Goal: Task Accomplishment & Management: Complete application form

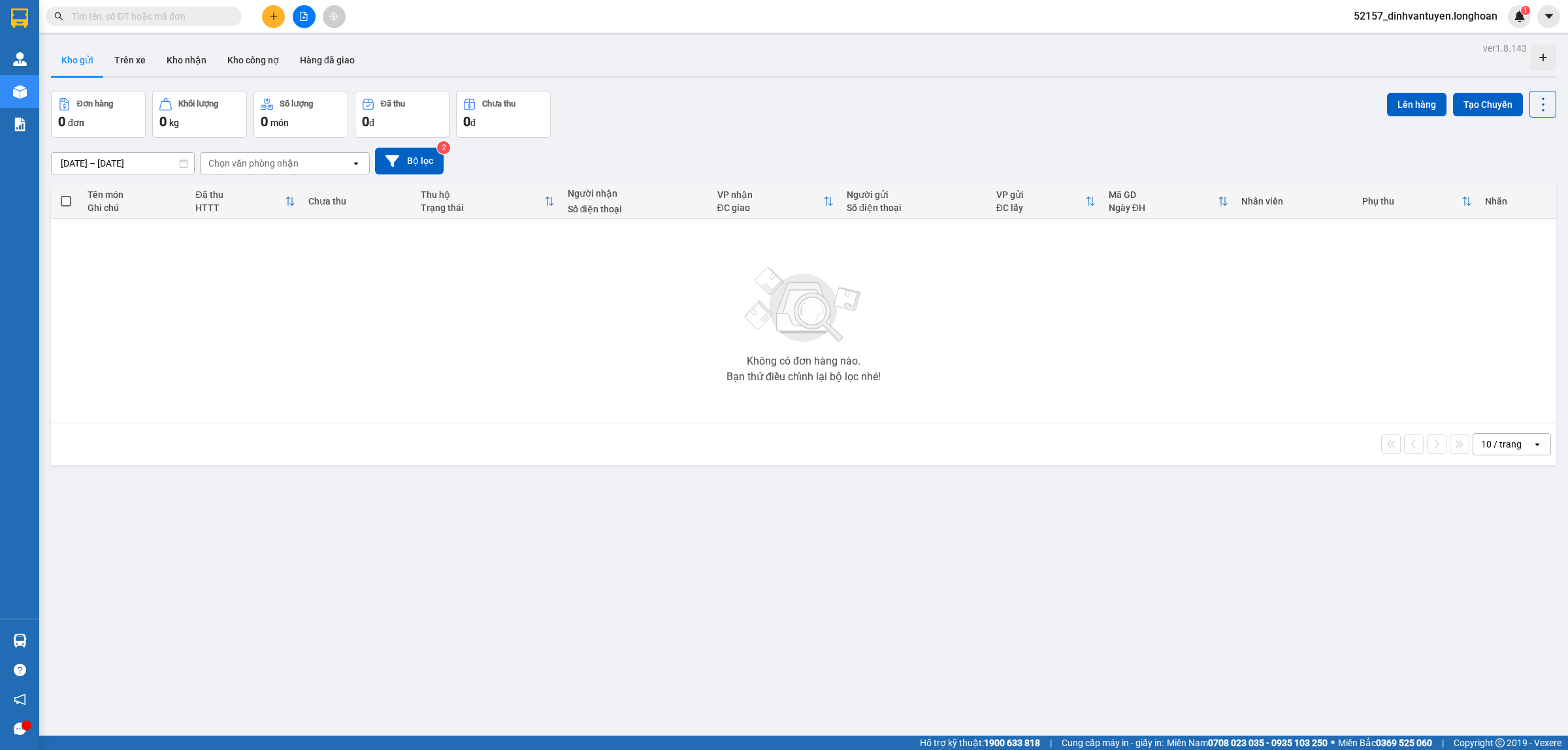
click at [210, 24] on span at bounding box center [143, 16] width 196 height 20
click at [216, 15] on input "text" at bounding box center [148, 16] width 154 height 15
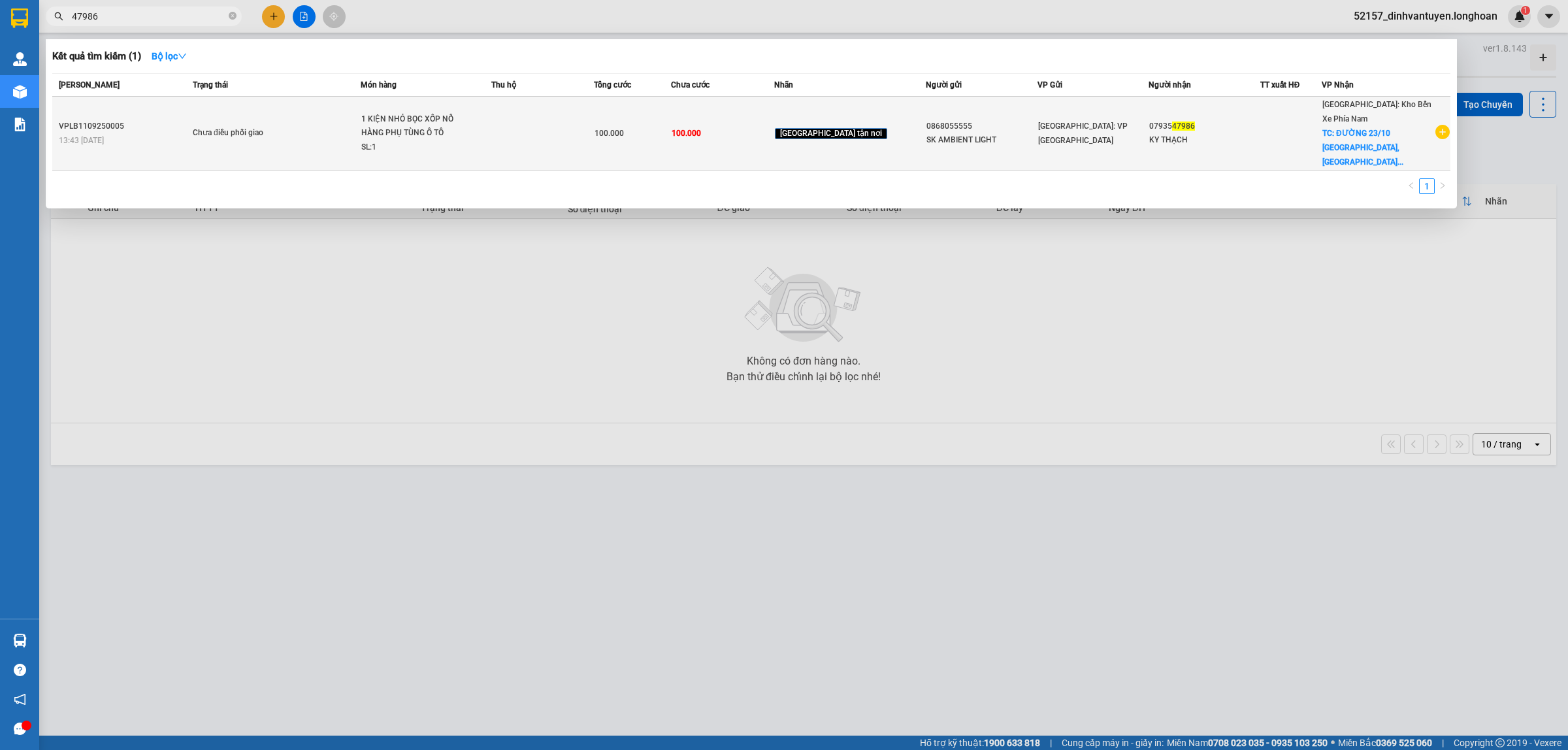
type input "47986"
click at [433, 119] on div "1 KIỆN NHỎ BỌC XỐP NỔ HÀNG PHỤ TÙNG Ô TÔ" at bounding box center [411, 126] width 98 height 28
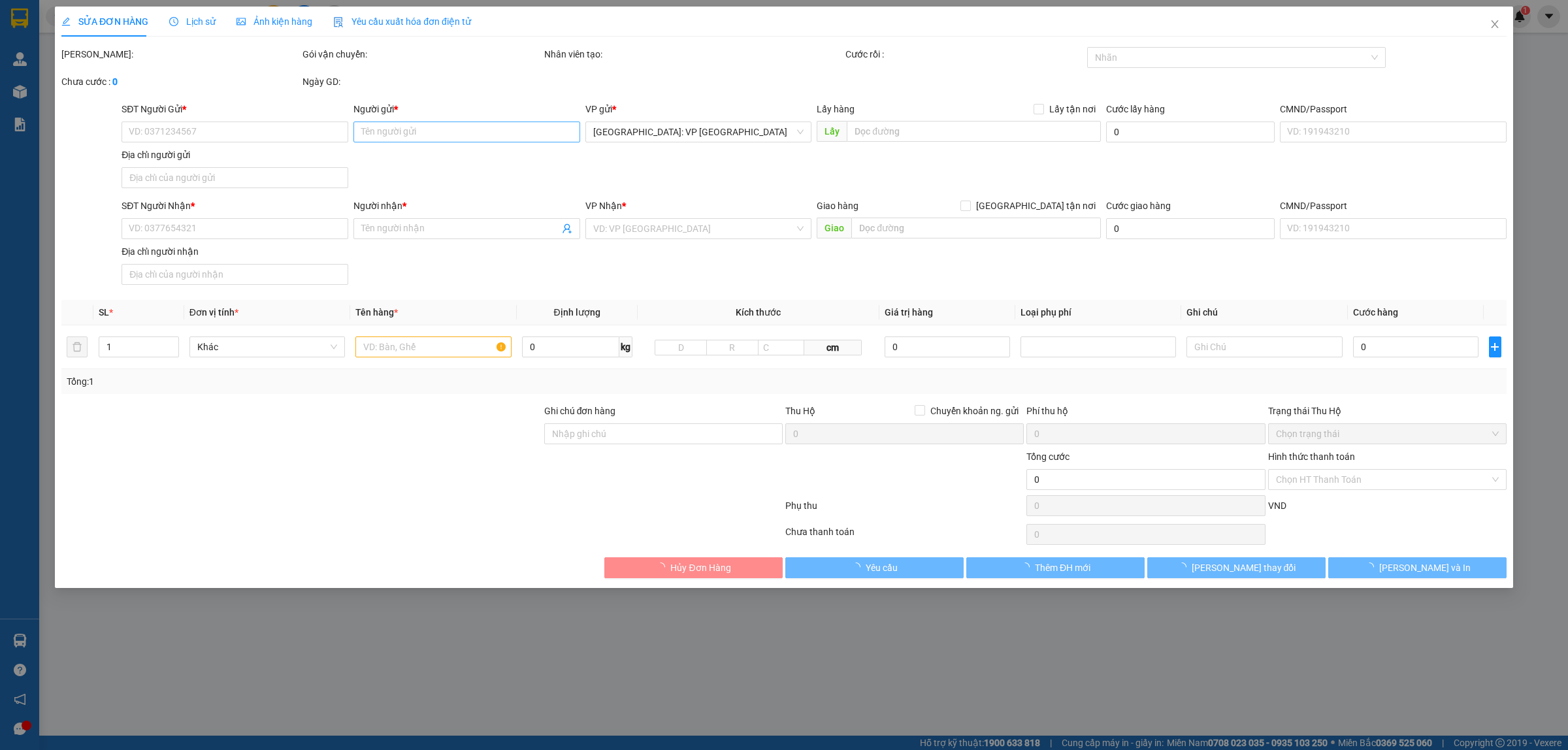
type input "0868055555"
type input "SK AMBIENT LIGHT"
type input "0793547986"
type input "KY THẠCH"
checkbox input "true"
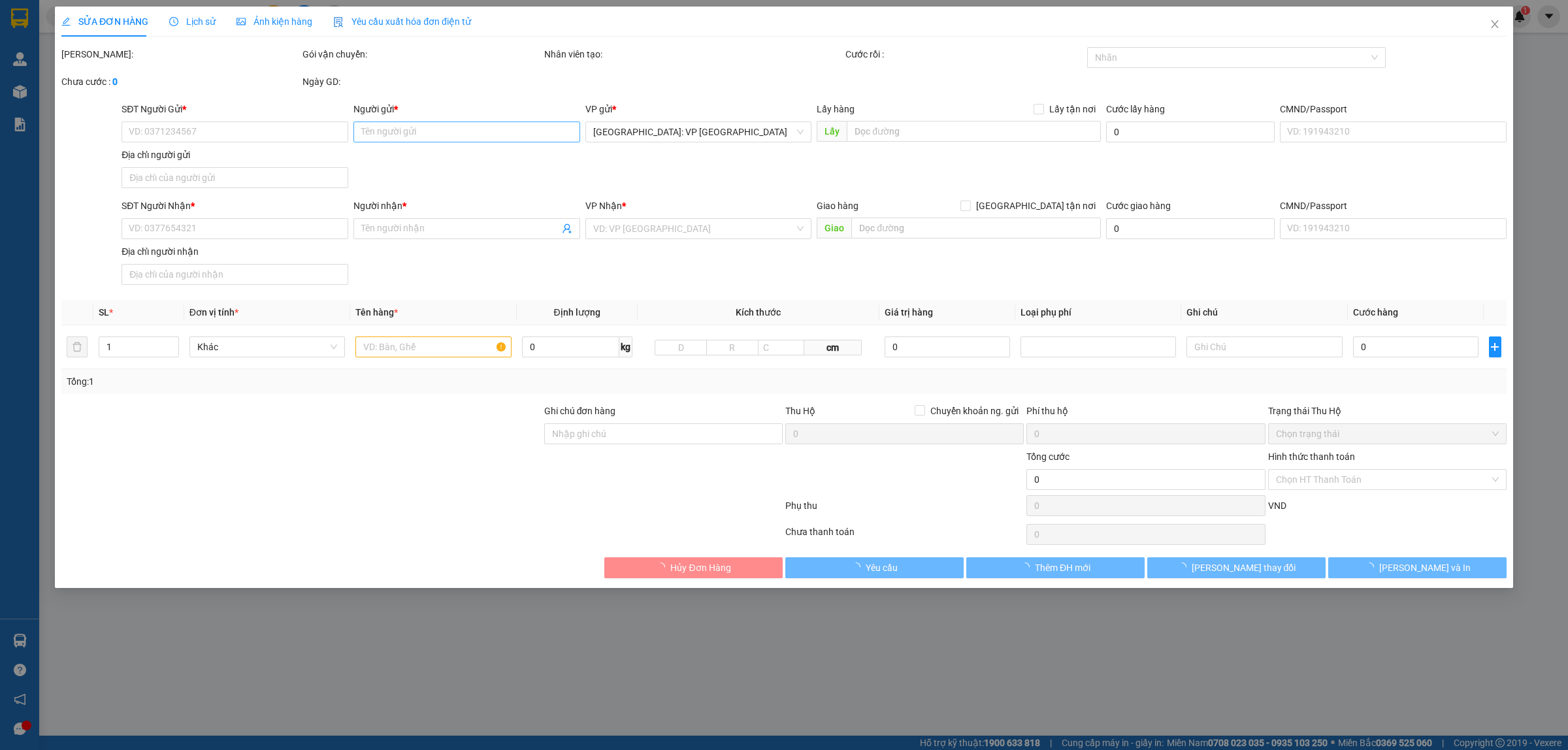
type input "ĐƯỜNG 23/10 VĨNH THẠCH, NHA TRANG, KHÁNH HÒA"
type input "100.000"
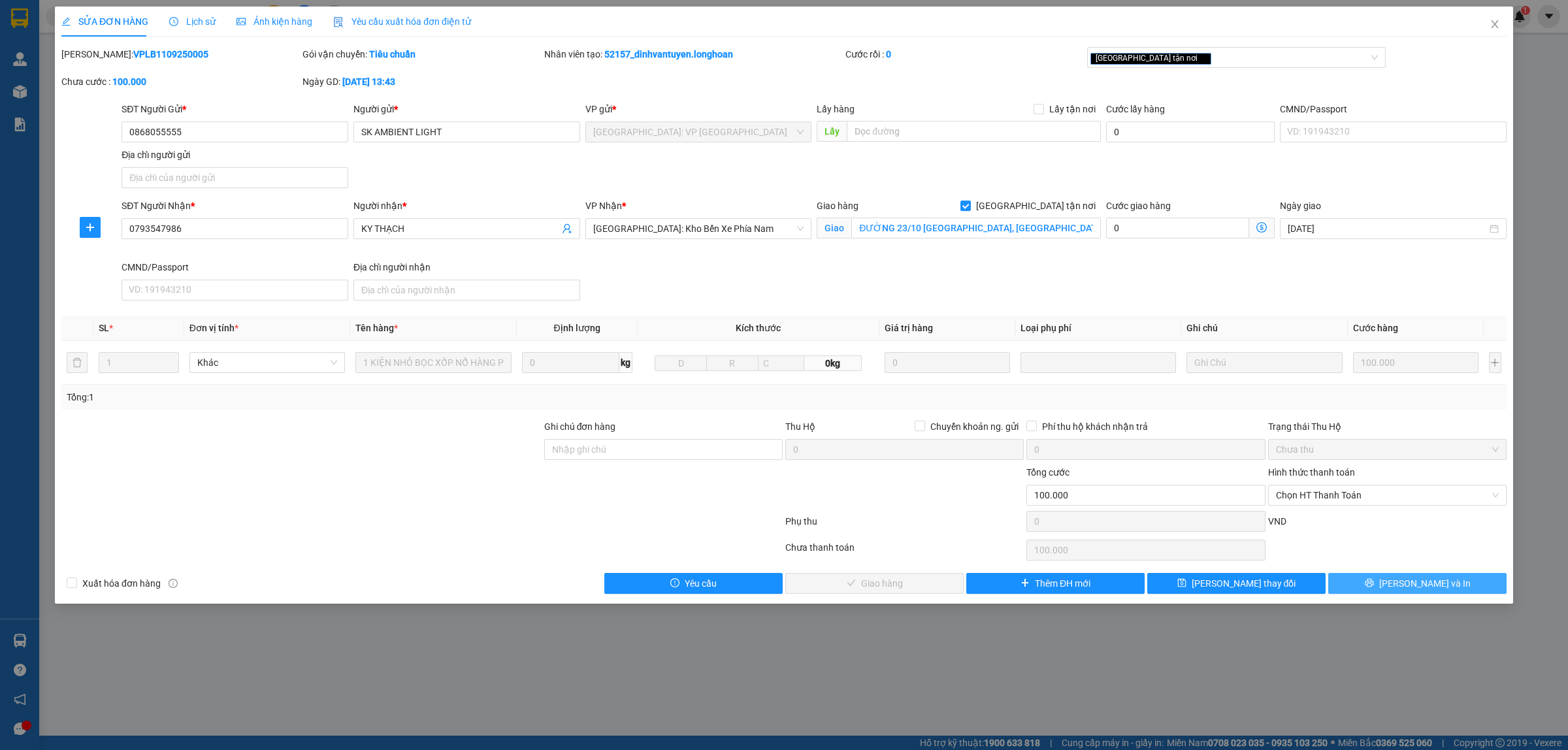
click at [1428, 582] on span "[PERSON_NAME] và In" at bounding box center [1425, 583] width 91 height 15
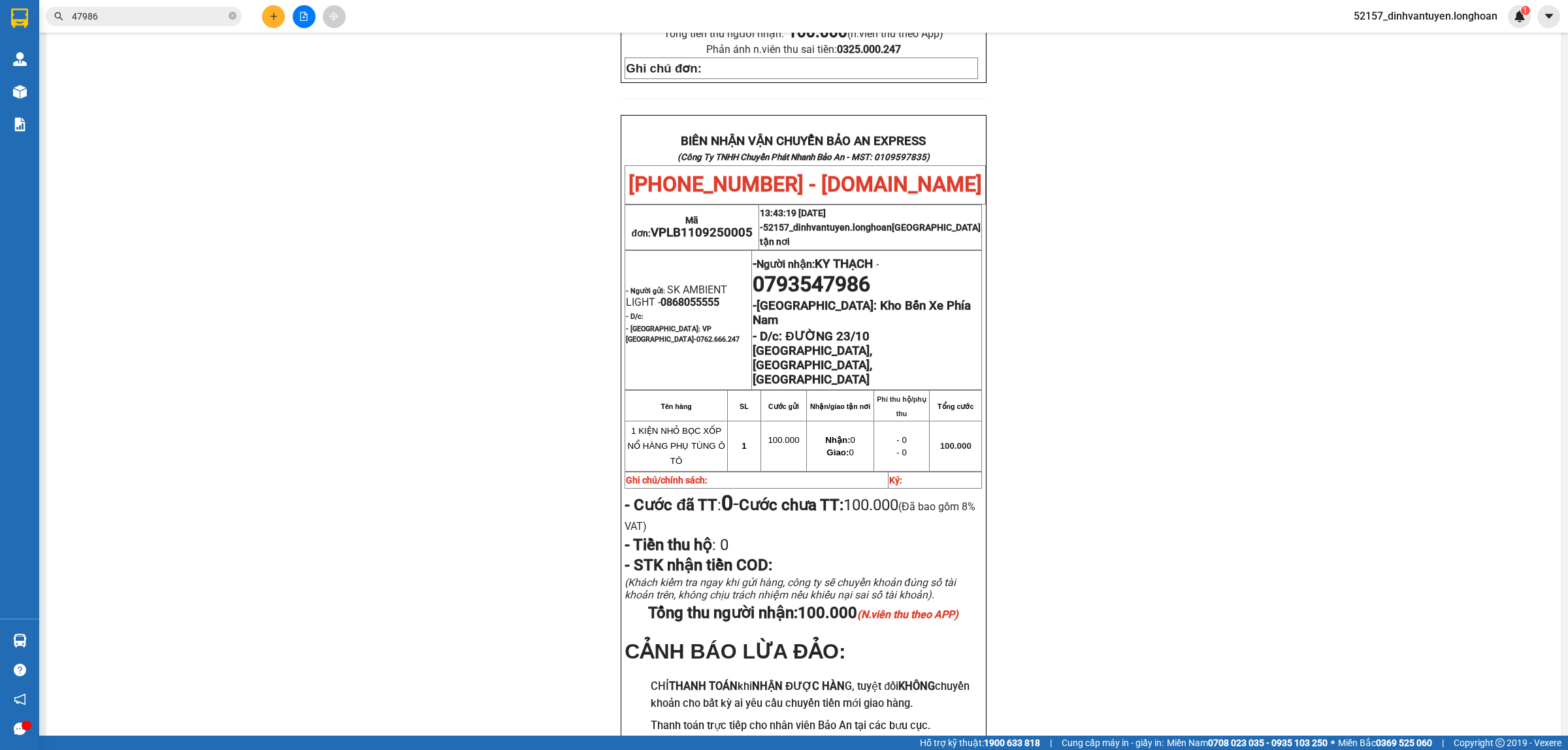
scroll to position [639, 0]
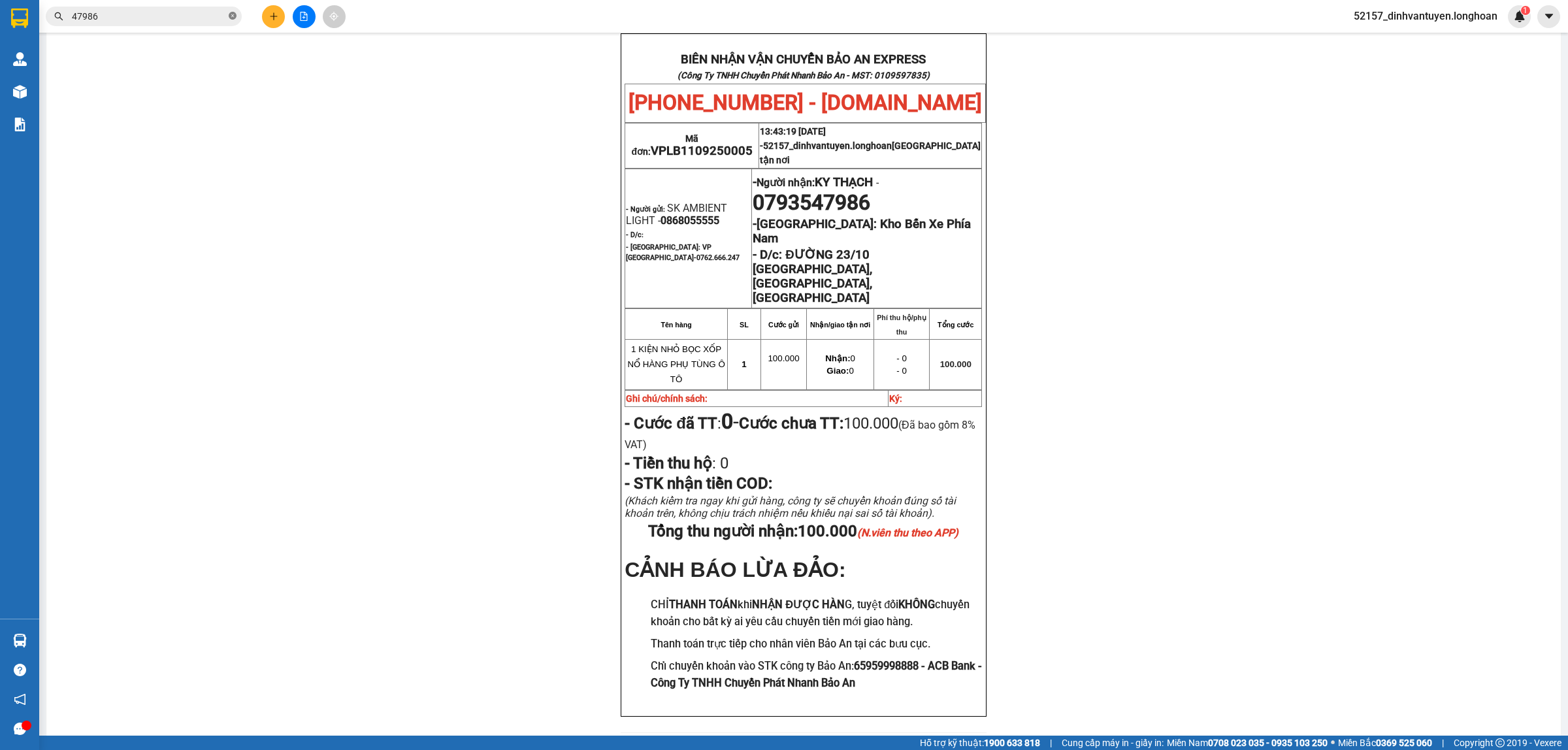
click at [232, 15] on icon "close-circle" at bounding box center [232, 15] width 8 height 8
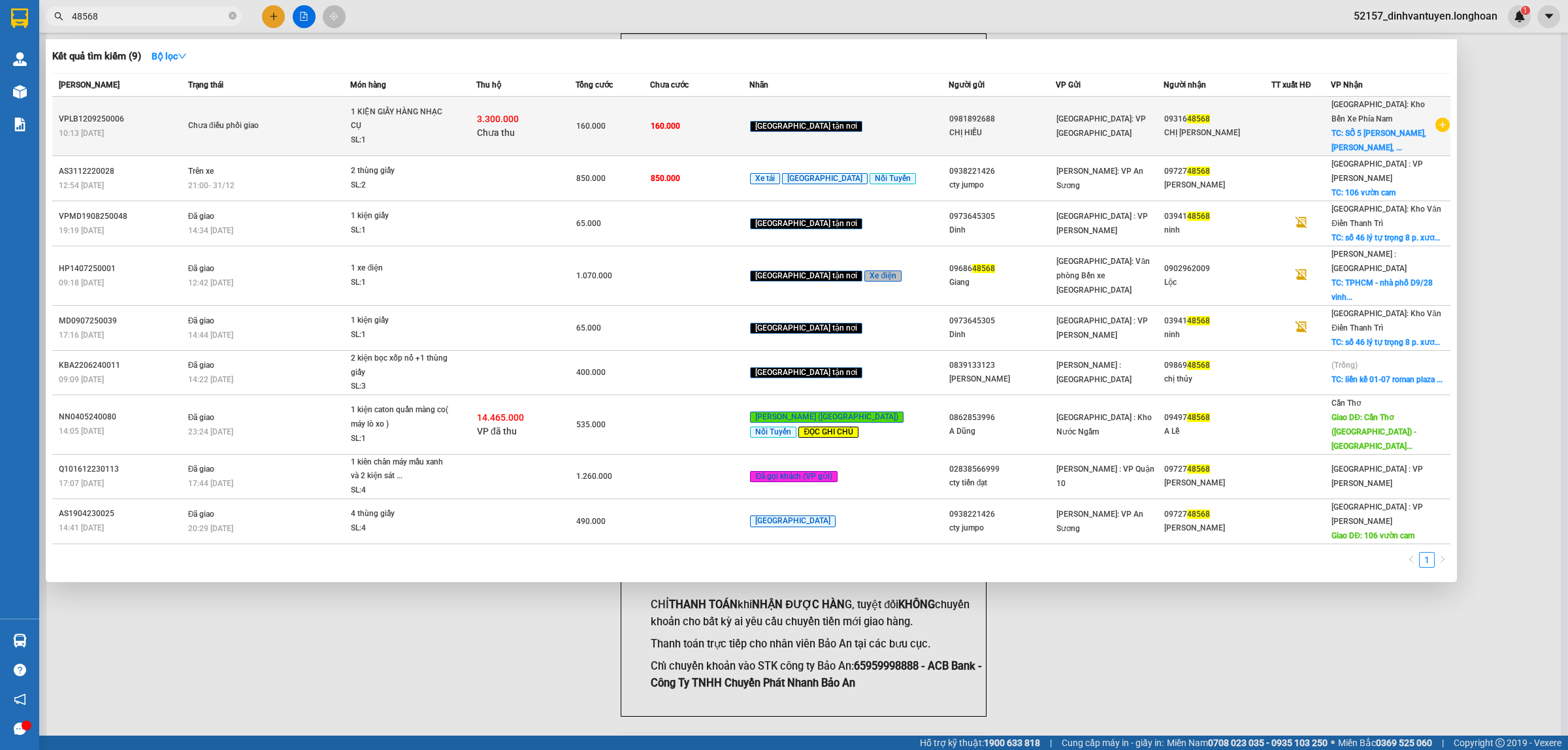
type input "48568"
click at [475, 122] on span "1 KIỆN GIẤY HÀNG NHẠC CỤ SL: 1" at bounding box center [412, 127] width 125 height 43
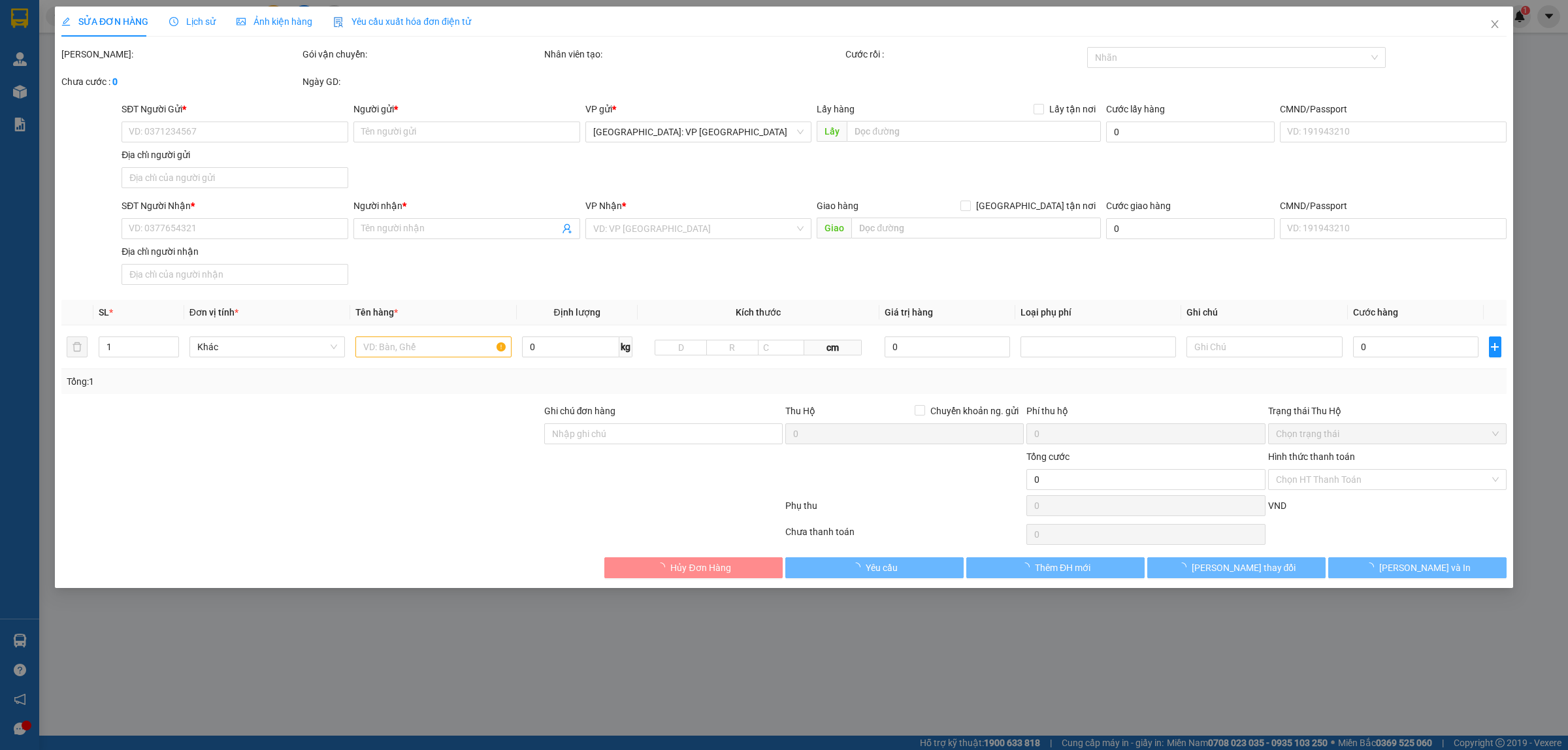
type input "0981892688"
type input "CHỊ HIẾU"
type input "0931648568"
type input "CHỊ LY"
checkbox input "true"
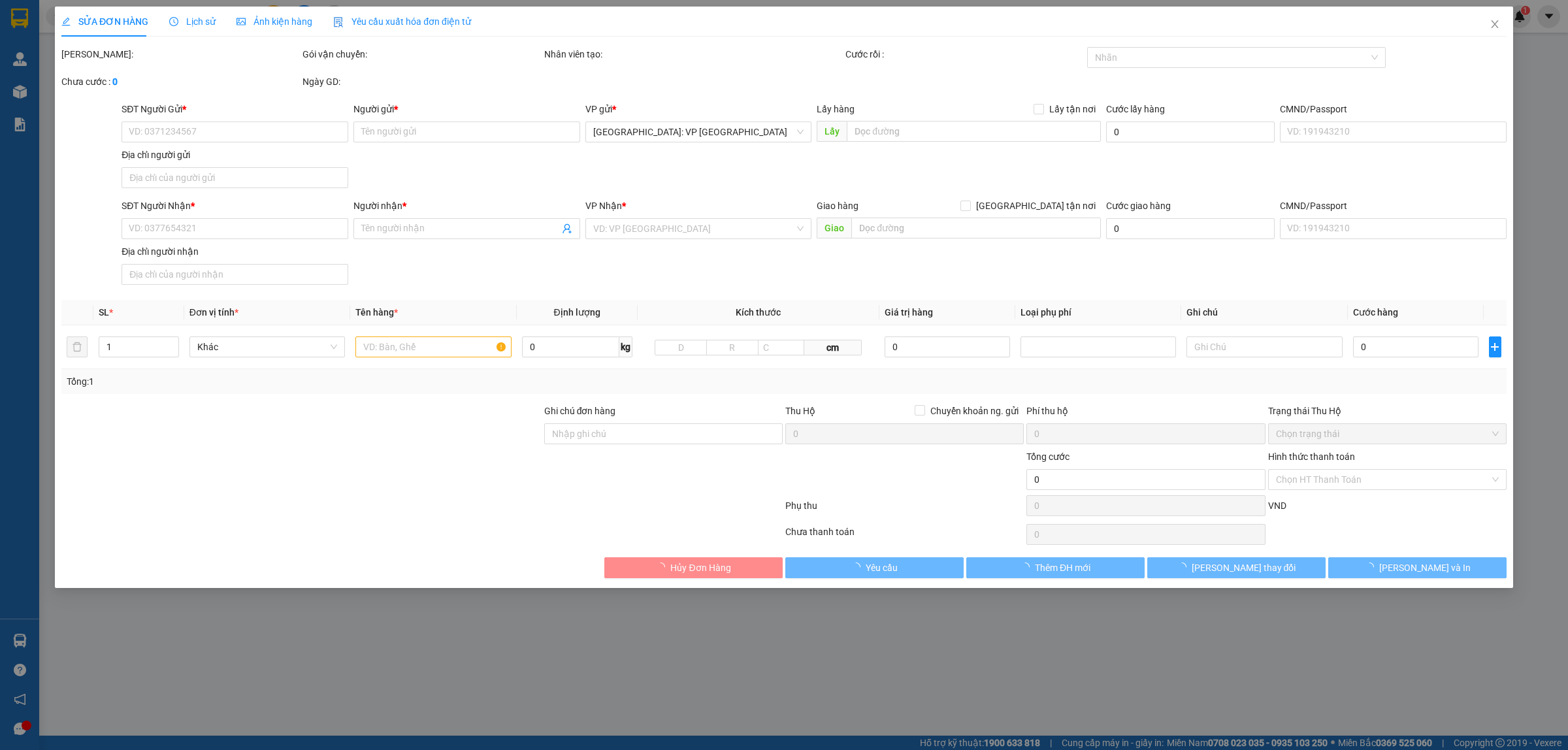
type input "SỐ 5 HÙNG VƯƠNG, LỘC THỌ, NHA TRANG, KHÁNH HÒA"
type input "160.000"
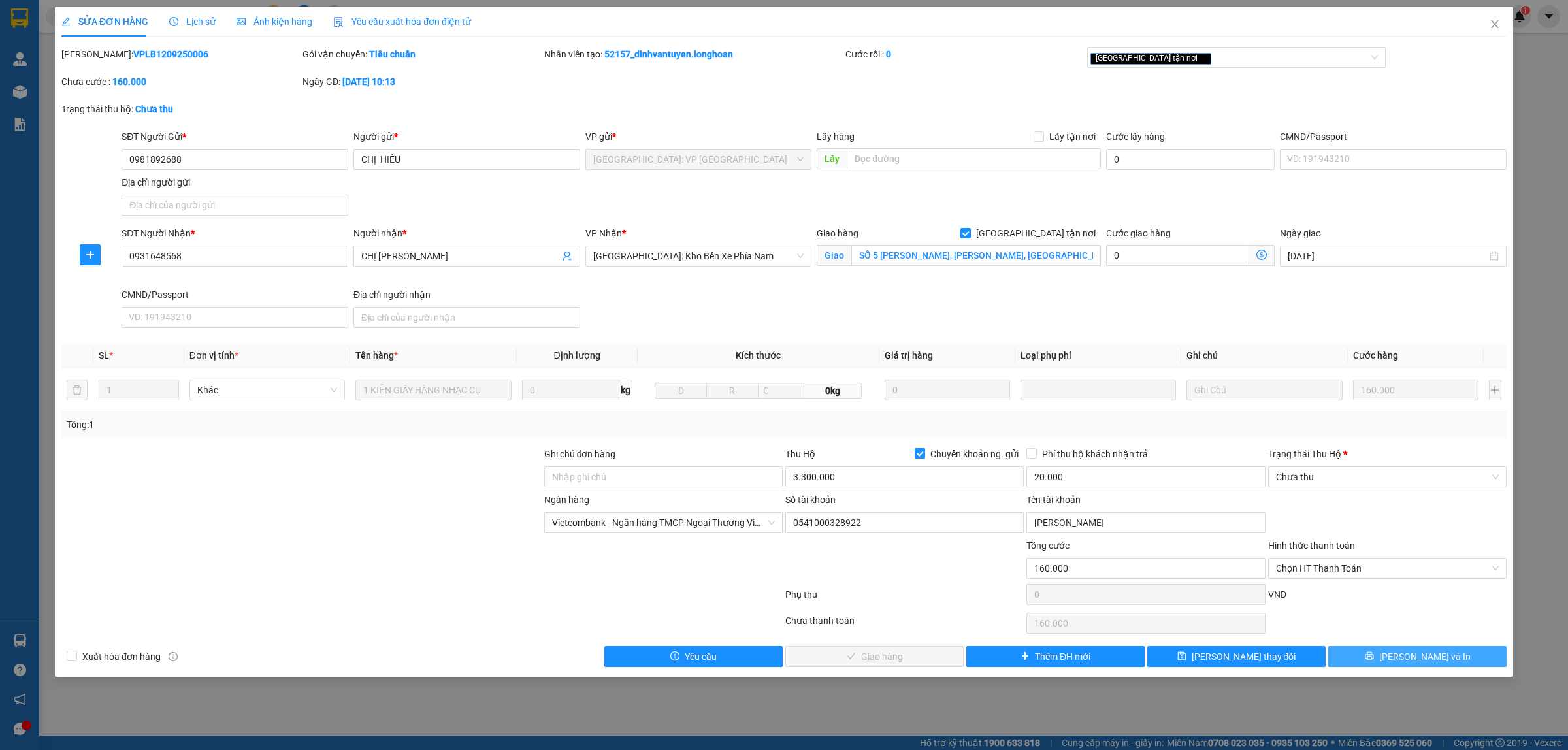
click at [1411, 664] on span "[PERSON_NAME] và In" at bounding box center [1425, 656] width 91 height 15
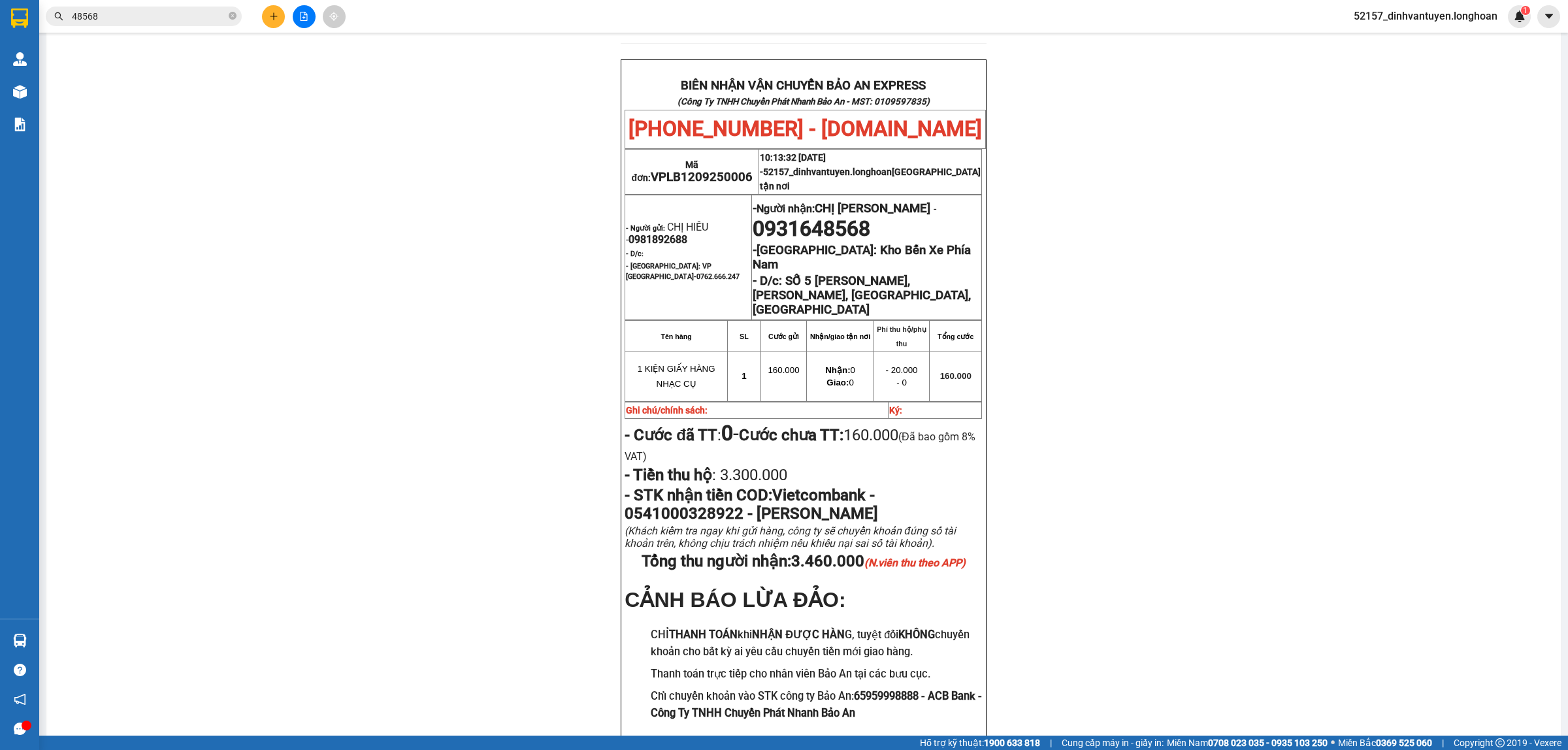
scroll to position [653, 0]
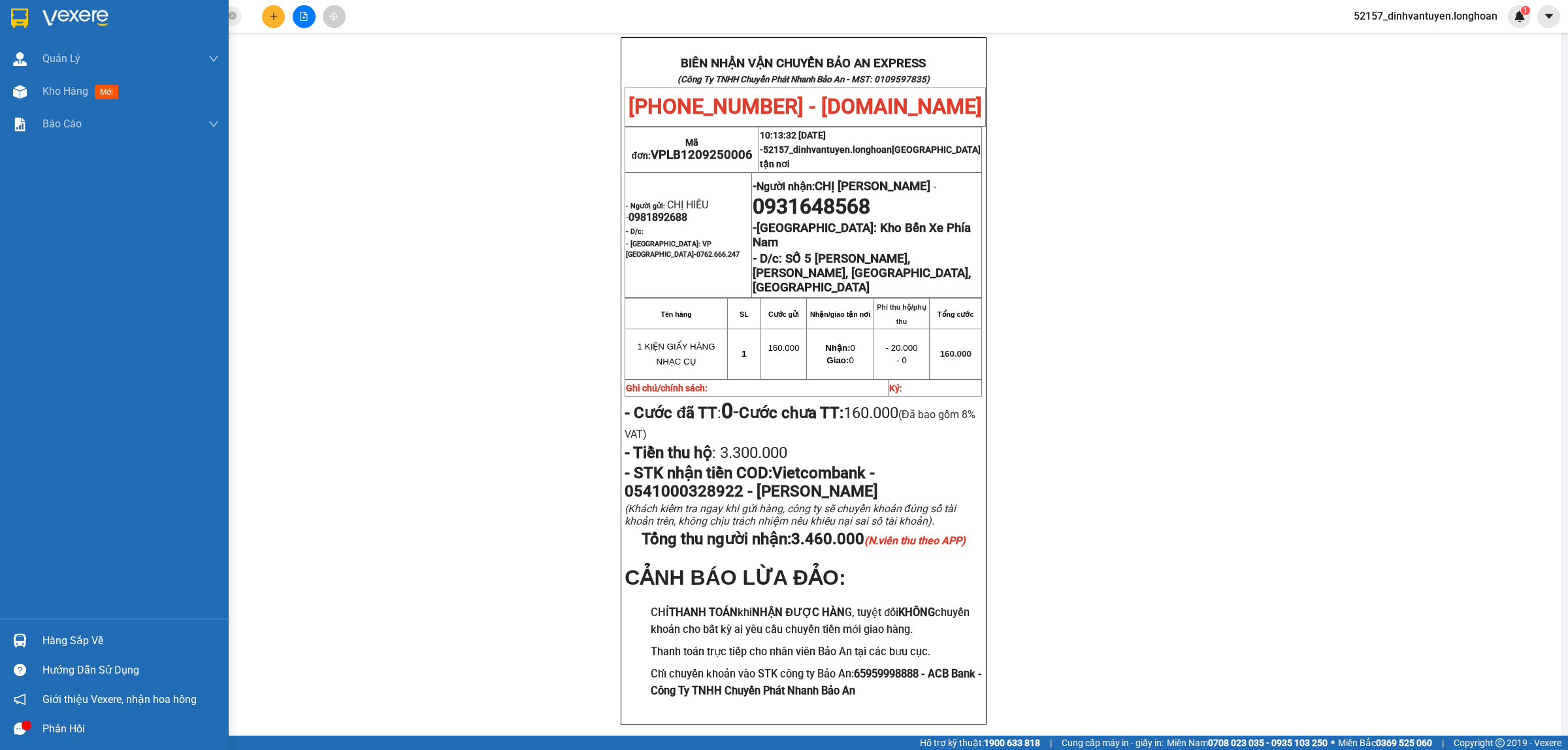
click at [21, 10] on img at bounding box center [19, 18] width 17 height 20
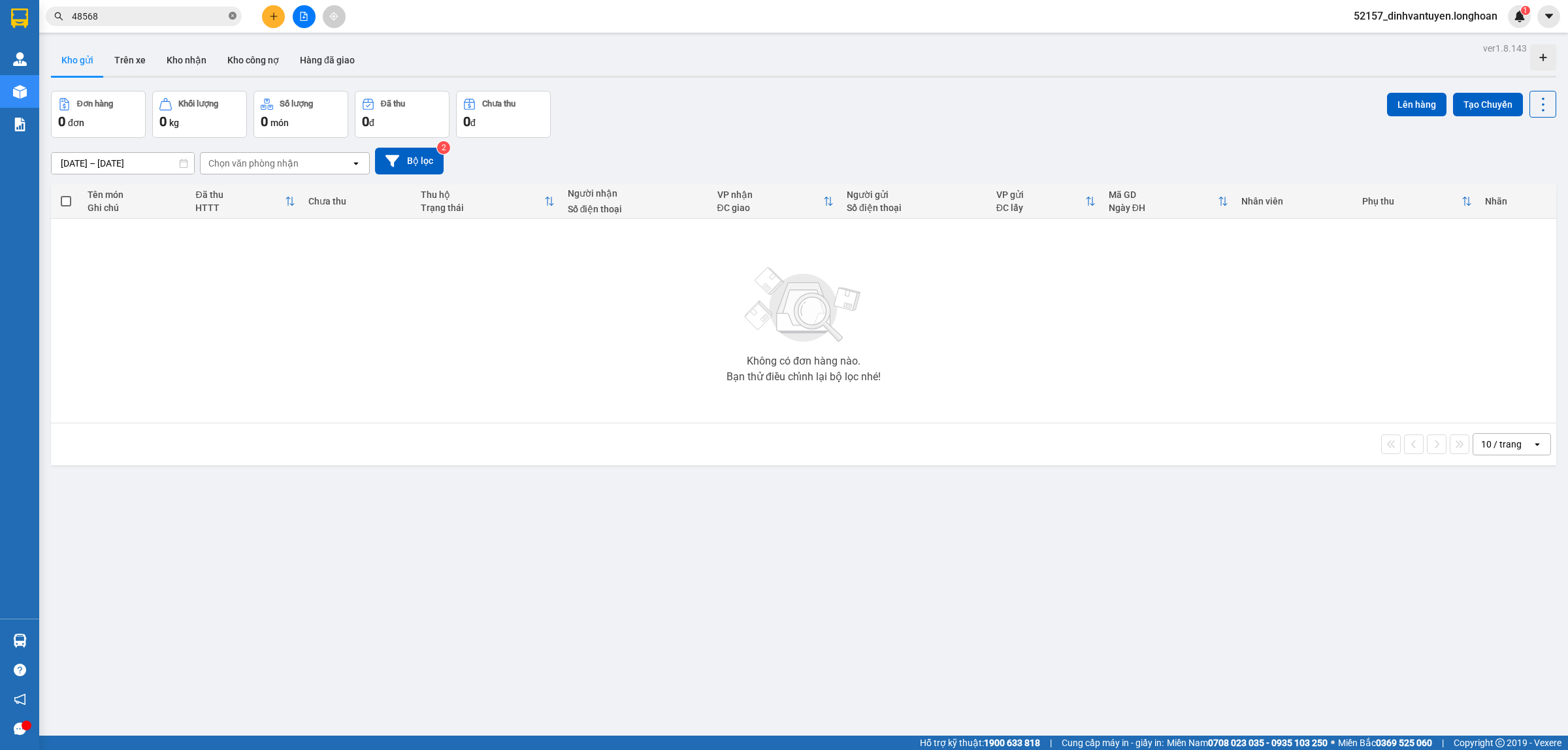
click at [235, 13] on icon "close-circle" at bounding box center [232, 15] width 8 height 8
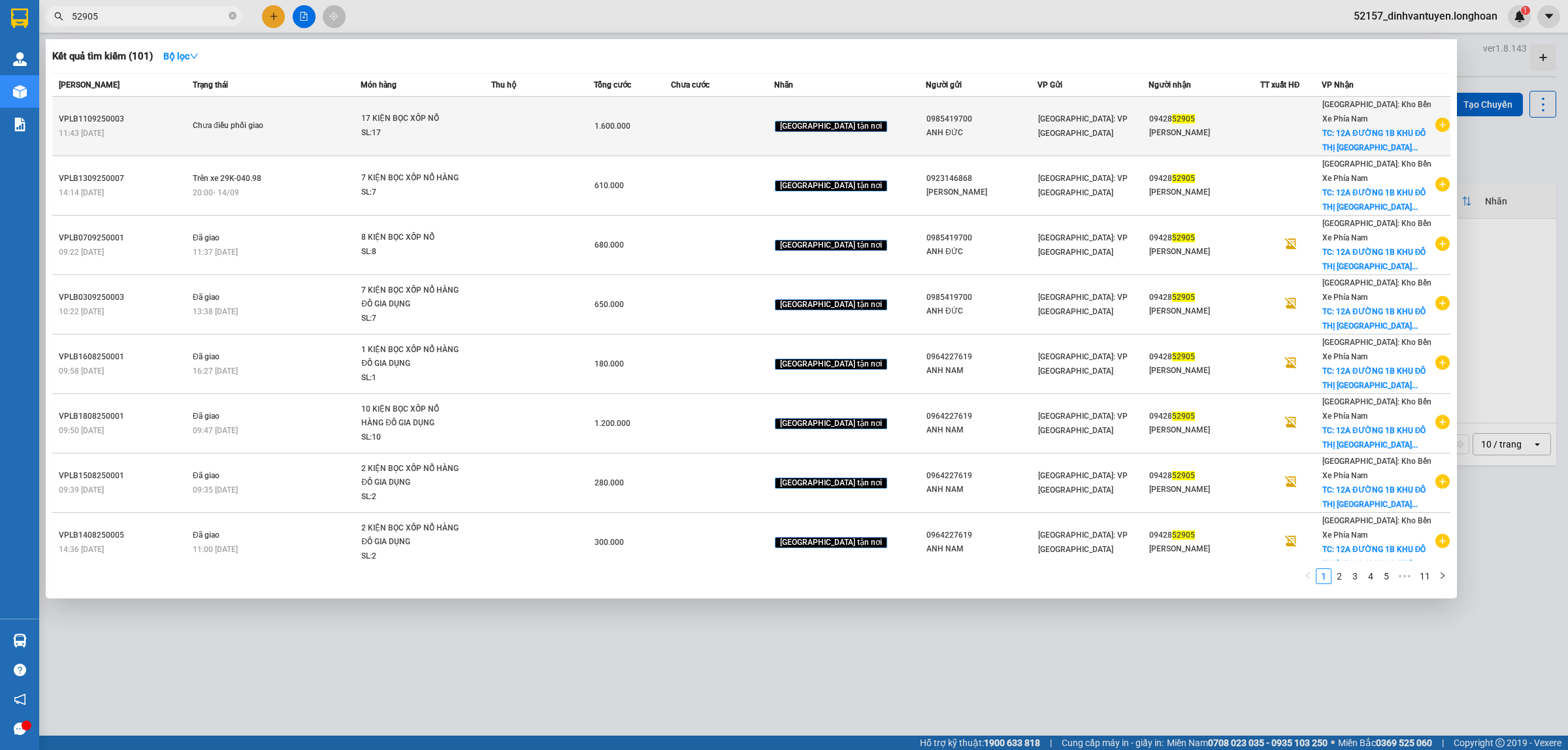
type input "52905"
click at [537, 131] on td at bounding box center [543, 126] width 103 height 59
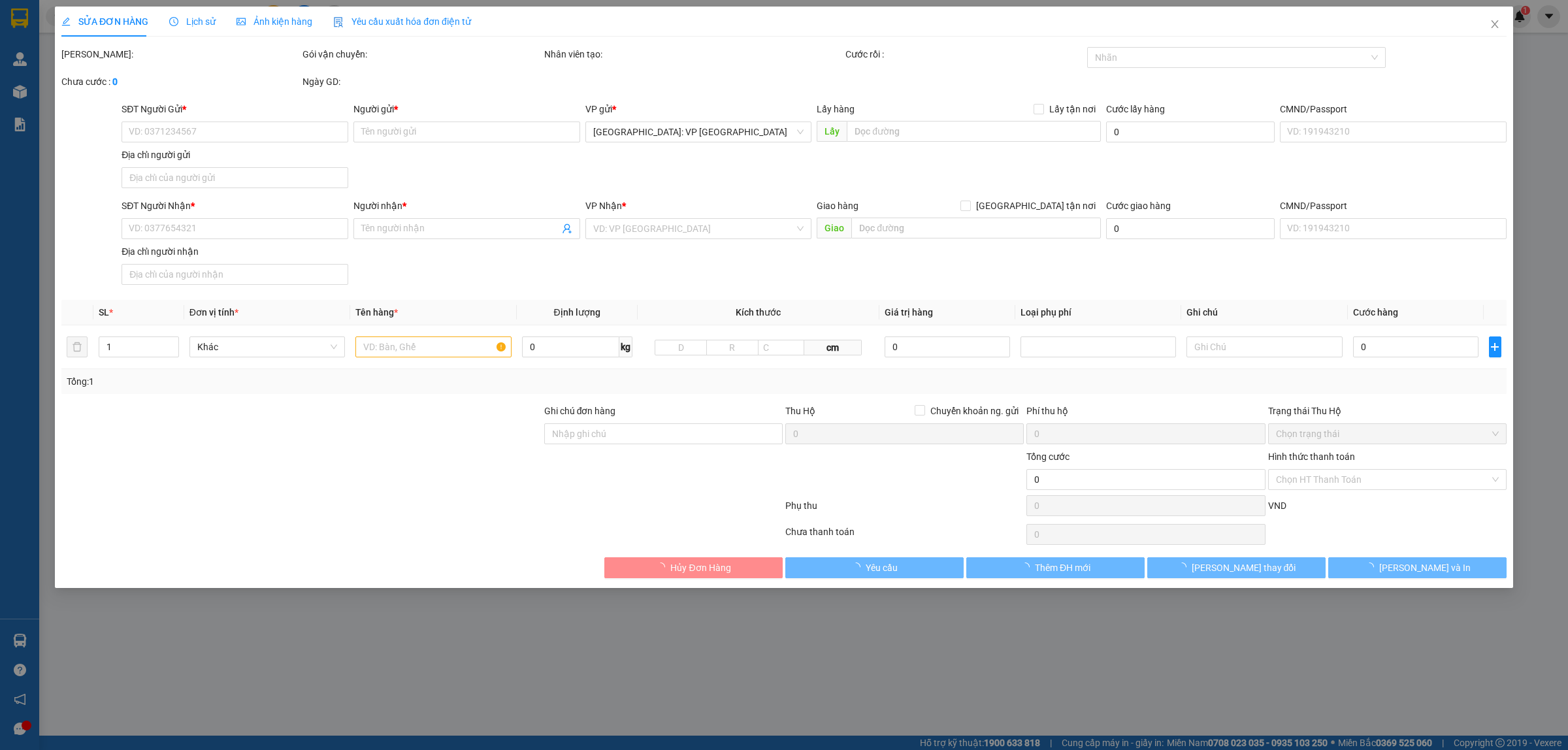
type input "0985419700"
type input "ANH ĐỨC"
type input "0942852905"
type input "Anh Hoàng"
checkbox input "true"
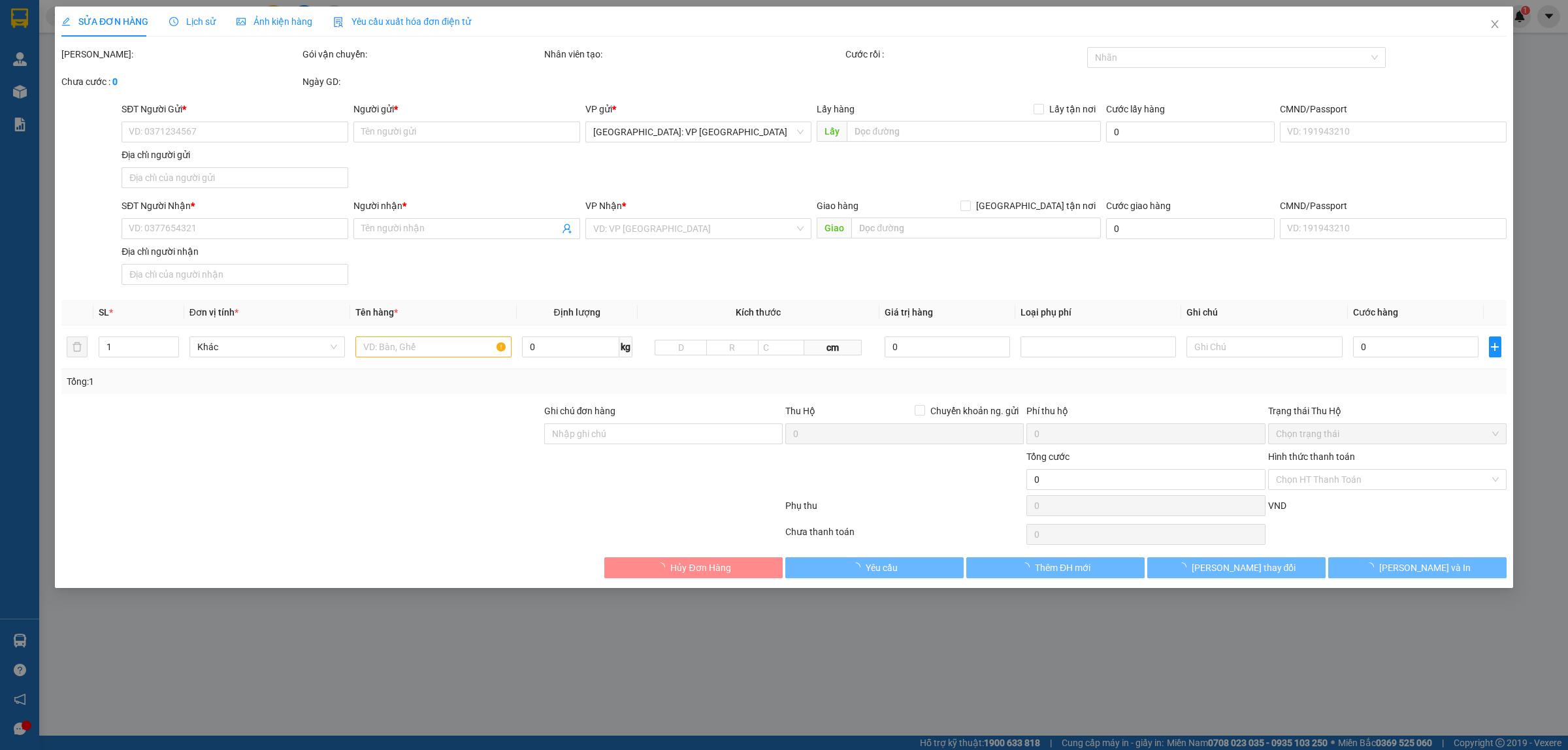
type input "12A ĐƯỜNG 1B KHU ĐÔ THỊ HÀ QUANG 2, PHƯỚC HẢI, NHA TRANG, KHÁNH HÒA"
type input "1.600.000"
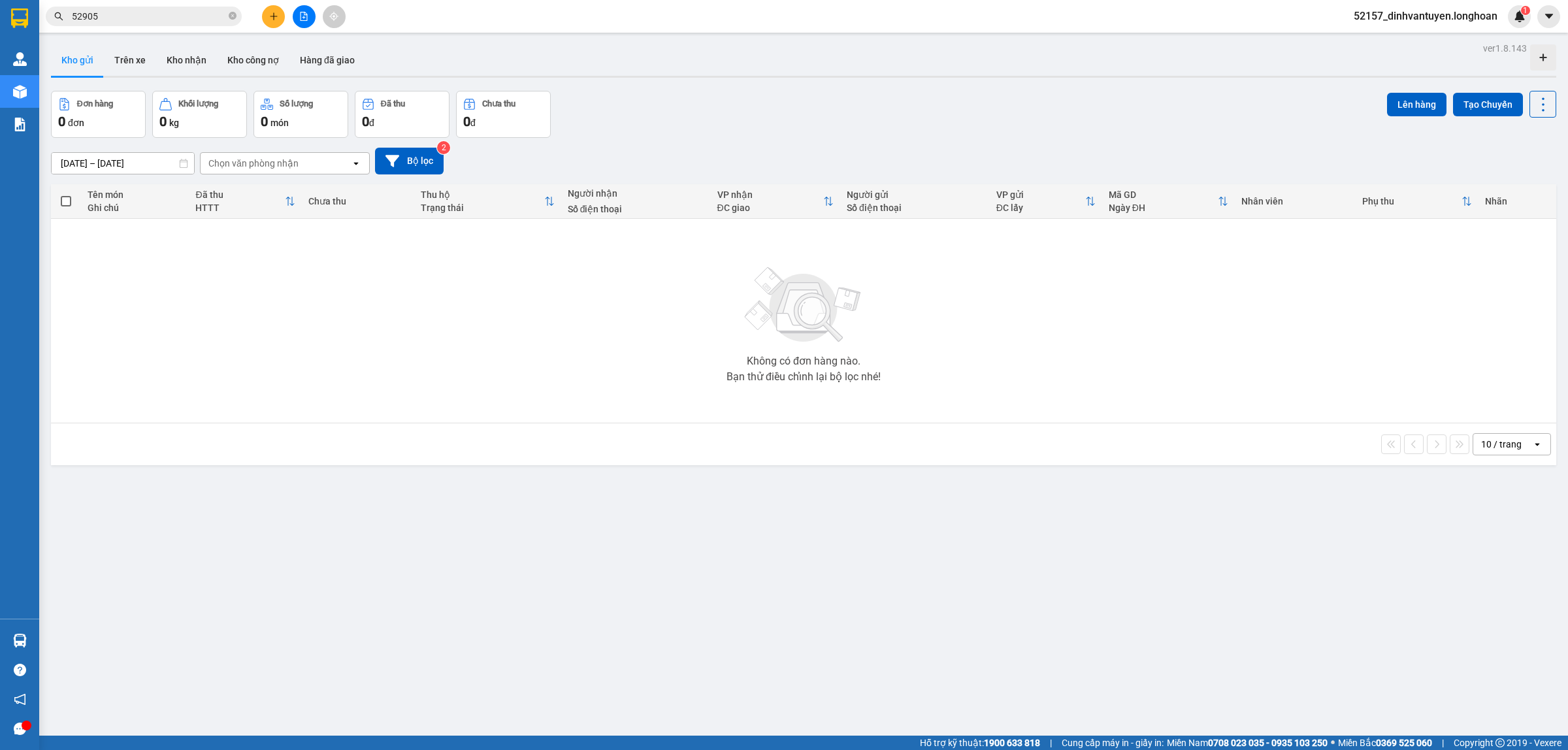
click at [181, 17] on input "52905" at bounding box center [148, 16] width 154 height 15
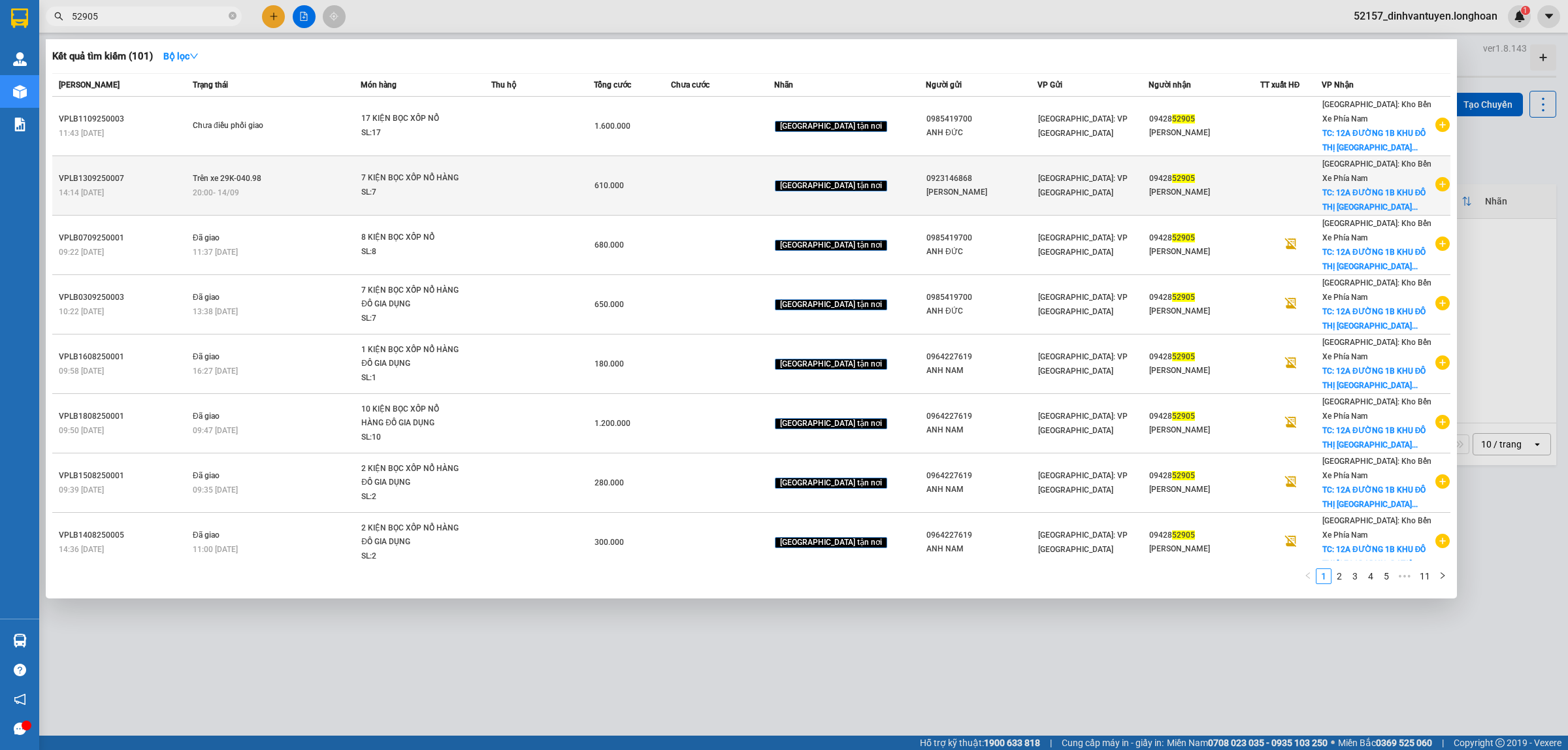
click at [382, 187] on div "SL: 7" at bounding box center [411, 193] width 98 height 15
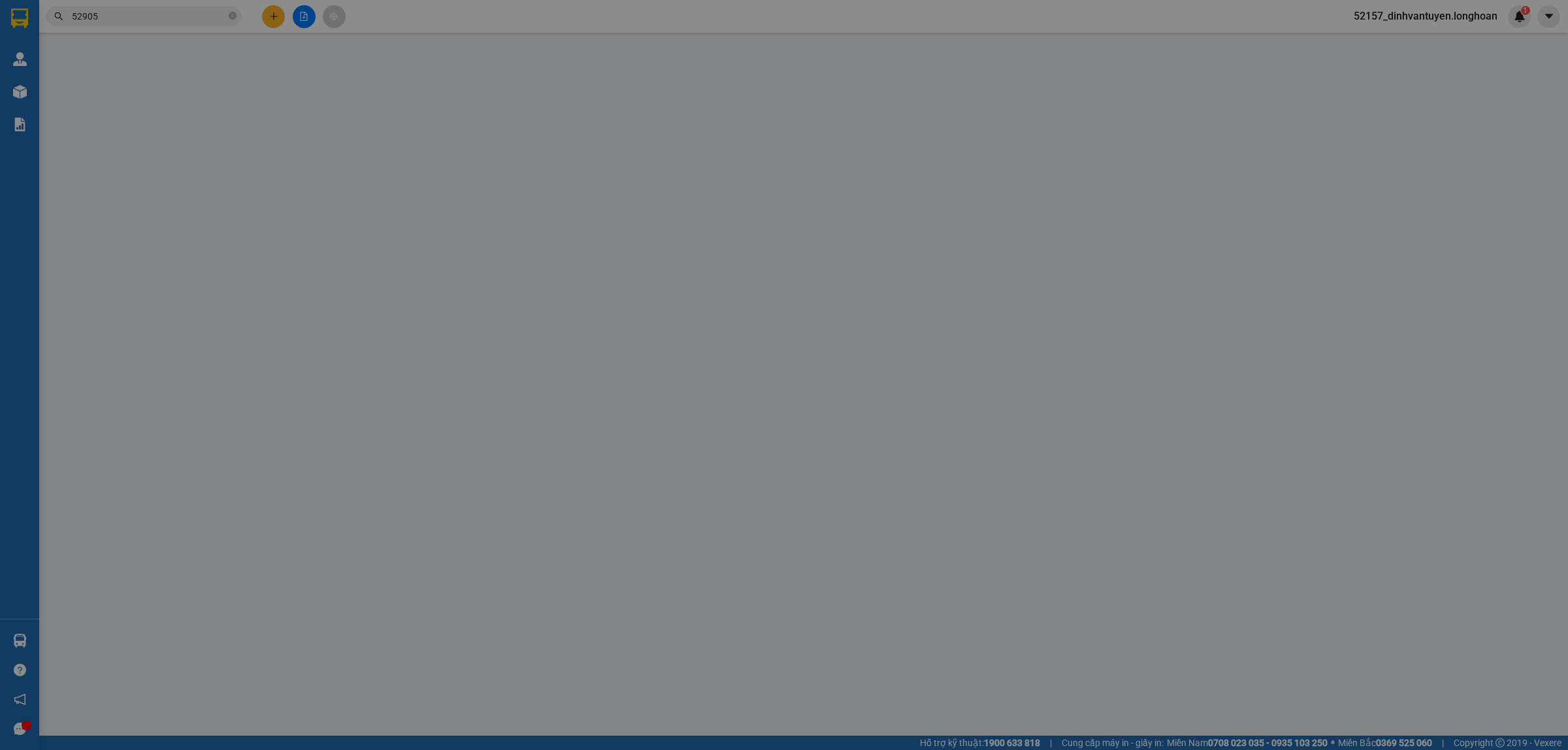
type input "0923146868"
type input "ANH MINH"
type input "0942852905"
type input "Anh Hoàng"
checkbox input "true"
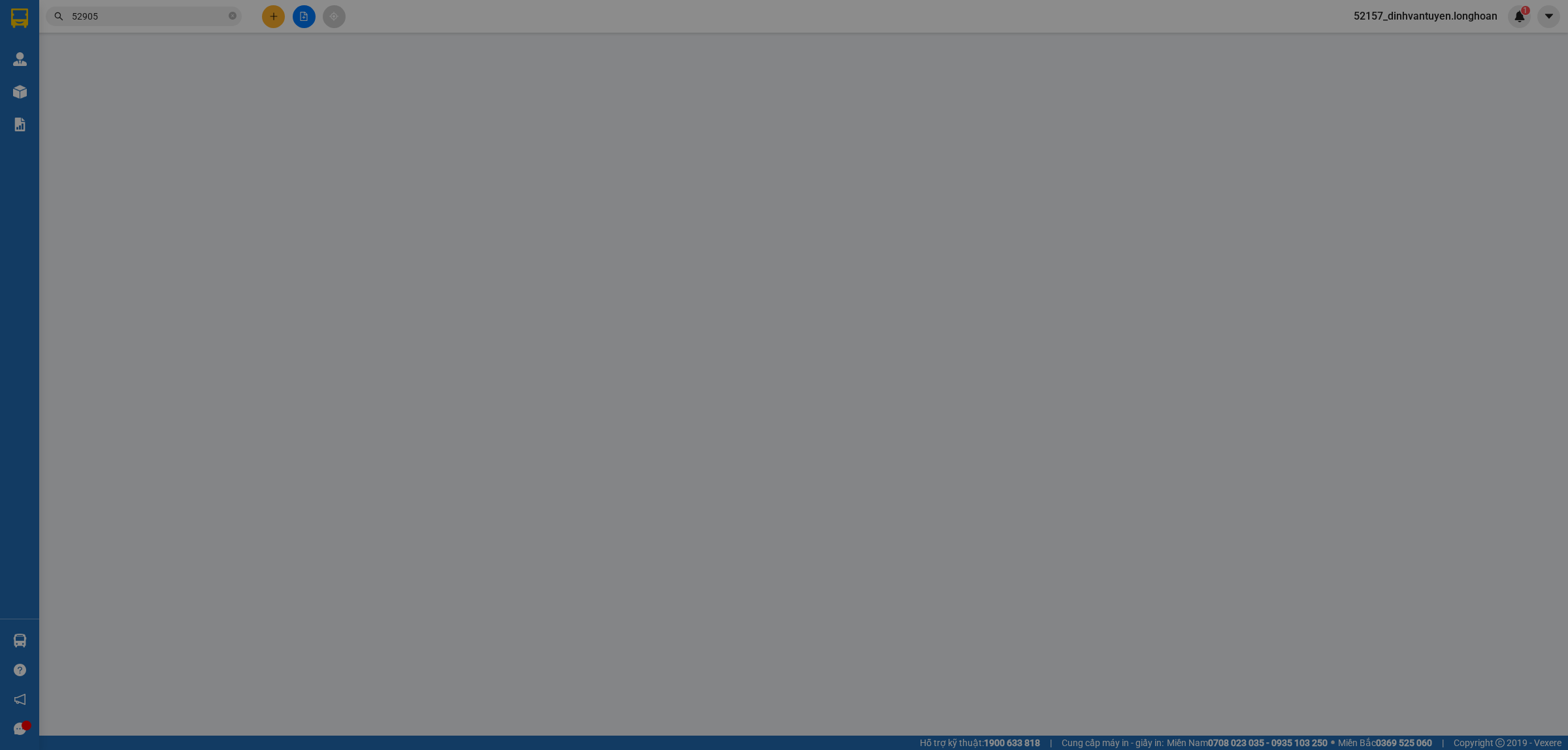
type input "12A ĐƯỜNG 1B KHU ĐÔ THỊ HÀ QUANG 2, PHƯỚC HẢI, NHA TRANG, KHÁNH HÒA"
type input "610.000"
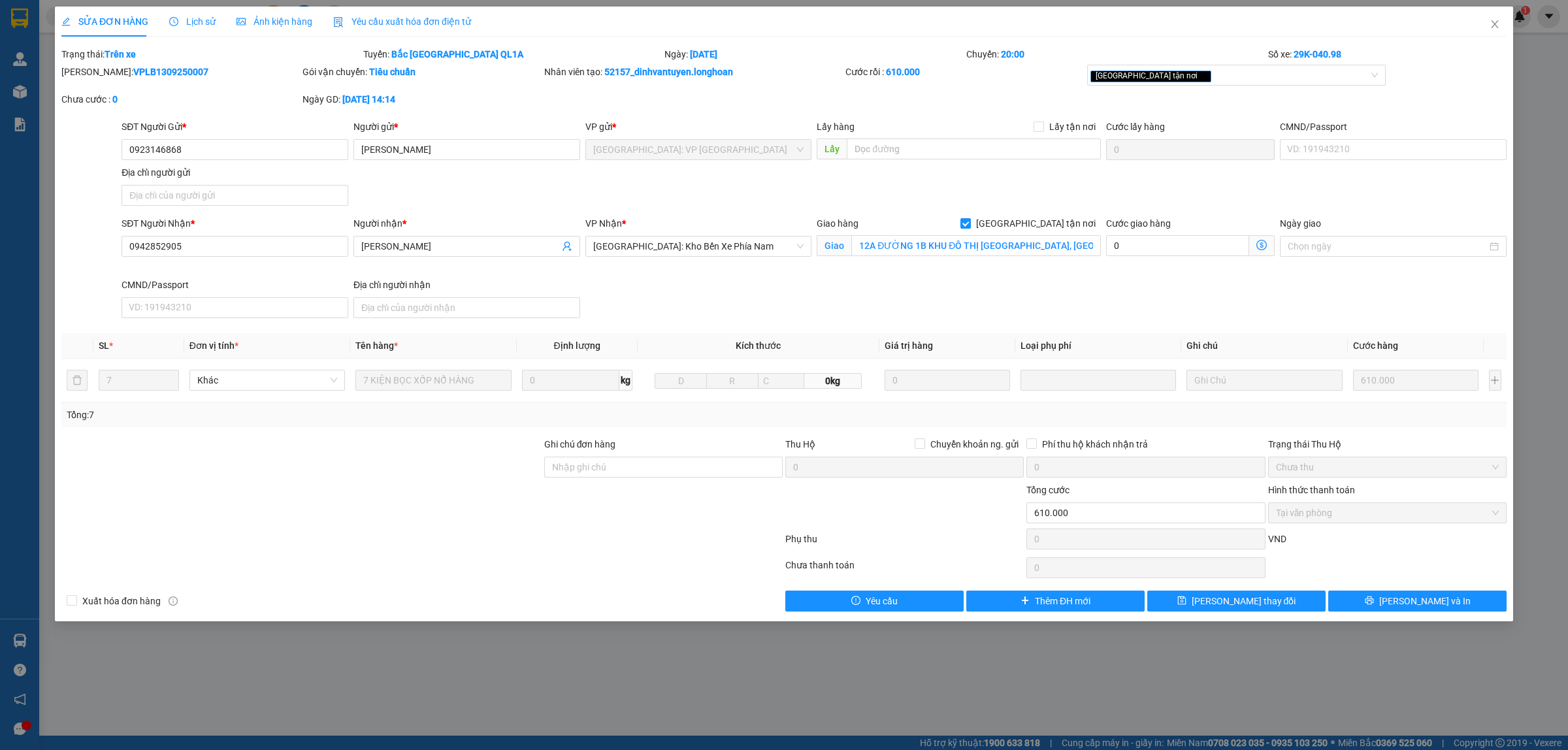
click at [191, 22] on span "Lịch sử" at bounding box center [192, 21] width 46 height 10
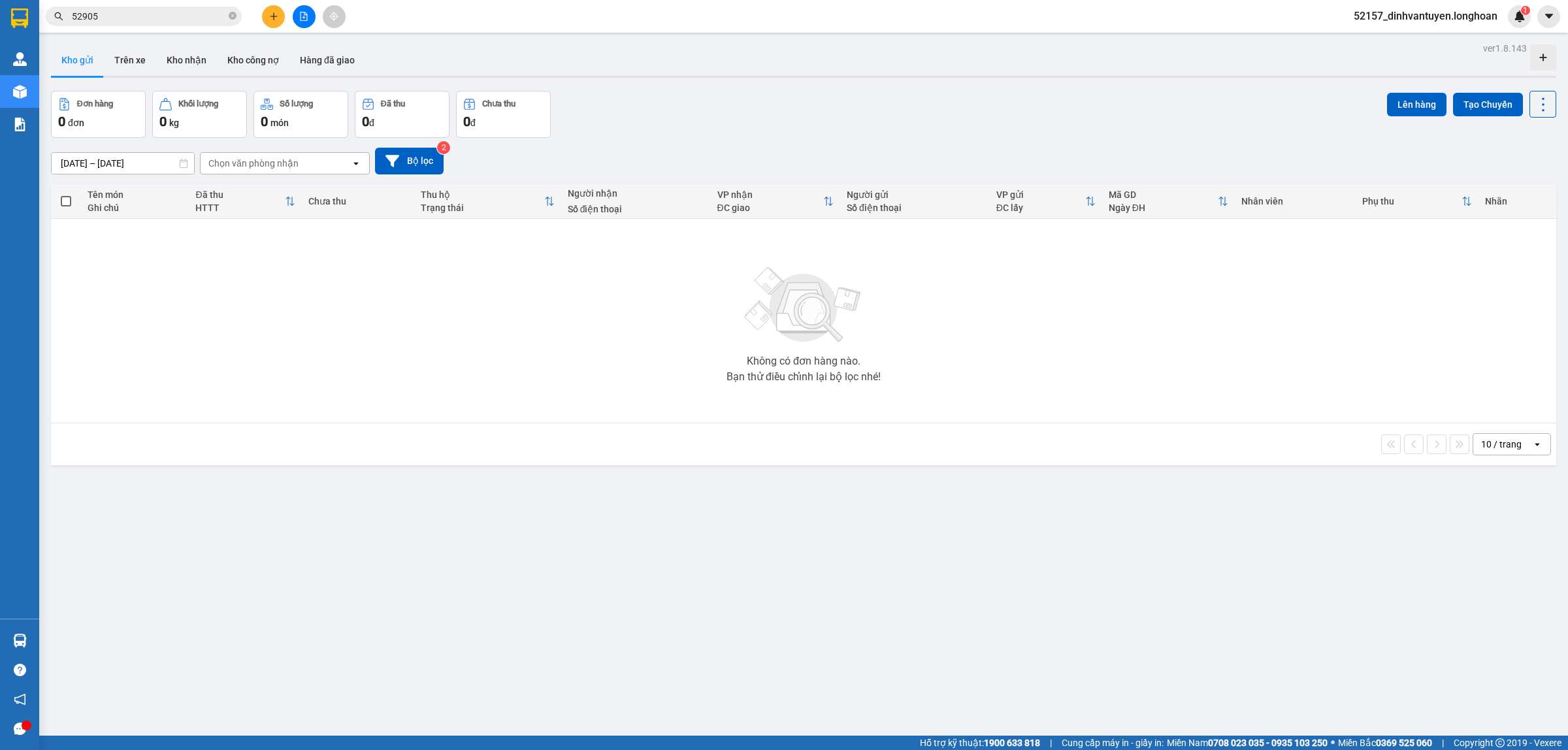
click at [172, 20] on input "52905" at bounding box center [148, 16] width 154 height 15
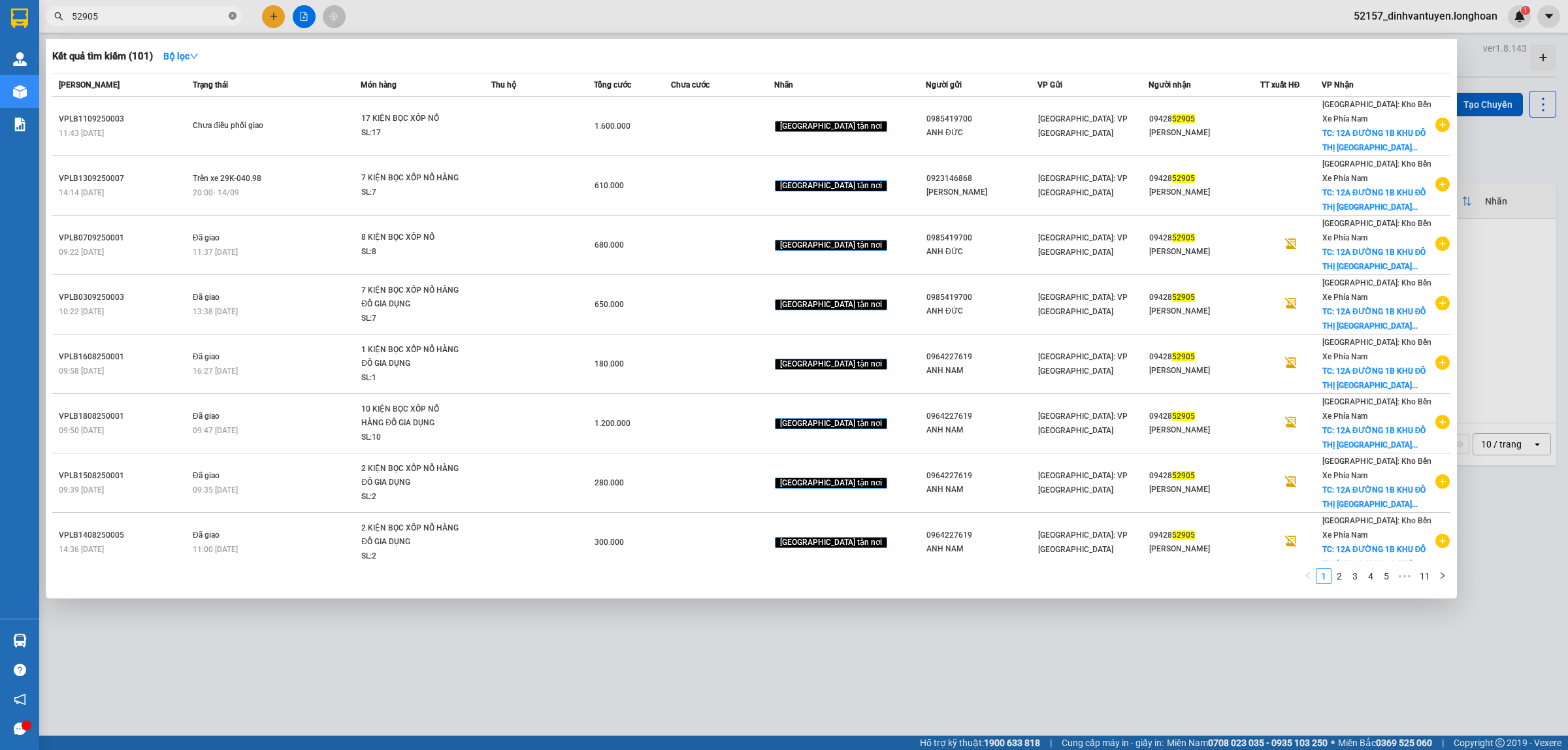
click at [232, 15] on icon "close-circle" at bounding box center [232, 15] width 8 height 8
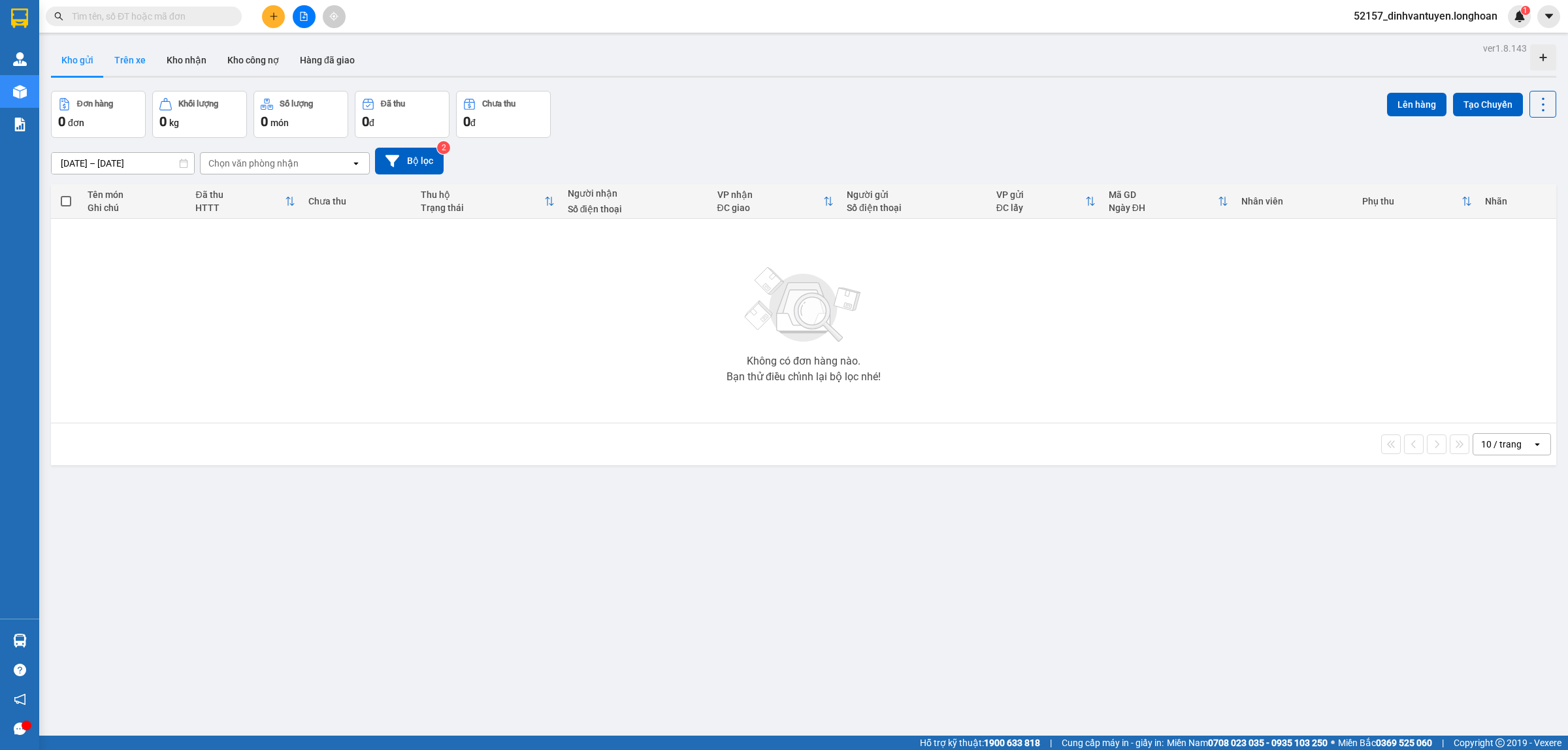
click at [141, 60] on button "Trên xe" at bounding box center [129, 60] width 52 height 31
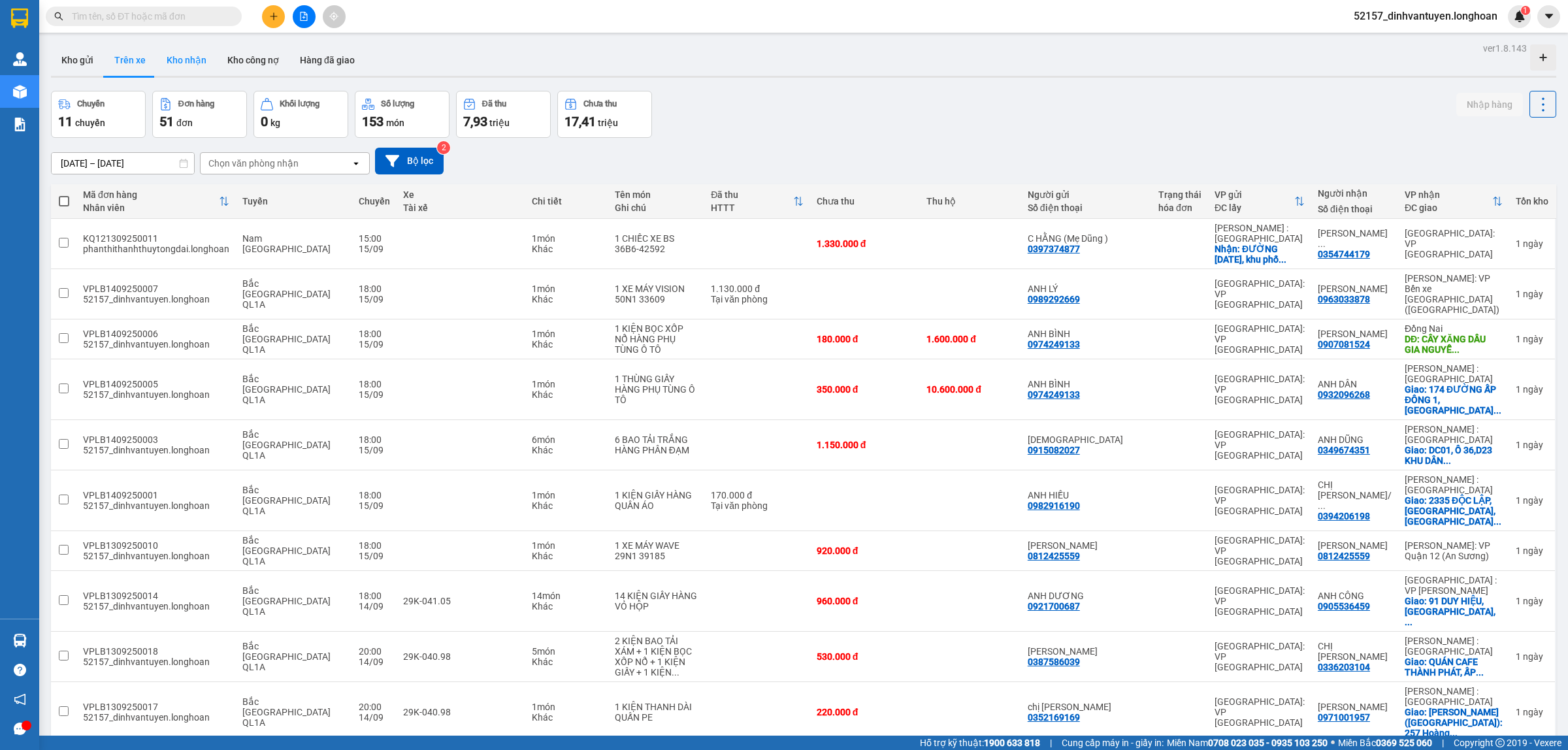
click at [190, 56] on button "Kho nhận" at bounding box center [186, 60] width 61 height 31
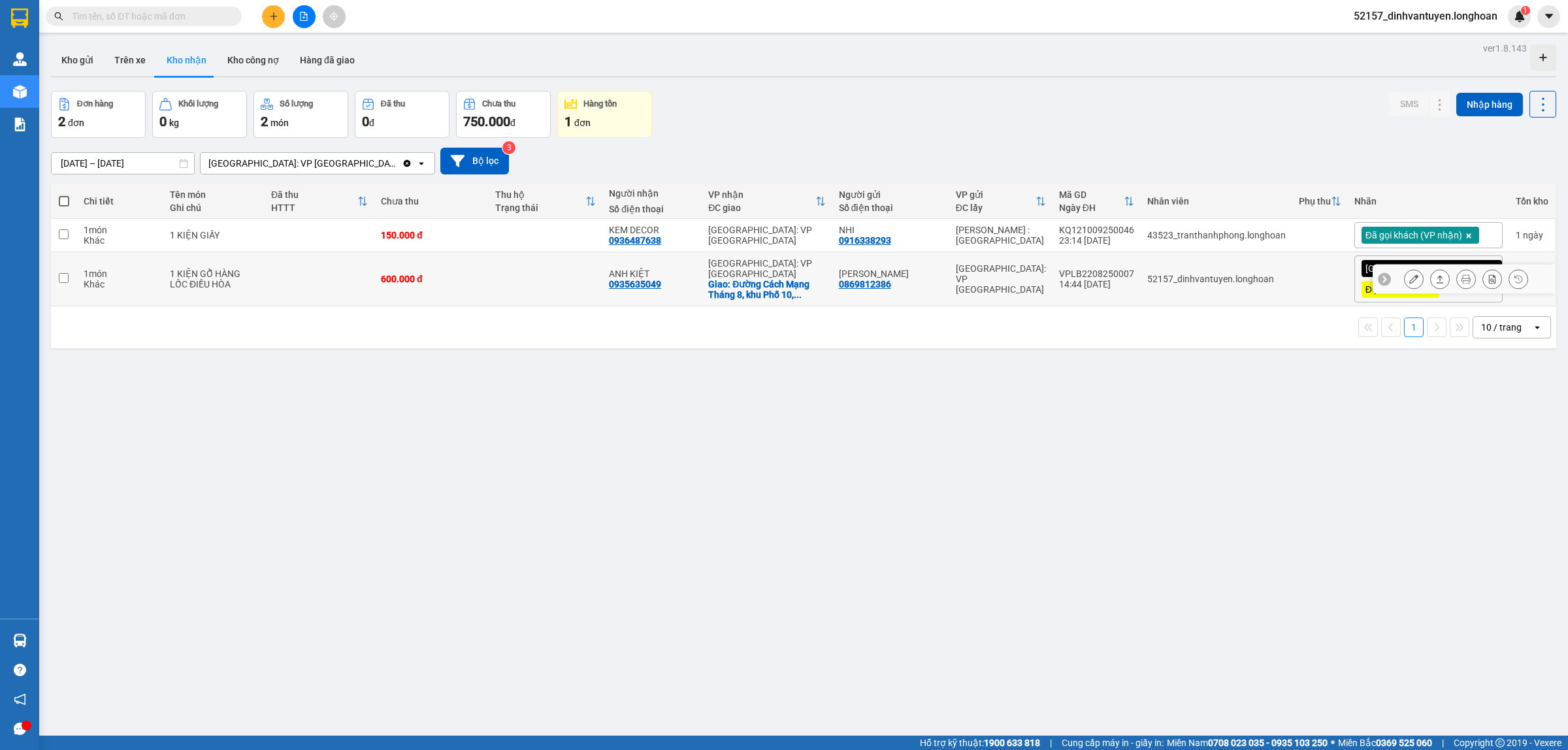
click at [1406, 276] on button at bounding box center [1414, 279] width 18 height 23
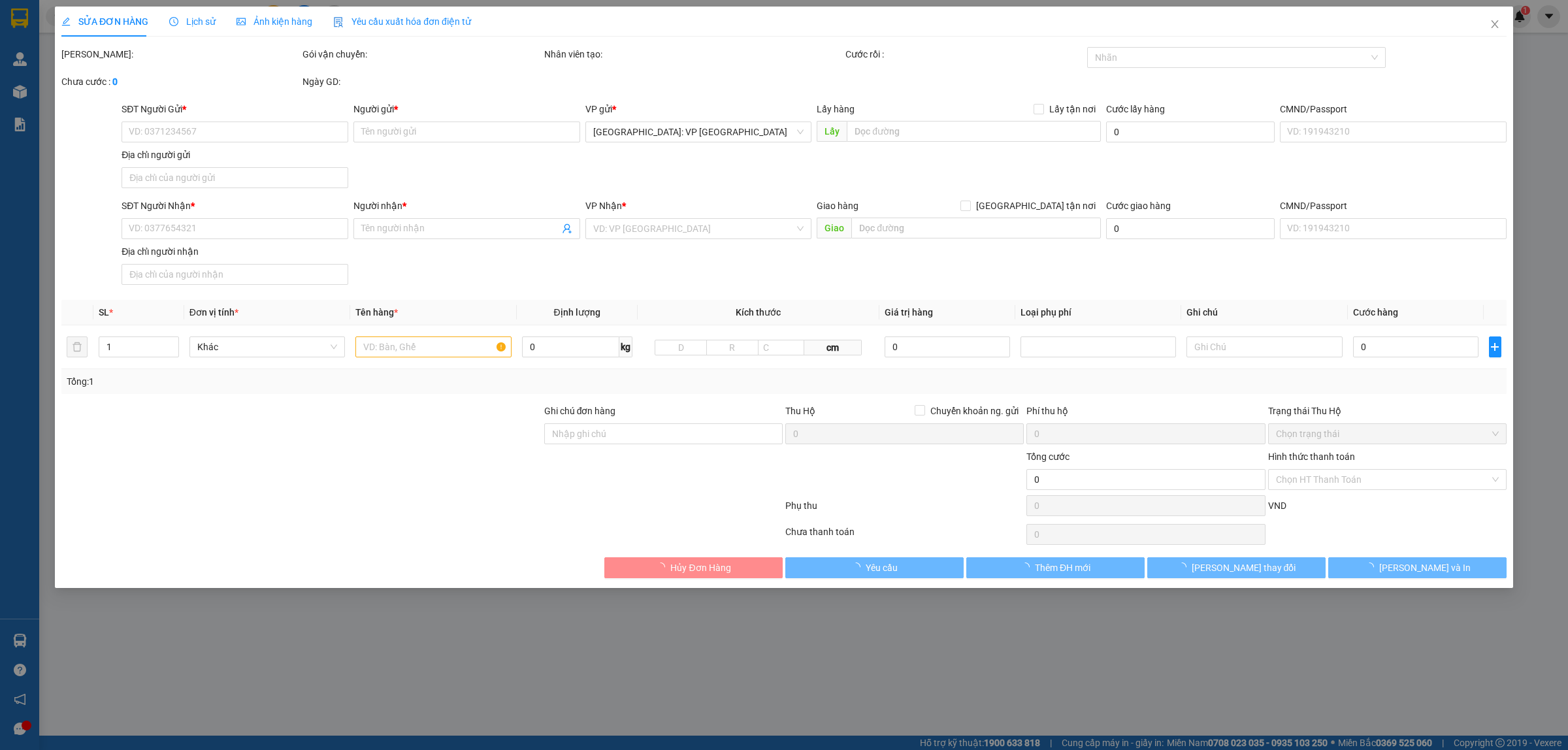
type input "0869812386"
type input "DƯƠNG CHINH"
type input "0935635049"
type input "ANH KIỆT"
checkbox input "true"
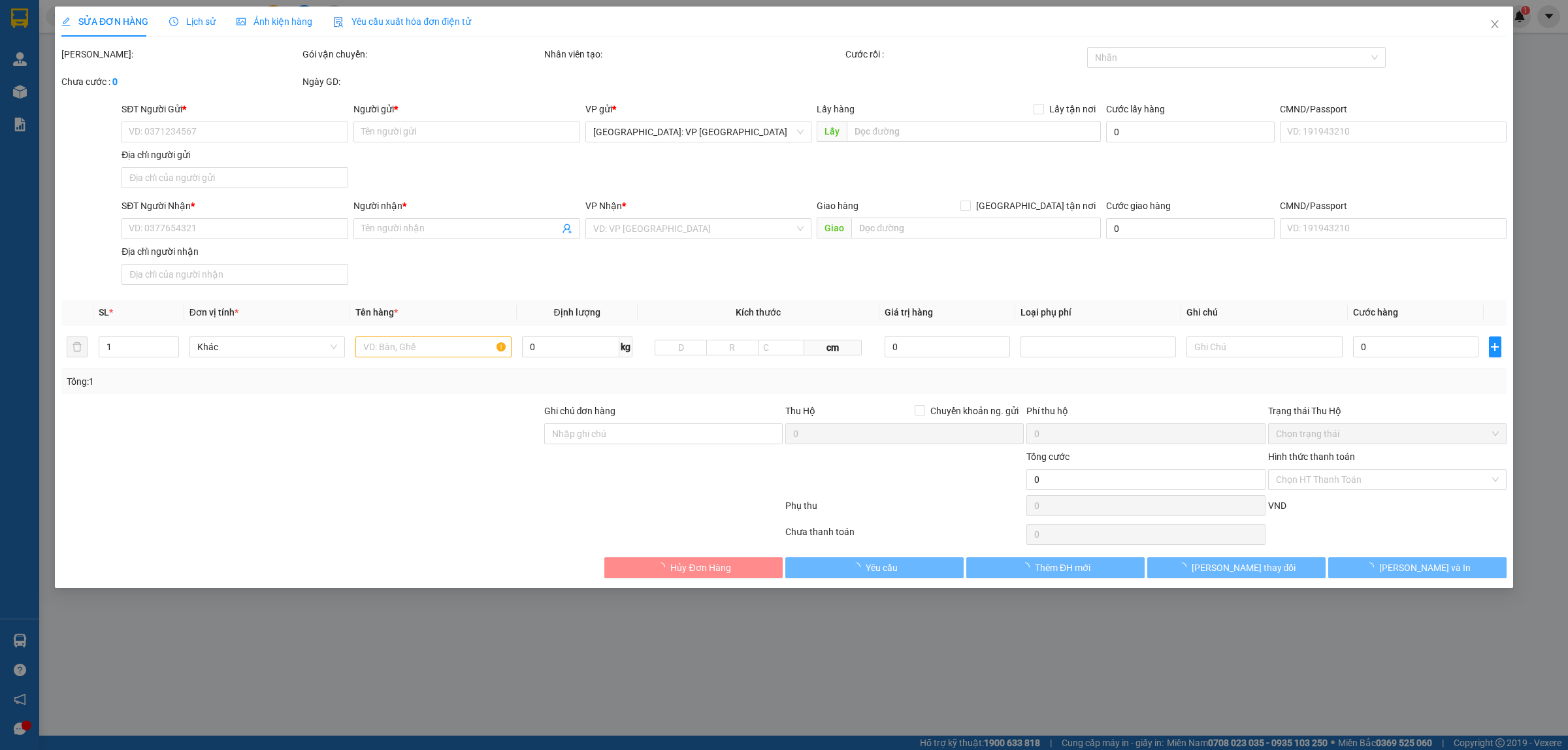
type input "Đường Cách Mạng Tháng 8, khu Phố 10, Dương Đông, Thành Phố Phú Quốc, Tỉnh Kiên …"
type input "XẾP HÀNG THEO CHIỀU MŨI TÊN , KHÔNG ĐƯỢC ĐỂ NẰM"
type input "330.000"
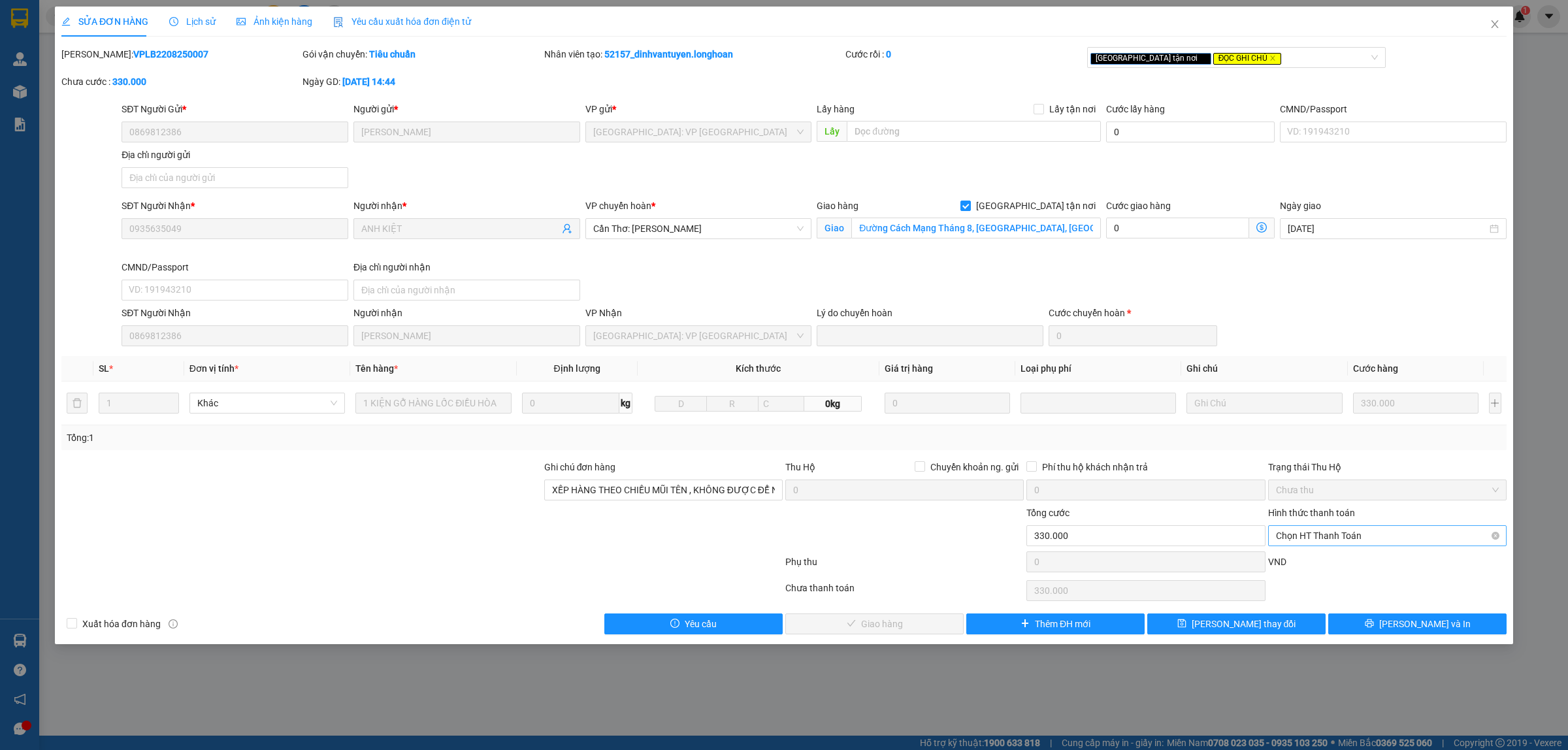
click at [1347, 544] on span "Chọn HT Thanh Toán" at bounding box center [1387, 536] width 223 height 20
click at [1329, 556] on div "Tại văn phòng" at bounding box center [1387, 563] width 223 height 15
type input "0"
click at [901, 623] on span "Lưu và Giao hàng" at bounding box center [882, 623] width 126 height 15
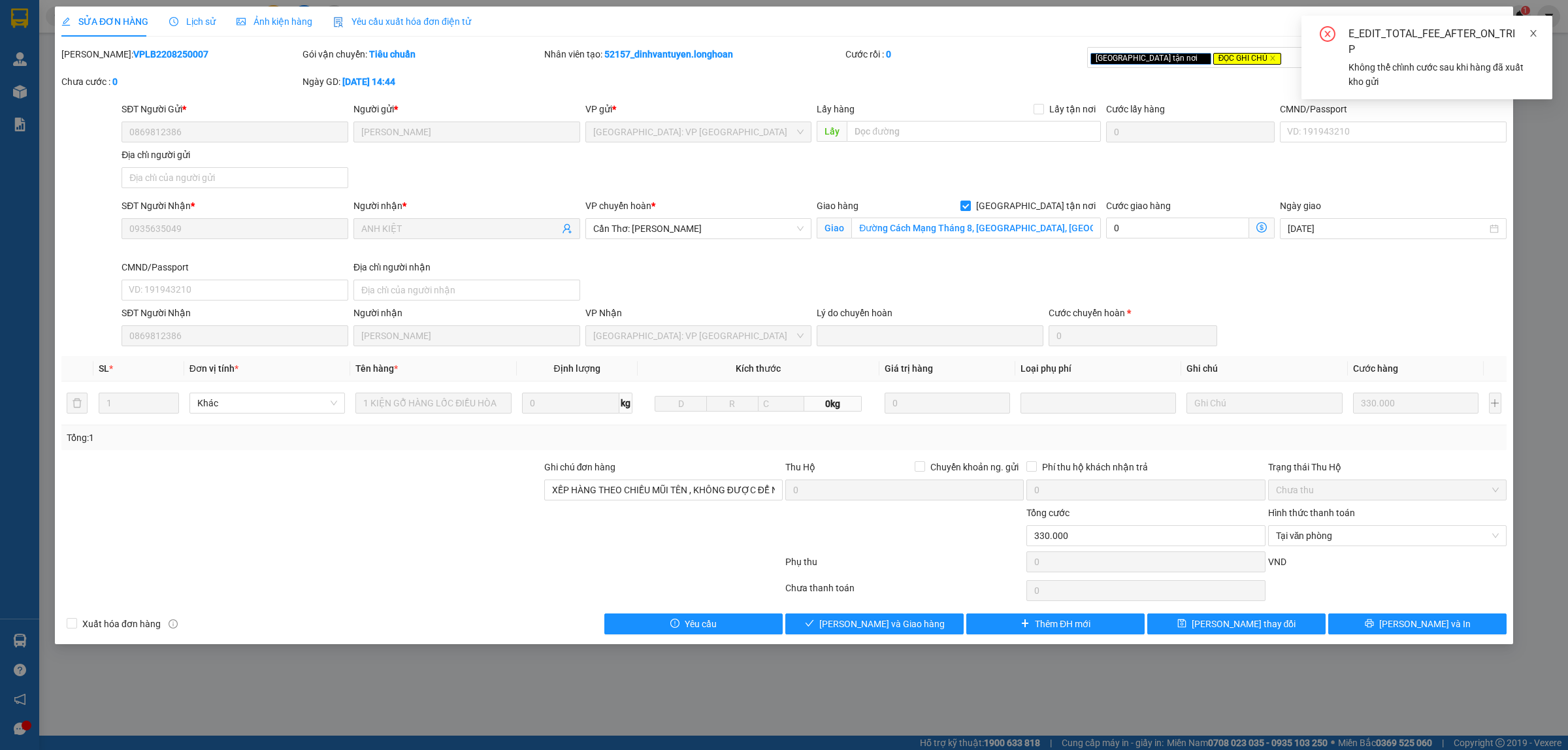
click at [1533, 34] on icon "close" at bounding box center [1532, 33] width 6 height 6
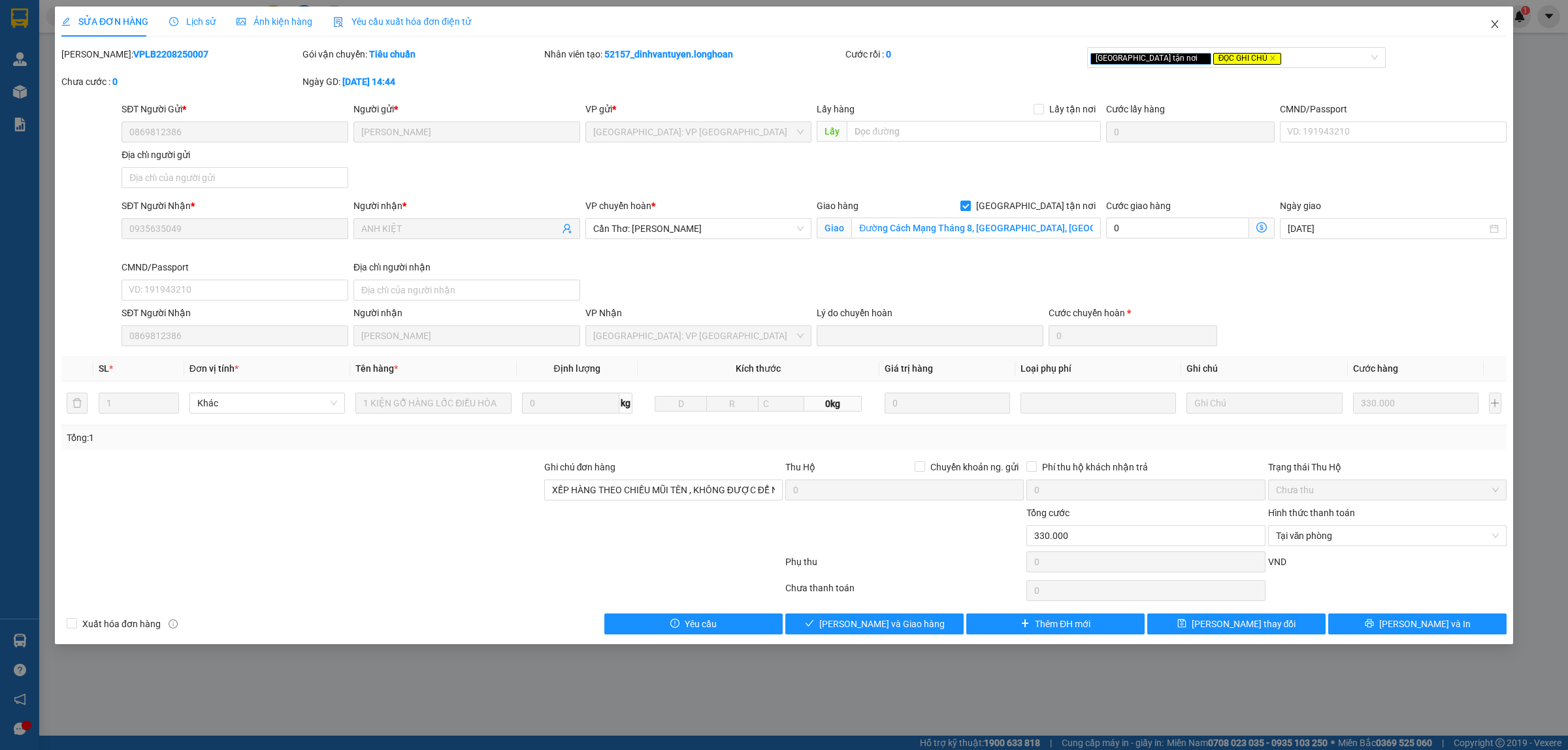
click at [1491, 24] on icon "close" at bounding box center [1494, 24] width 10 height 10
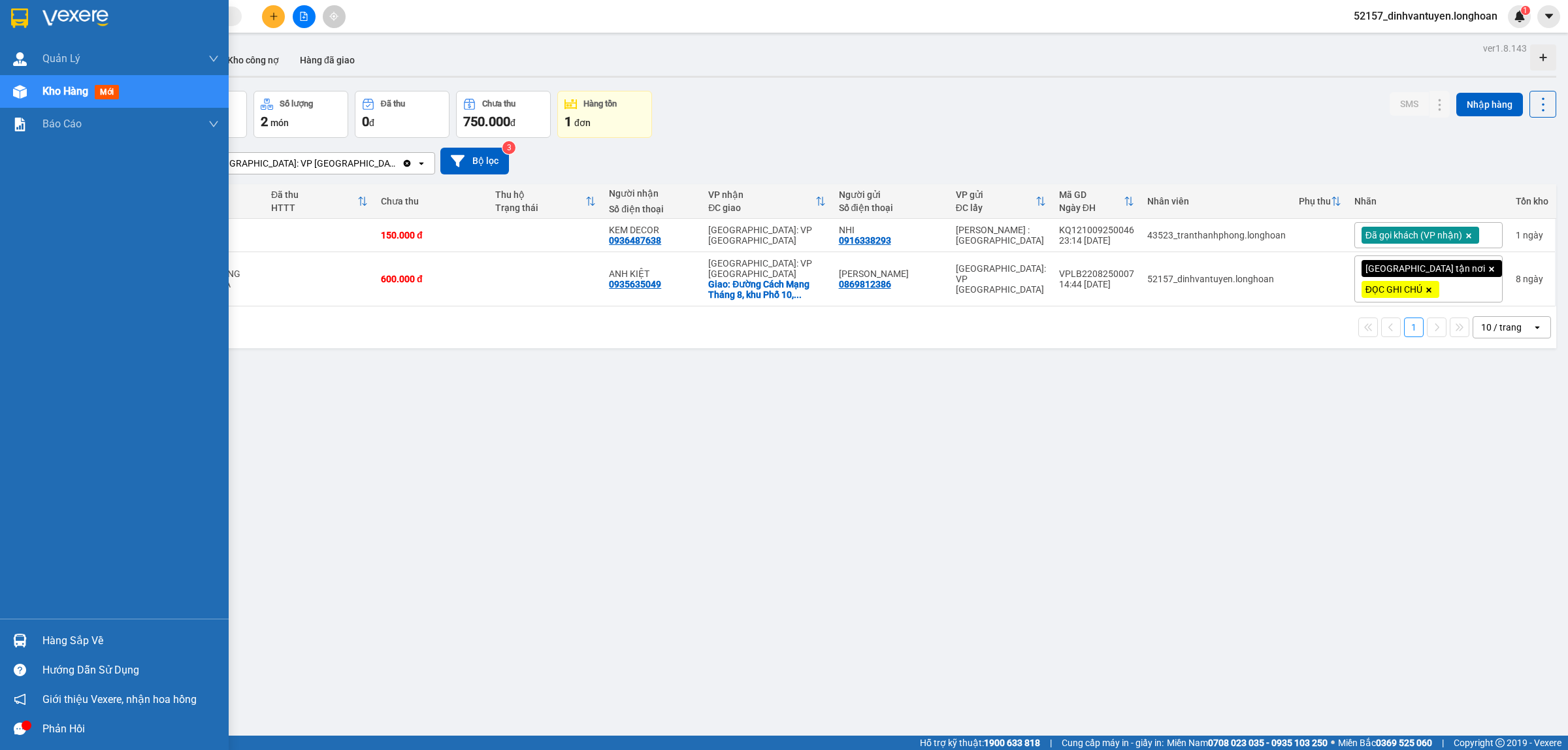
click at [4, 15] on div at bounding box center [114, 21] width 229 height 43
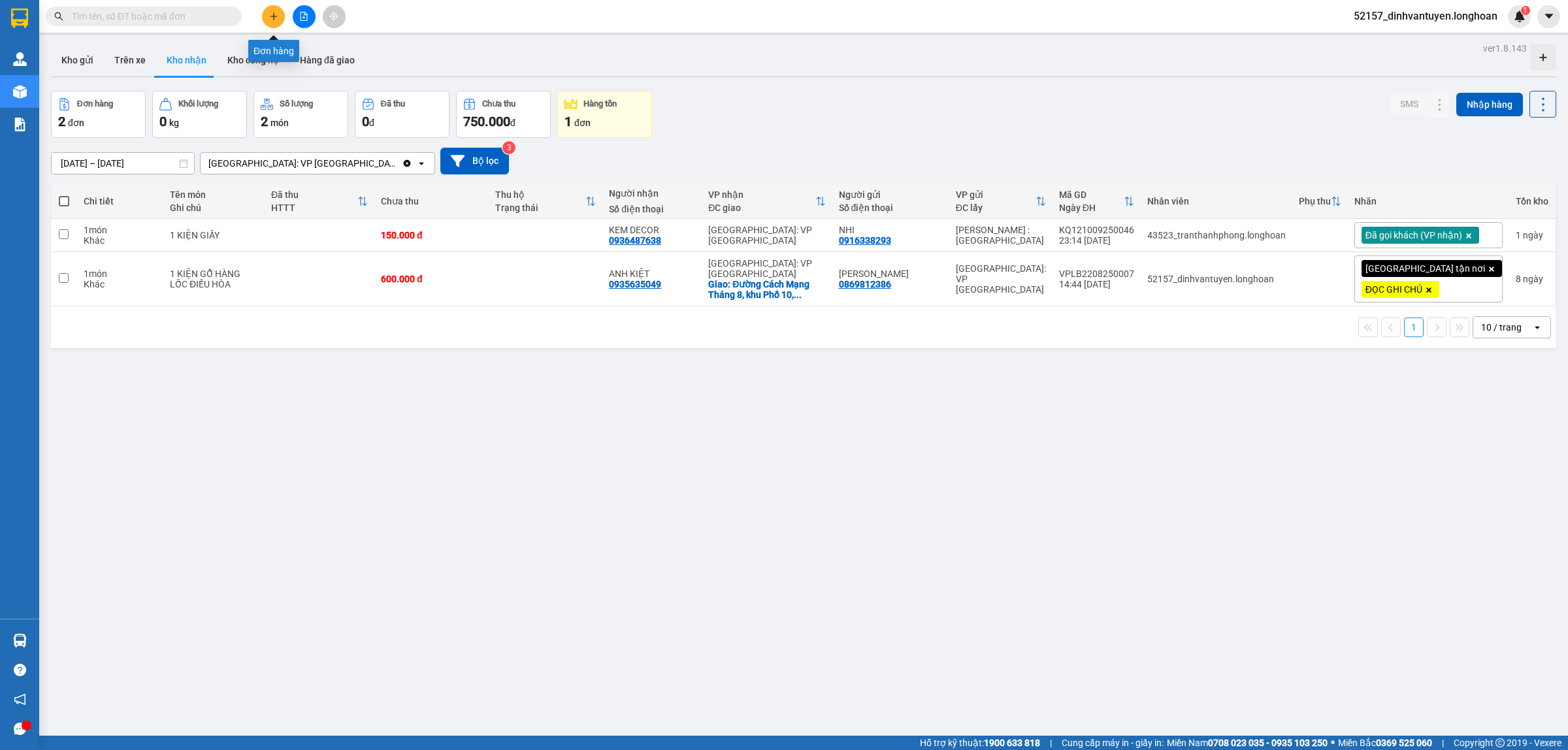
click at [273, 4] on div "Kết quả tìm kiếm ( 101 ) Bộ lọc Mã ĐH Trạng thái Món hàng Thu hộ Tổng cước Chưa…" at bounding box center [784, 16] width 1568 height 33
click at [271, 12] on icon "plus" at bounding box center [274, 16] width 9 height 9
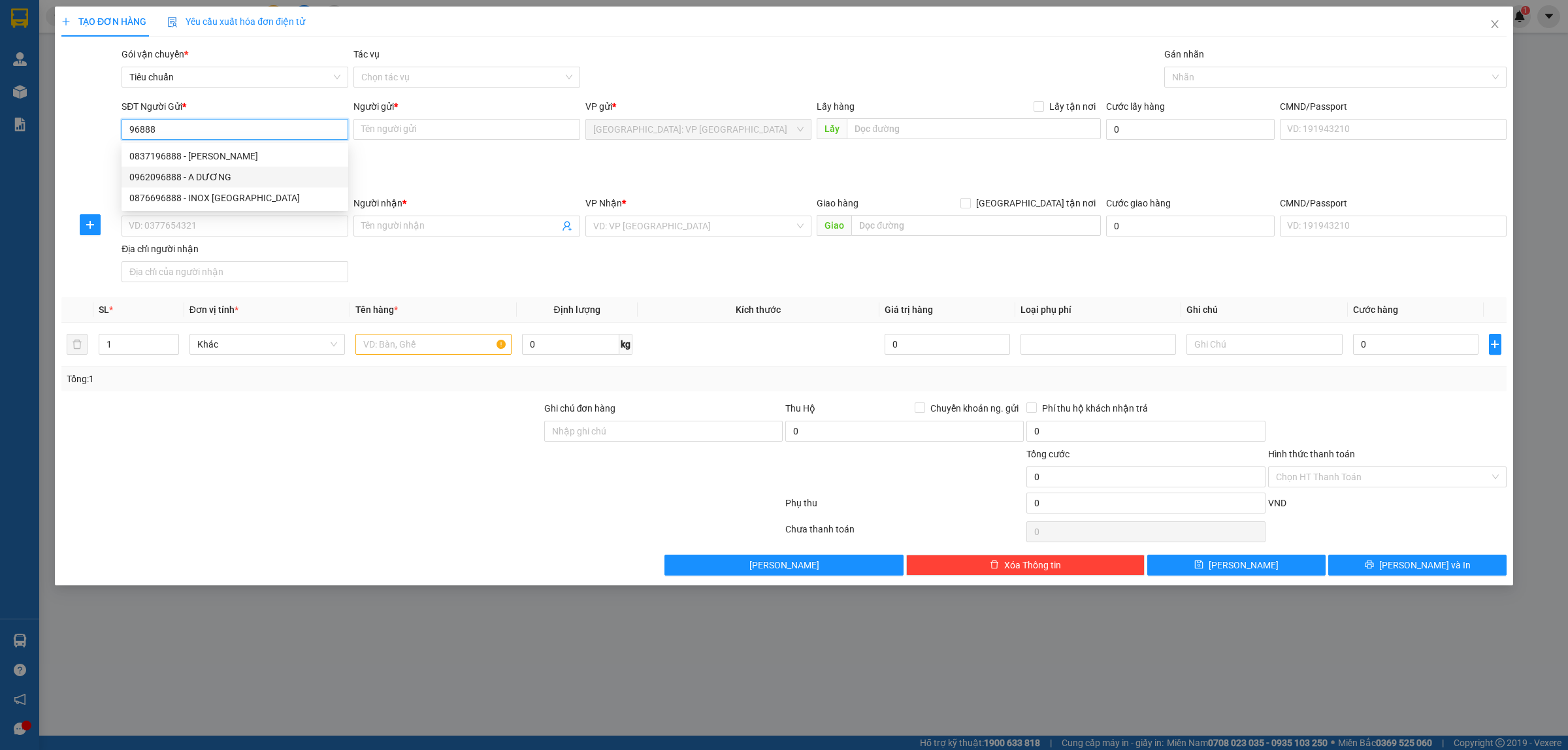
click at [232, 172] on div "0962096888 - A DƯƠNG" at bounding box center [235, 177] width 211 height 15
type input "0962096888"
type input "A DƯƠNG"
type input "0962096888"
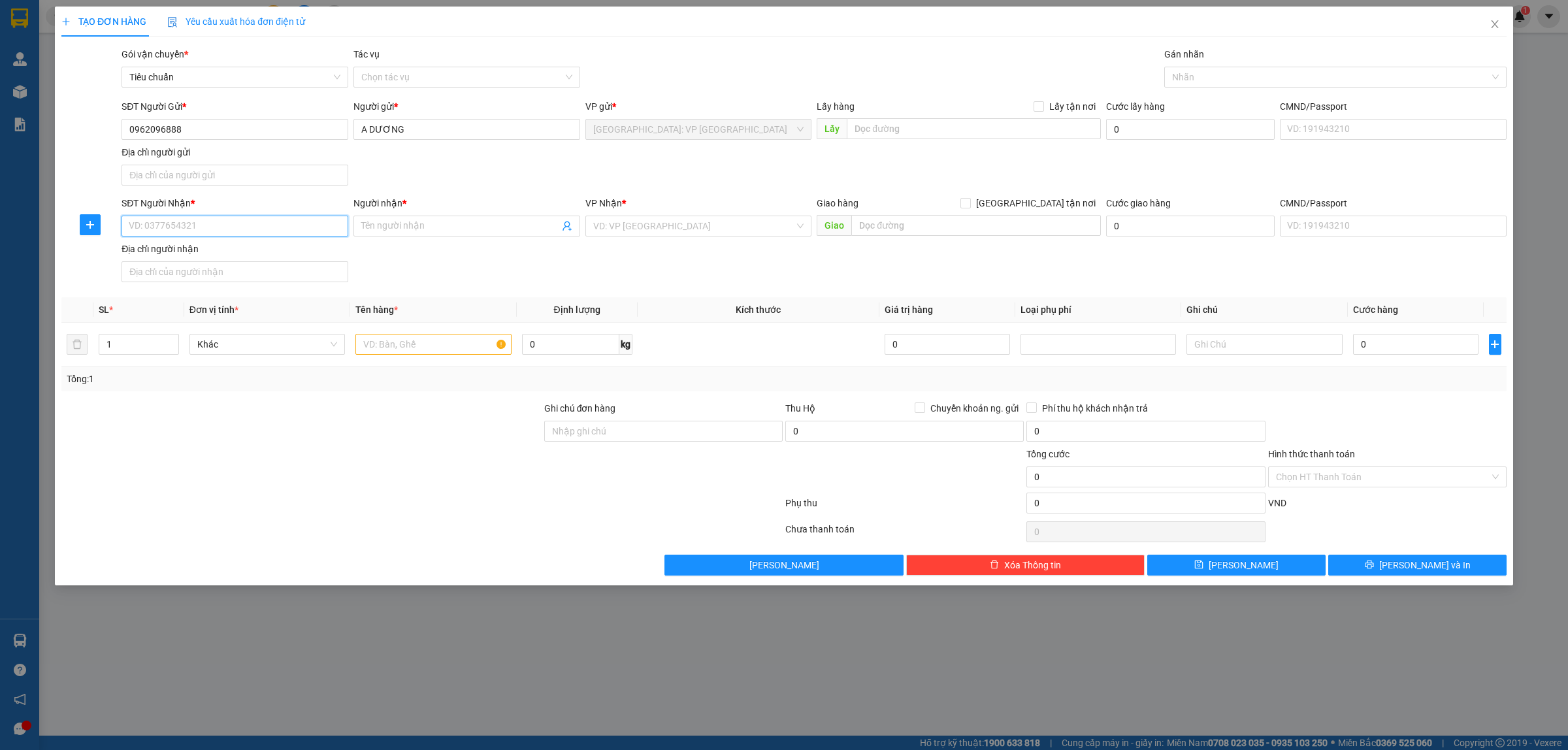
click at [276, 224] on input "SĐT Người Nhận *" at bounding box center [234, 226] width 227 height 21
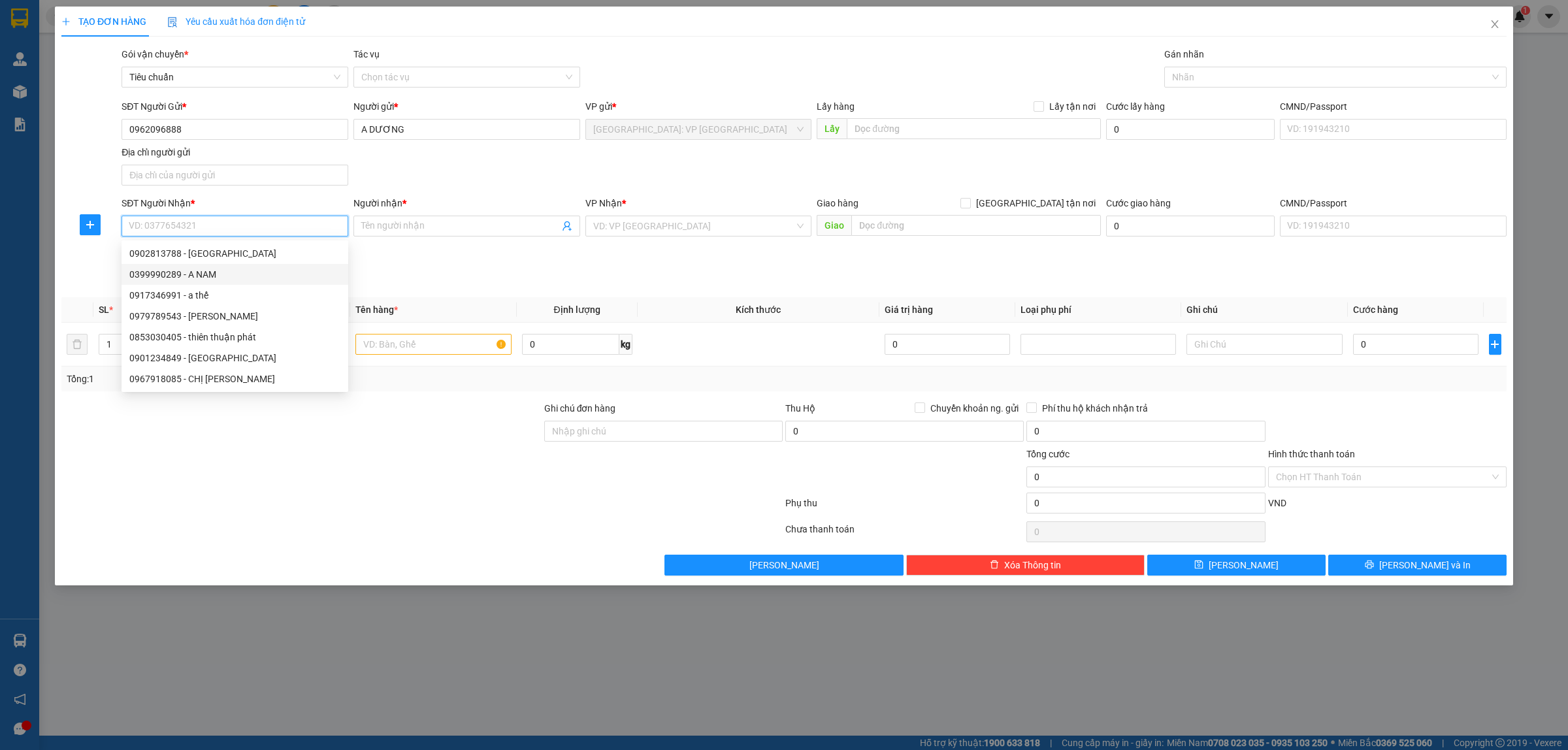
click at [233, 273] on div "0399990289 - A NAM" at bounding box center [235, 274] width 211 height 15
type input "0399990289"
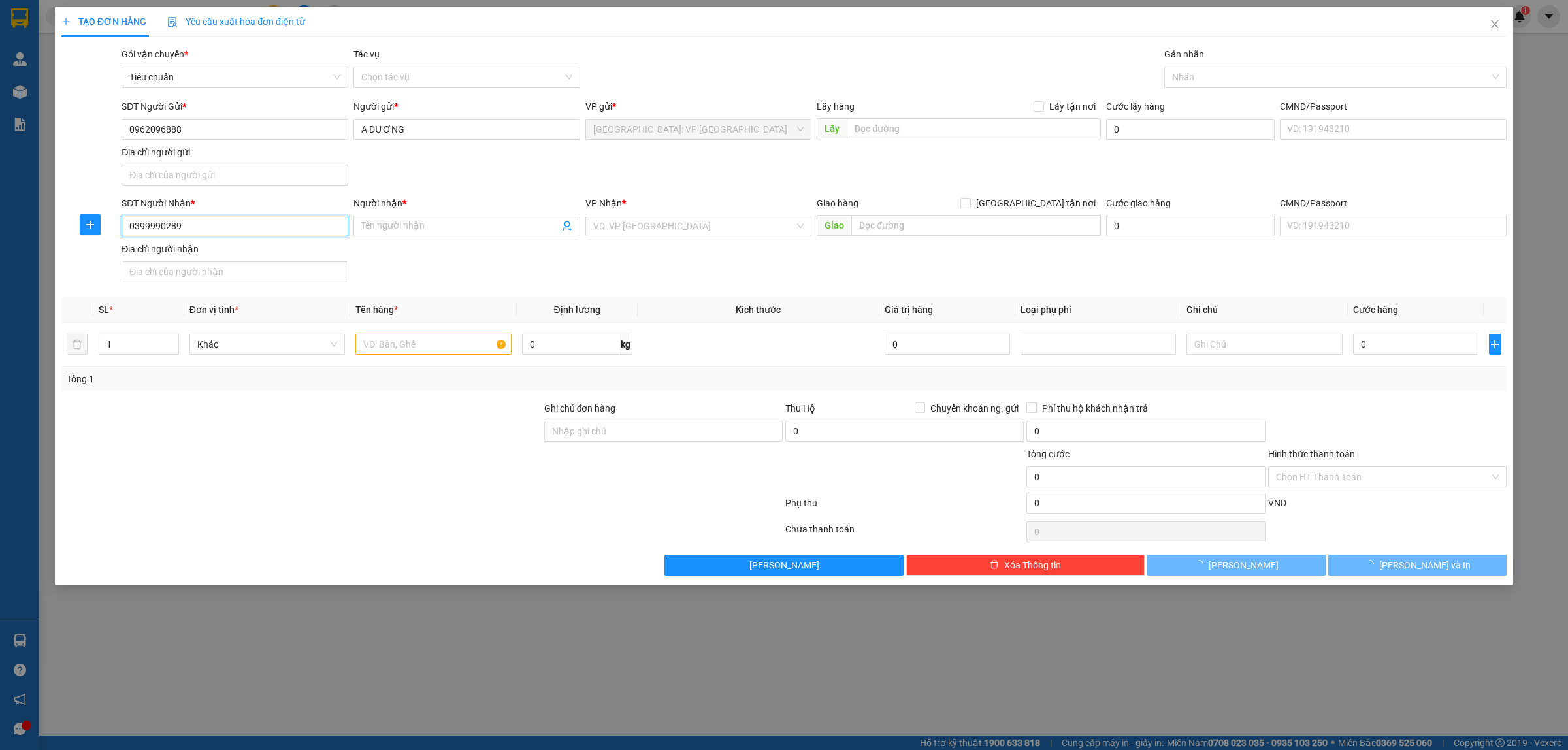
type input "A NAM"
checkbox input "true"
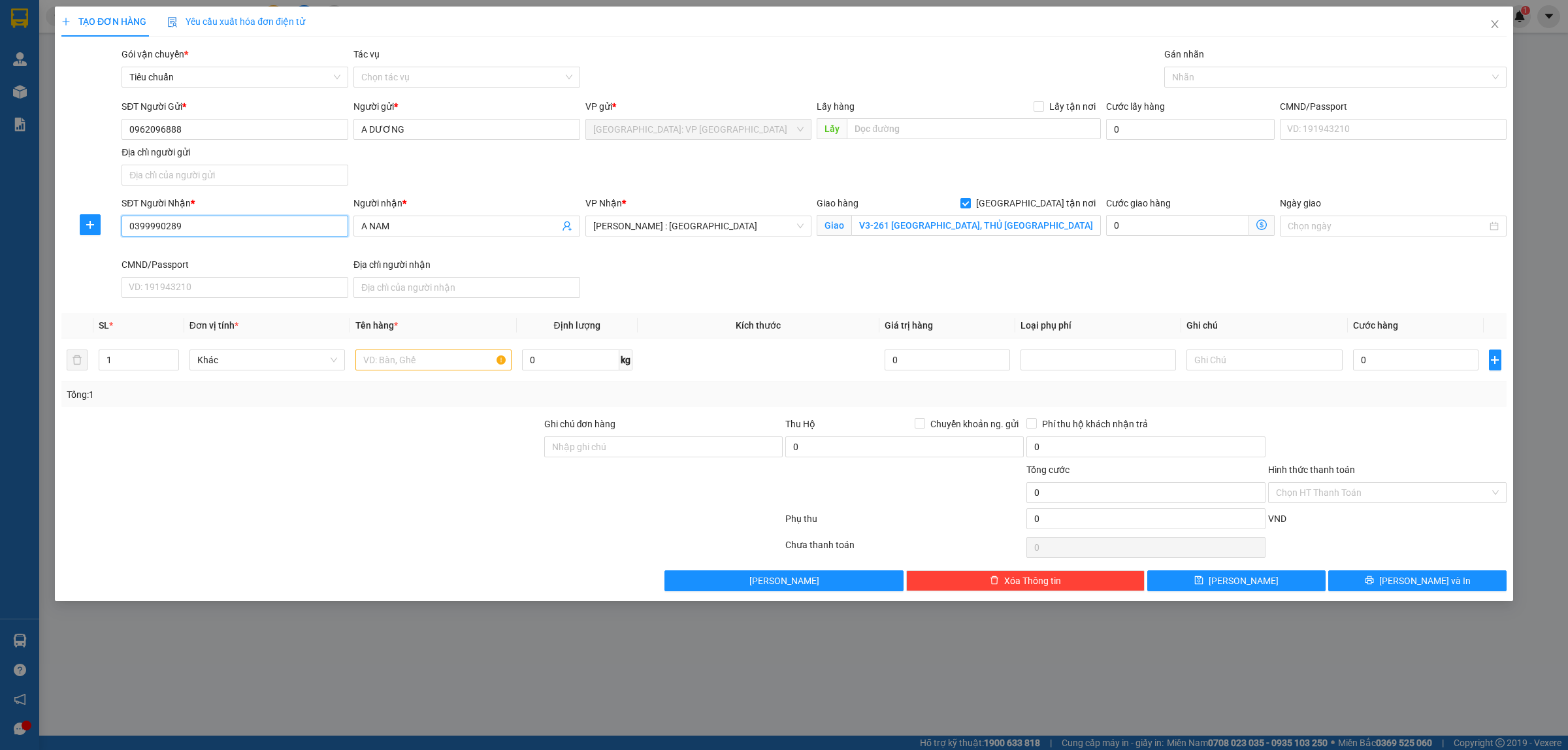
click at [204, 222] on input "0399990289" at bounding box center [234, 226] width 227 height 21
click at [932, 222] on input "V3-261 VINHOMES GRAND PARK, THỦ ĐỨC, HCM" at bounding box center [976, 225] width 249 height 21
paste input "D35 CĂN 36 ĐƯỜNG X1A , [GEOGRAPHIC_DATA], [GEOGRAPHIC_DATA], [GEOGRAPHIC_DATA],…"
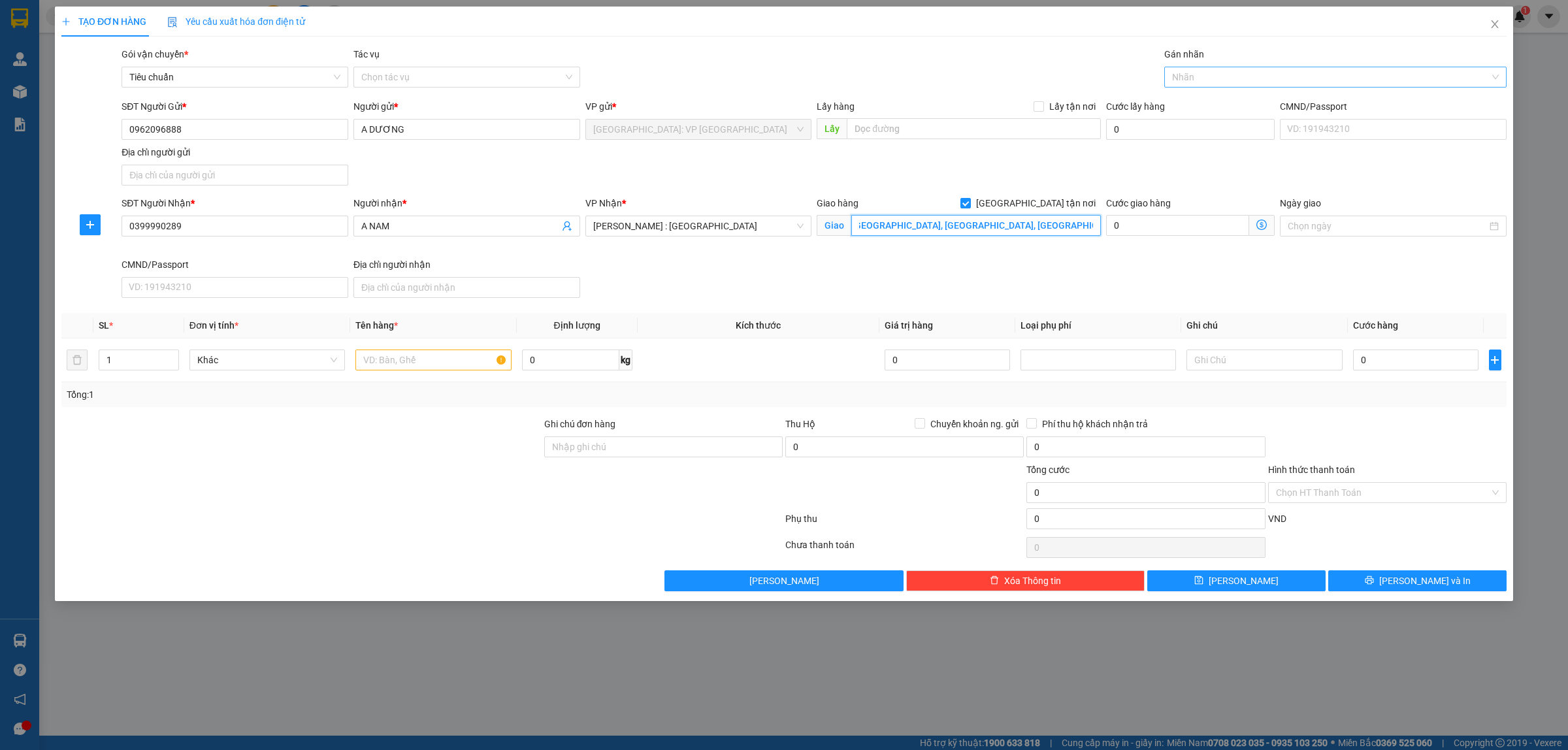
click at [1193, 79] on div at bounding box center [1329, 76] width 322 height 15
type input "D35 CĂN 36 ĐƯỜNG X1A , [GEOGRAPHIC_DATA], [GEOGRAPHIC_DATA], [GEOGRAPHIC_DATA],…"
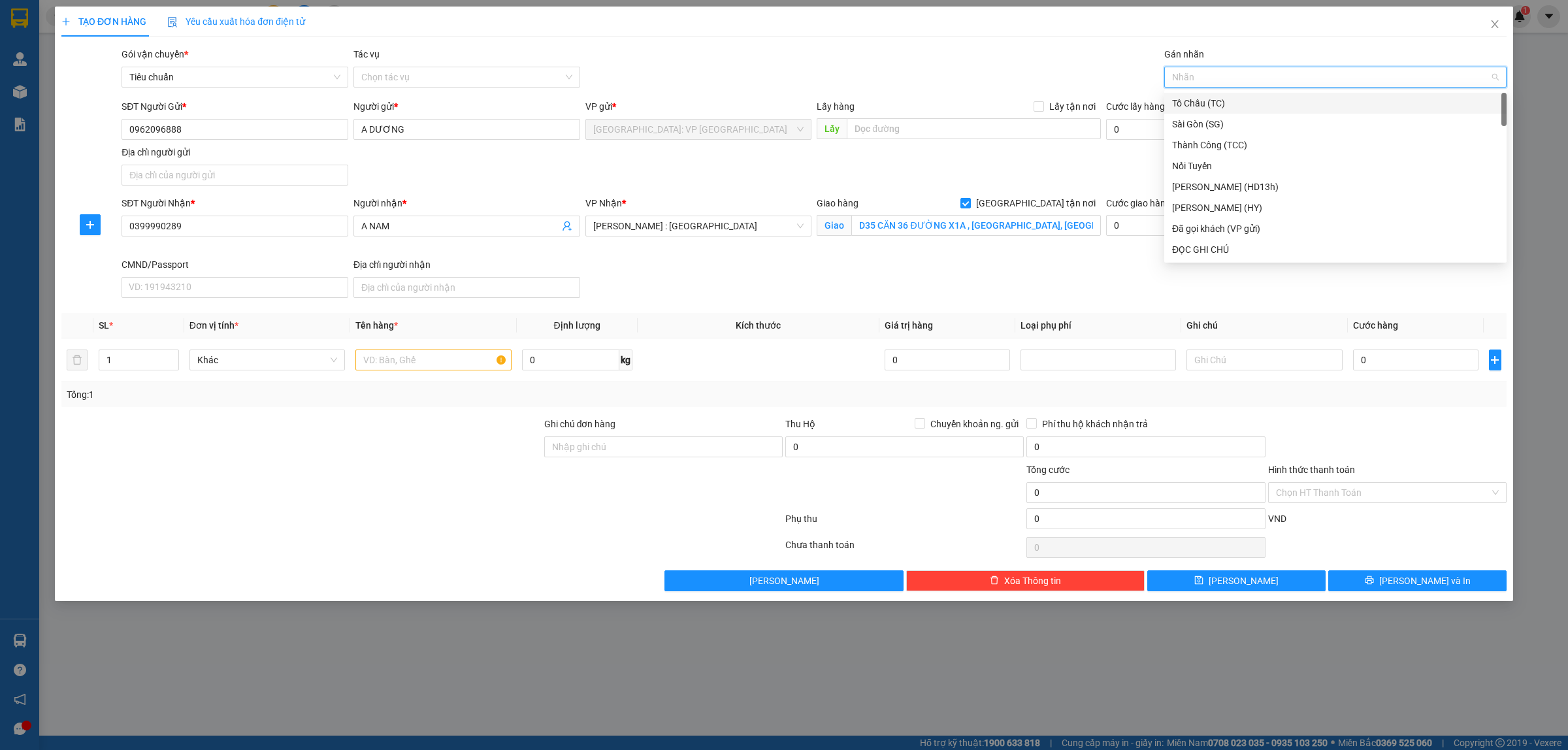
type input "g"
click at [1196, 247] on div "[GEOGRAPHIC_DATA] tận nơi" at bounding box center [1335, 249] width 327 height 15
type input "2"
click at [171, 357] on icon "up" at bounding box center [172, 356] width 4 height 3
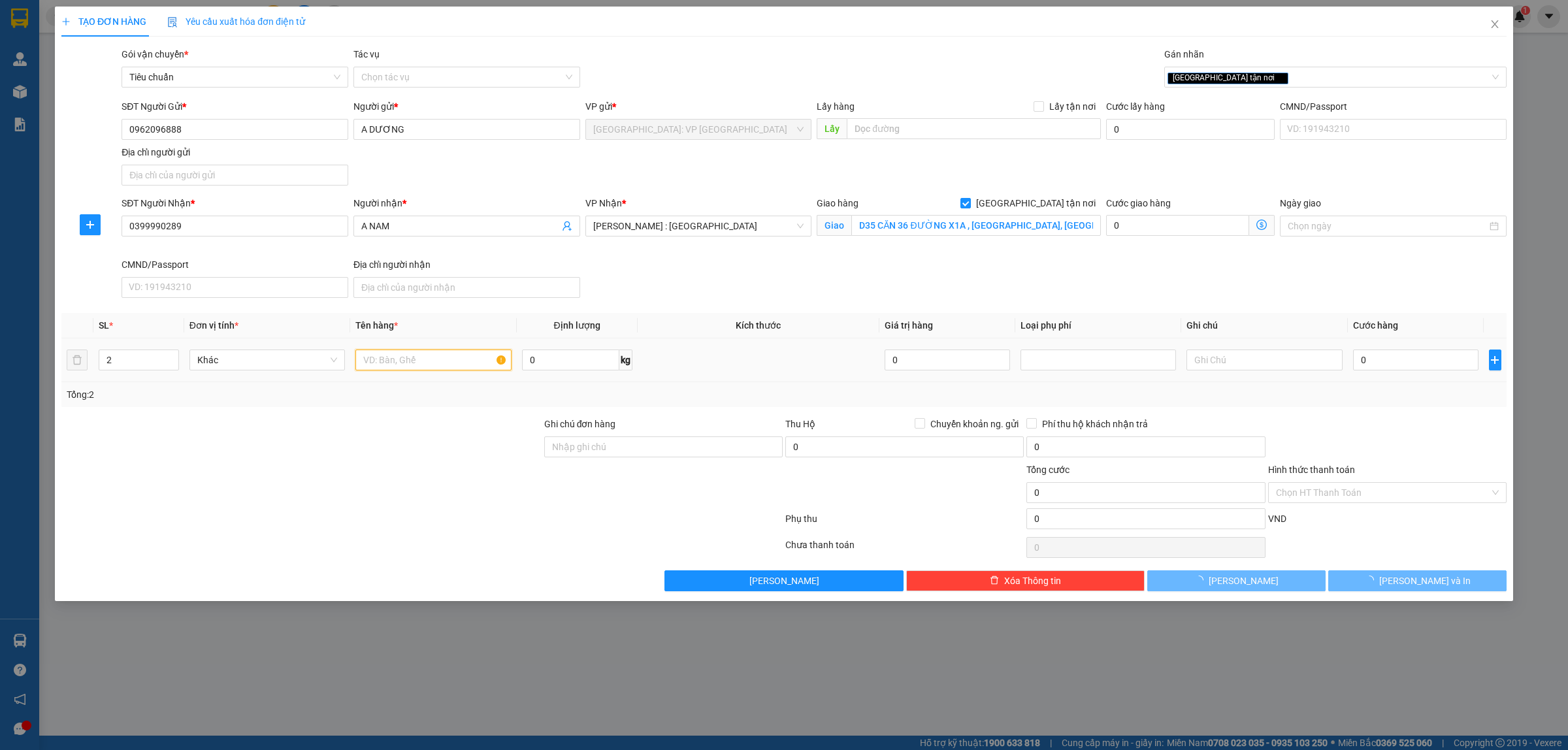
click at [433, 361] on input "text" at bounding box center [433, 360] width 156 height 21
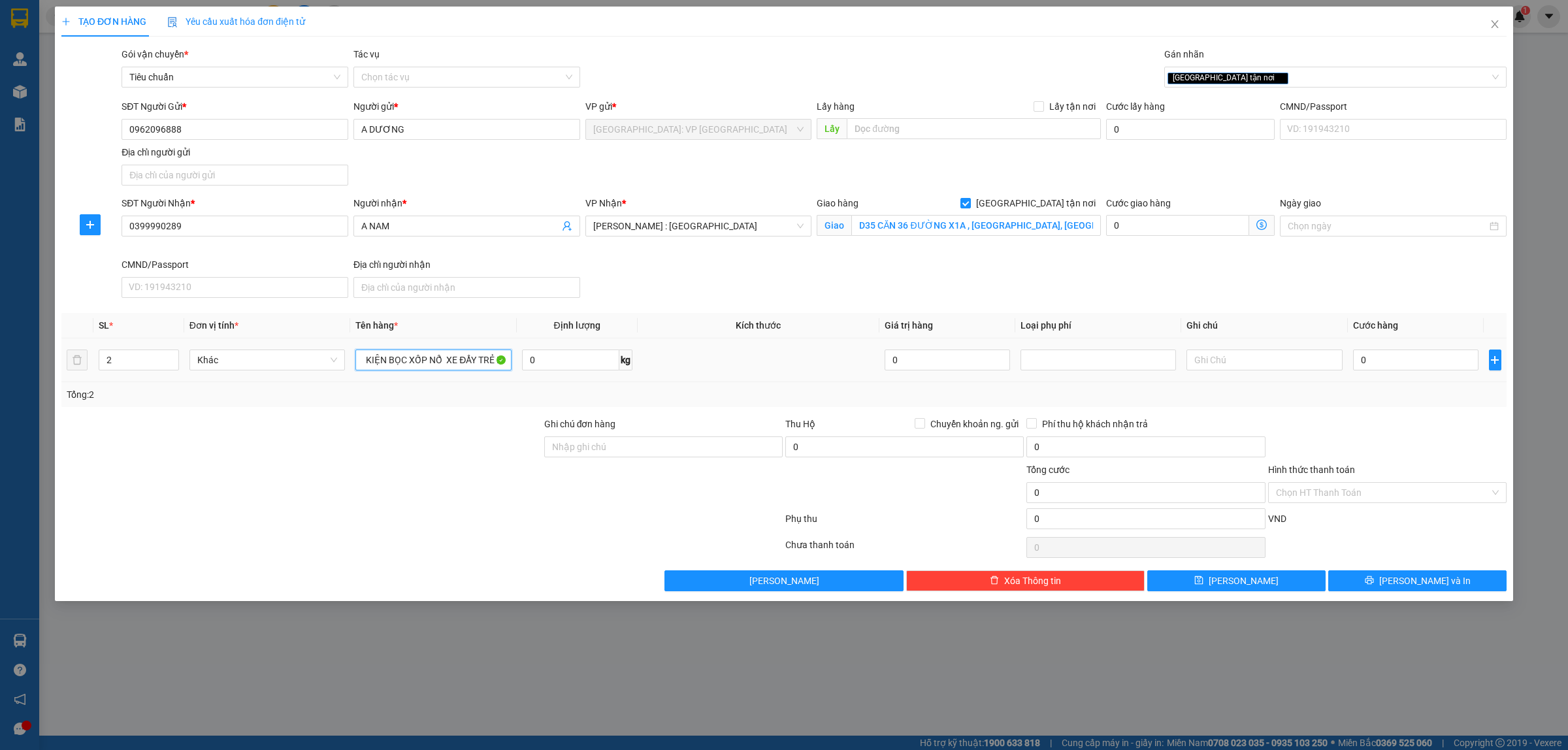
scroll to position [0, 112]
drag, startPoint x: 386, startPoint y: 484, endPoint x: 390, endPoint y: 474, distance: 10.8
click at [387, 483] on div at bounding box center [301, 485] width 483 height 46
click at [450, 357] on input "1 KIỆN GIẤY QUẤN PE + 1 KIỆN BỌC XỐP NỔ XE ĐẨY TRẺ EM" at bounding box center [433, 360] width 156 height 21
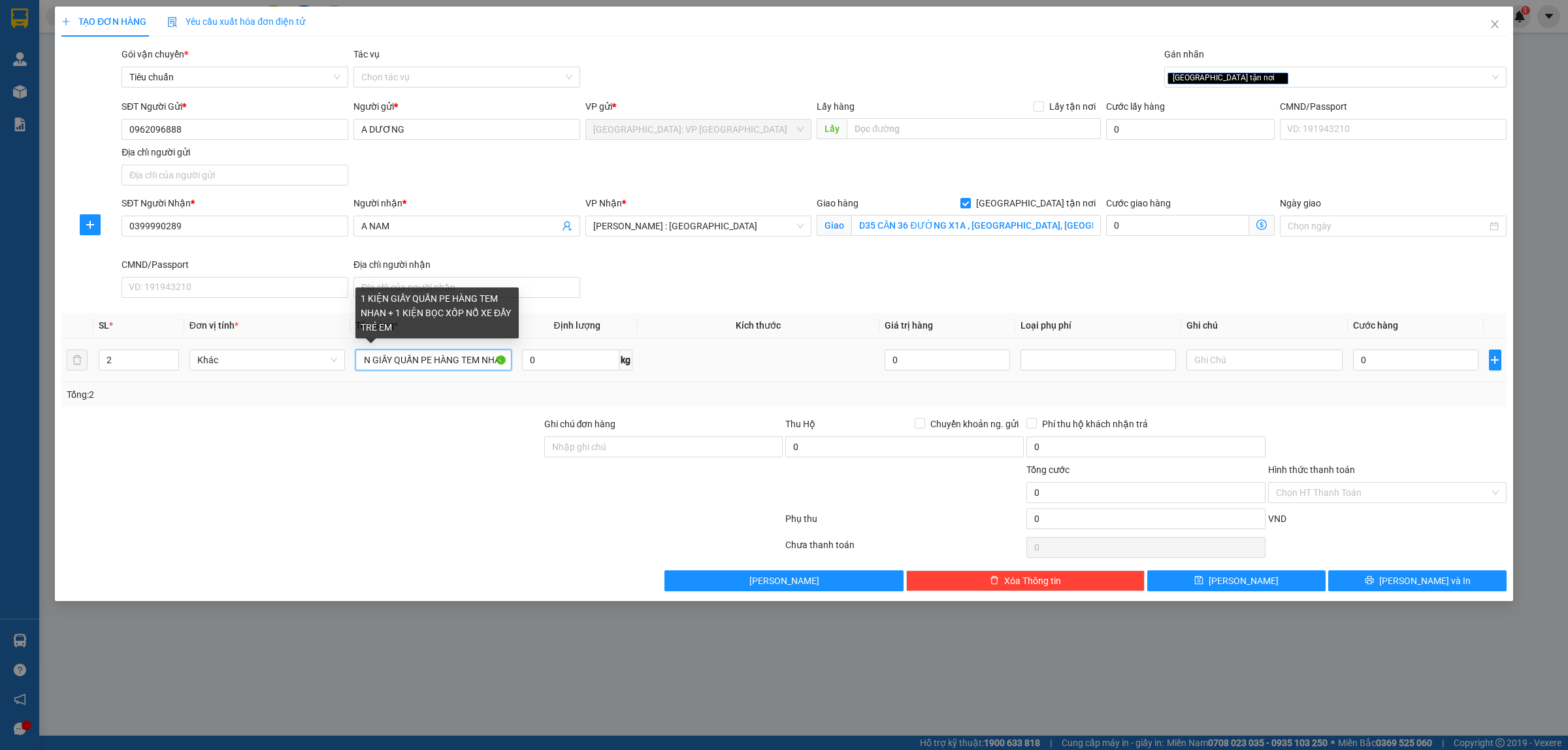
scroll to position [0, 27]
type input "1 KIỆN GIẤY QUẤN PE HÀNG TEM NHÃN + 1 KIỆN BỌC XỐP NỔ XE ĐẨY TRẺ EM"
click at [450, 454] on div at bounding box center [301, 440] width 483 height 46
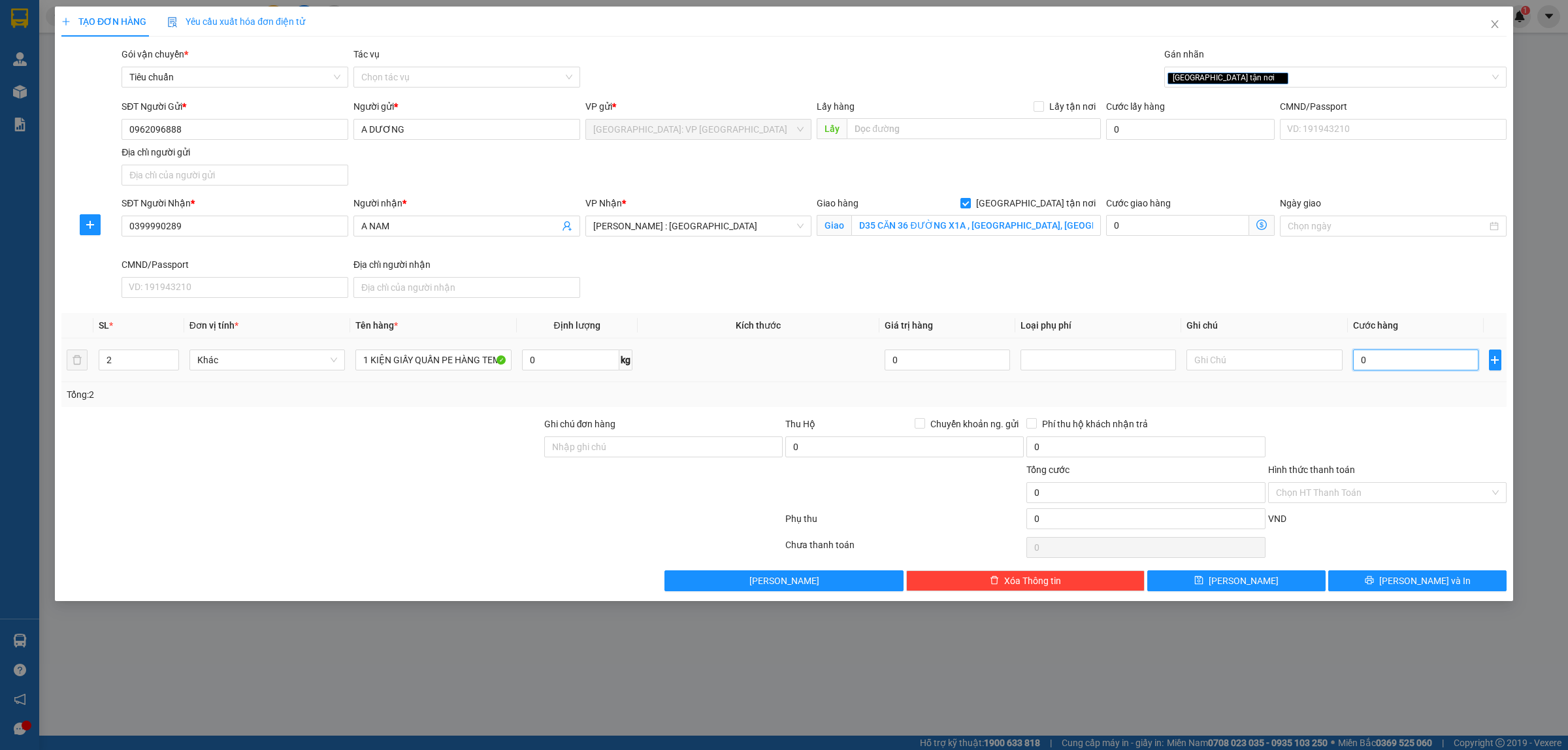
click at [1396, 357] on input "0" at bounding box center [1416, 360] width 126 height 21
type input "2"
type input "28"
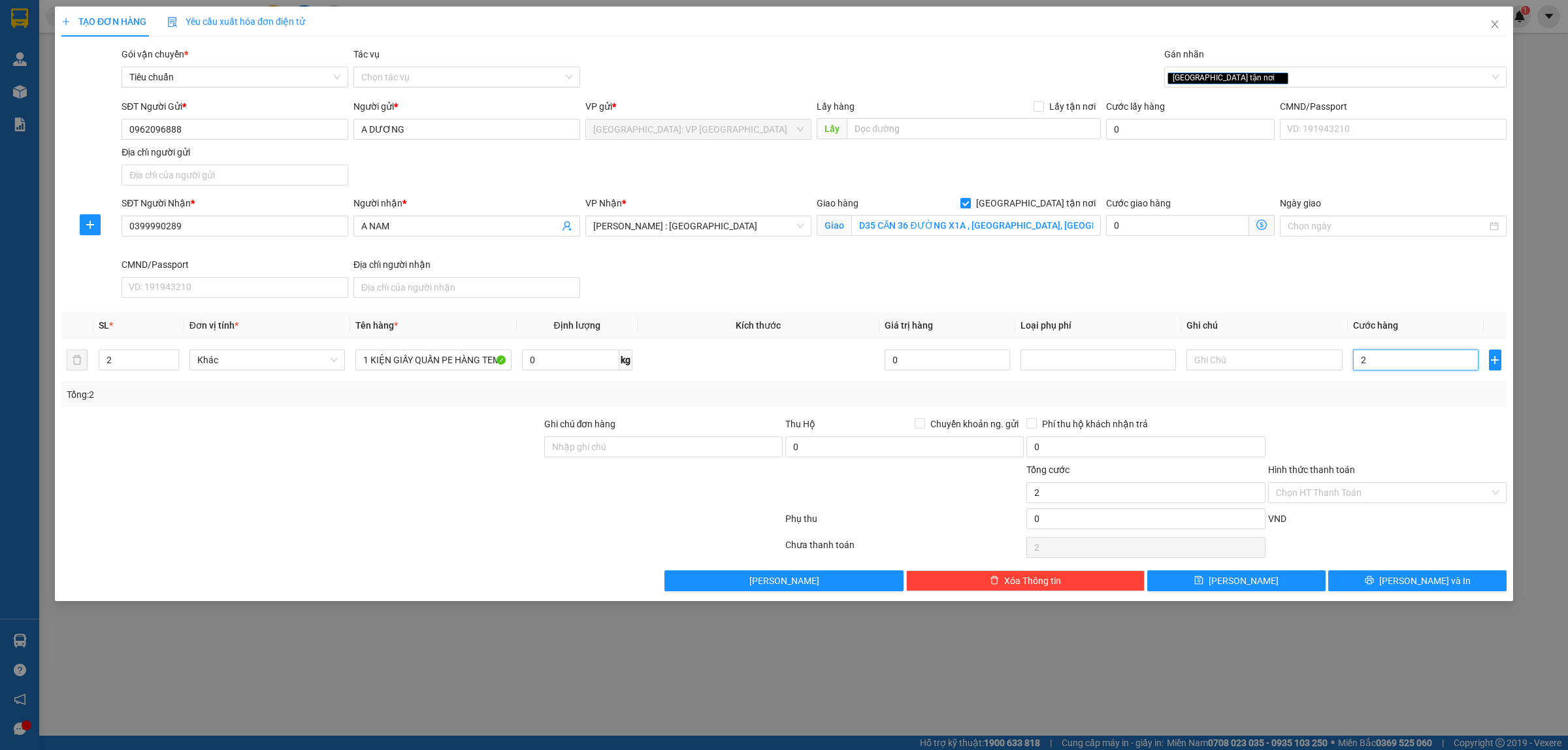
type input "28"
type input "280"
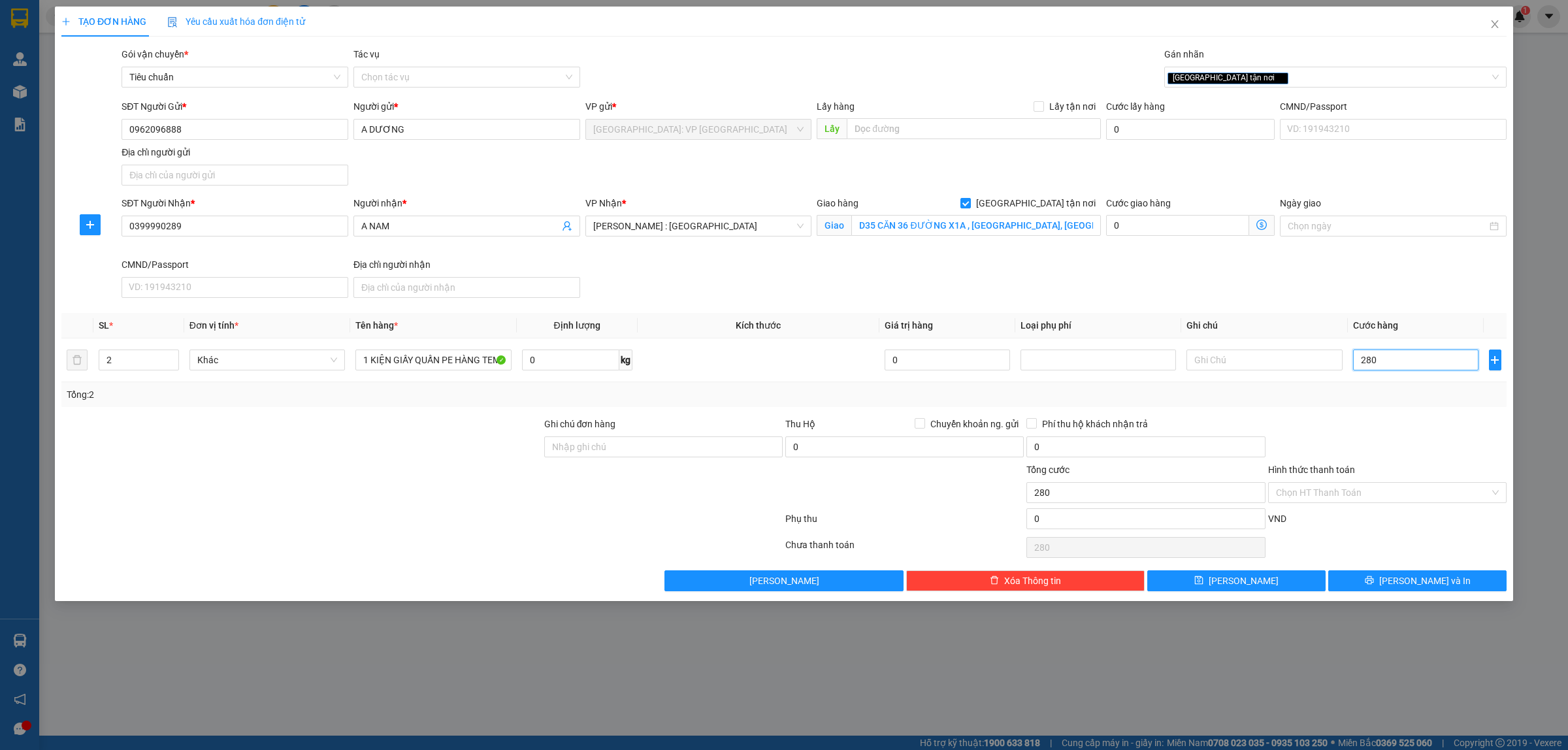
type input "2.800"
type input "28.000"
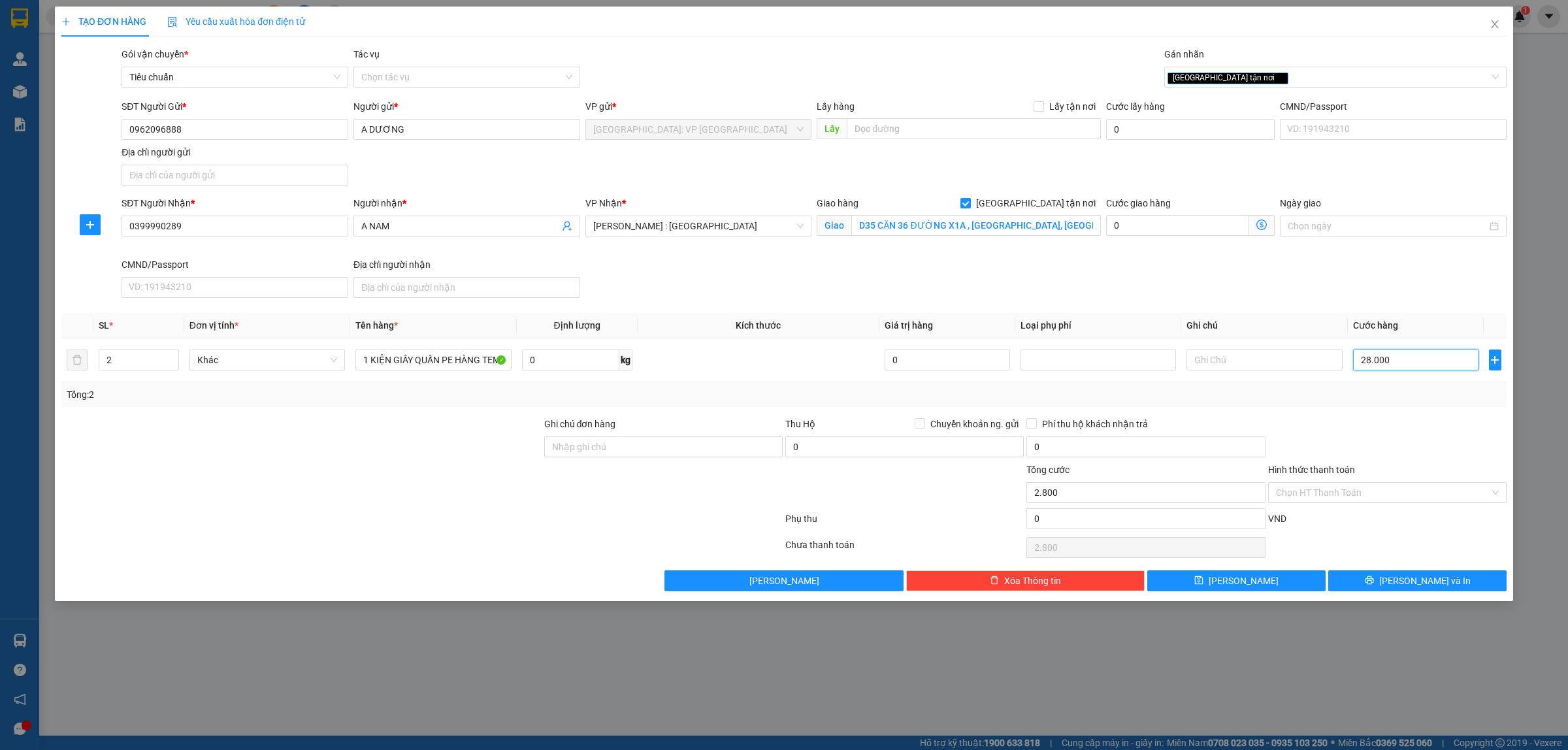
type input "28.000"
type input "280.000"
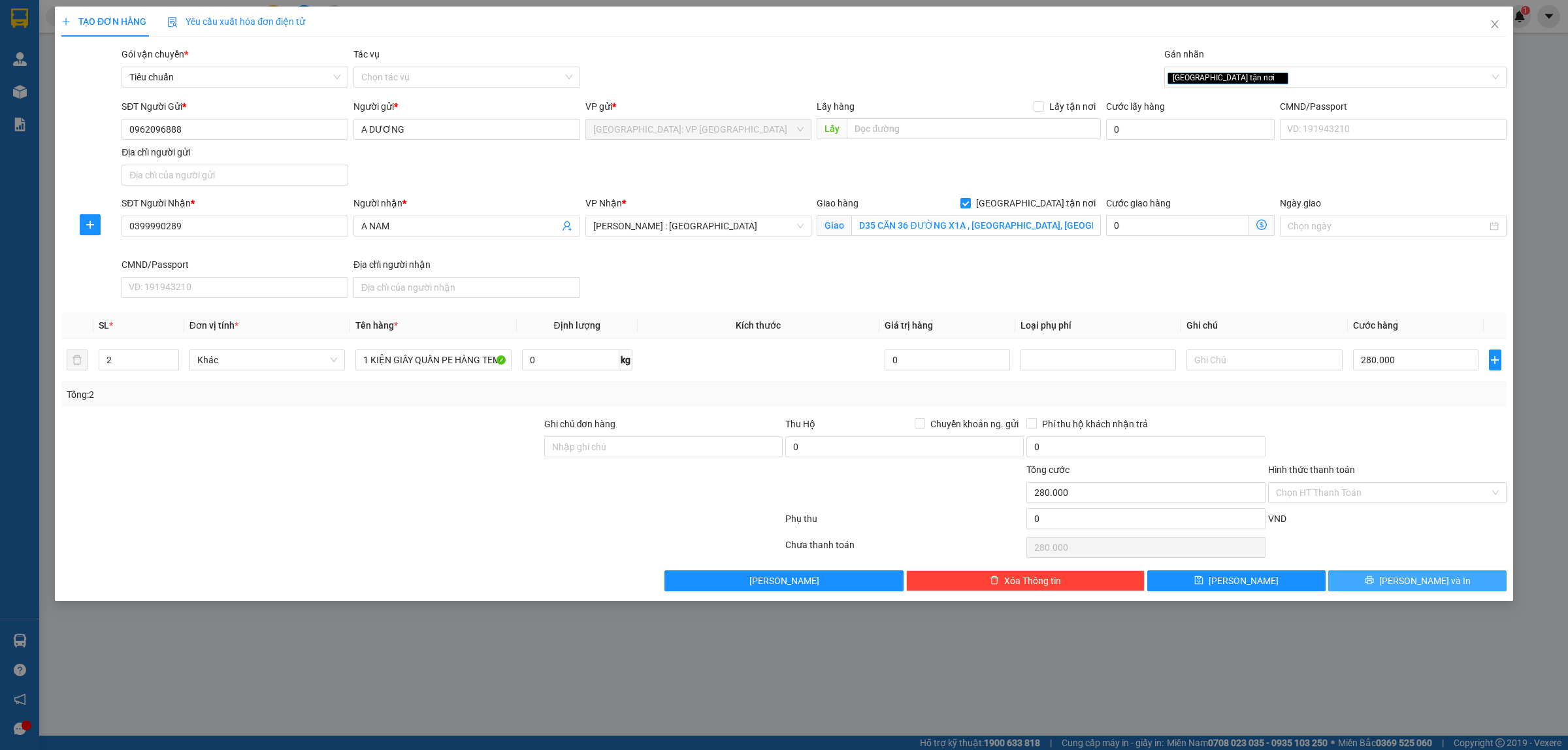
click at [1428, 577] on span "[PERSON_NAME] và In" at bounding box center [1425, 581] width 91 height 15
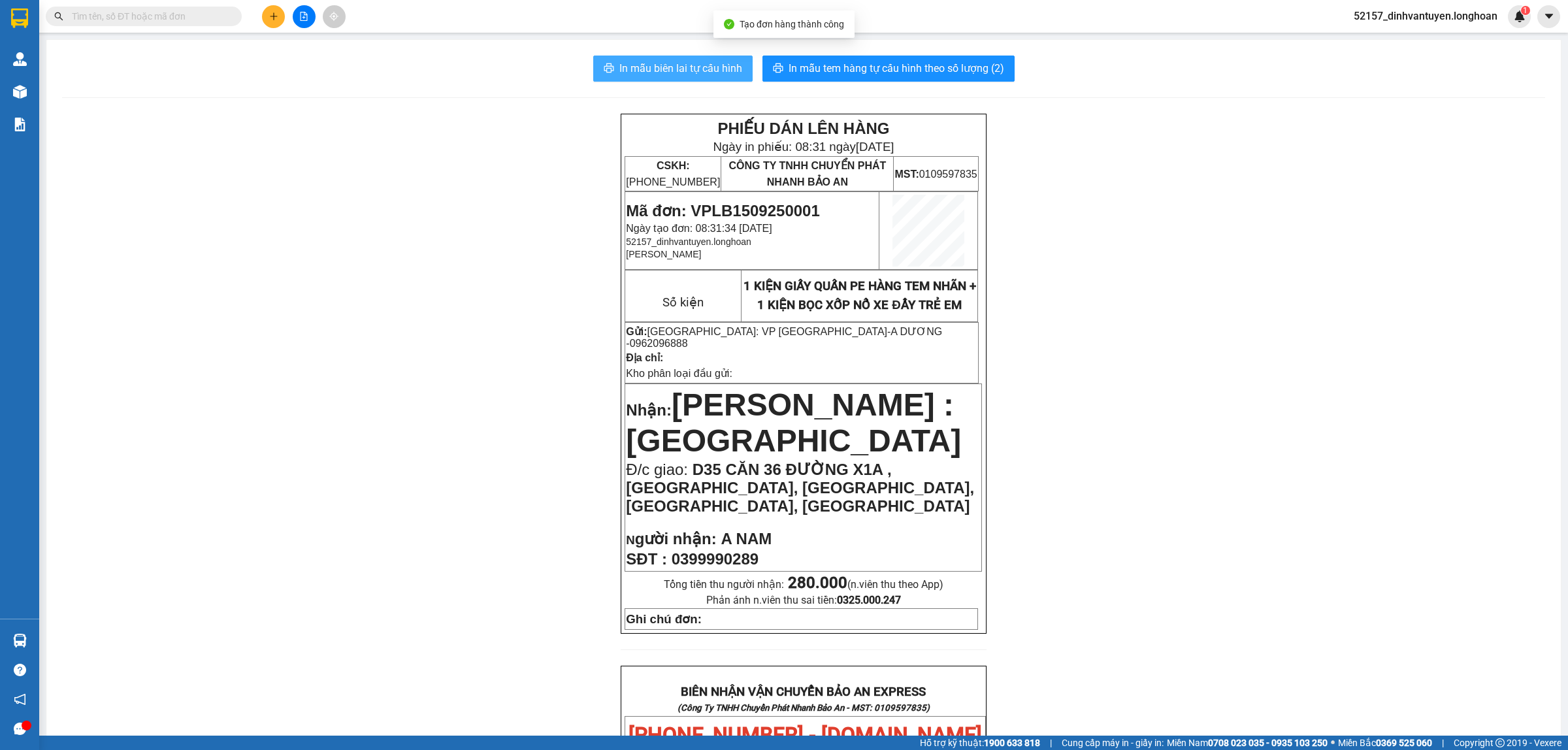
click at [693, 66] on span "In mẫu biên lai tự cấu hình" at bounding box center [680, 68] width 123 height 16
click at [681, 66] on span "In mẫu biên lai tự cấu hình" at bounding box center [680, 68] width 123 height 16
click at [891, 59] on button "In mẫu tem hàng tự cấu hình theo số lượng (2)" at bounding box center [888, 68] width 252 height 26
click at [266, 12] on button at bounding box center [273, 16] width 23 height 23
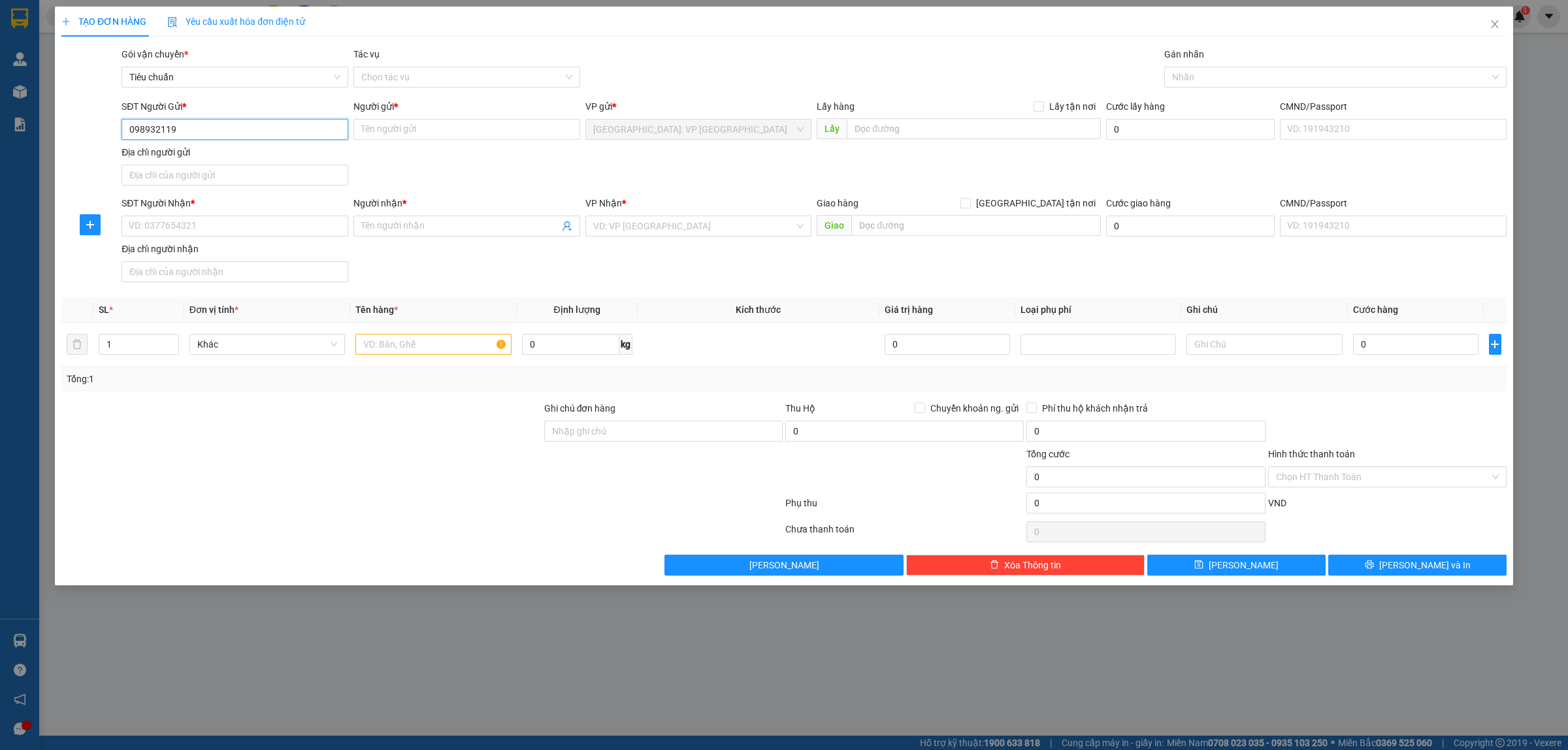
type input "0989321192"
click at [247, 158] on div "0989321192 - Huyền" at bounding box center [235, 157] width 211 height 15
type input "Huyền"
type input "DƯƠNG VĂN AN"
type input "250.000"
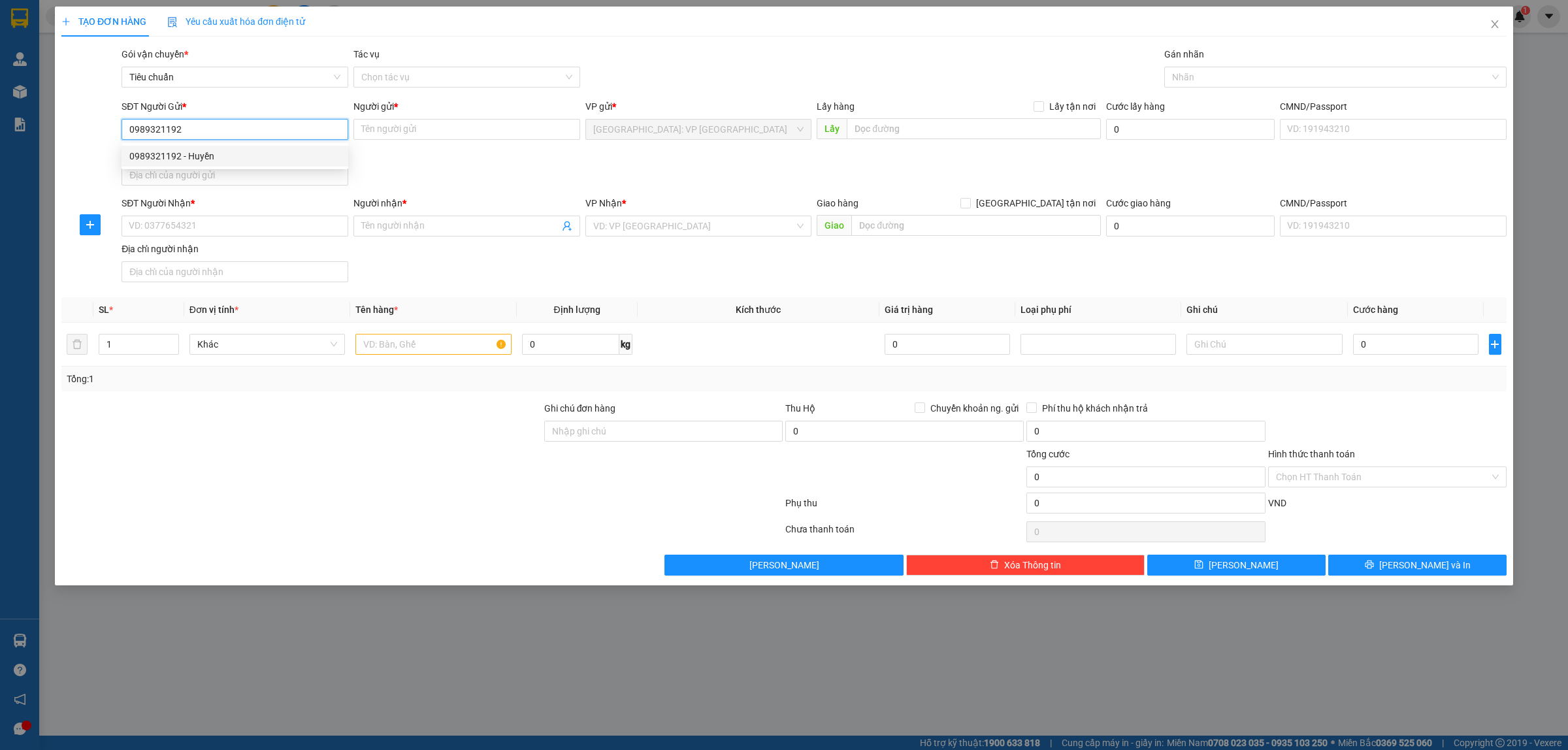
type input "250.000"
type input "0989321192"
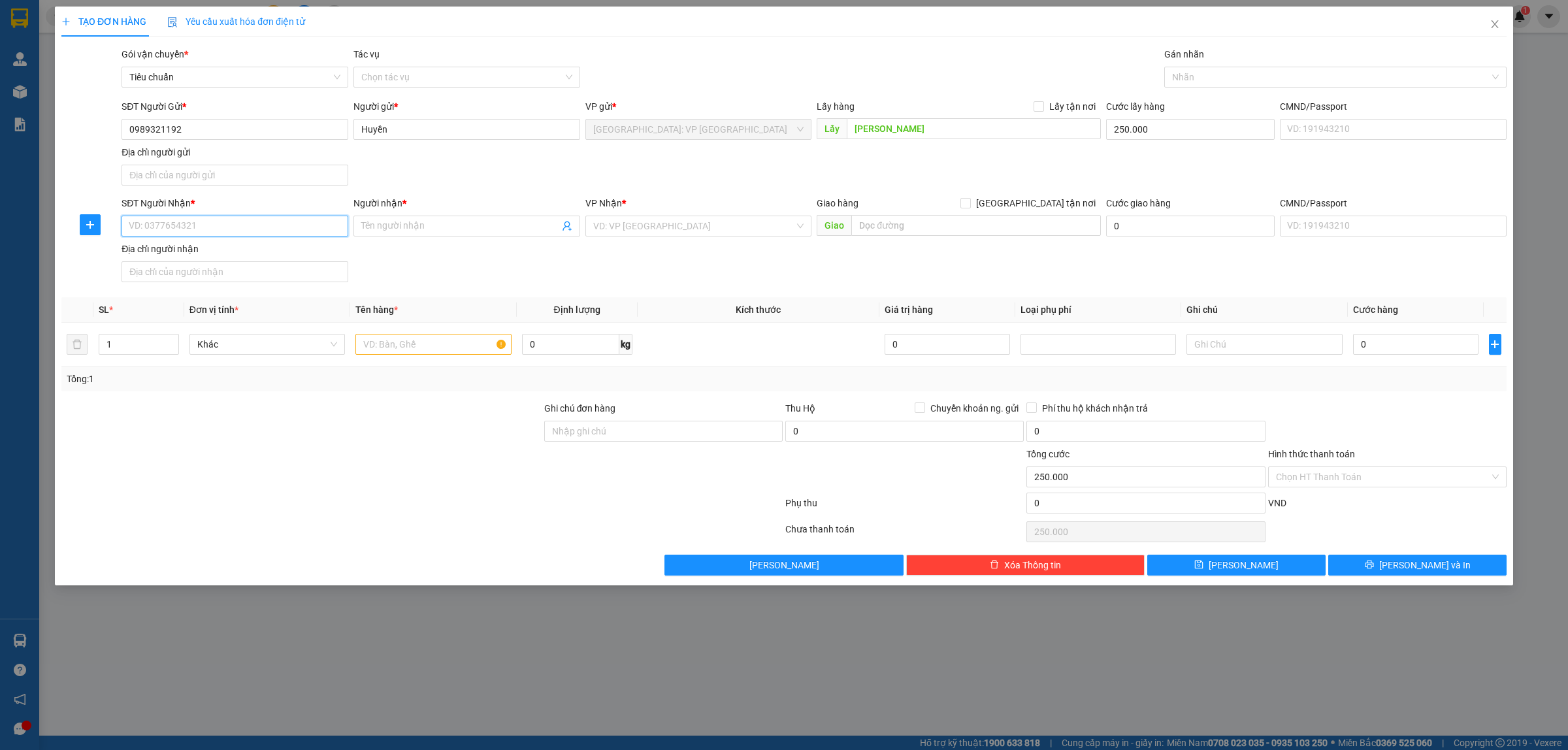
drag, startPoint x: 239, startPoint y: 219, endPoint x: 257, endPoint y: 220, distance: 18.0
click at [240, 220] on input "SĐT Người Nhận *" at bounding box center [234, 226] width 227 height 21
type input "0904300123"
drag, startPoint x: 417, startPoint y: 218, endPoint x: 428, endPoint y: 211, distance: 13.0
click at [420, 218] on span at bounding box center [466, 226] width 227 height 21
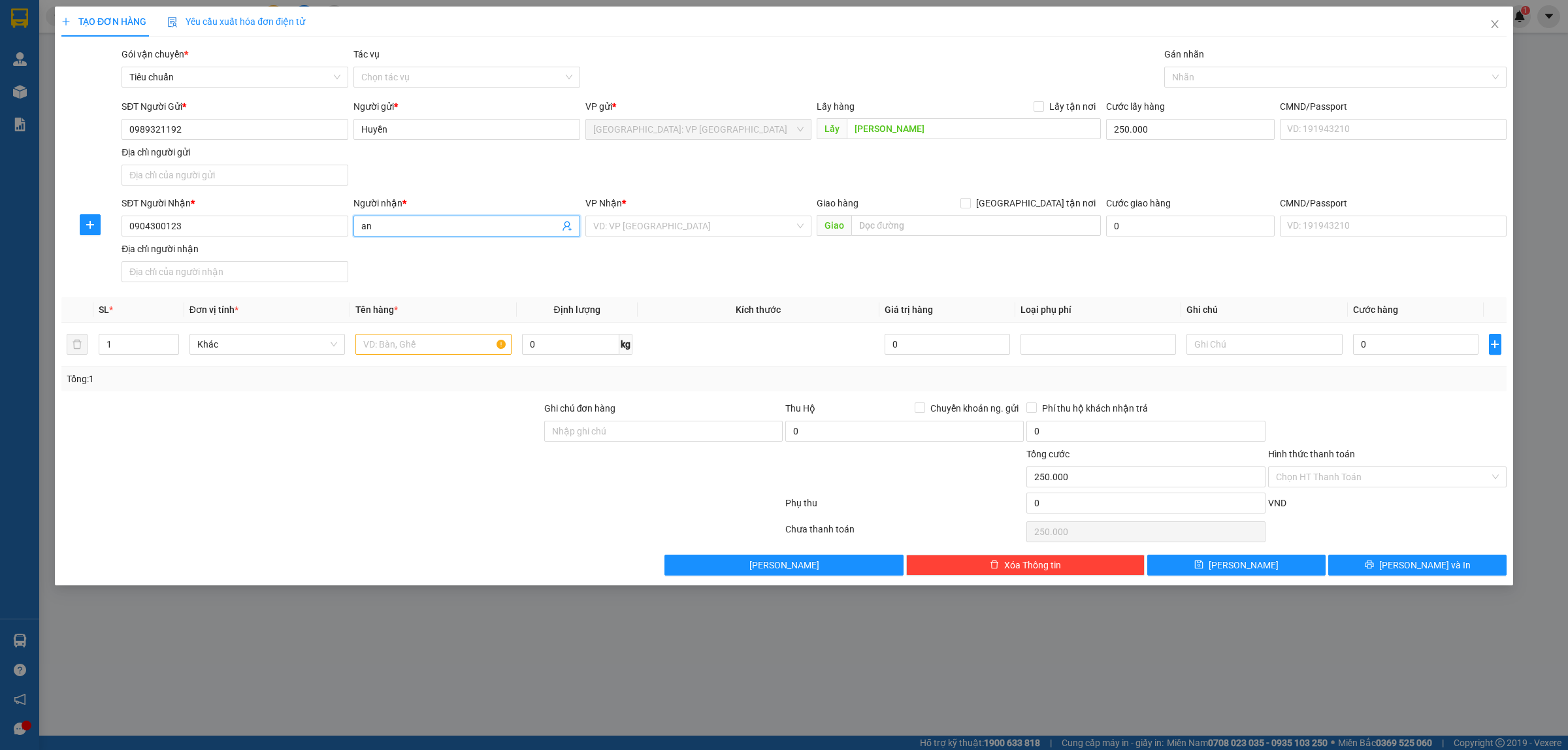
type input "a"
type input "ANH NAM"
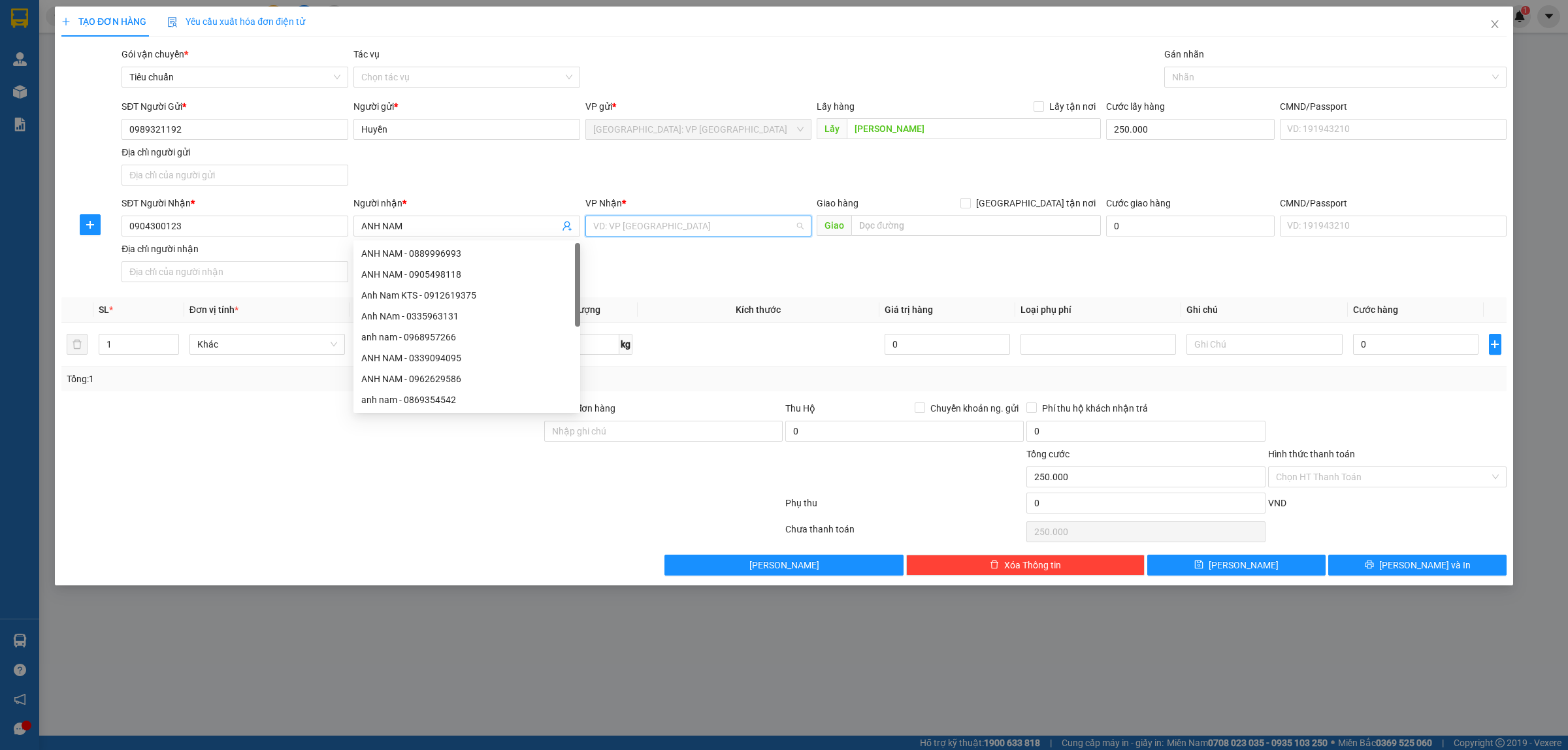
click at [732, 226] on input "search" at bounding box center [694, 226] width 202 height 20
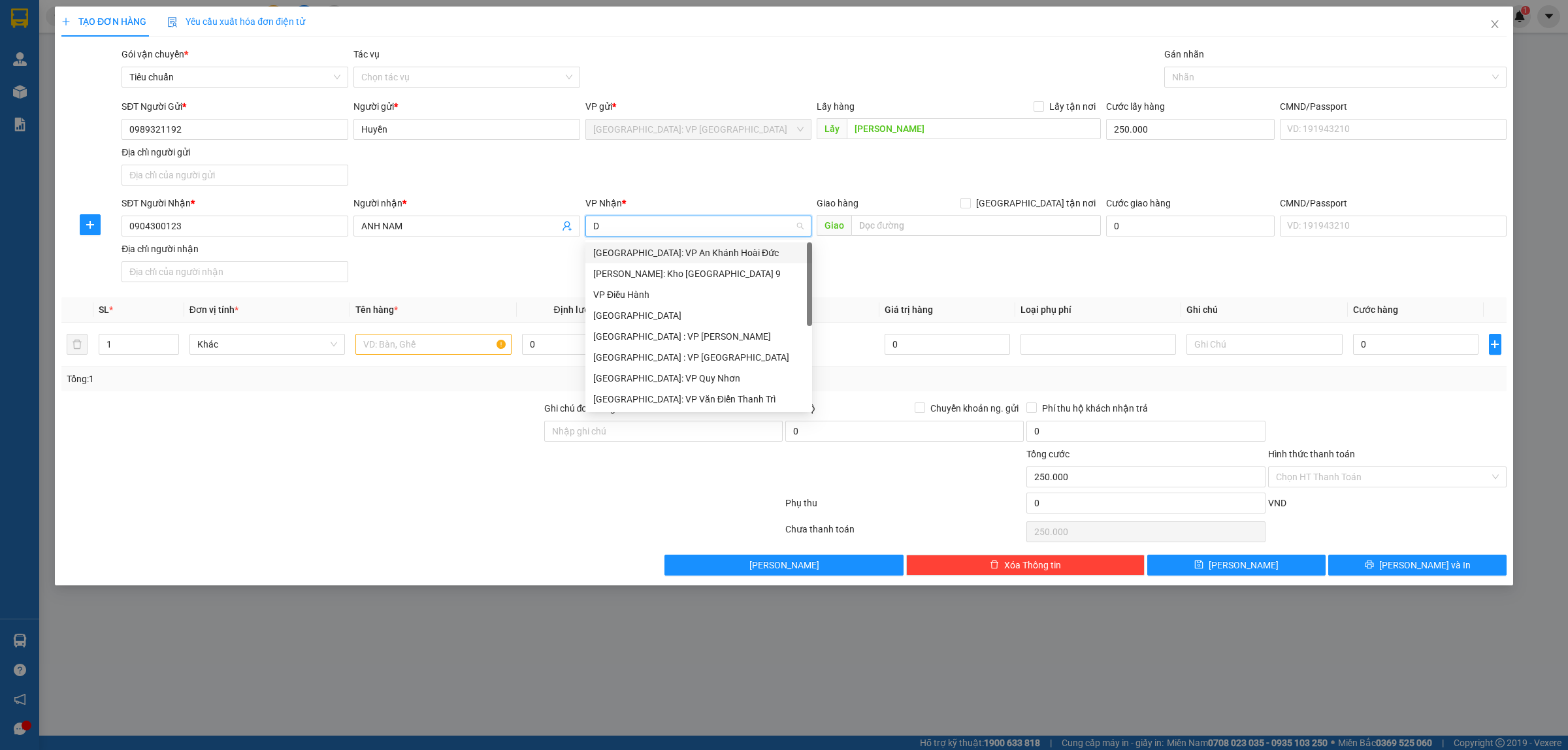
type input "DA"
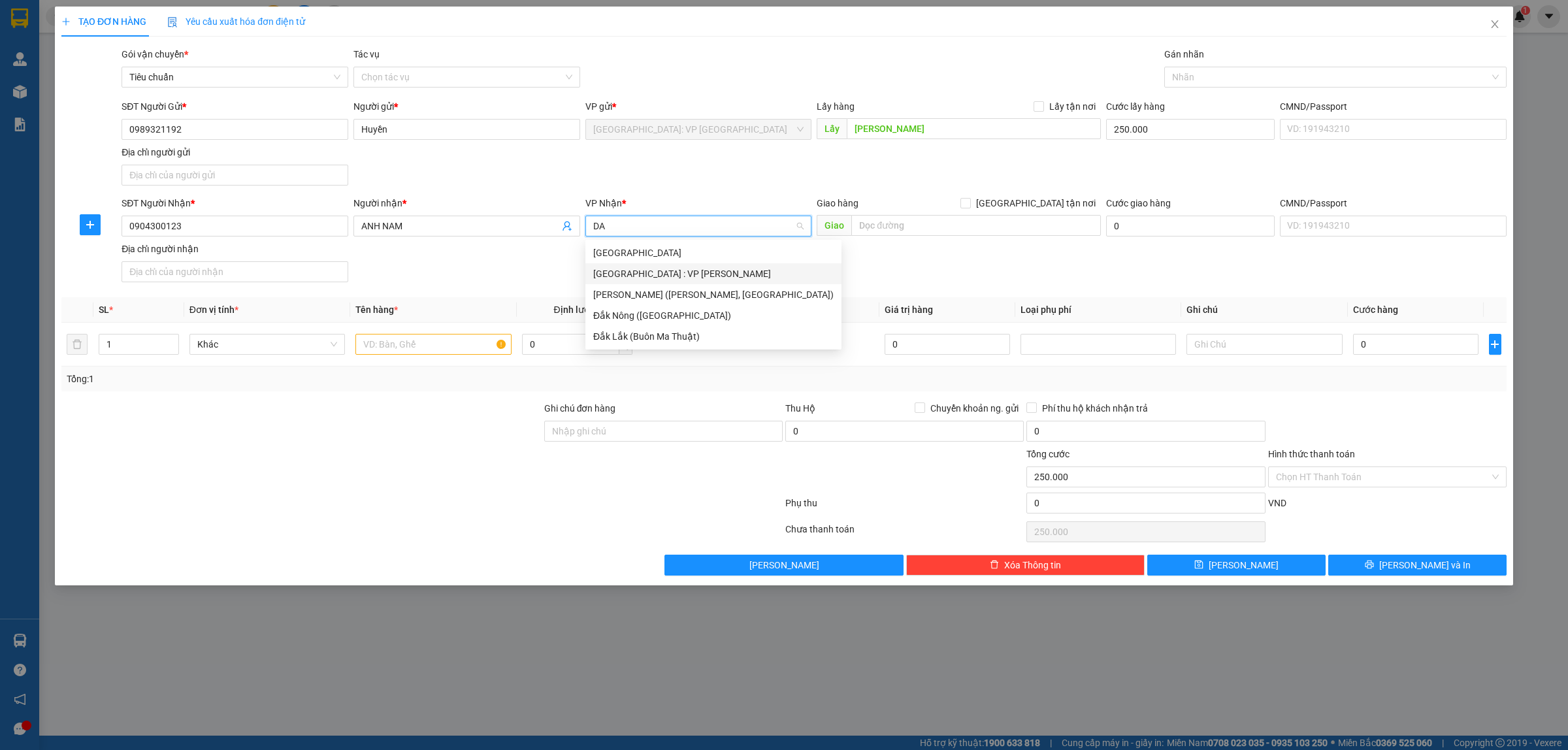
drag, startPoint x: 671, startPoint y: 269, endPoint x: 840, endPoint y: 252, distance: 169.9
click at [675, 271] on div "[GEOGRAPHIC_DATA] : VP [PERSON_NAME]" at bounding box center [713, 274] width 240 height 15
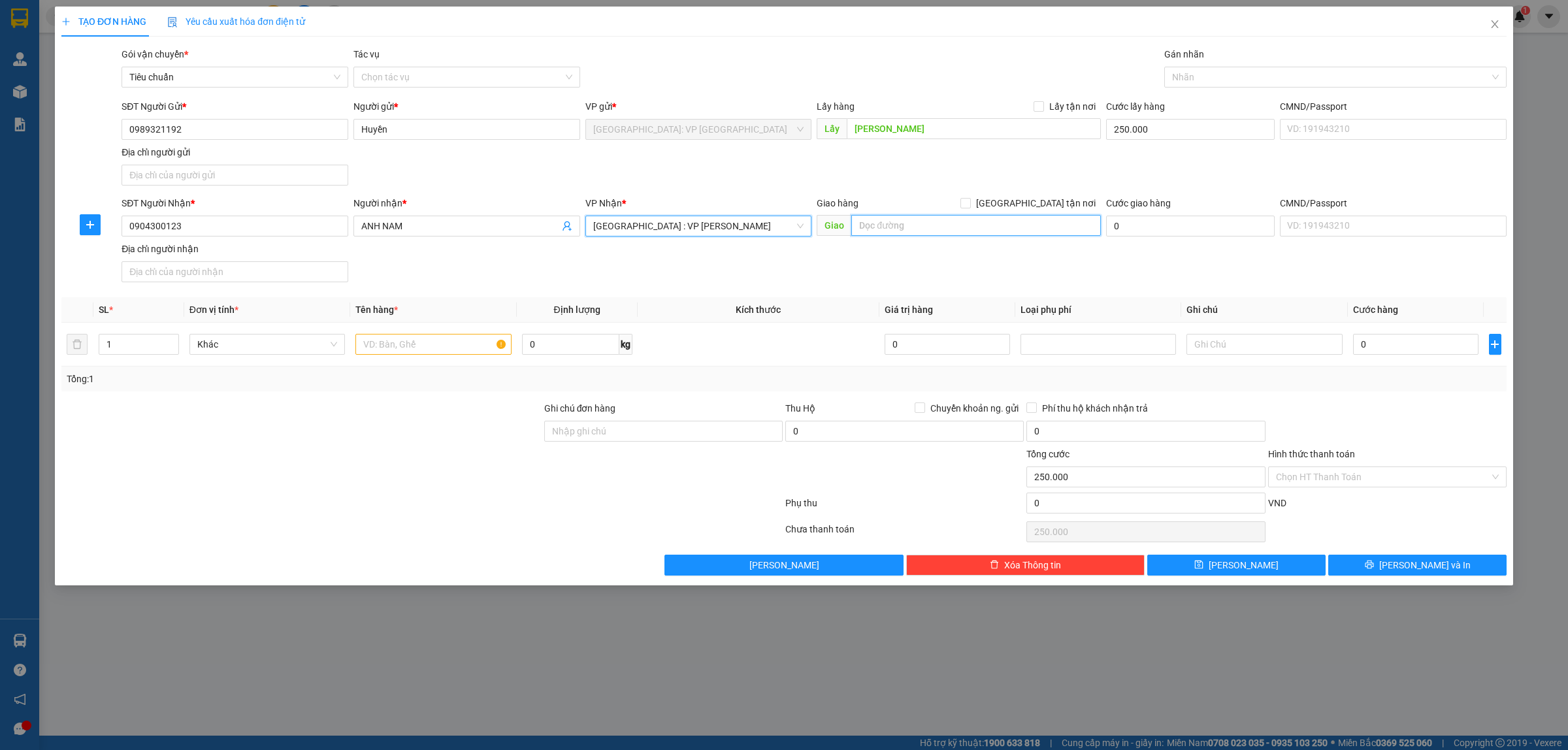
drag, startPoint x: 907, startPoint y: 228, endPoint x: 949, endPoint y: 229, distance: 42.0
click at [912, 228] on input "text" at bounding box center [976, 225] width 249 height 21
click at [1028, 137] on input "DƯƠNG VĂN AN" at bounding box center [973, 128] width 254 height 21
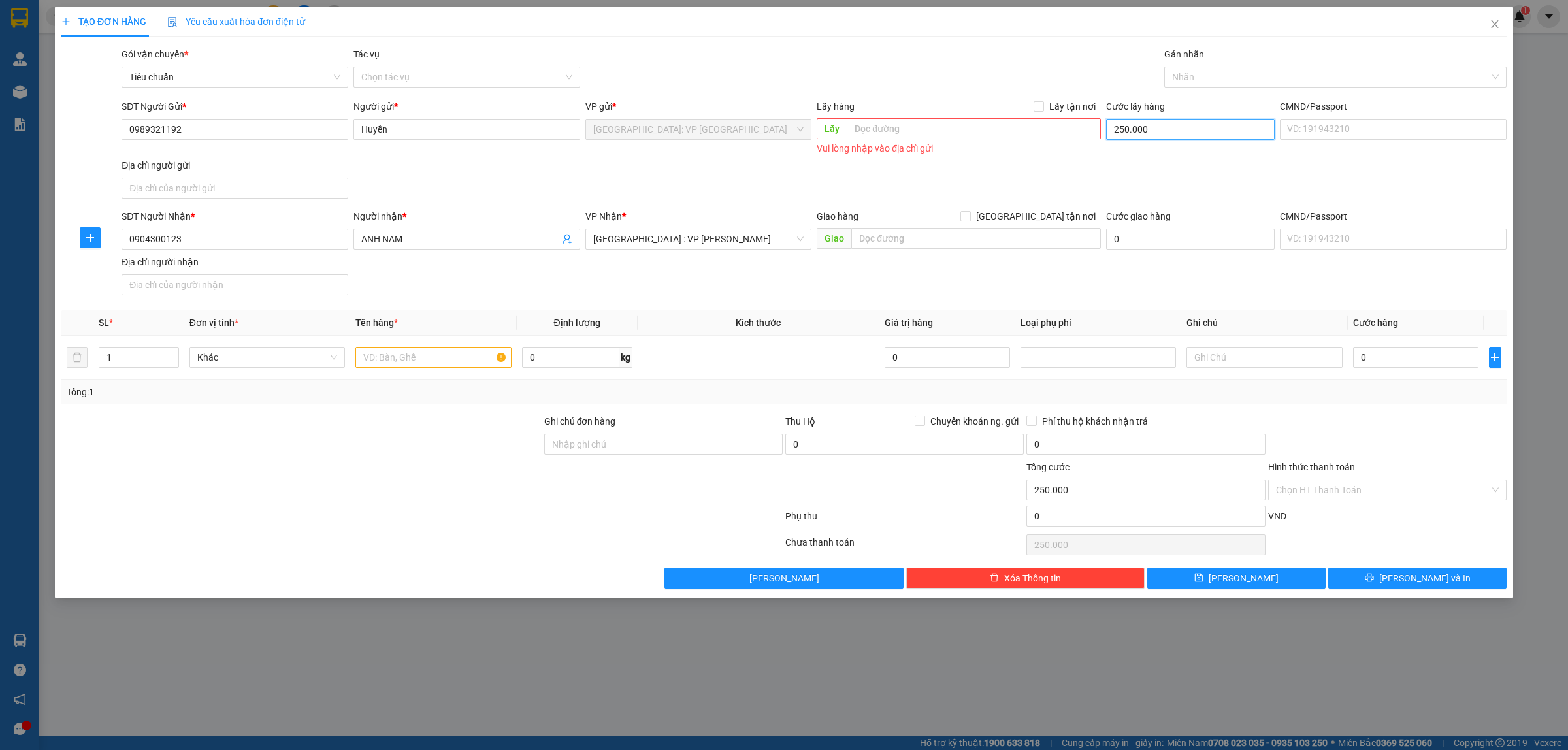
click at [1187, 128] on input "250.000" at bounding box center [1190, 129] width 168 height 21
type input "0"
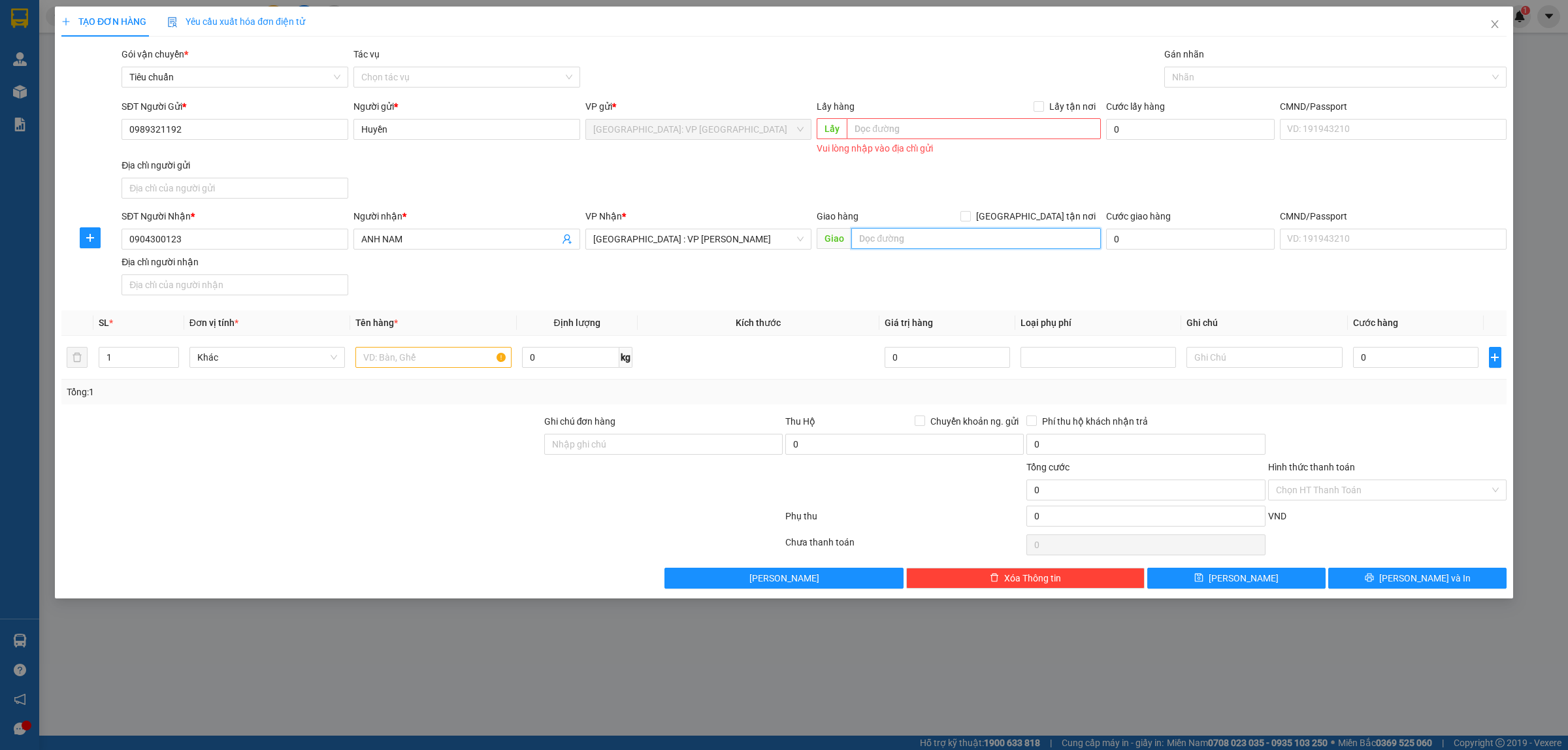
drag, startPoint x: 919, startPoint y: 235, endPoint x: 932, endPoint y: 235, distance: 13.0
click at [922, 235] on input "text" at bounding box center [976, 238] width 249 height 21
click at [491, 133] on input "Huyền" at bounding box center [466, 129] width 227 height 21
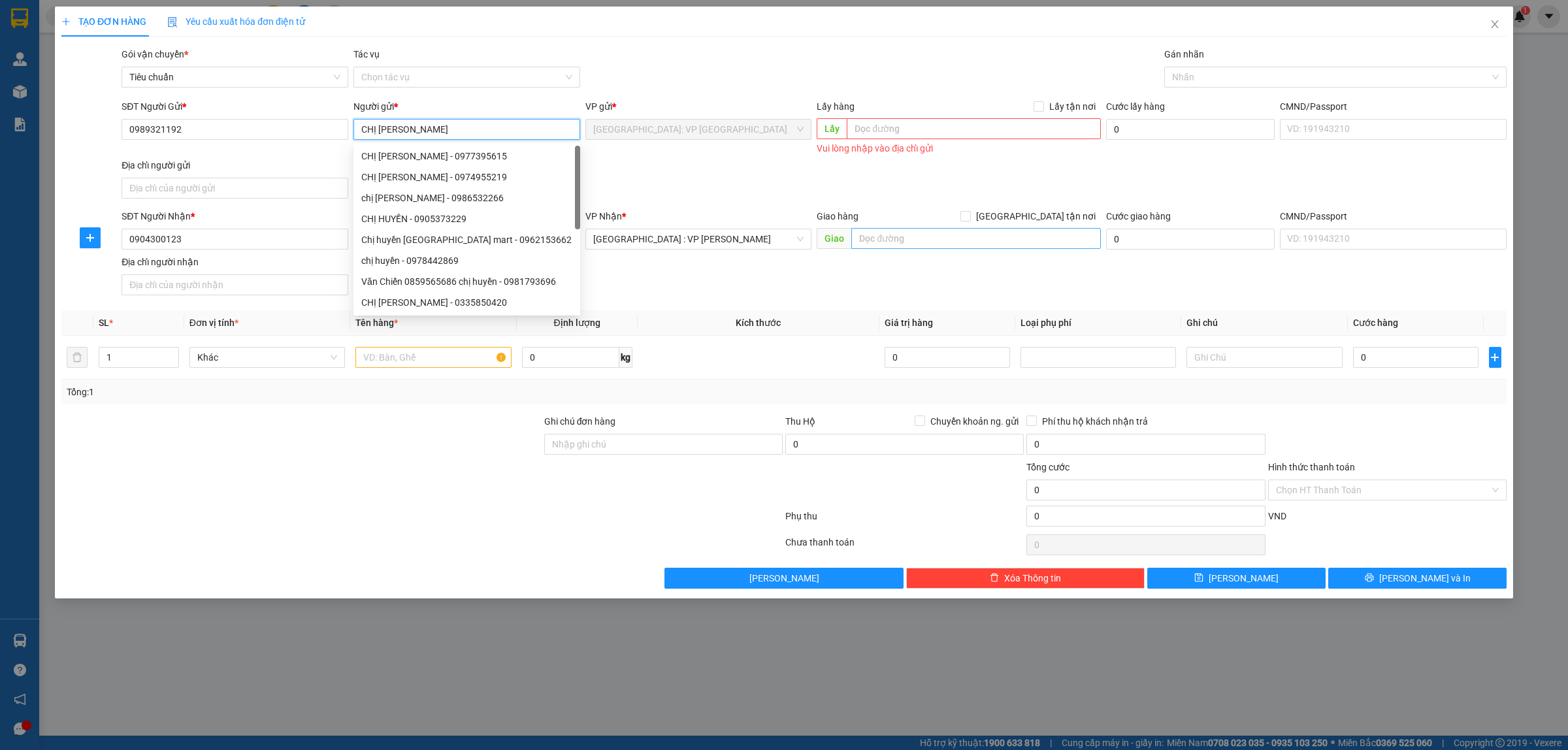
type input "CHỊ [PERSON_NAME]"
drag, startPoint x: 896, startPoint y: 228, endPoint x: 932, endPoint y: 239, distance: 37.6
click at [899, 229] on input "text" at bounding box center [976, 238] width 249 height 21
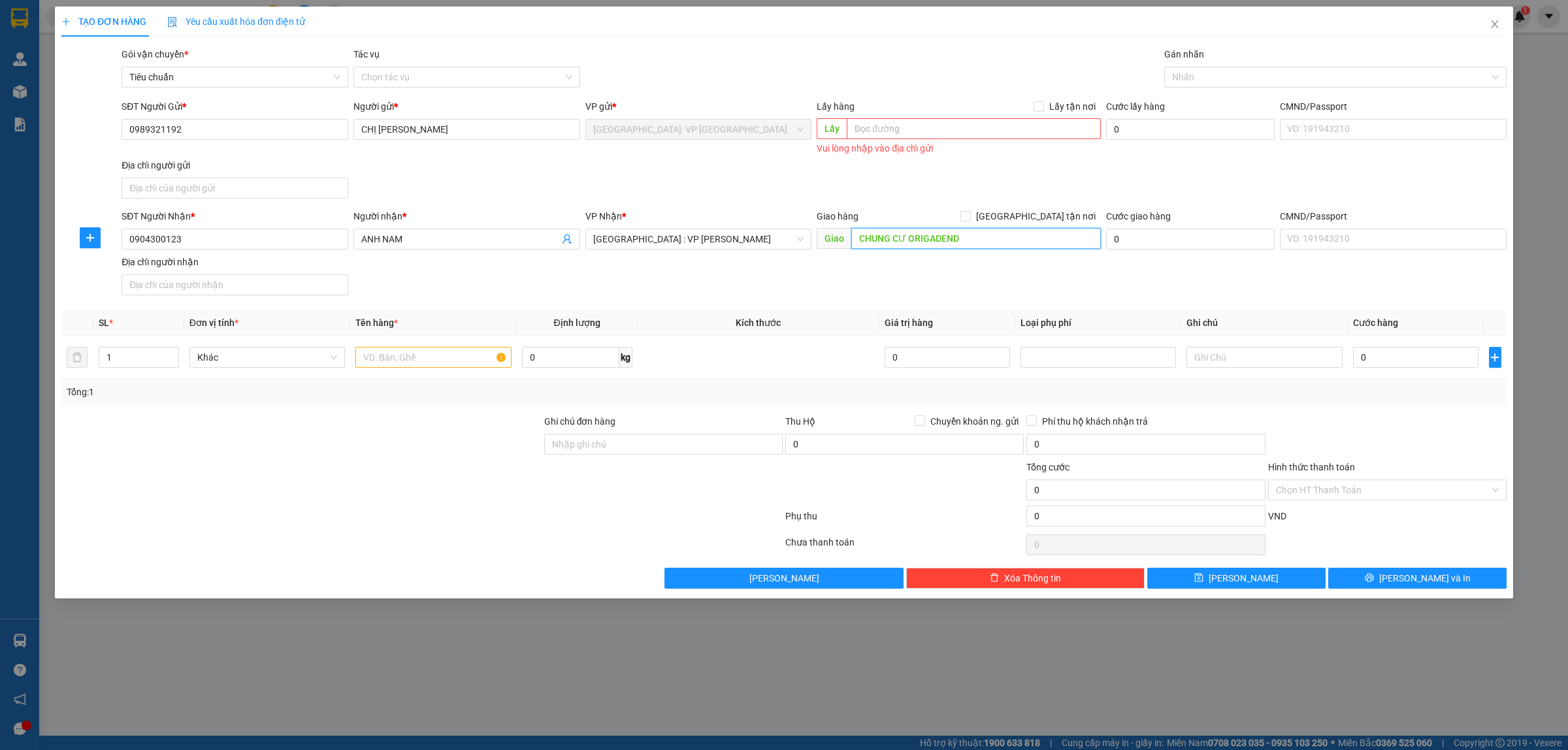
click at [954, 239] on input "CHUNG CƯ ORIGADEND" at bounding box center [976, 238] width 249 height 21
type input "CHUNG CƯ ORIGADEND"
click at [1062, 206] on form "SĐT Người Gửi * 0989321192 Người gửi * CHỊ HUYỀN VP gửi * Hà Nội: VP Long Biên …" at bounding box center [783, 199] width 1445 height 201
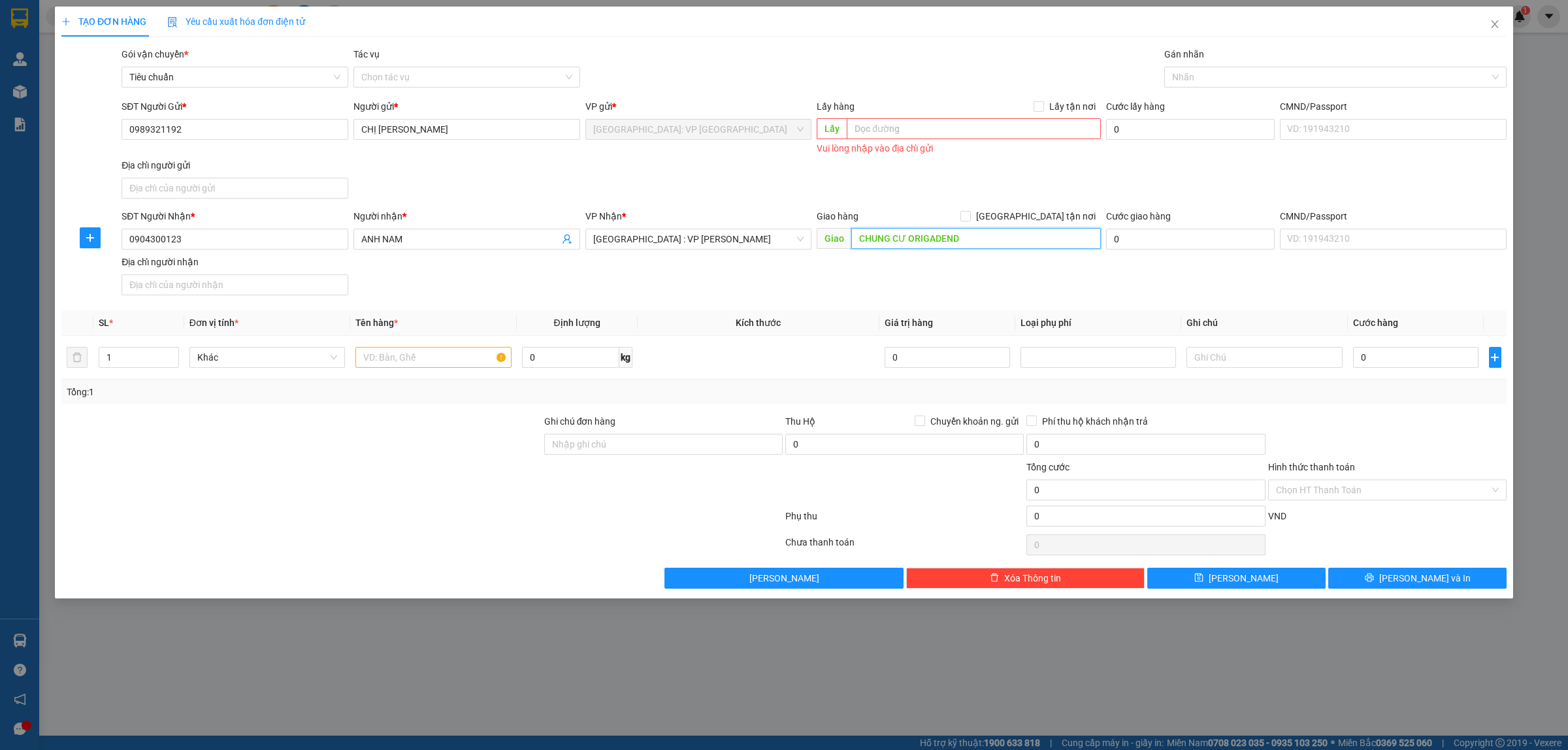
click at [993, 235] on input "CHUNG CƯ ORIGADEND" at bounding box center [976, 238] width 249 height 21
click at [995, 236] on input "CHUNG CƯ ORIGADEND" at bounding box center [976, 238] width 249 height 21
click at [996, 235] on input "CHUNG CƯ ORIGADEND, DA NANG" at bounding box center [976, 238] width 249 height 21
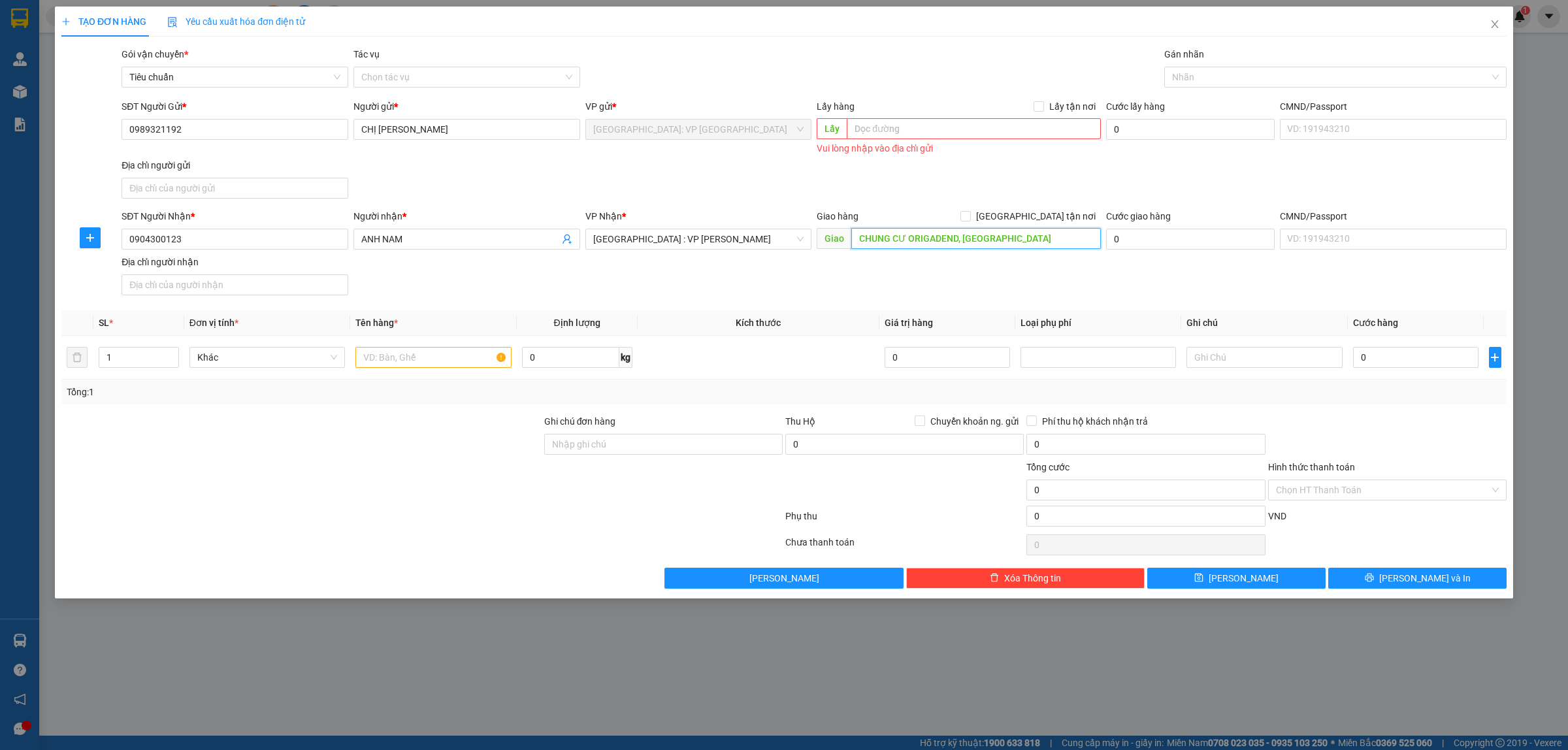
click at [996, 235] on input "CHUNG CƯ ORIGADEND, DA NANG" at bounding box center [976, 238] width 249 height 21
paste input "hung cư The Ori Garden"
click at [992, 237] on input "Chung cư The Ori Garden," at bounding box center [976, 238] width 249 height 21
paste input "Hoà Hiệp Nam, Liên Chiểu, Đà Nẵng"
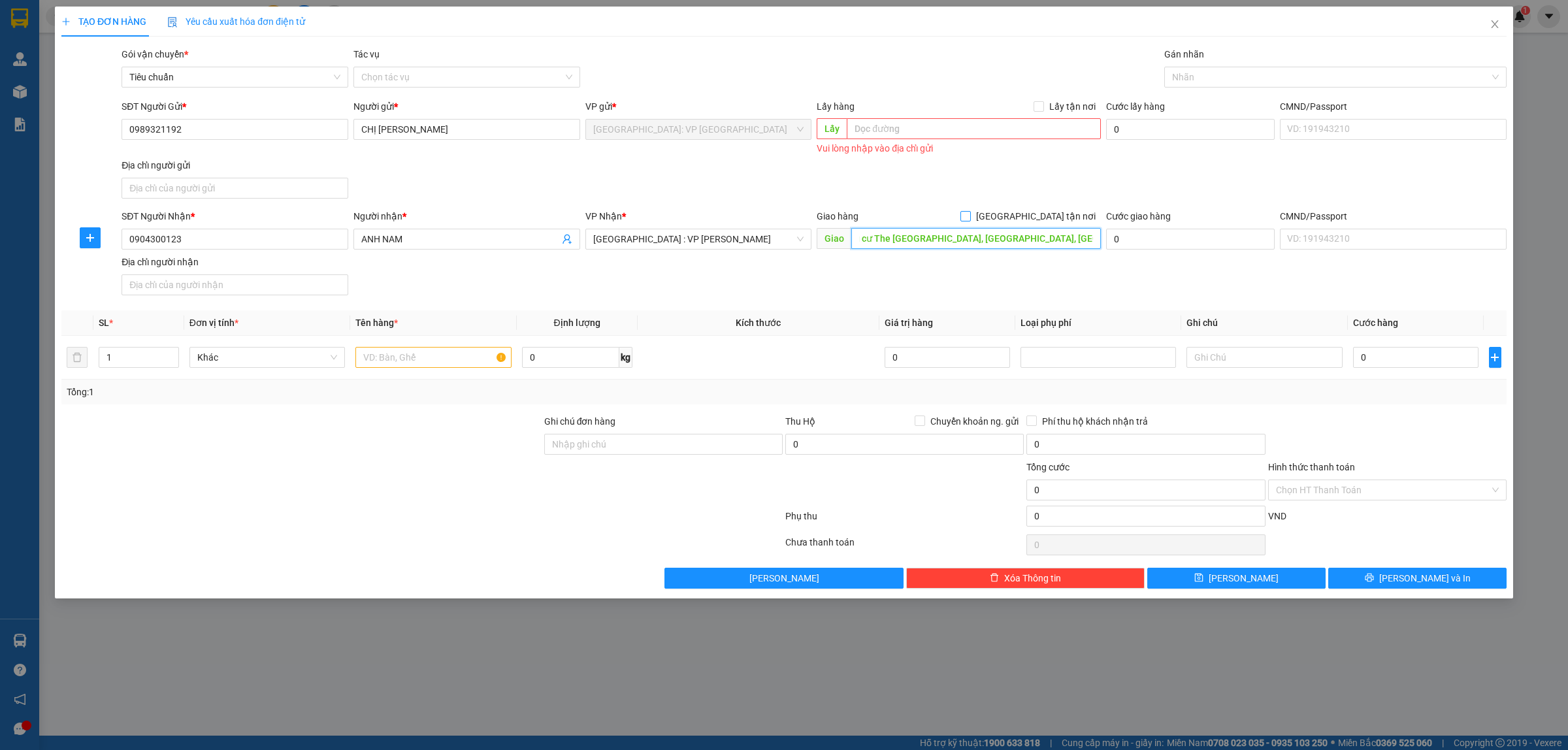
type input "Chung cư The Ori Garden, Hoà Hiệp Nam, Liên Chiểu, Đà Nẵng"
click at [970, 217] on input "[GEOGRAPHIC_DATA] tận nơi" at bounding box center [965, 216] width 9 height 9
checkbox input "true"
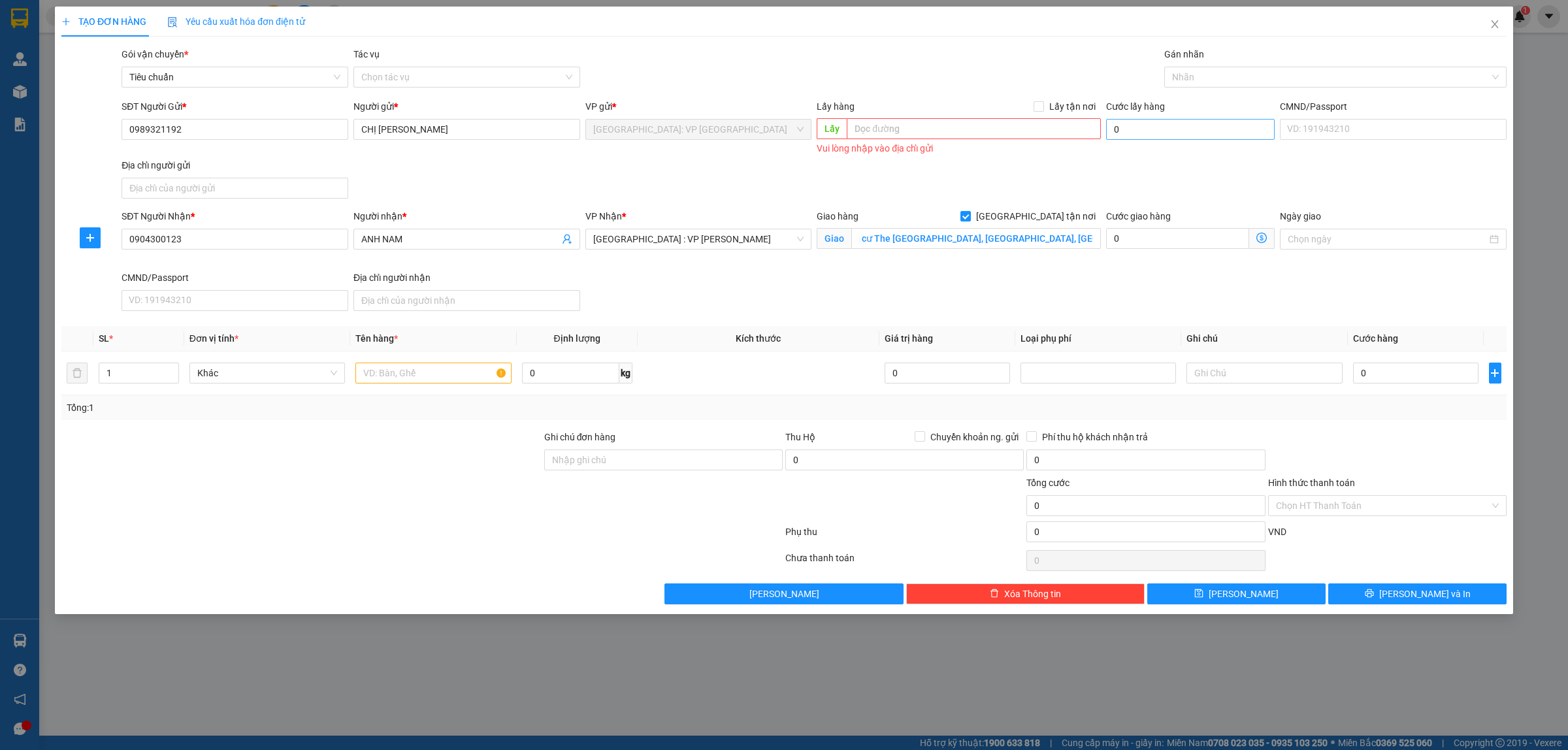
scroll to position [0, 0]
click at [1215, 73] on div at bounding box center [1329, 76] width 322 height 15
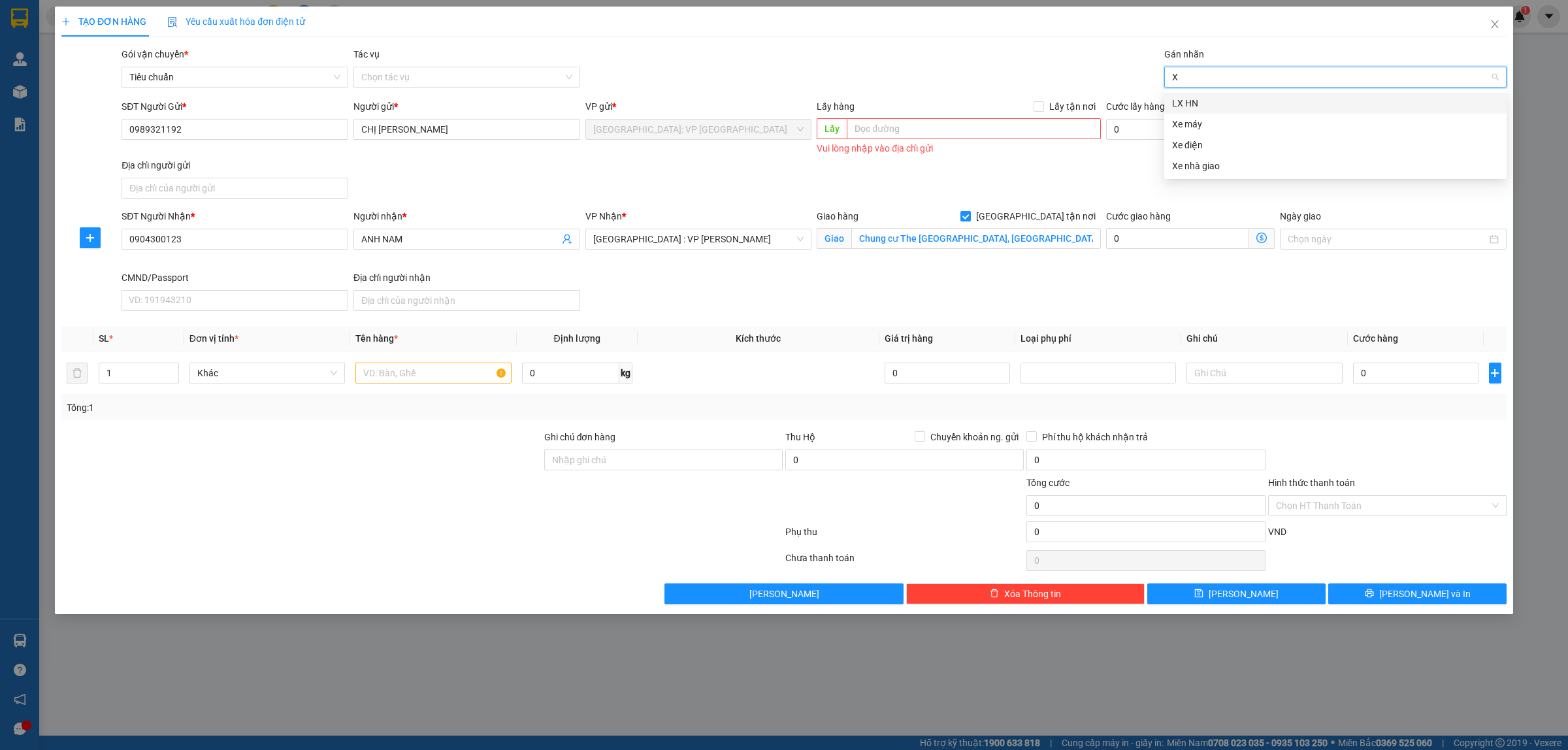
type input "XE"
click at [1215, 98] on div "Xe máy" at bounding box center [1335, 103] width 327 height 15
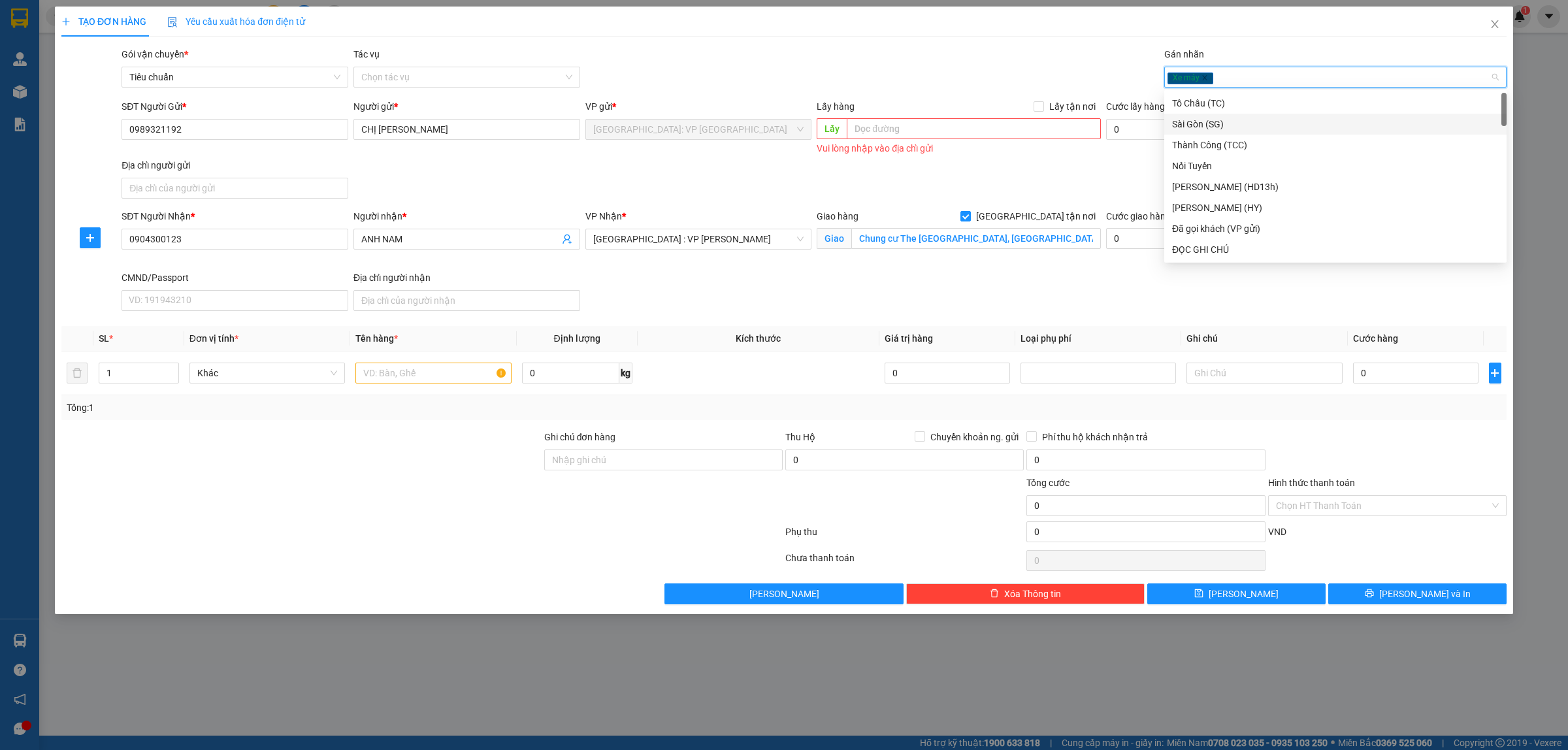
type input "G"
click at [1192, 255] on div "[GEOGRAPHIC_DATA] tận nơi" at bounding box center [1335, 249] width 327 height 15
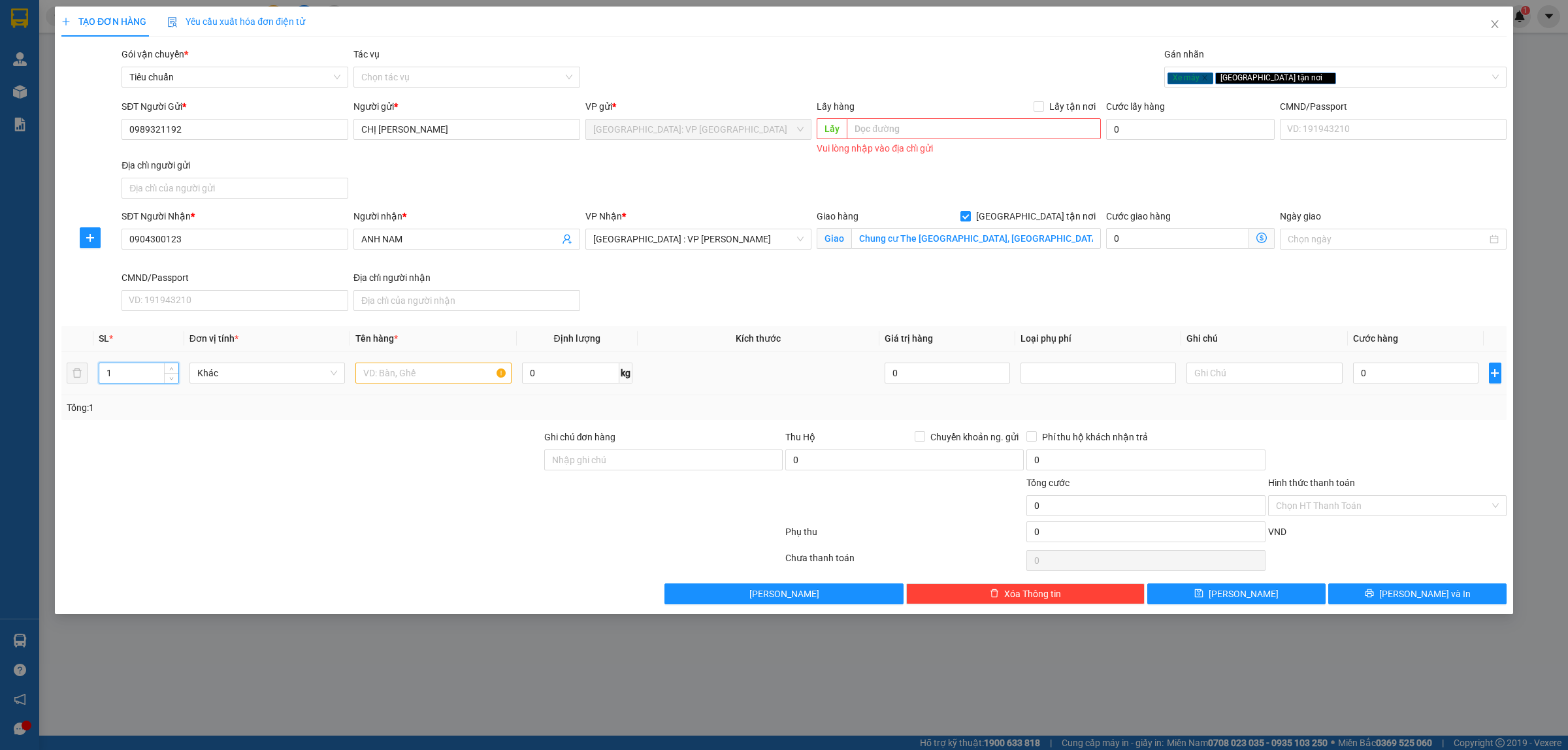
click at [130, 372] on input "1" at bounding box center [138, 373] width 79 height 20
type input "5"
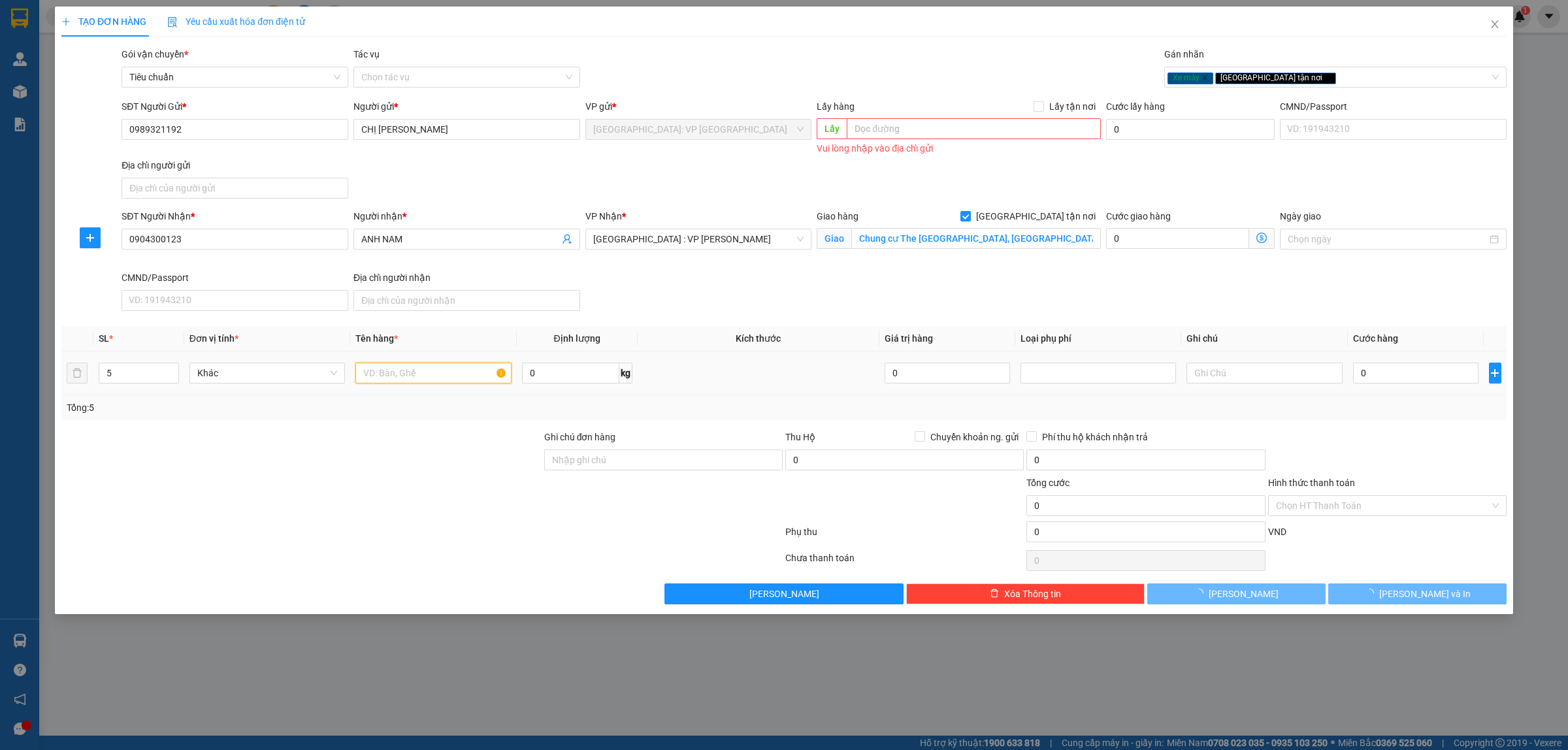
click at [443, 378] on input "text" at bounding box center [433, 372] width 156 height 21
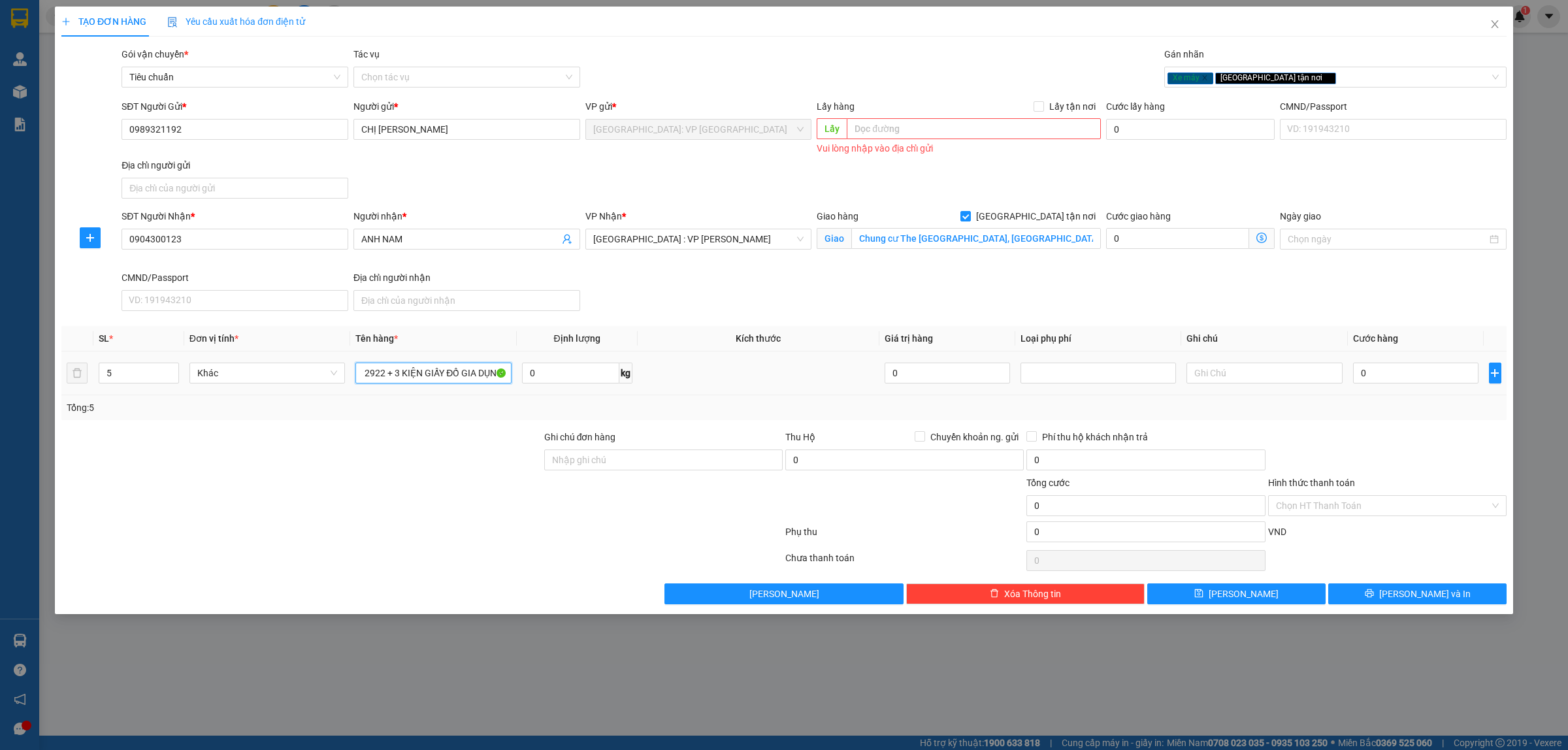
scroll to position [0, 226]
click at [465, 514] on div at bounding box center [301, 498] width 483 height 46
click at [432, 371] on input "1 XE MÁY VISION29B213905 + 1 XE MÁY VISIO 29B2 12922 + 3 KIỆN GIẤY ĐỒ GIA DỤNG" at bounding box center [433, 372] width 156 height 21
click at [454, 371] on input "1 XE MÁY VISION 29B213905 + 1 XE MÁY VISIO 29B2 12922 + 3 KIỆN GIẤY ĐỒ GIA DỤNG" at bounding box center [433, 372] width 156 height 21
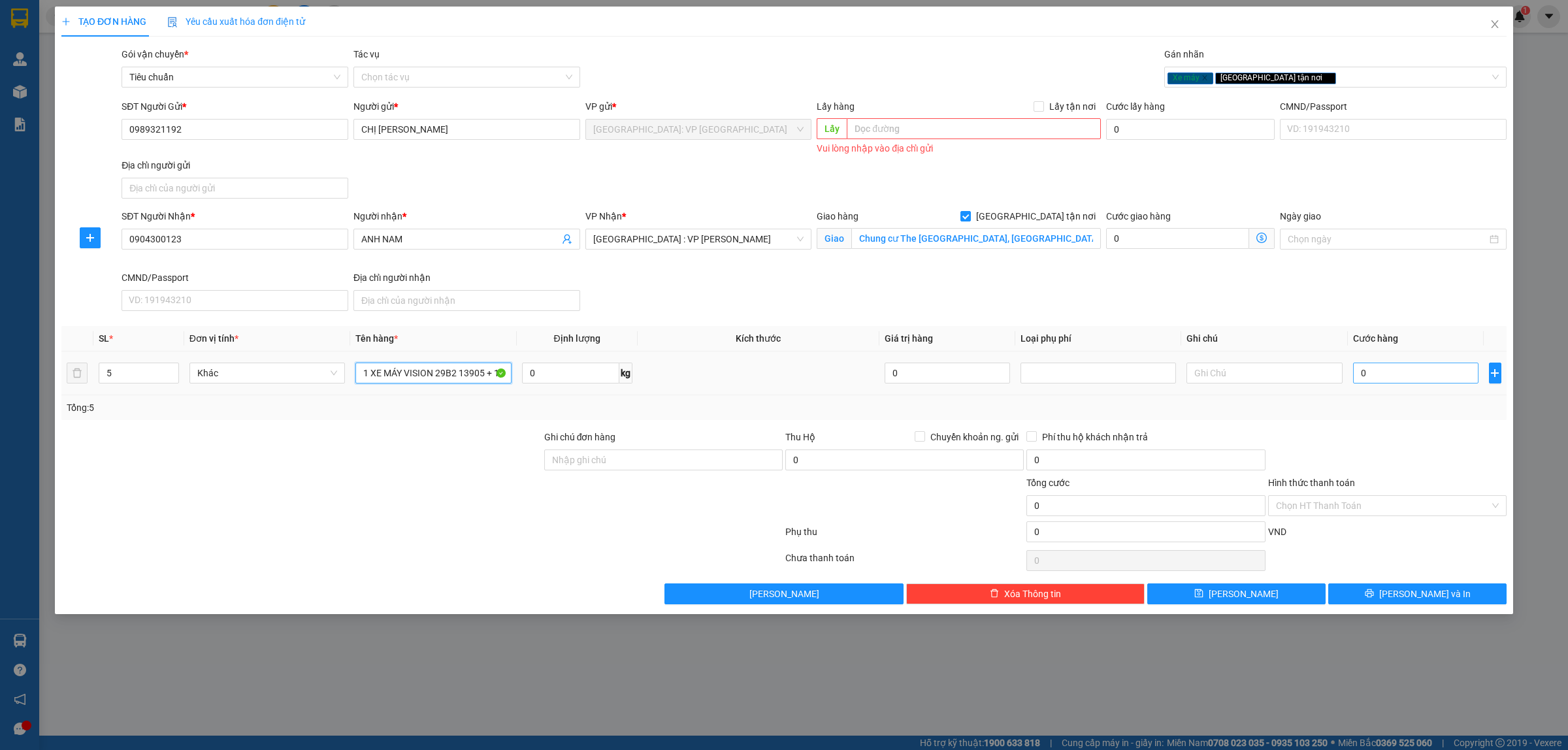
type input "1 XE MÁY VISION 29B2 13905 + 1 XE MÁY VISIO 29B2 12922 + 3 KIỆN GIẤY ĐỒ GIA DỤNG"
click at [1415, 374] on input "0" at bounding box center [1416, 372] width 126 height 21
drag, startPoint x: 633, startPoint y: 465, endPoint x: 734, endPoint y: 445, distance: 103.0
click at [633, 465] on input "Ghi chú đơn hàng" at bounding box center [664, 460] width 239 height 21
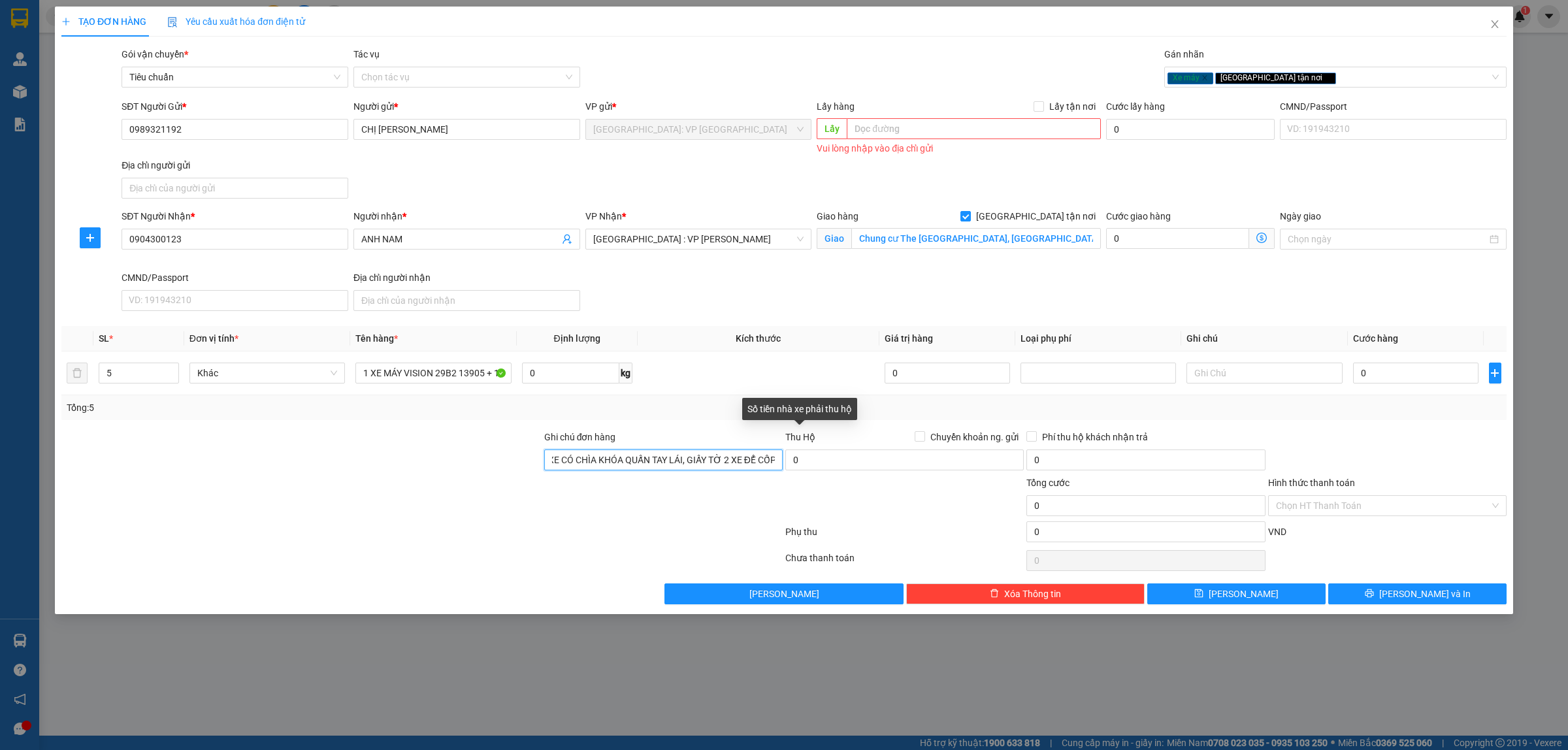
scroll to position [0, 22]
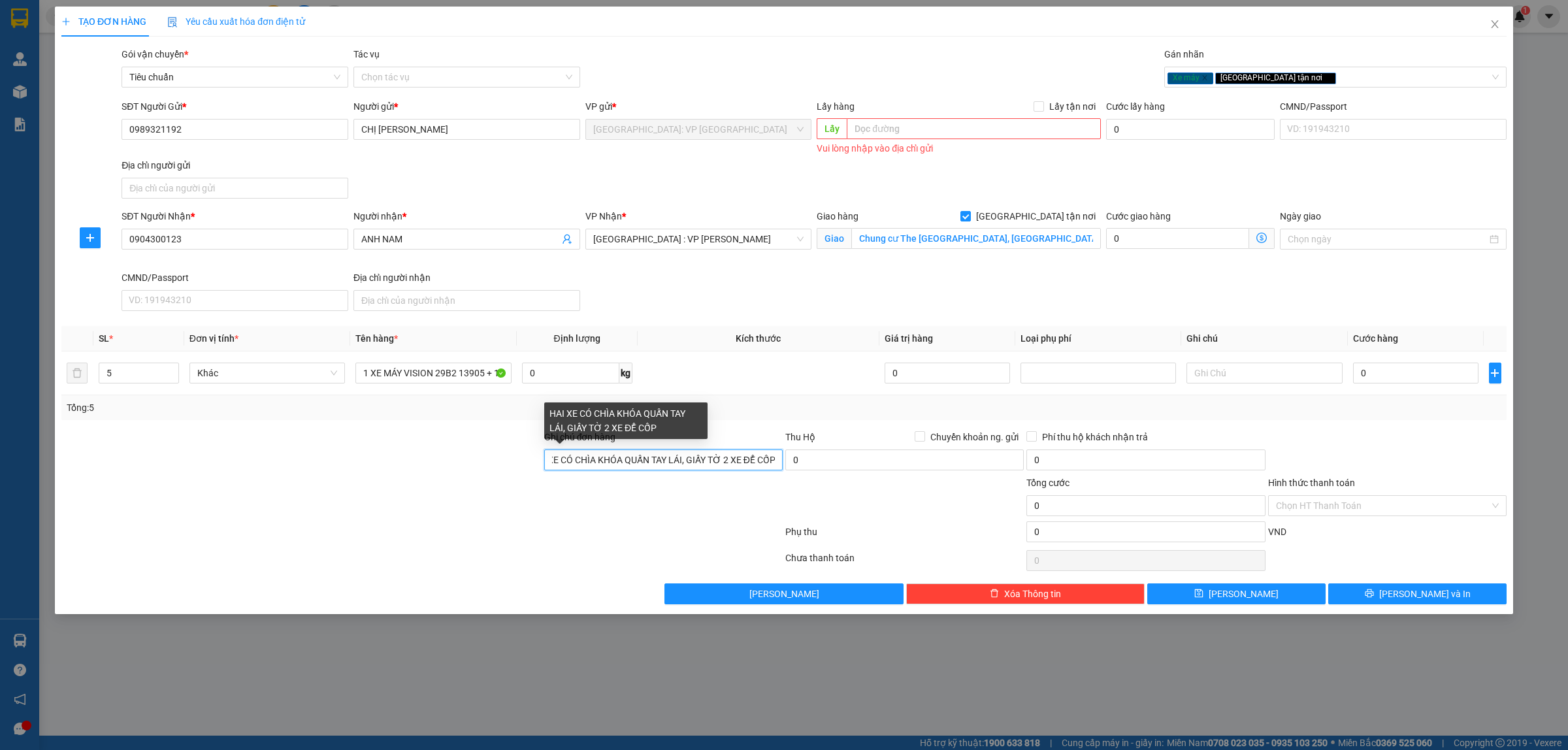
type input "HAI XE CÓ CHÌA KHÓA QUẤN TAY LÁI, GIẤY TỜ 2 XE ĐỂ CỐP"
click at [647, 514] on div at bounding box center [663, 498] width 241 height 46
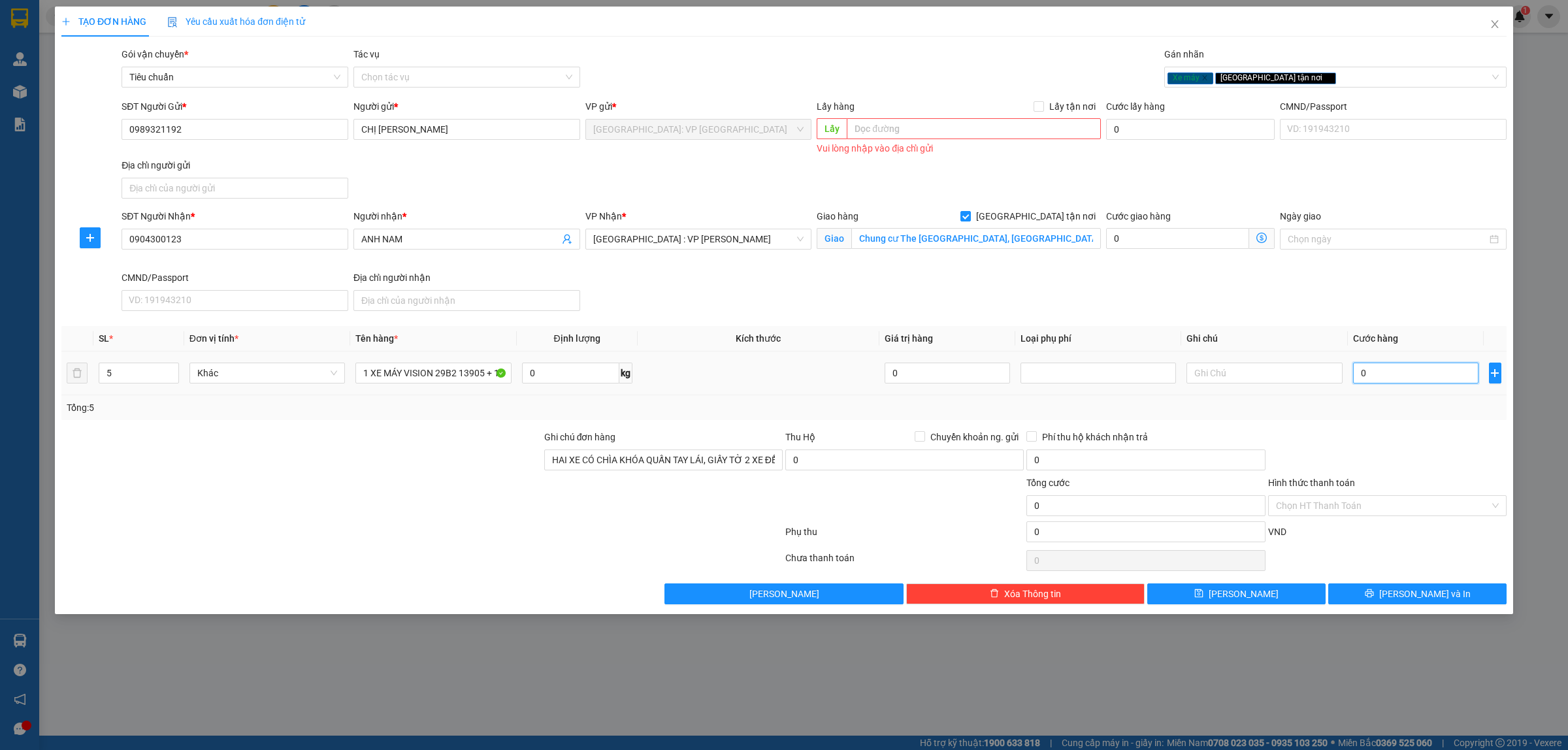
type input "2"
type input "23"
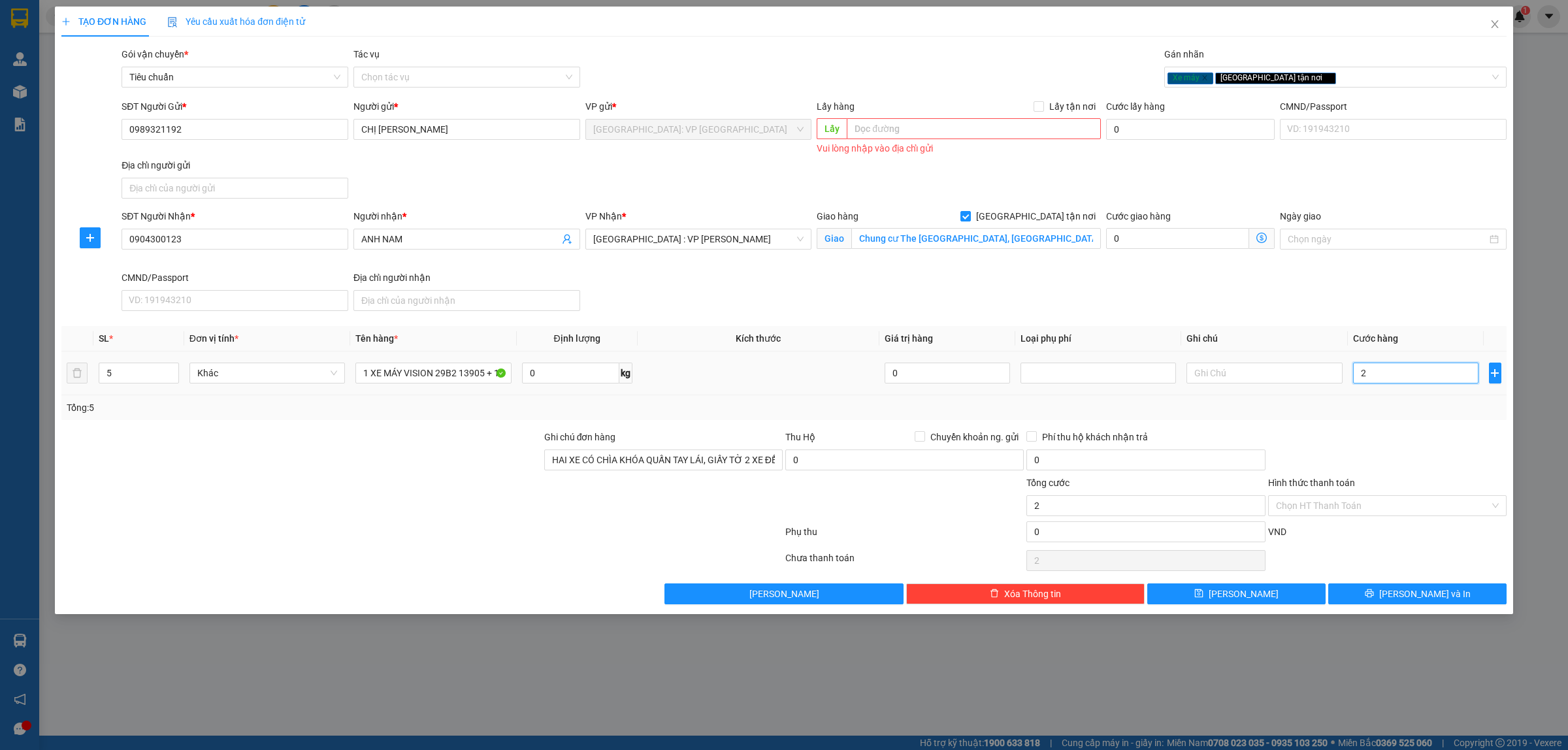
type input "23"
type input "235"
type input "2.350"
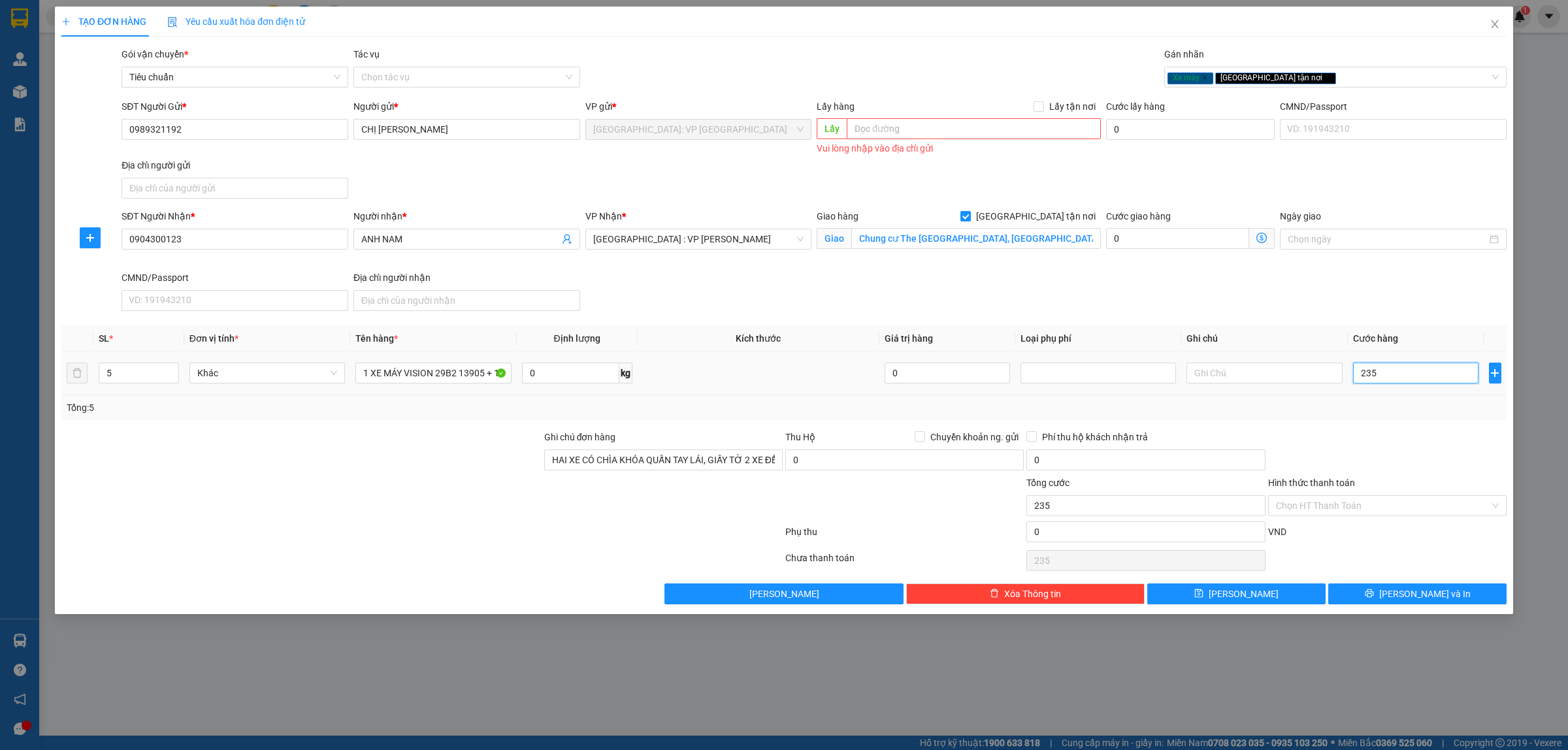
type input "2.350"
type input "23.500"
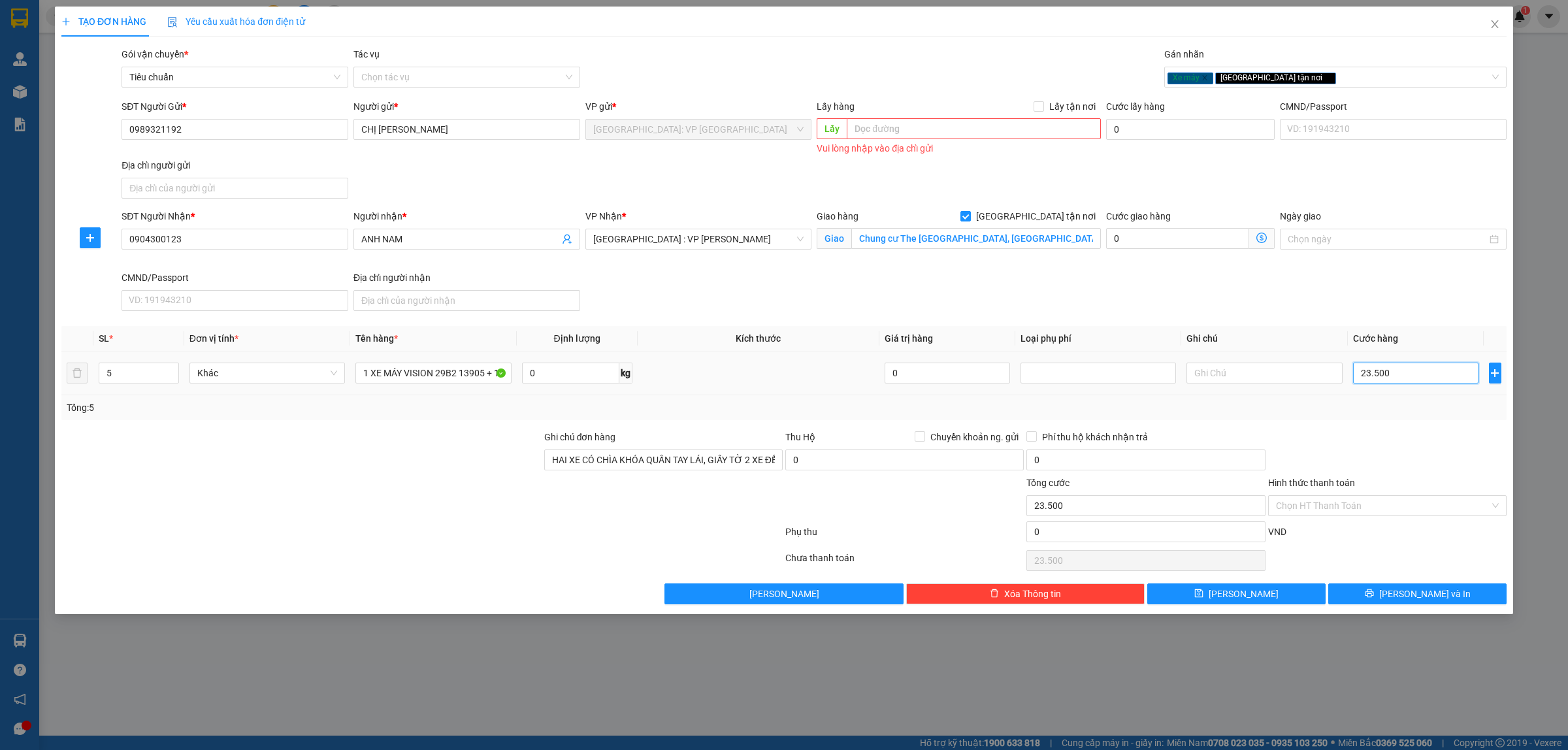
type input "235.000"
type input "2.350.000"
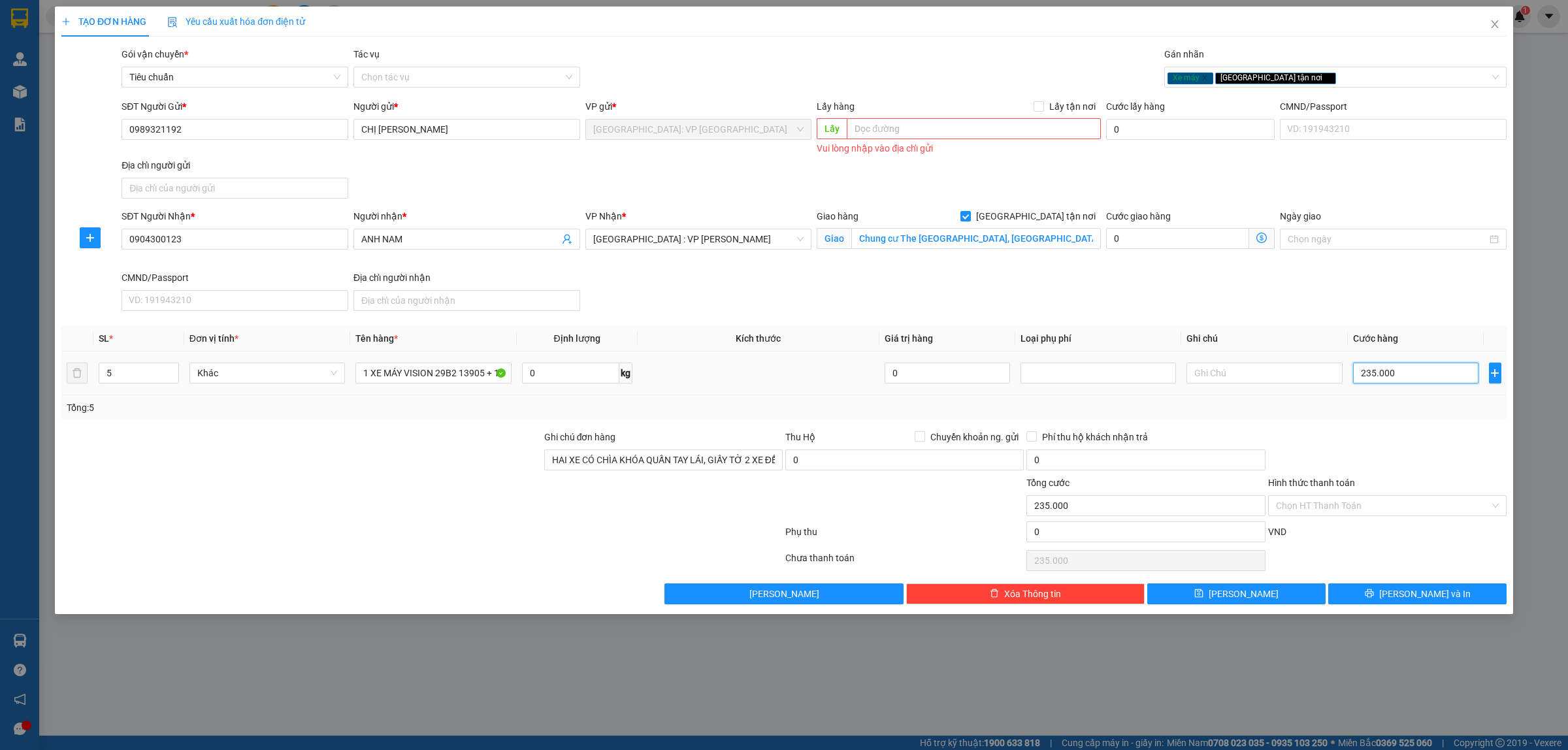
type input "2.350.000"
click at [858, 239] on input "Chung cư The Ori Garden, Hoà Hiệp Nam, Liên Chiểu, Đà Nẵng" at bounding box center [976, 238] width 249 height 21
click at [858, 237] on input "Chung cư The Ori Garden, Hoà Hiệp Nam, Liên Chiểu, Đà Nẵng" at bounding box center [976, 238] width 249 height 21
click at [862, 235] on input "Chung cư The Ori Garden, Hoà Hiệp Nam, Liên Chiểu, Đà Nẵng" at bounding box center [976, 238] width 249 height 21
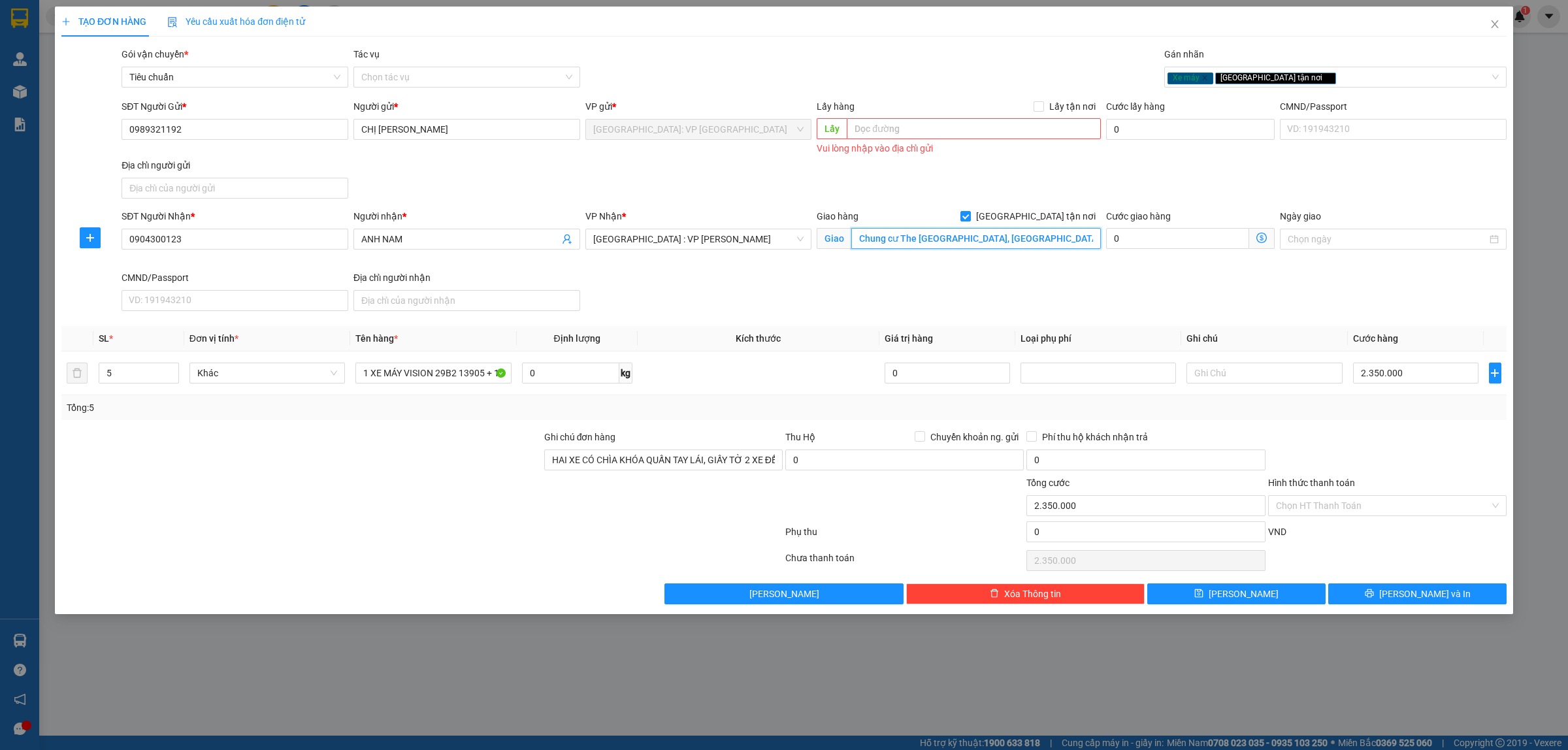
click at [858, 239] on input "Chung cư The Ori Garden, Hoà Hiệp Nam, Liên Chiểu, Đà Nẵng" at bounding box center [976, 238] width 249 height 21
type input "CT1 Chung cư The Ori Garden, Hoà Hiệp Nam, Liên Chiểu, Đà Nẵng"
click at [1357, 508] on input "Hình thức thanh toán" at bounding box center [1382, 506] width 214 height 20
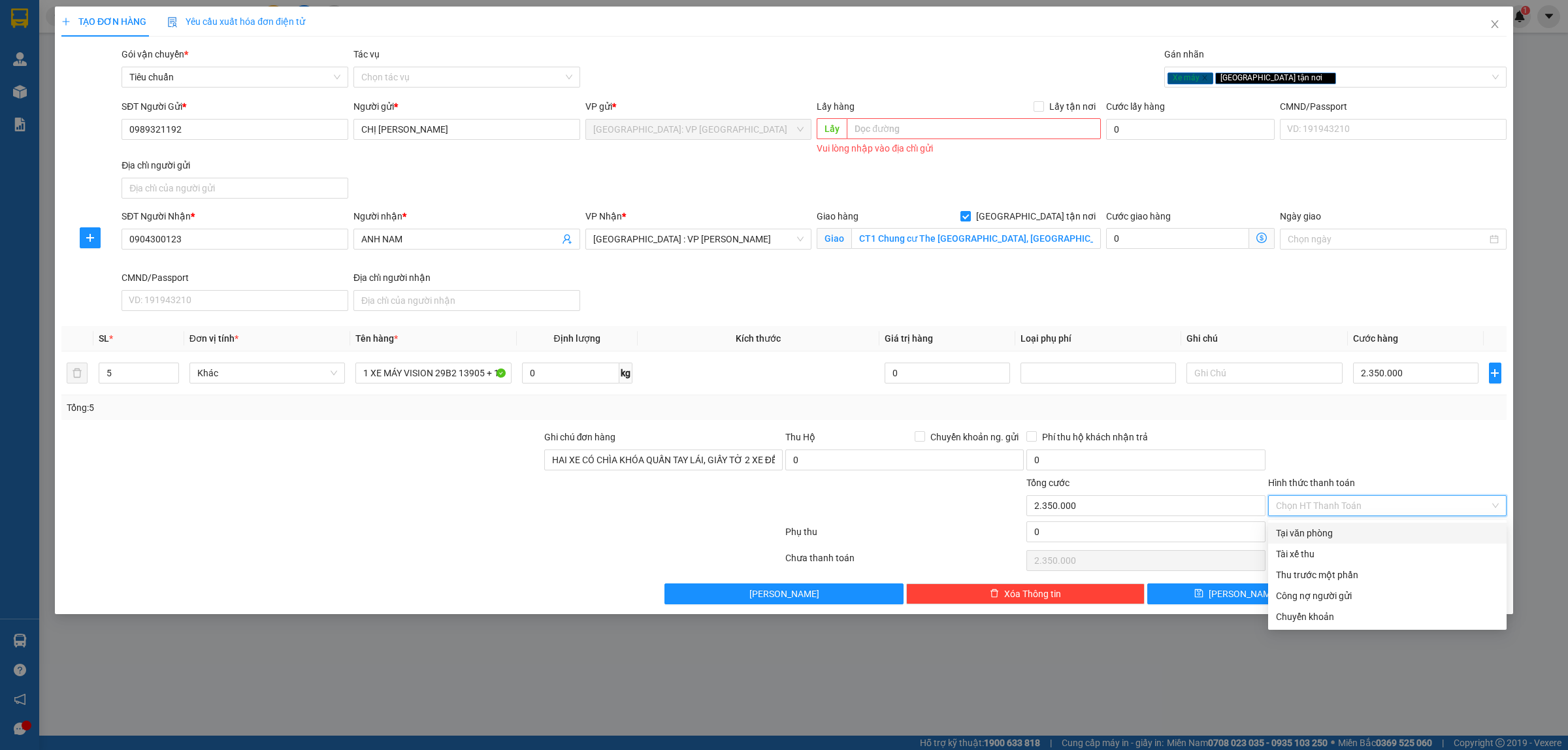
click at [1349, 530] on div "Tại văn phòng" at bounding box center [1387, 533] width 223 height 15
type input "0"
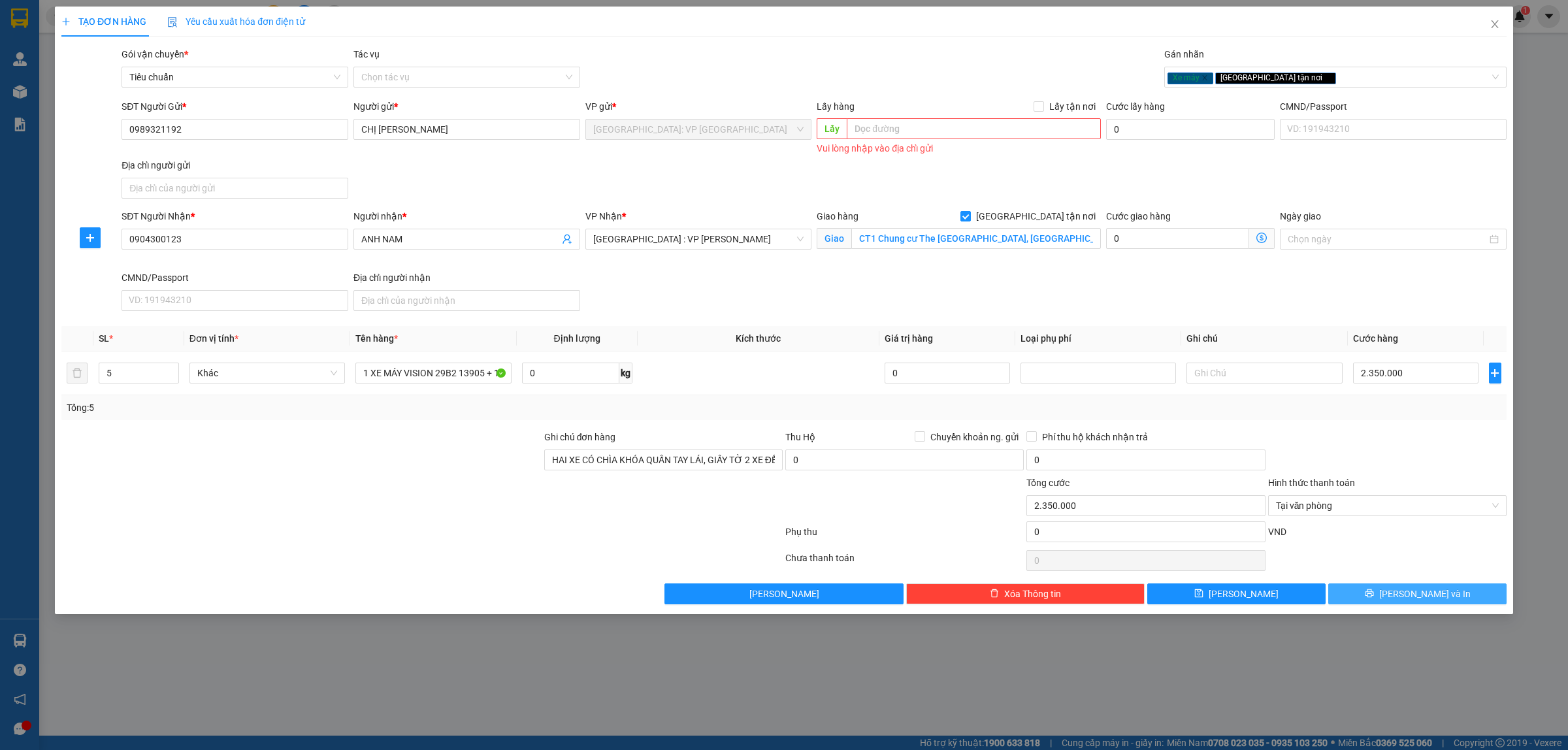
click at [1441, 595] on span "[PERSON_NAME] và In" at bounding box center [1425, 593] width 91 height 15
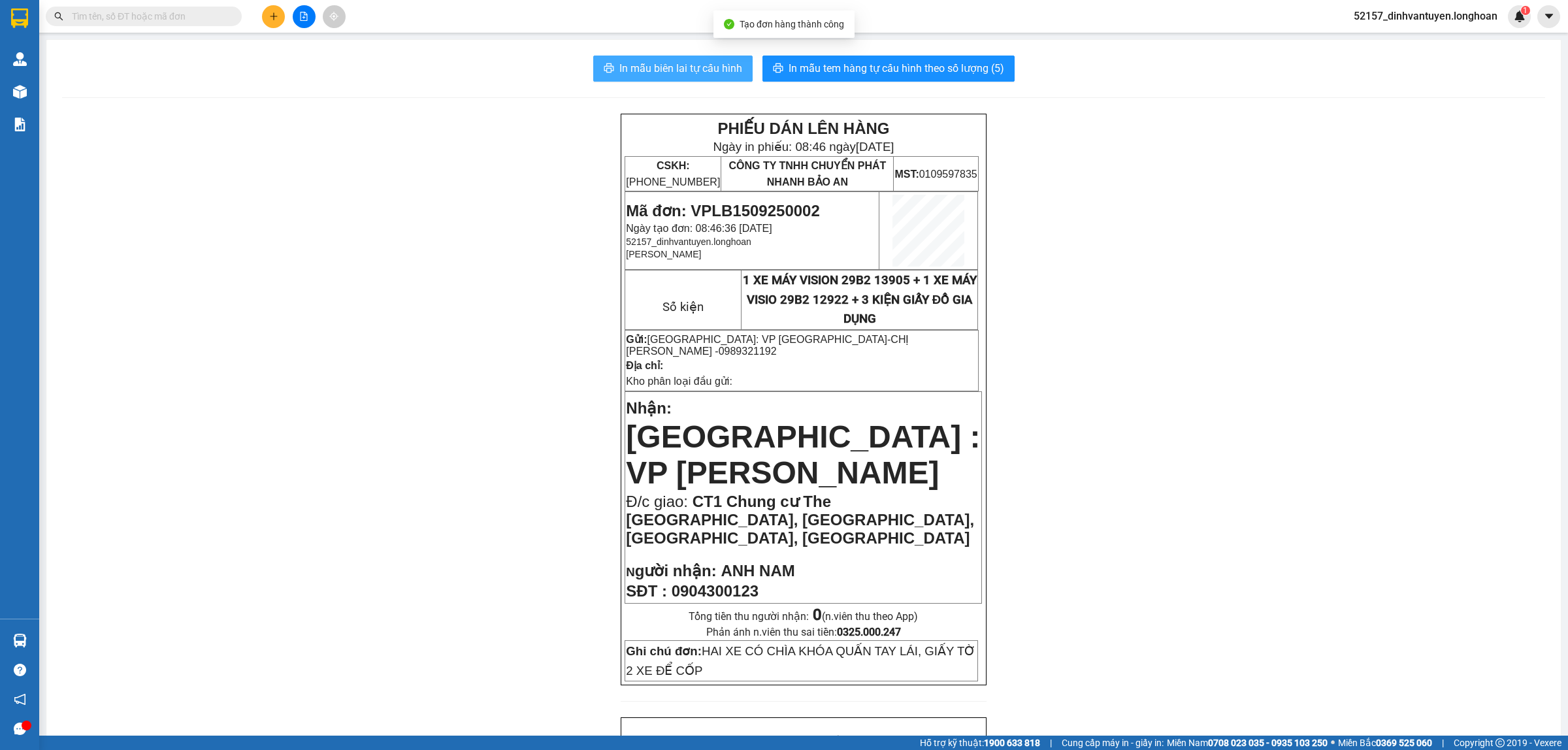
drag, startPoint x: 722, startPoint y: 66, endPoint x: 1030, endPoint y: 67, distance: 308.0
click at [723, 64] on span "In mẫu biên lai tự cấu hình" at bounding box center [680, 68] width 123 height 16
click at [178, 17] on input "text" at bounding box center [148, 16] width 154 height 15
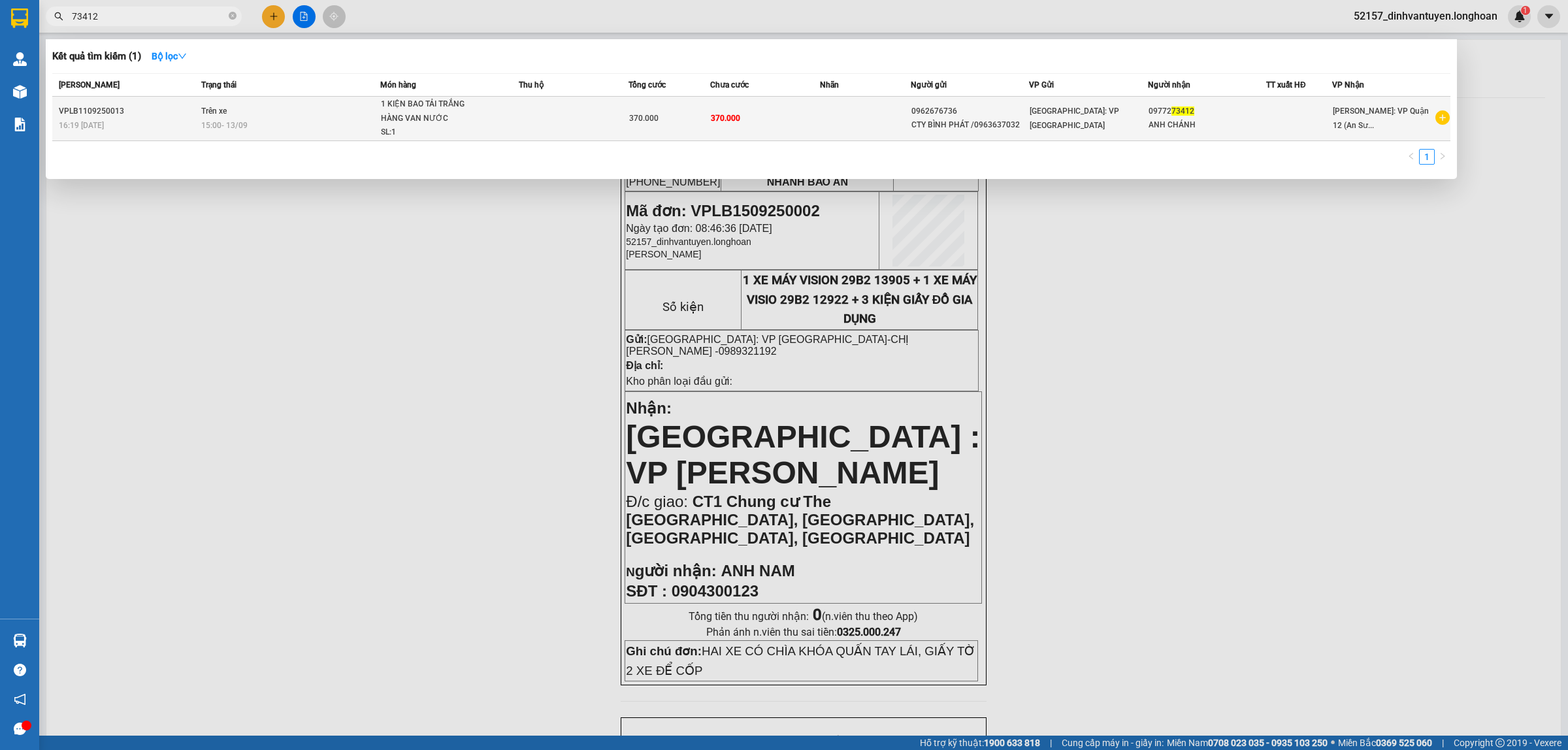
type input "73412"
click at [333, 123] on div "15:00 - 13/09" at bounding box center [290, 126] width 178 height 15
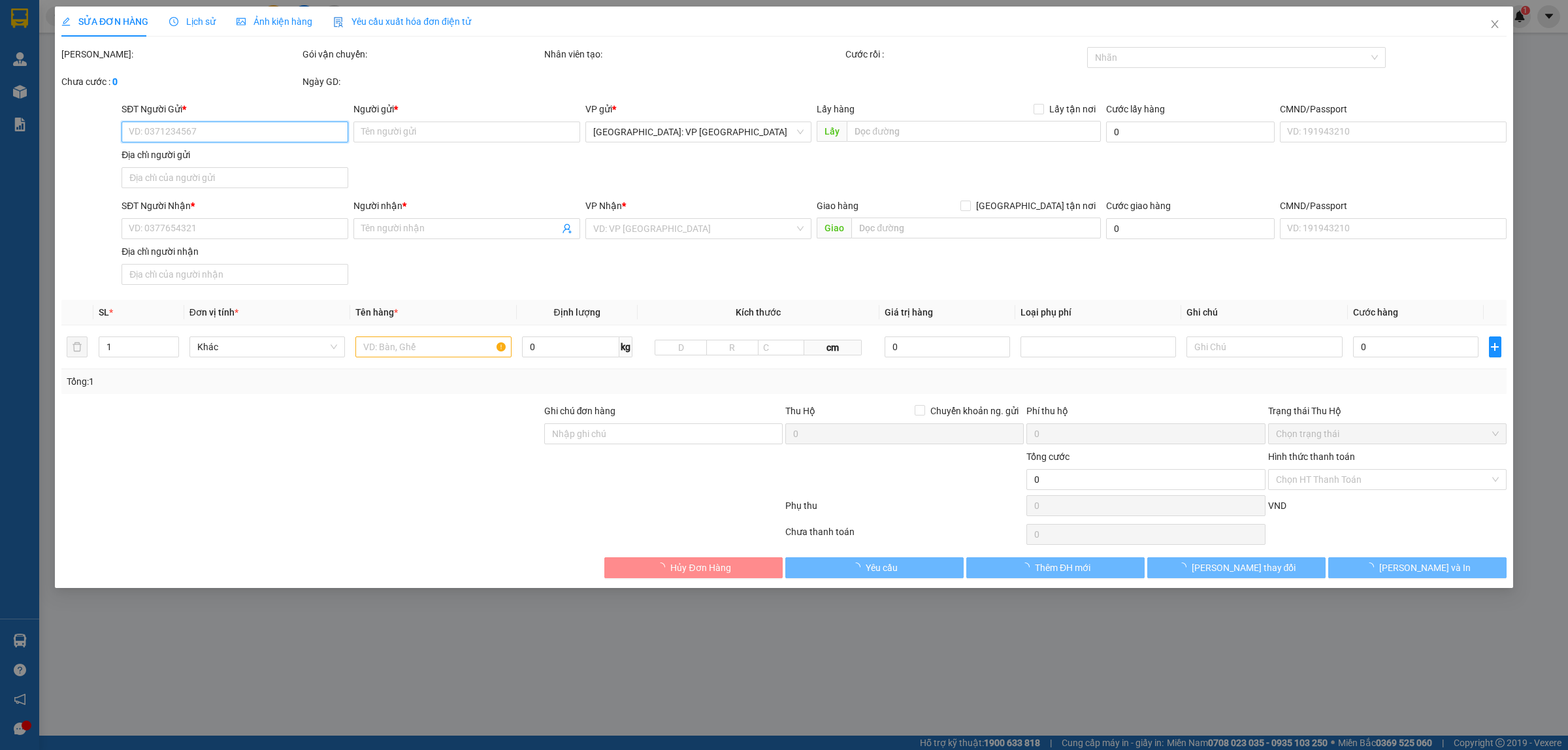
type input "0962676736"
type input "CTY BÌNH PHÁT /0963637032"
type input "0977273412"
type input "ANH CHÁNH"
type input "370.000"
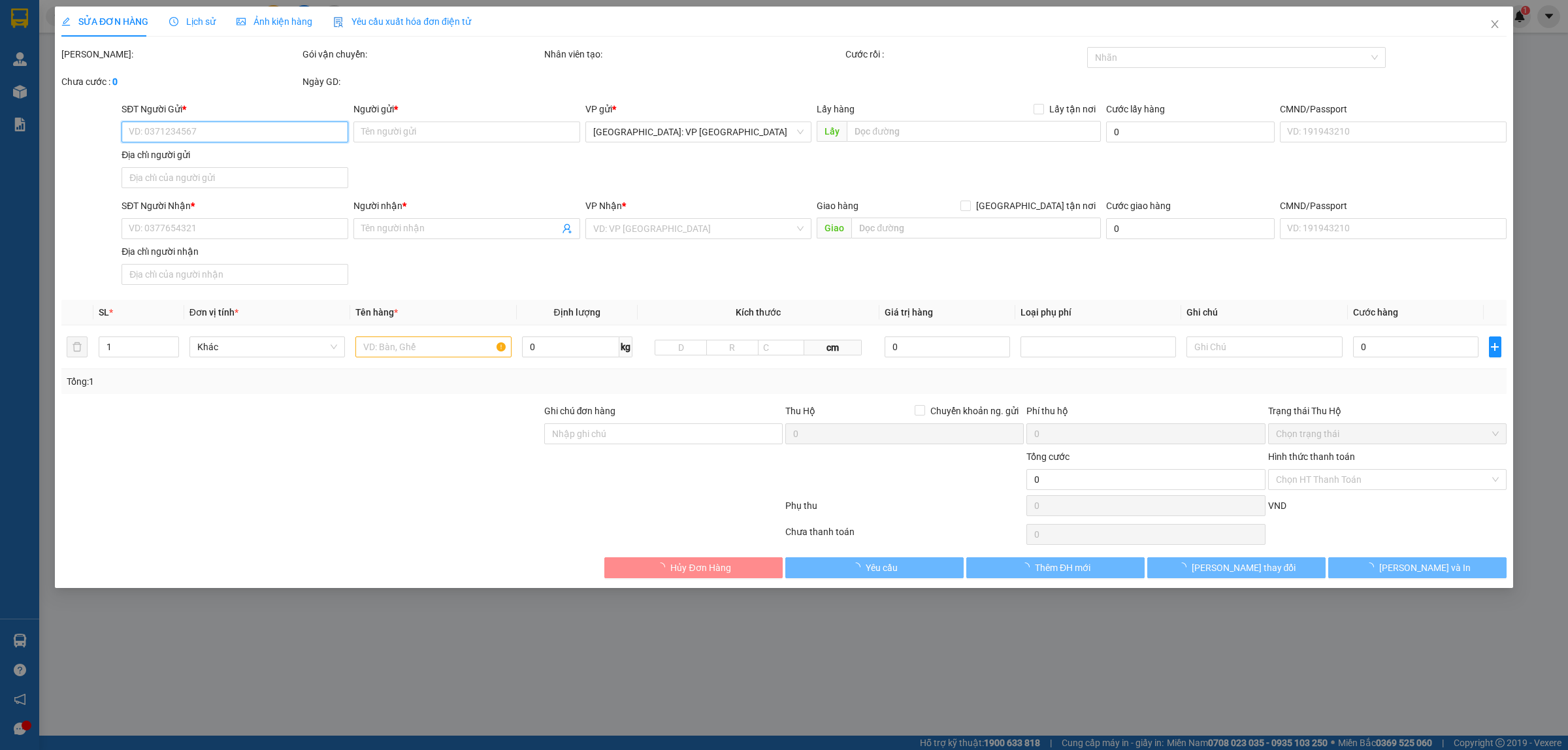
type input "370.000"
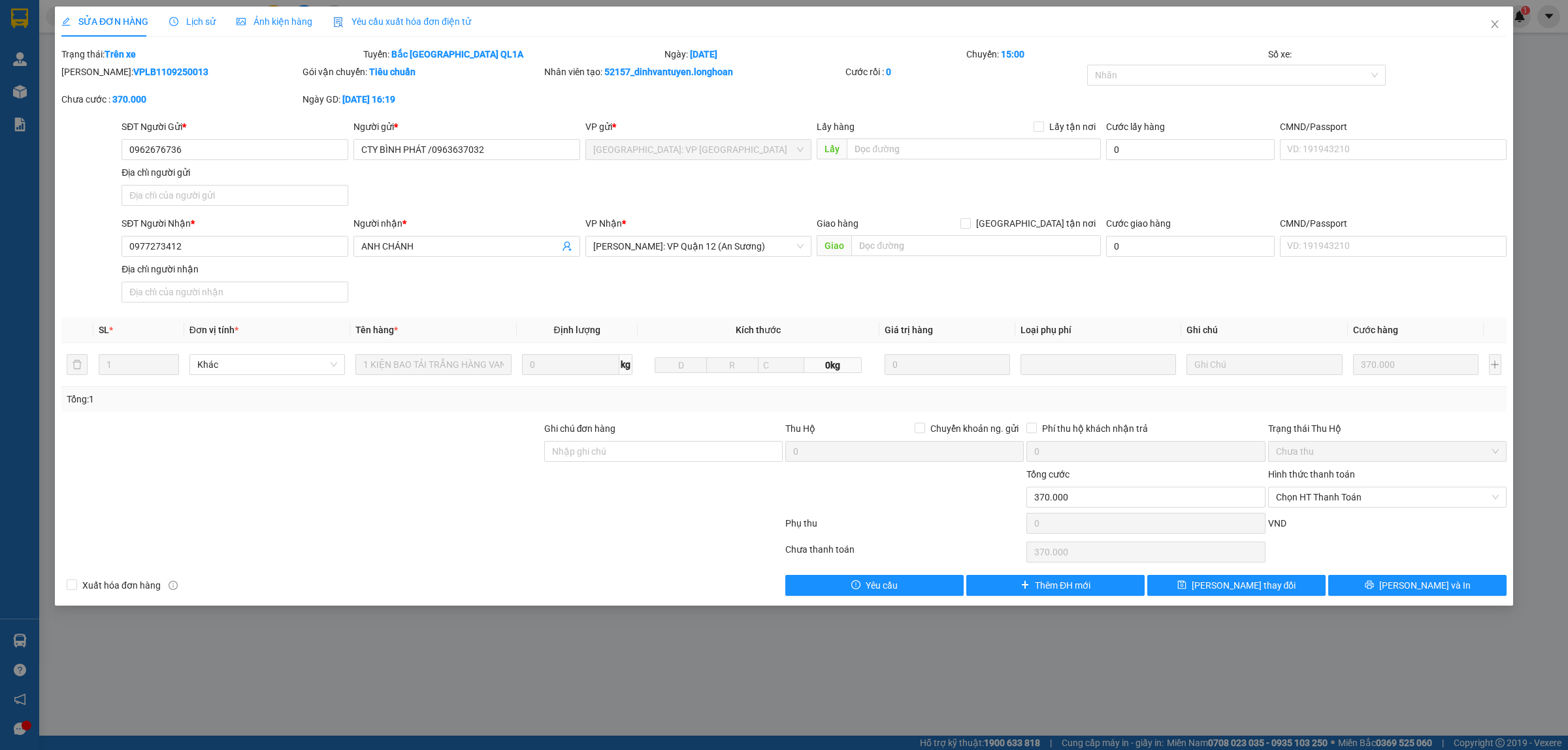
click at [185, 17] on span "Lịch sử" at bounding box center [192, 21] width 46 height 10
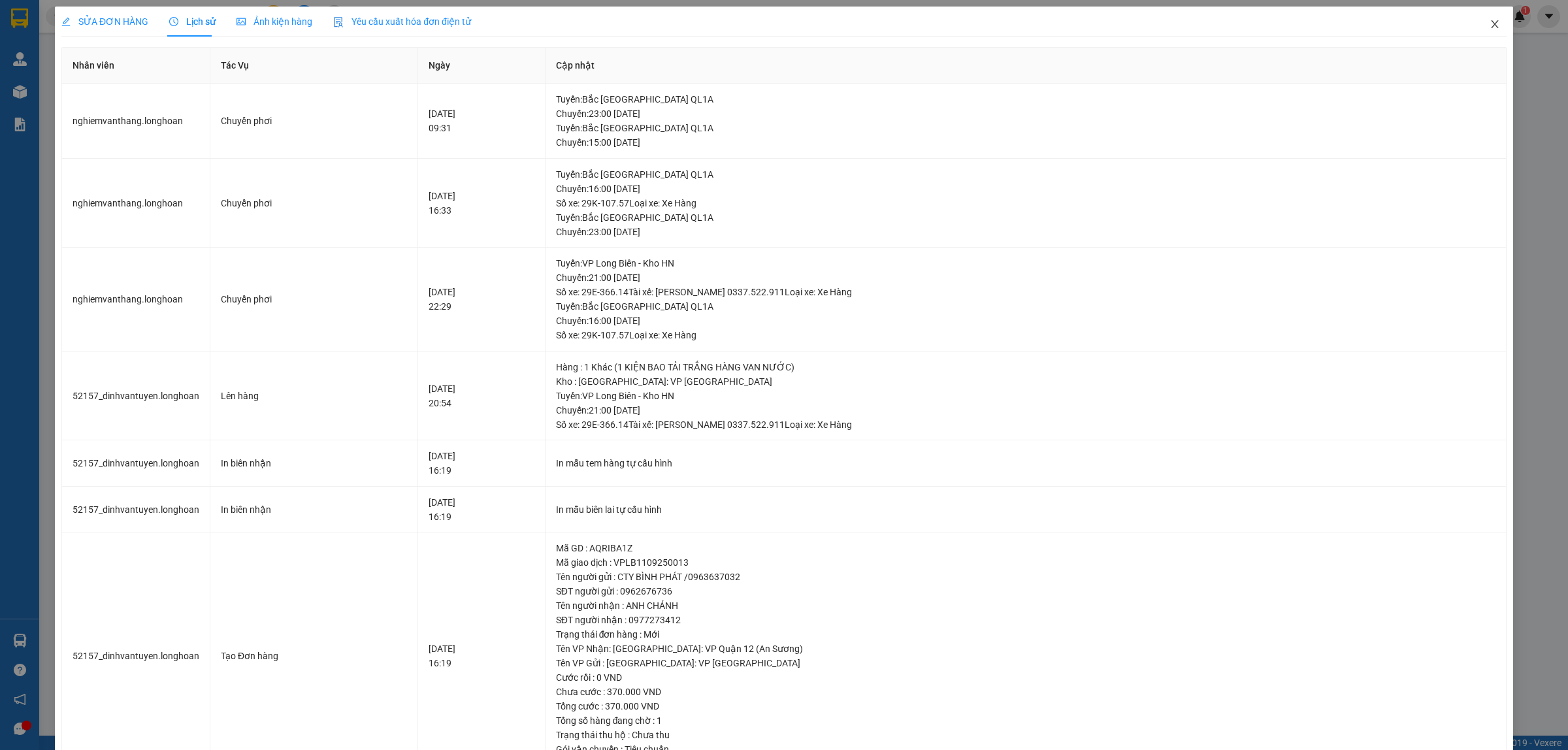
click at [1486, 17] on span "Close" at bounding box center [1494, 25] width 36 height 36
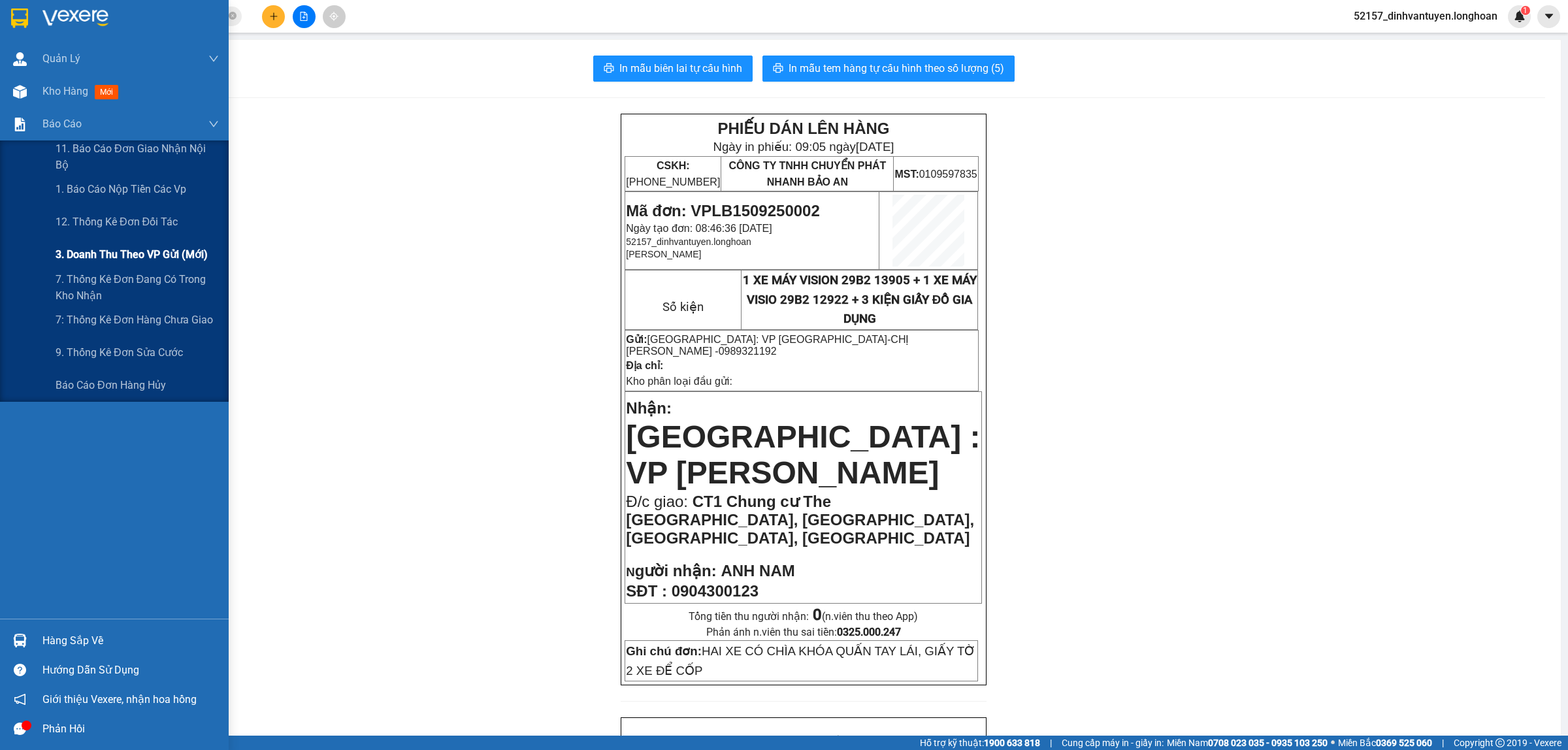
click at [163, 253] on span "3. Doanh Thu theo VP Gửi (mới)" at bounding box center [131, 254] width 152 height 16
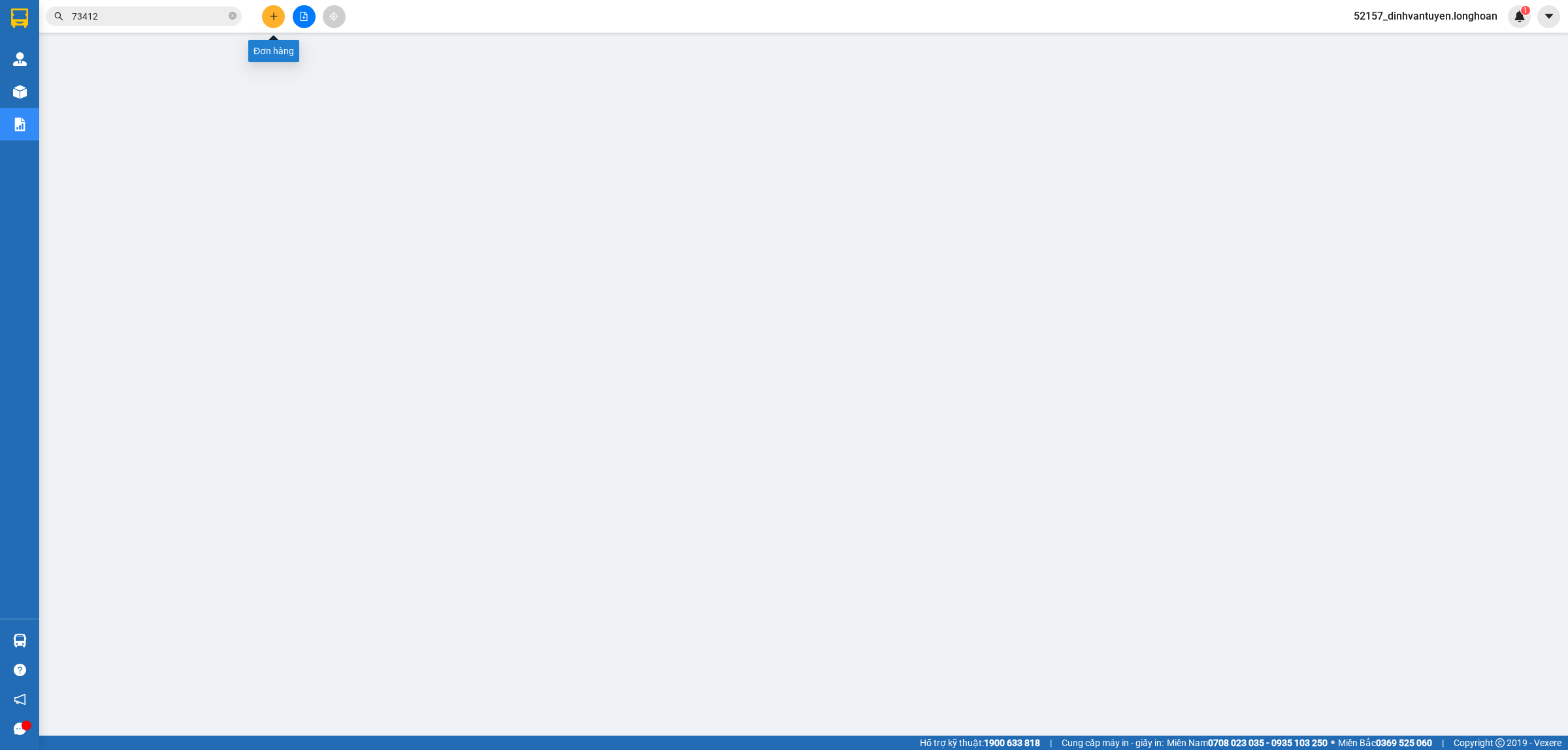
click at [269, 21] on button at bounding box center [273, 16] width 23 height 23
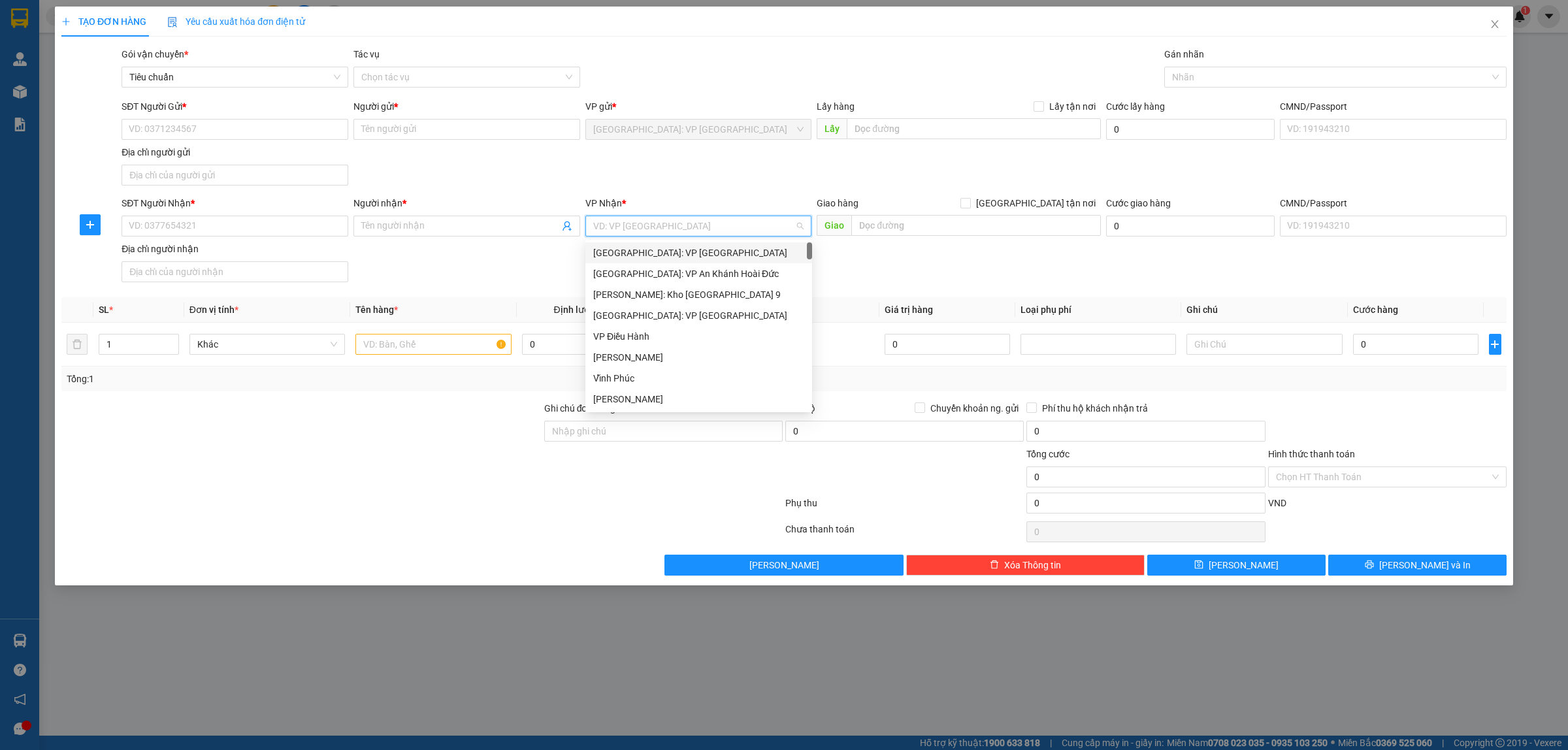
click at [661, 217] on input "search" at bounding box center [694, 226] width 202 height 20
type input "p"
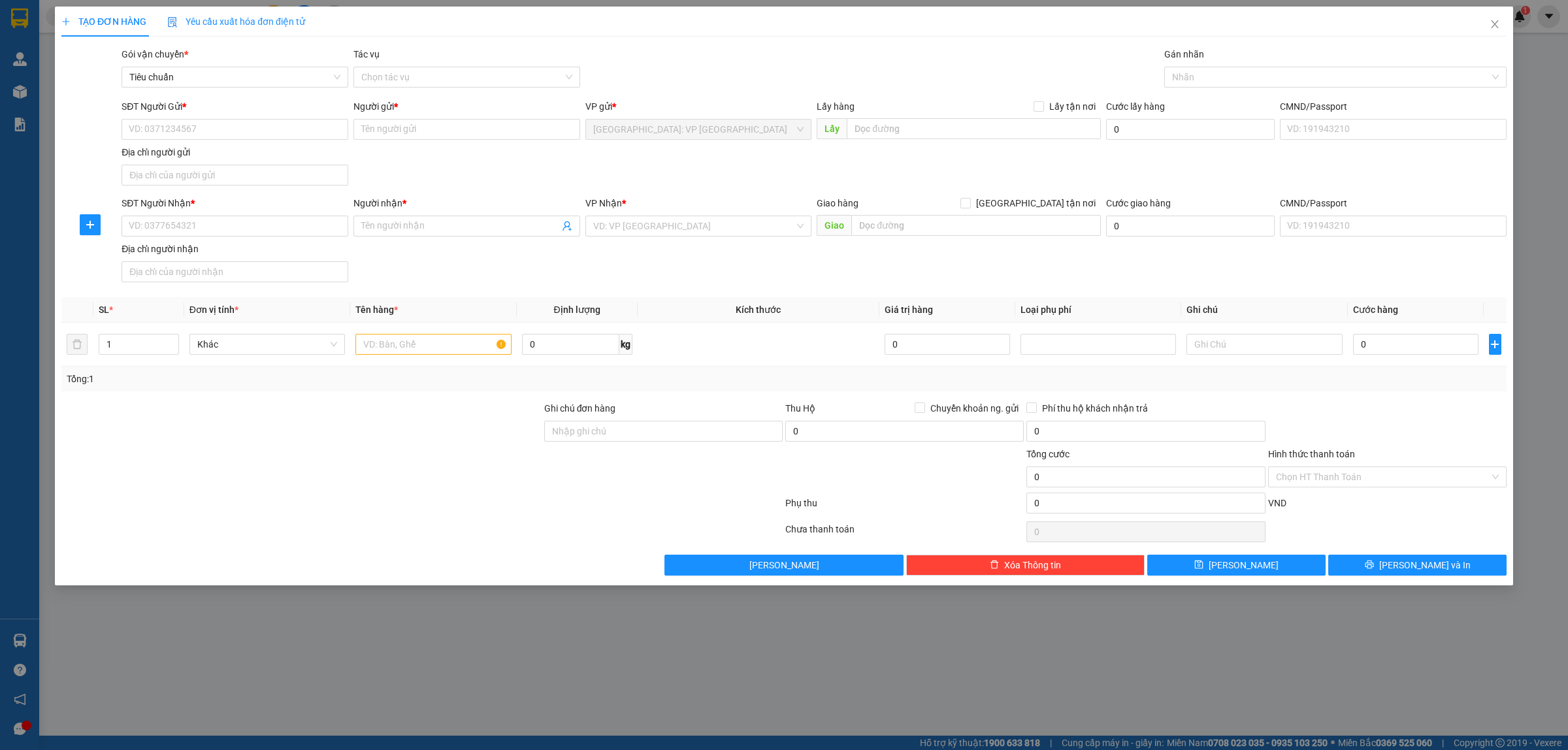
click at [693, 173] on div "SĐT Người Gửi * VD: 0371234567 Người gửi * Tên người gửi VP gửi * Hà Nội: VP Lo…" at bounding box center [814, 145] width 1390 height 91
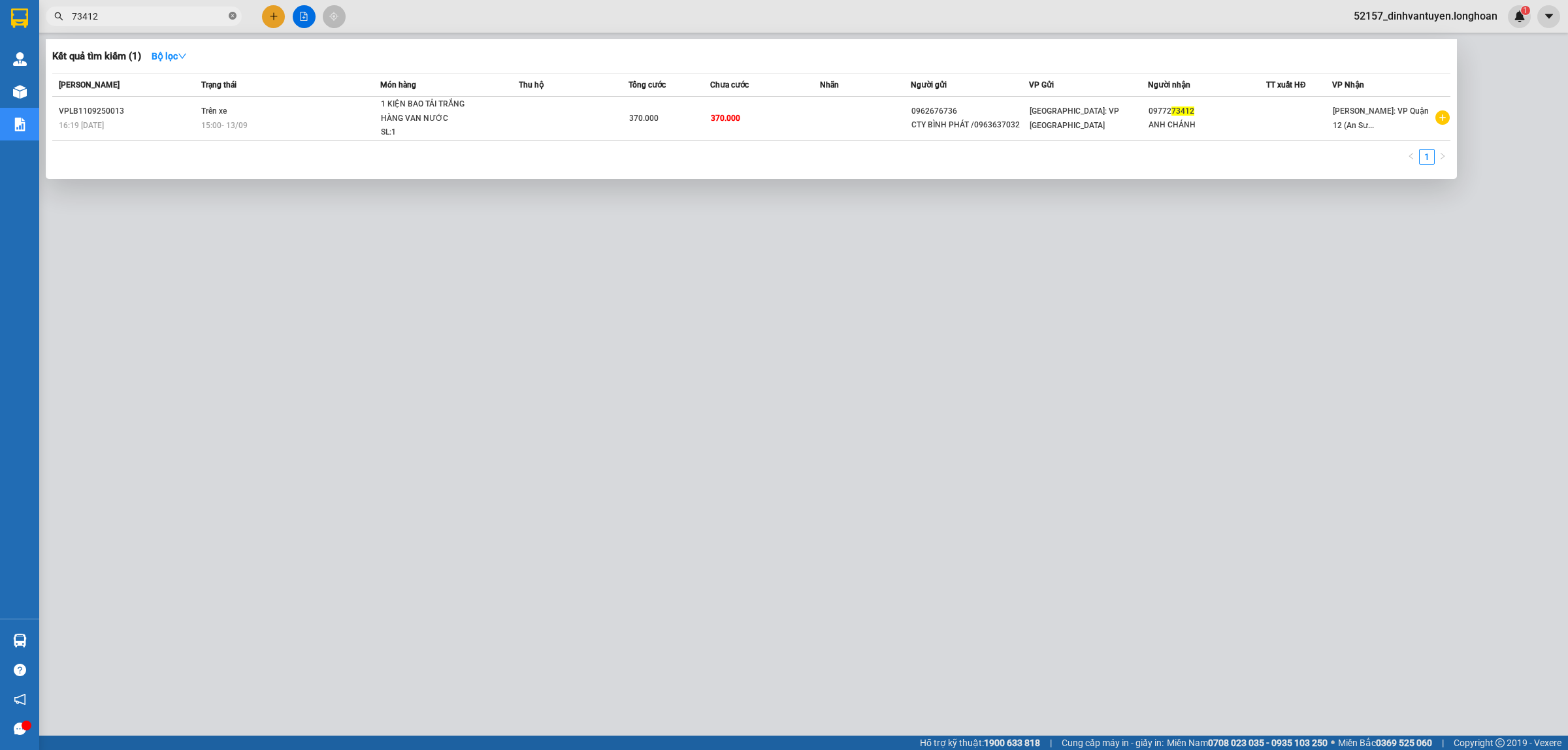
click at [233, 15] on icon "close-circle" at bounding box center [232, 15] width 8 height 8
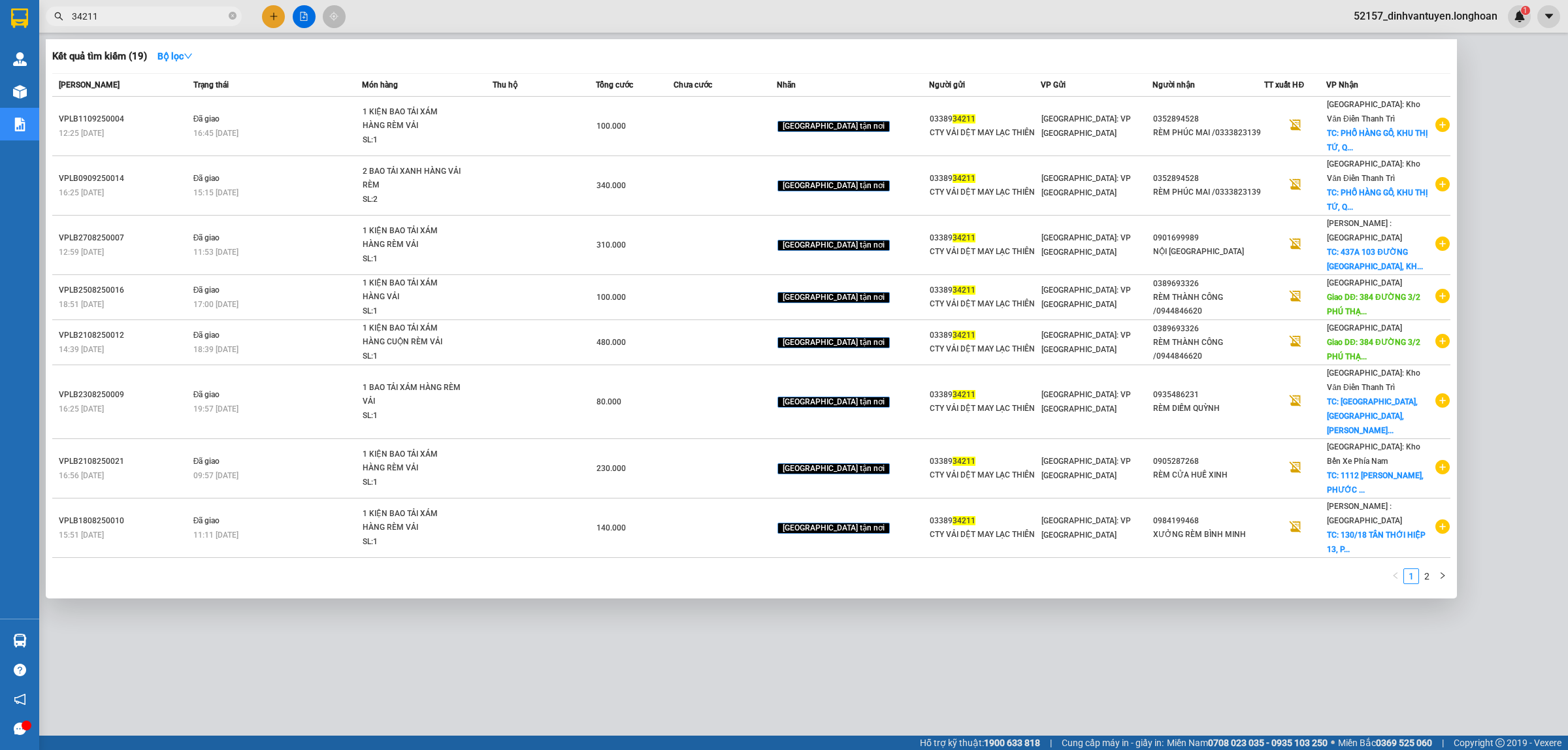
type input "34211"
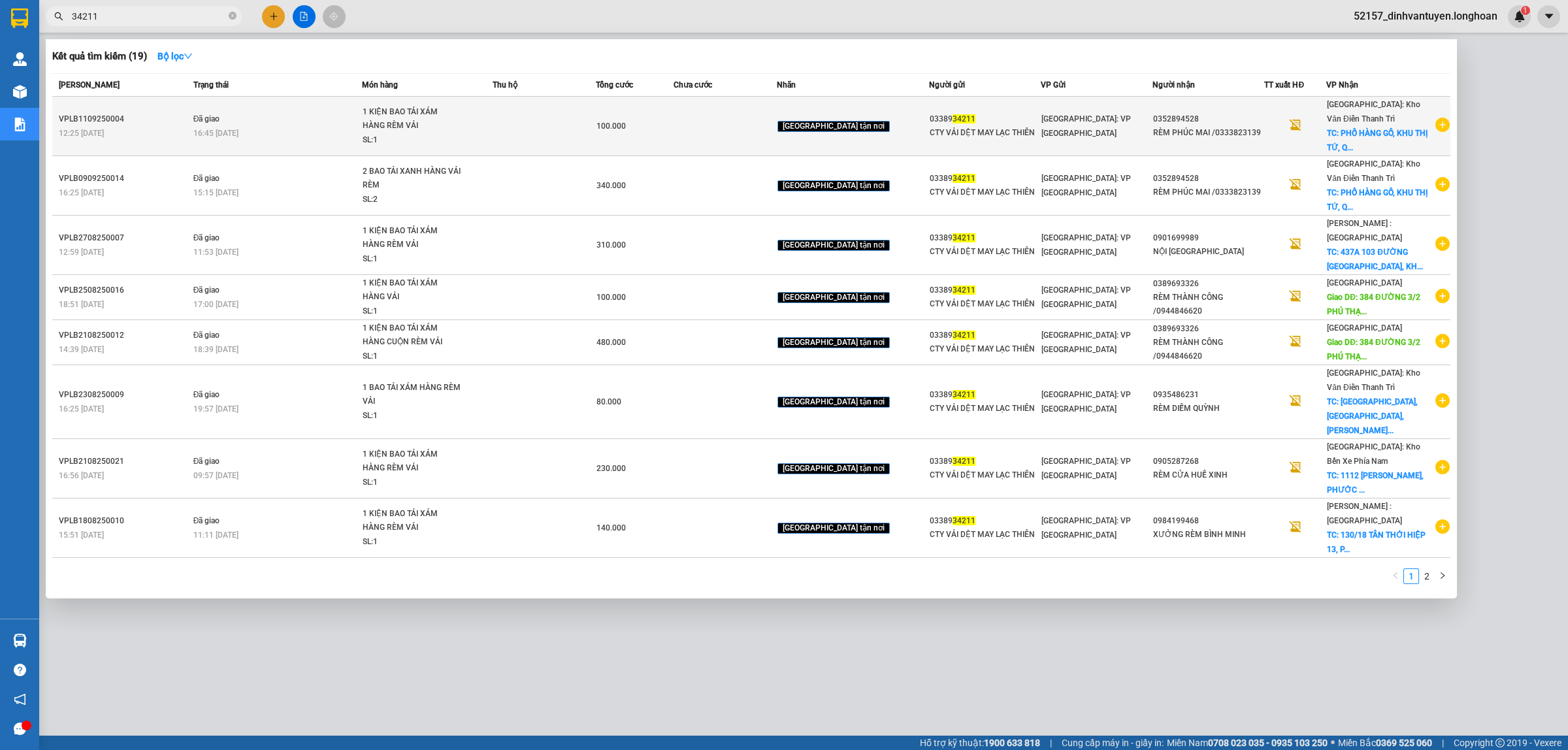
click at [585, 126] on td at bounding box center [544, 126] width 103 height 59
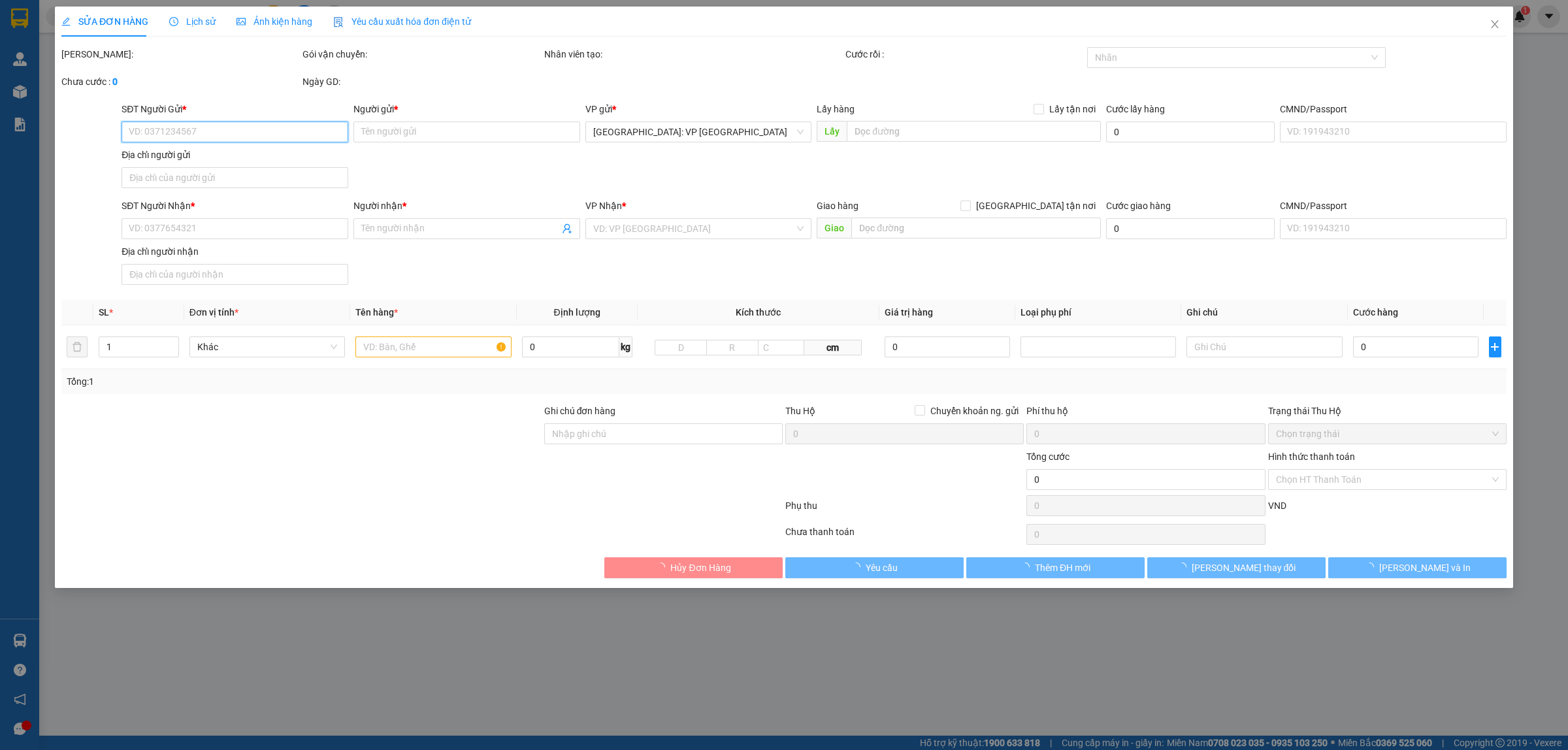
type input "0338934211"
type input "CTY VẢI DỆT MAY LẠC THIÊN"
type input "0352894528"
type input "RÈM PHÚC MAI /0333823139"
checkbox input "true"
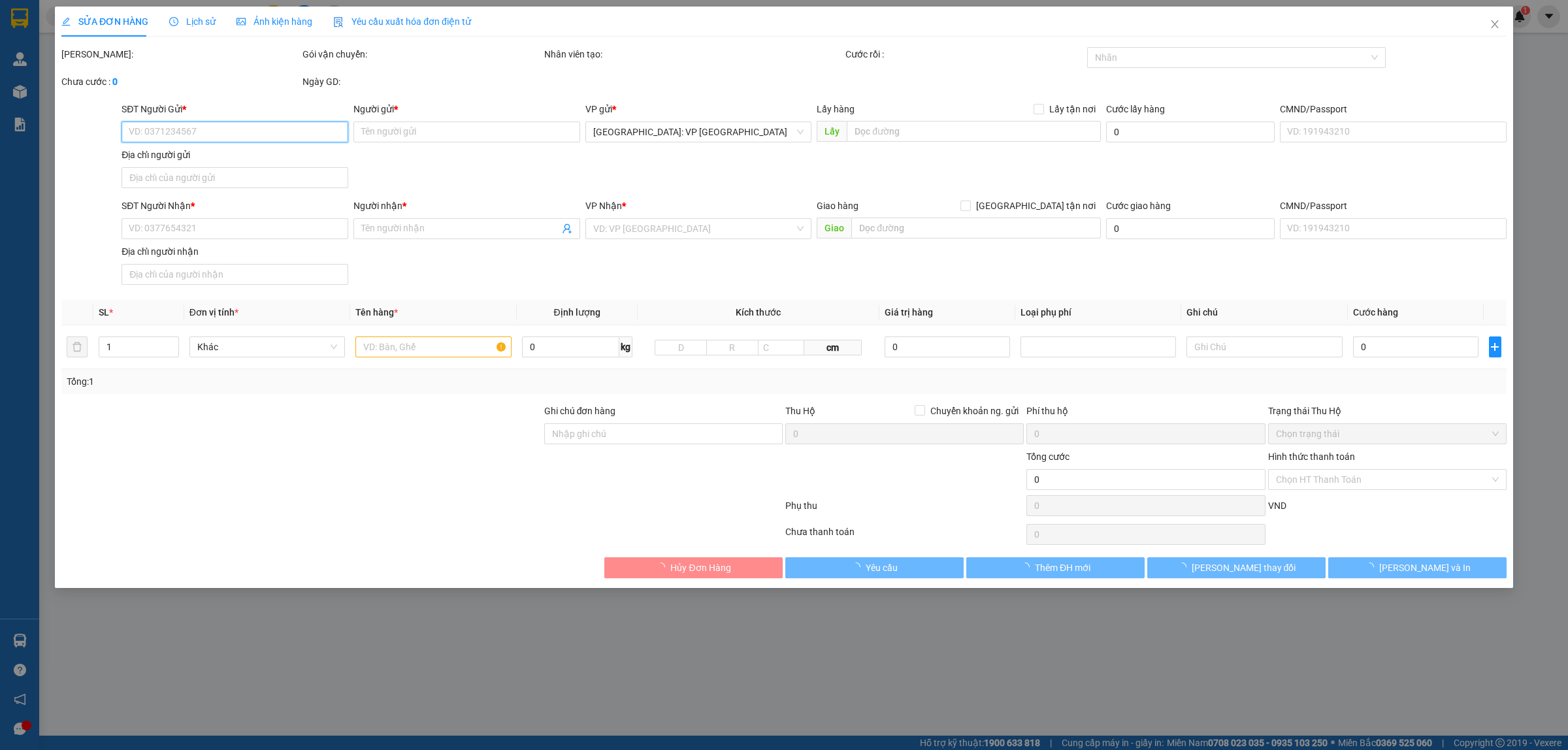
type input "PHỐ HÀNG GỖ, KHU THỊ TỨ, QUANG TRUNG, KIẾN XƯƠNG, THÁI BÌNH"
type input "100.000"
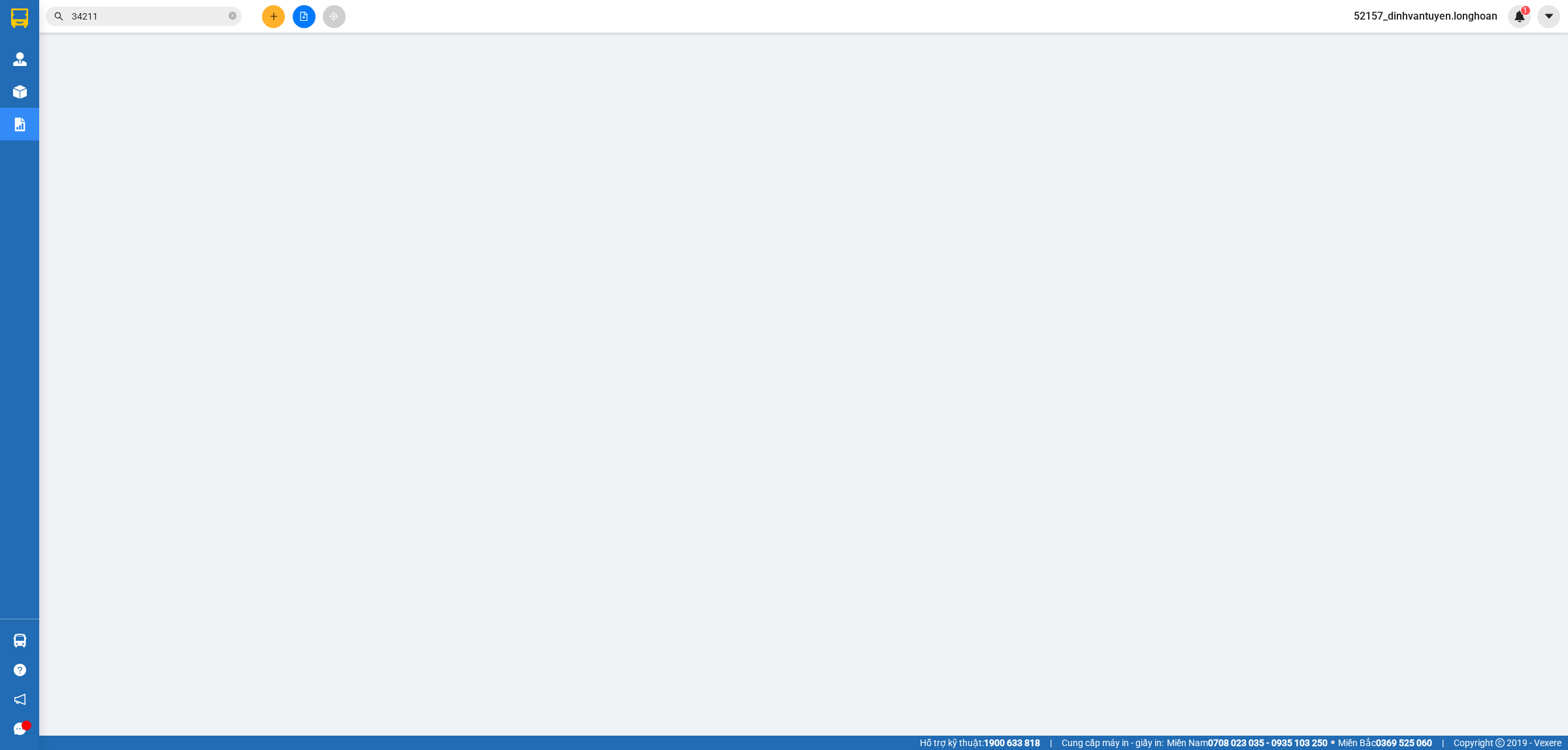
click at [145, 20] on input "34211" at bounding box center [148, 16] width 154 height 15
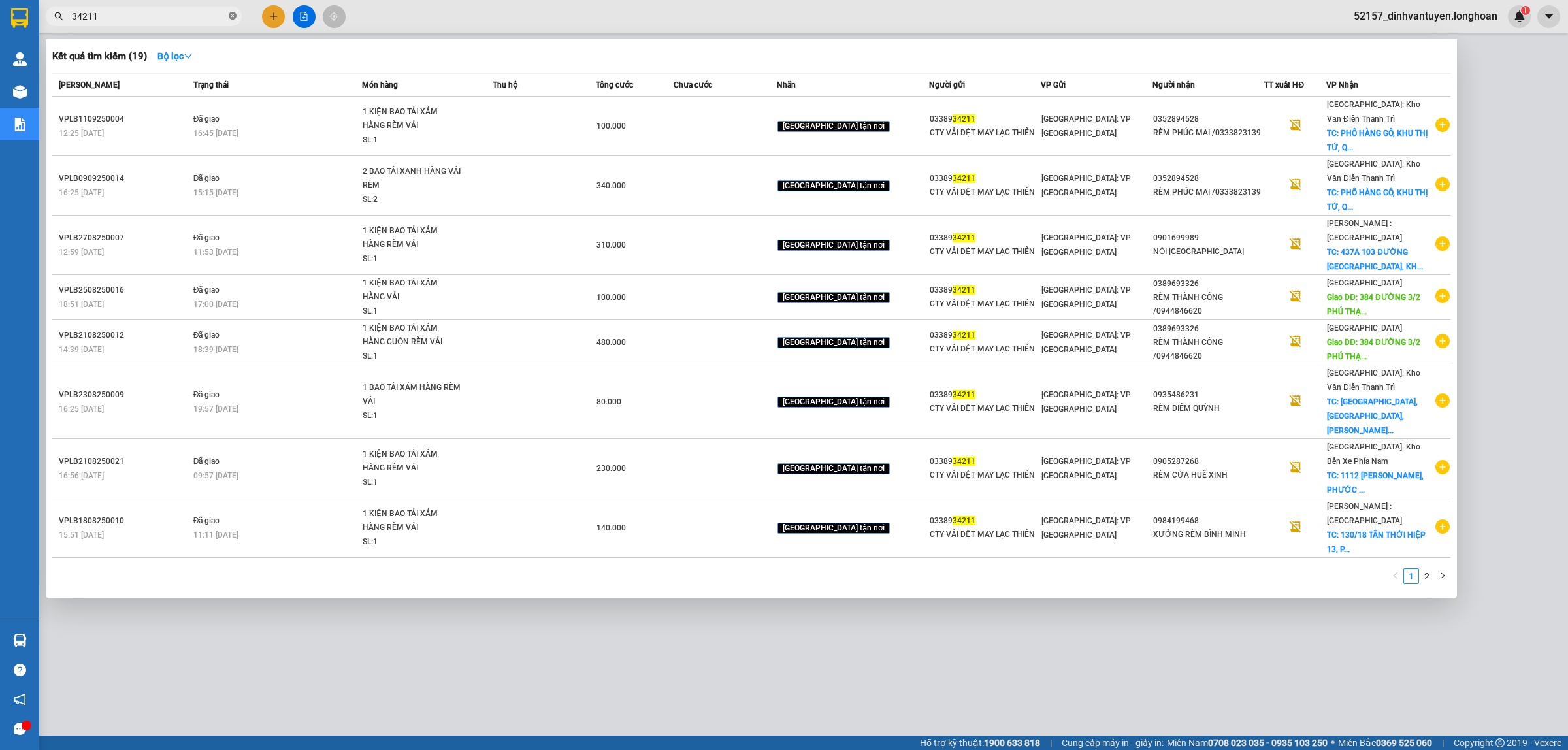
click at [229, 20] on icon "close-circle" at bounding box center [232, 15] width 8 height 8
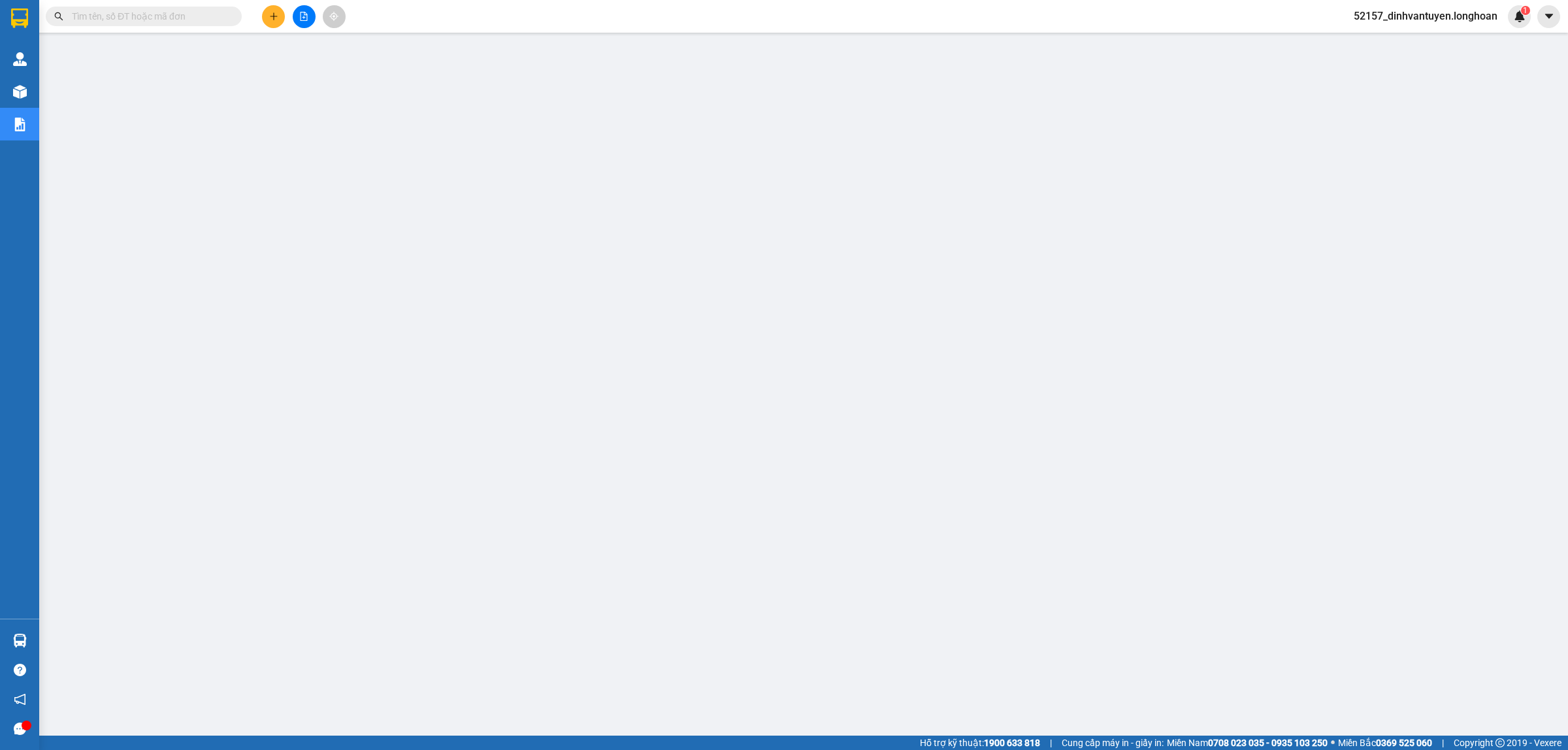
click at [183, 17] on input "text" at bounding box center [148, 16] width 154 height 15
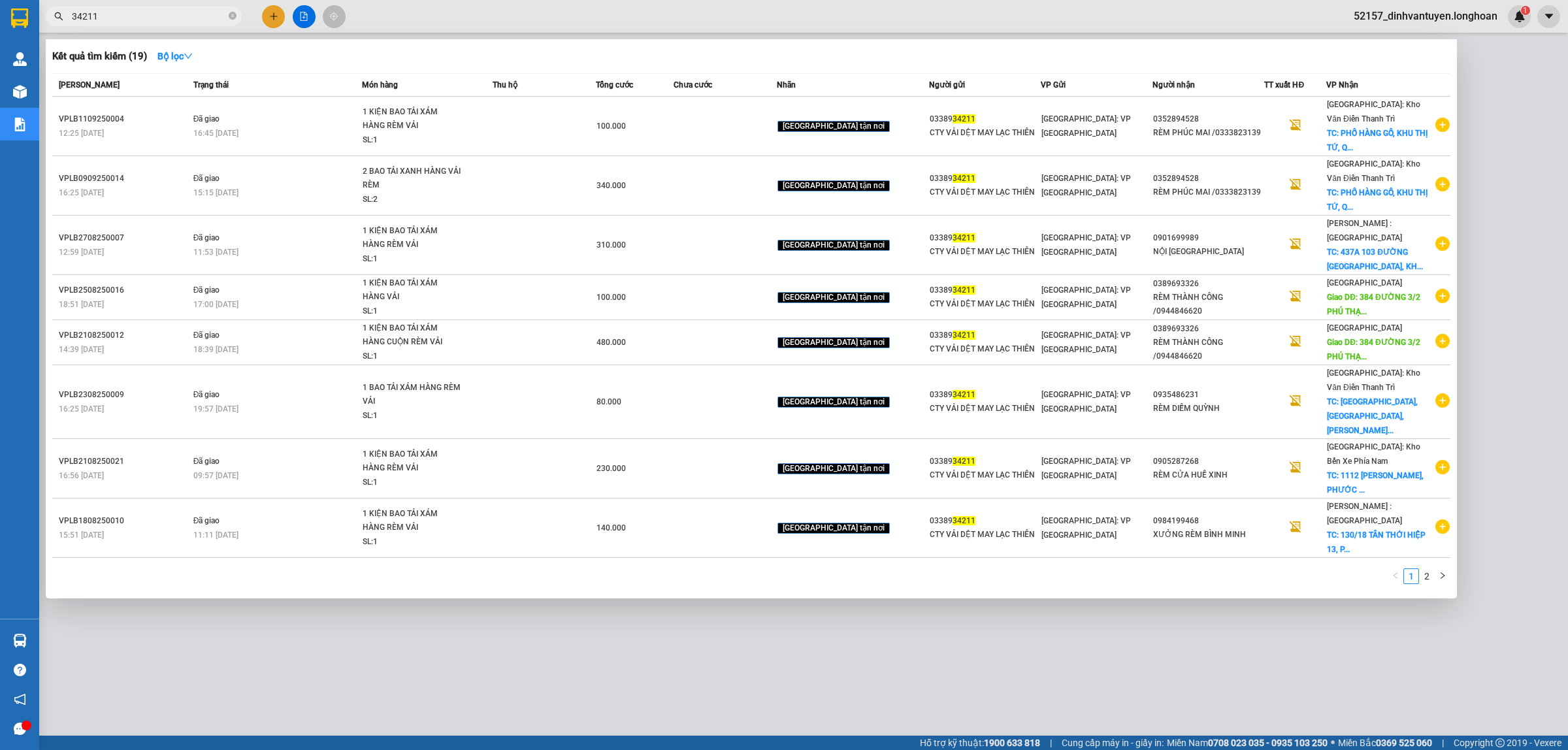
type input "34211"
click at [268, 14] on div at bounding box center [784, 375] width 1568 height 750
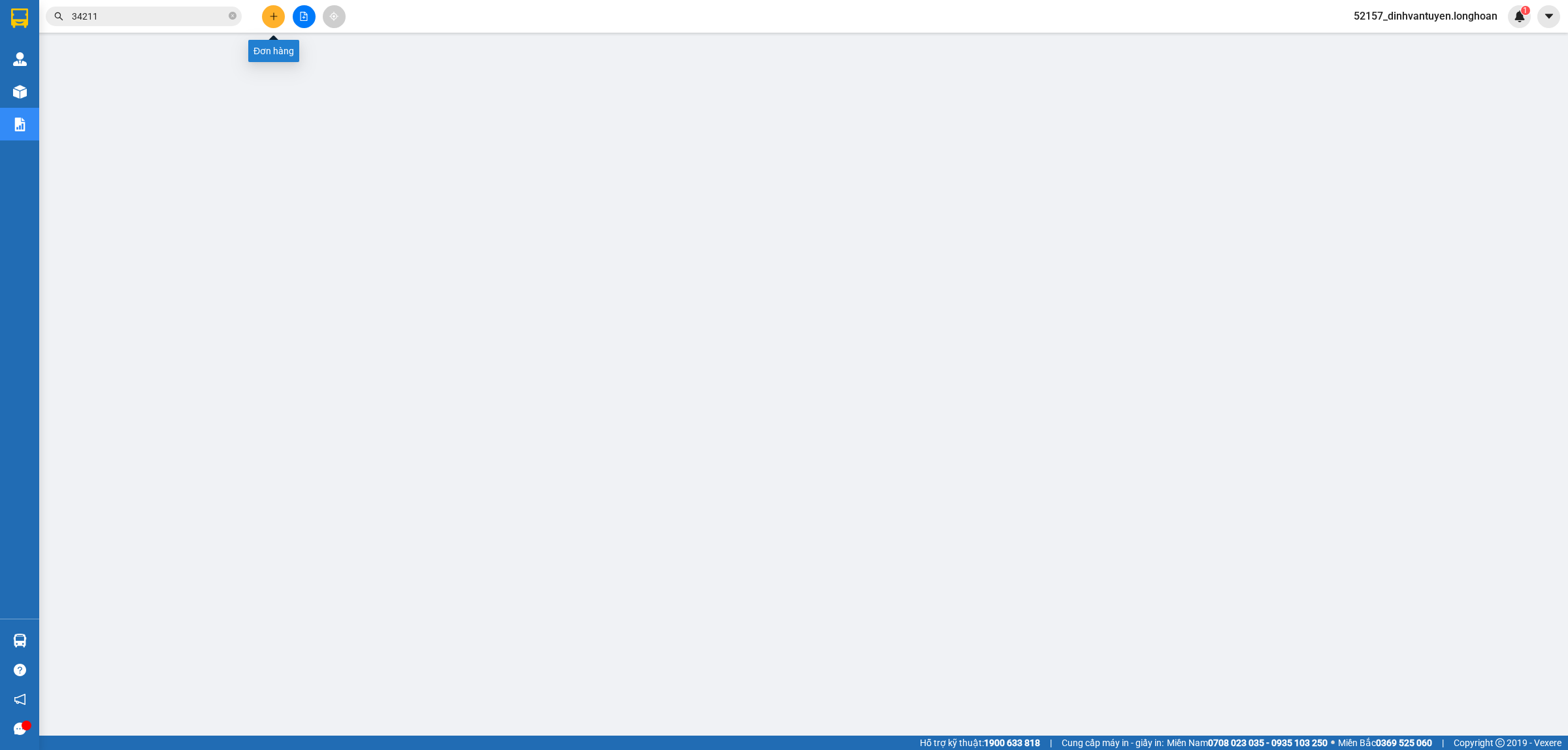
click at [269, 10] on button at bounding box center [273, 16] width 23 height 23
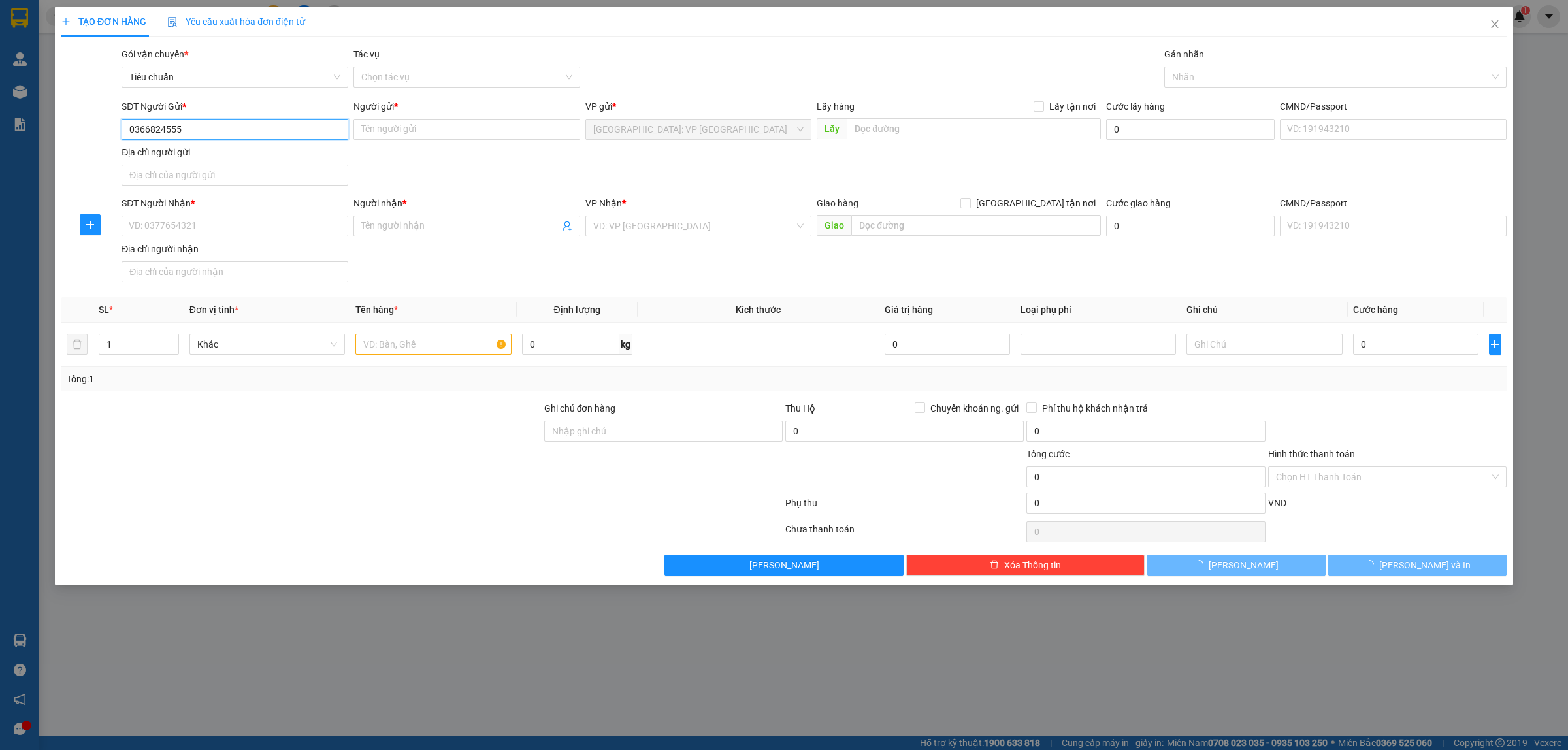
type input "0366824555"
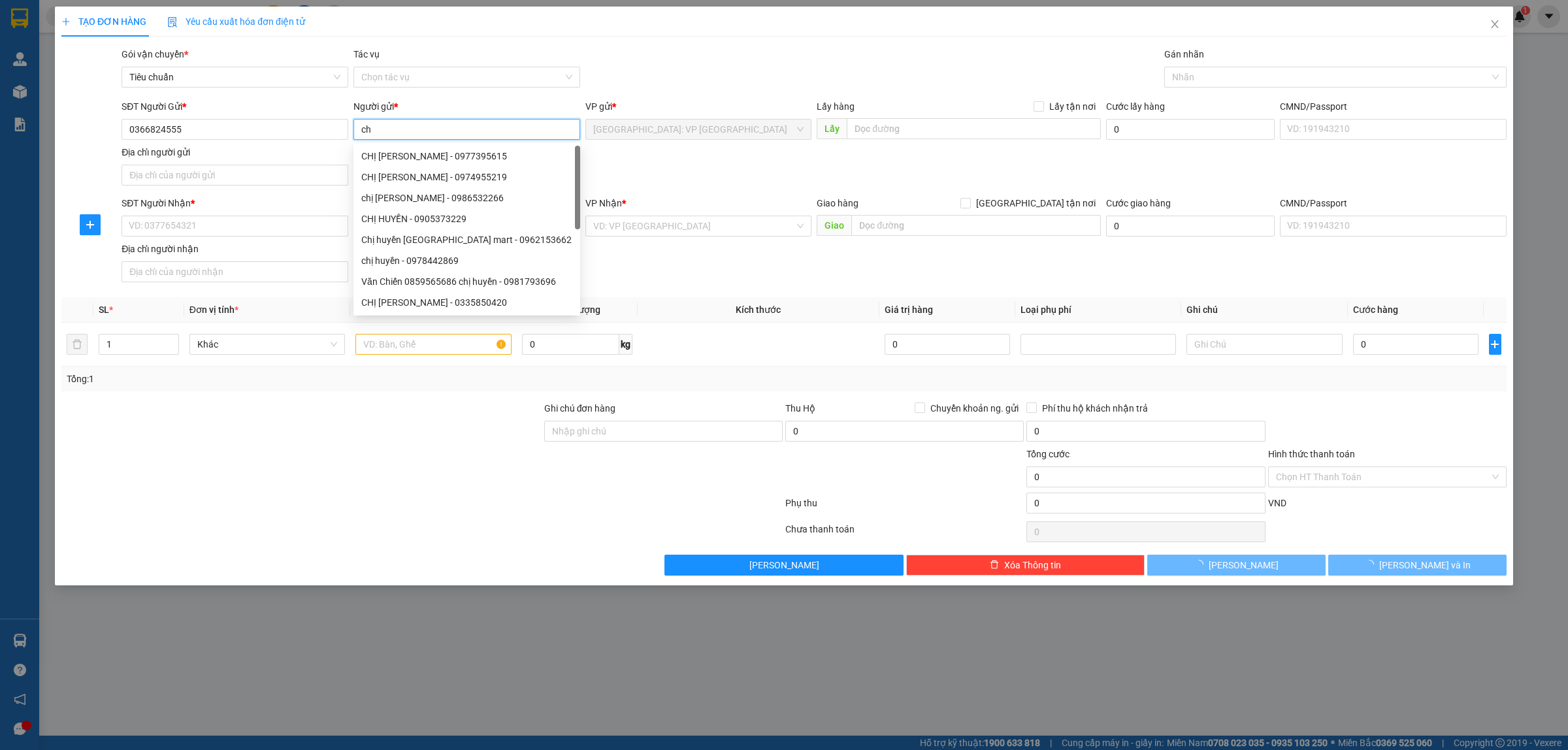
type input "c"
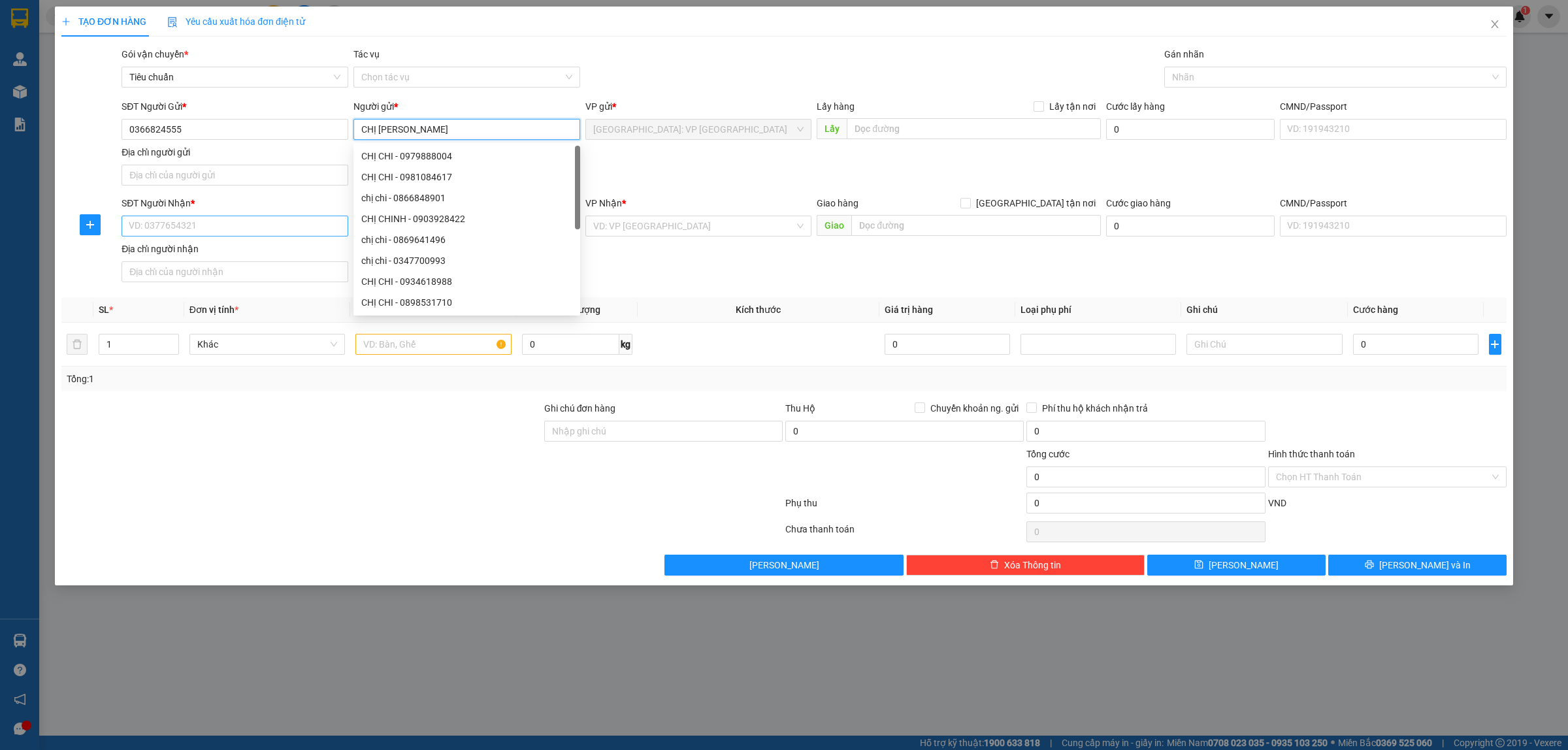
type input "CHỊ CHI"
click at [208, 230] on input "SĐT Người Nhận *" at bounding box center [234, 226] width 227 height 21
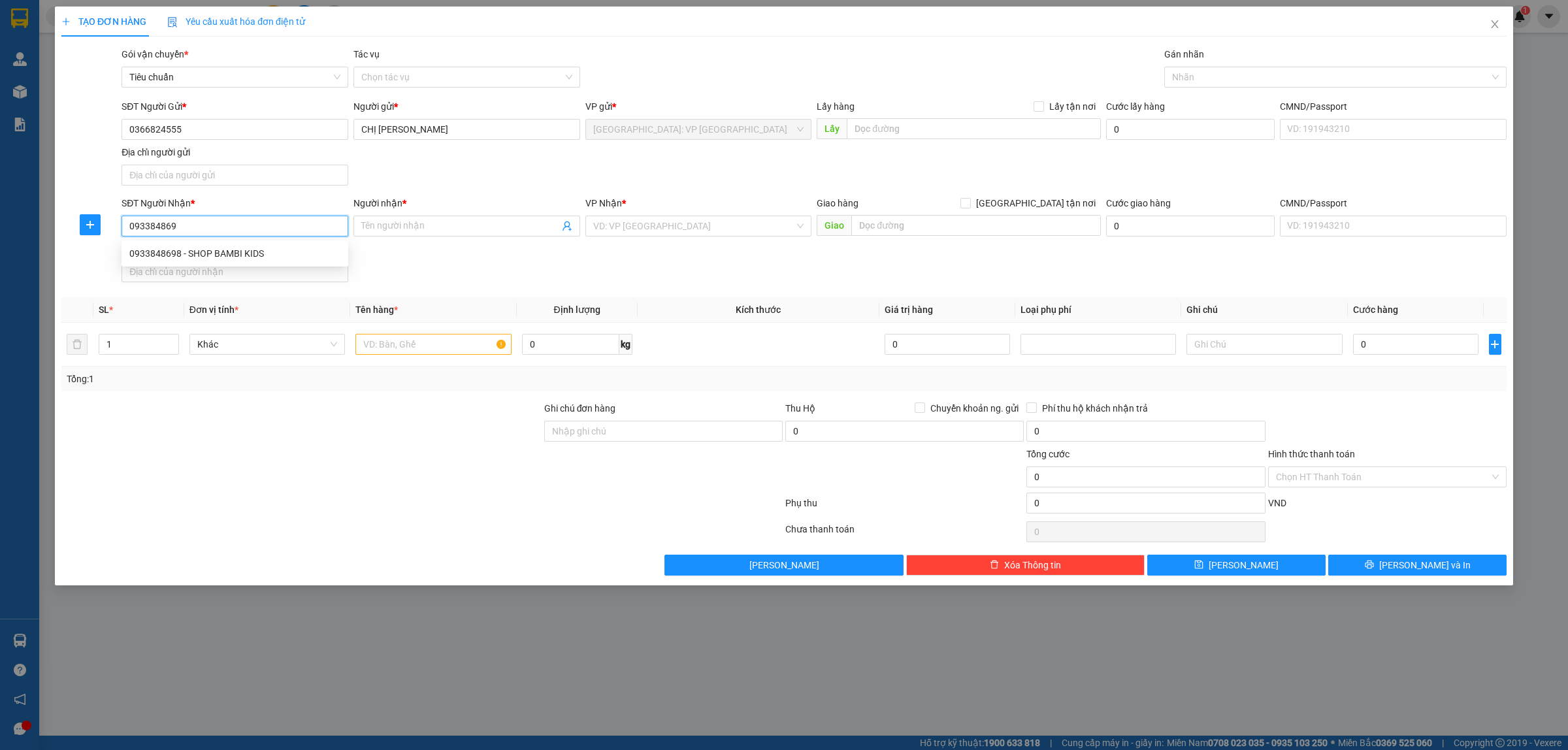
type input "0933848698"
click at [265, 258] on div "0933848698 - SHOP BAMBI KIDS" at bounding box center [235, 253] width 211 height 15
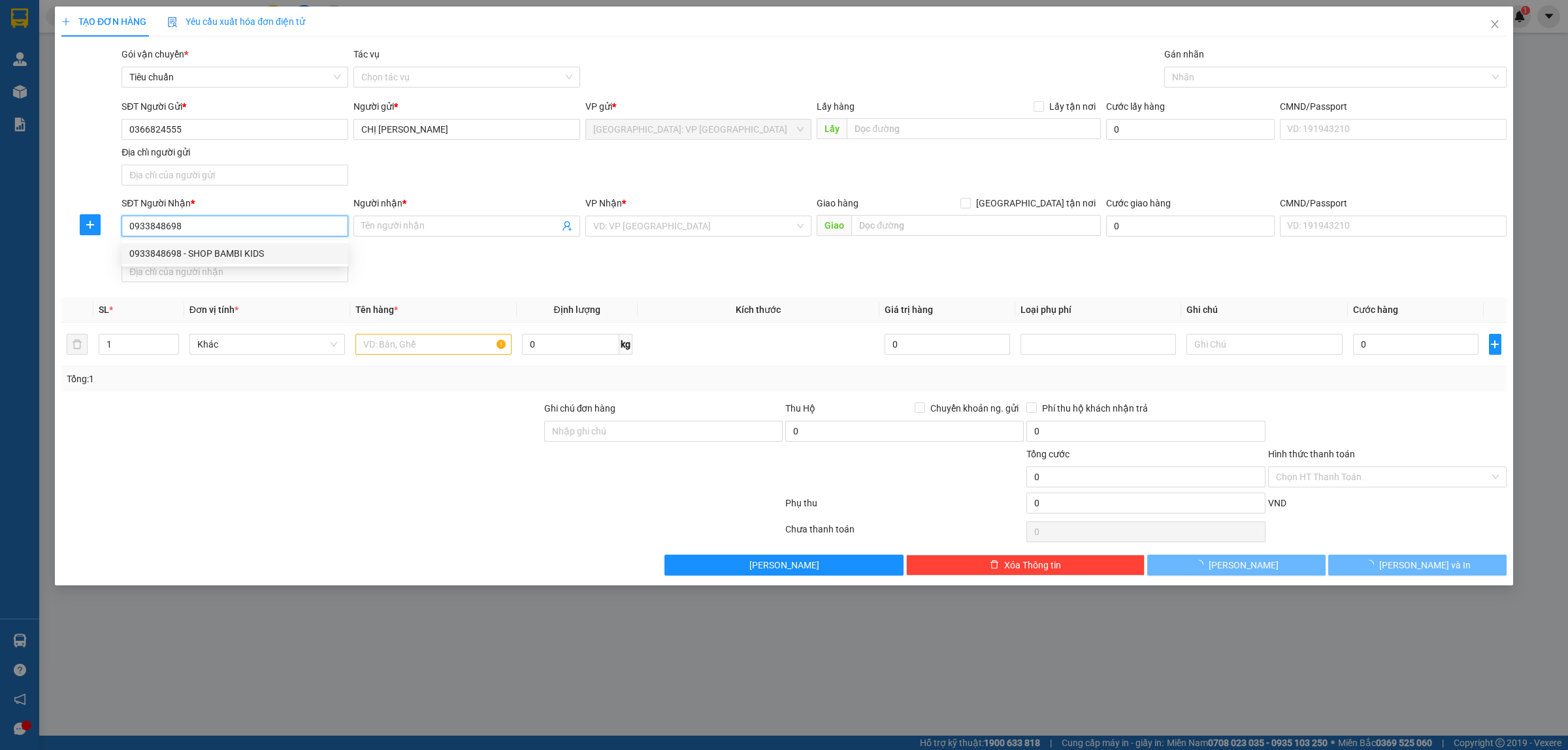
type input "SHOP BAMBI KIDS"
checkbox input "true"
type input "455 PHAN ĐÌNH PHÙNG, PHƯỜNG 2, ĐÀ LẠT, LÂM ĐỒNG"
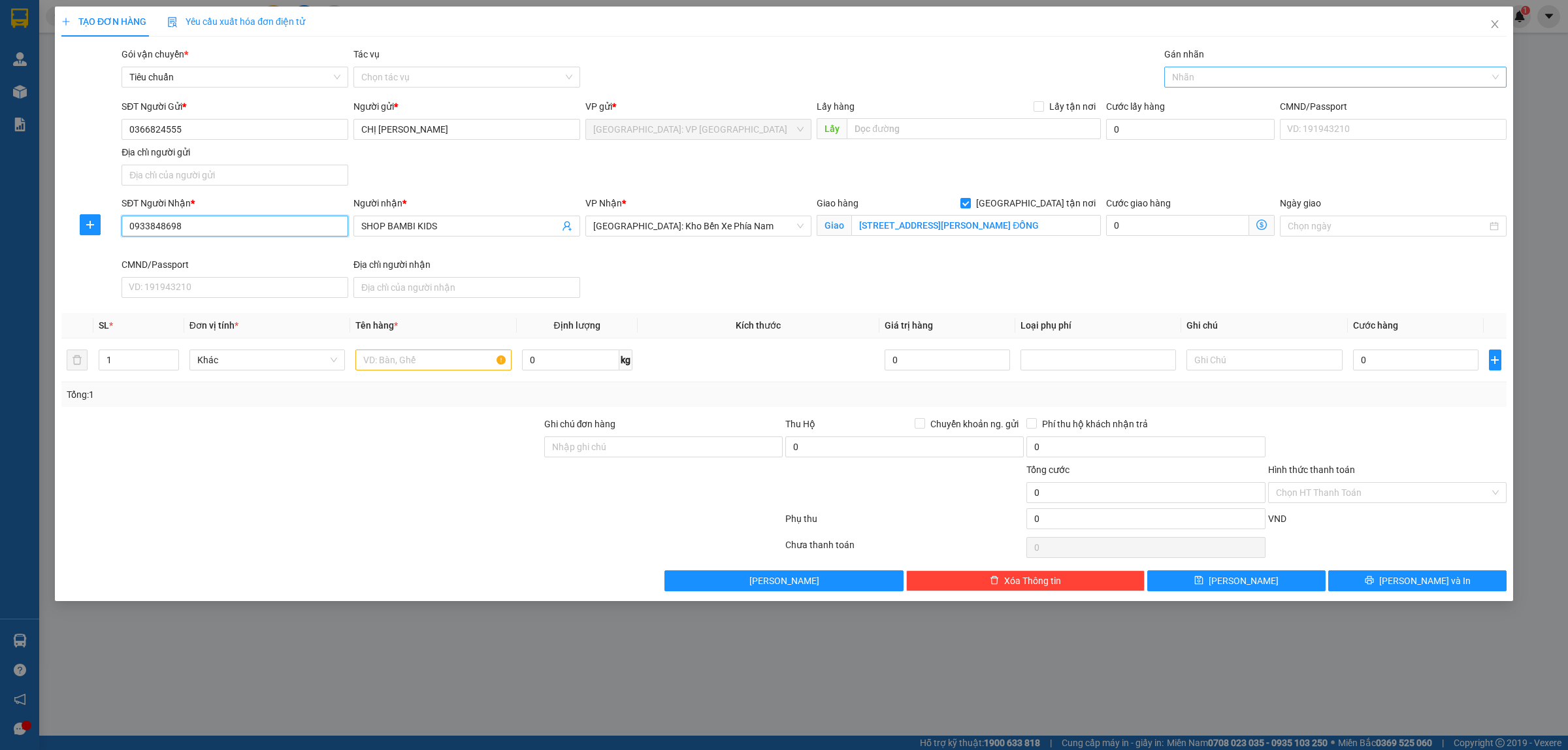
click at [1224, 66] on div "Nhãn" at bounding box center [1336, 76] width 342 height 21
type input "0933848698"
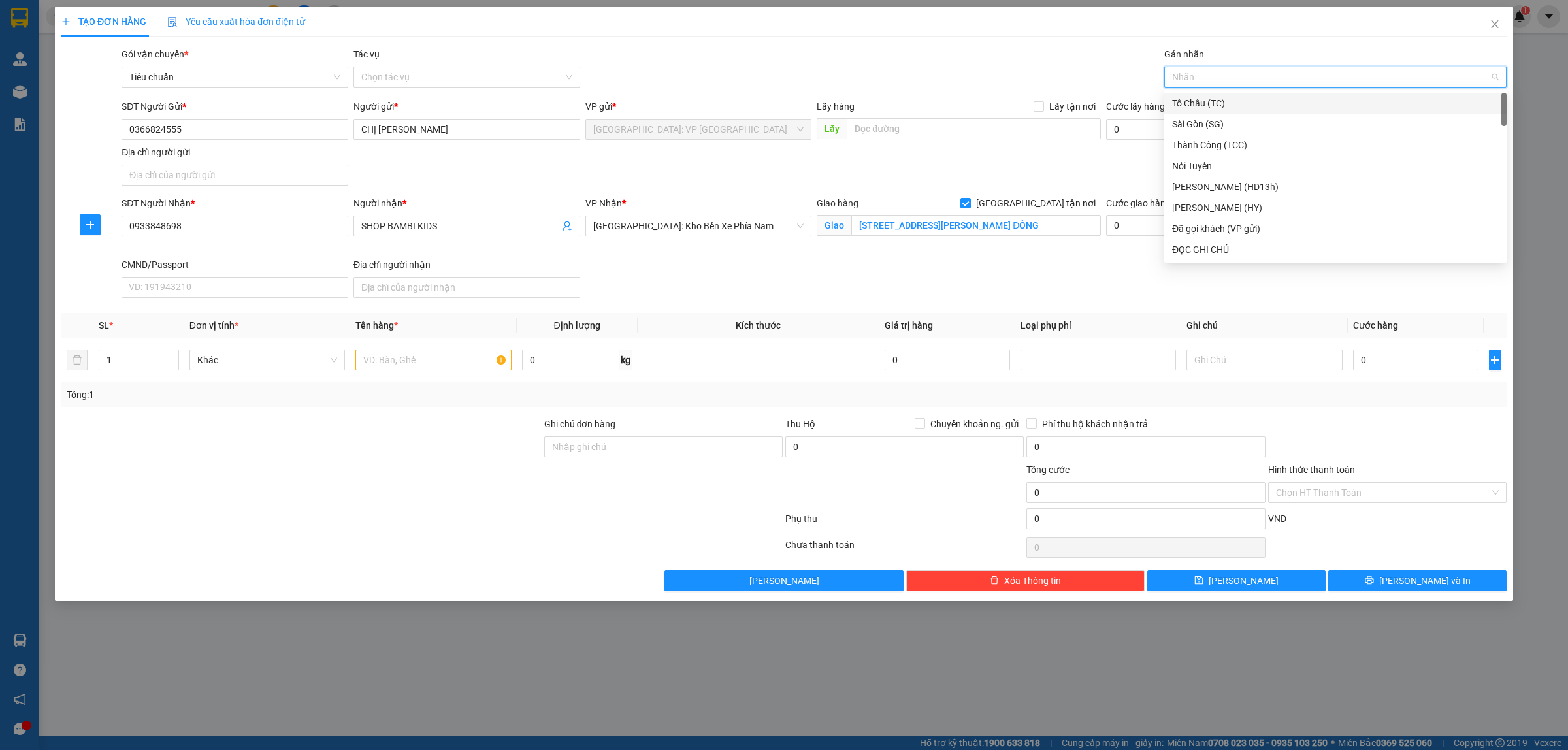
type input "G"
click at [1209, 244] on div "[GEOGRAPHIC_DATA] tận nơi" at bounding box center [1335, 249] width 327 height 15
click at [473, 227] on input "SHOP BAMBI KIDS" at bounding box center [460, 226] width 198 height 15
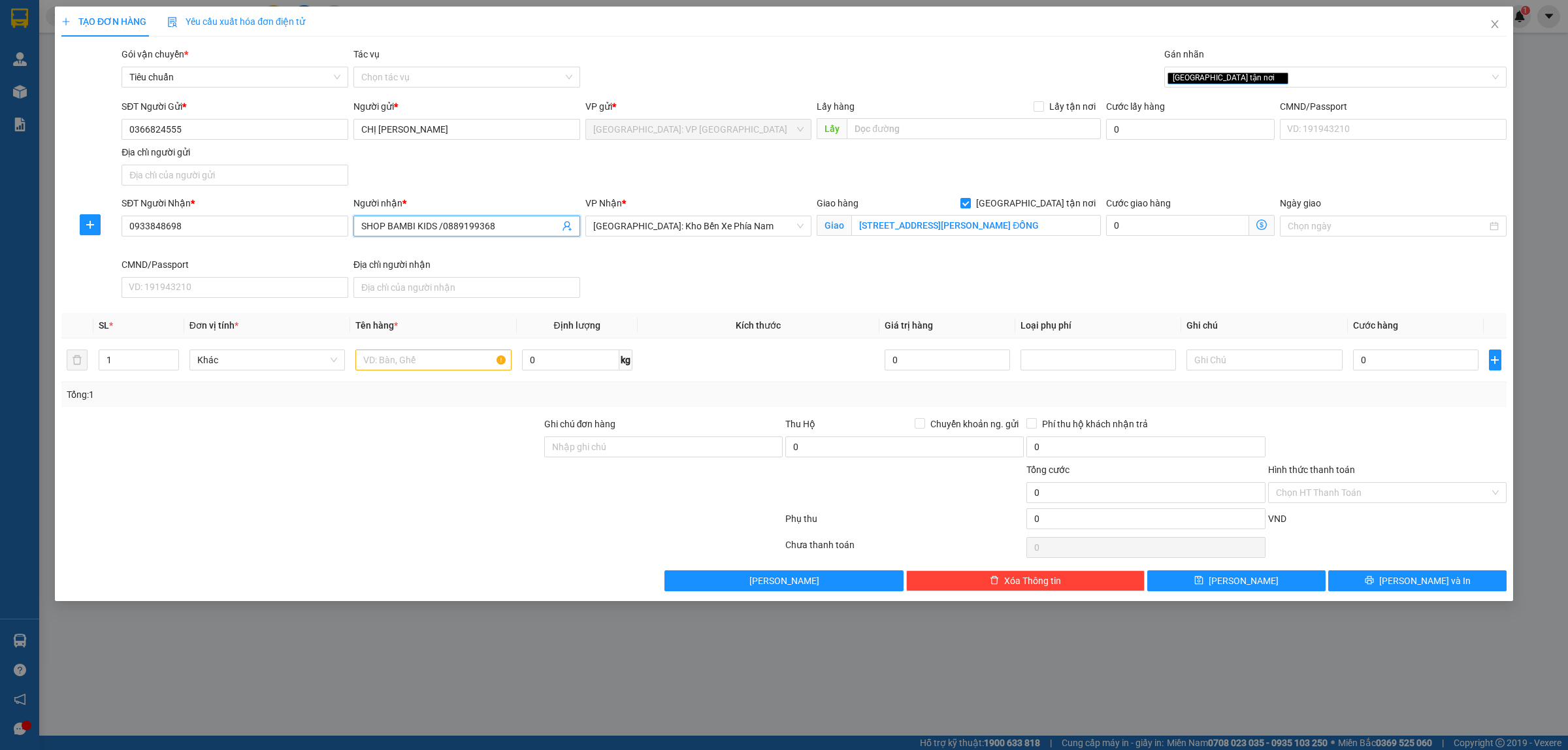
click at [473, 227] on input "SHOP BAMBI KIDS /0889199368" at bounding box center [460, 226] width 198 height 15
type input "SHOP BAMBI KIDS /0889199368"
click at [239, 223] on input "0933848698" at bounding box center [234, 226] width 227 height 21
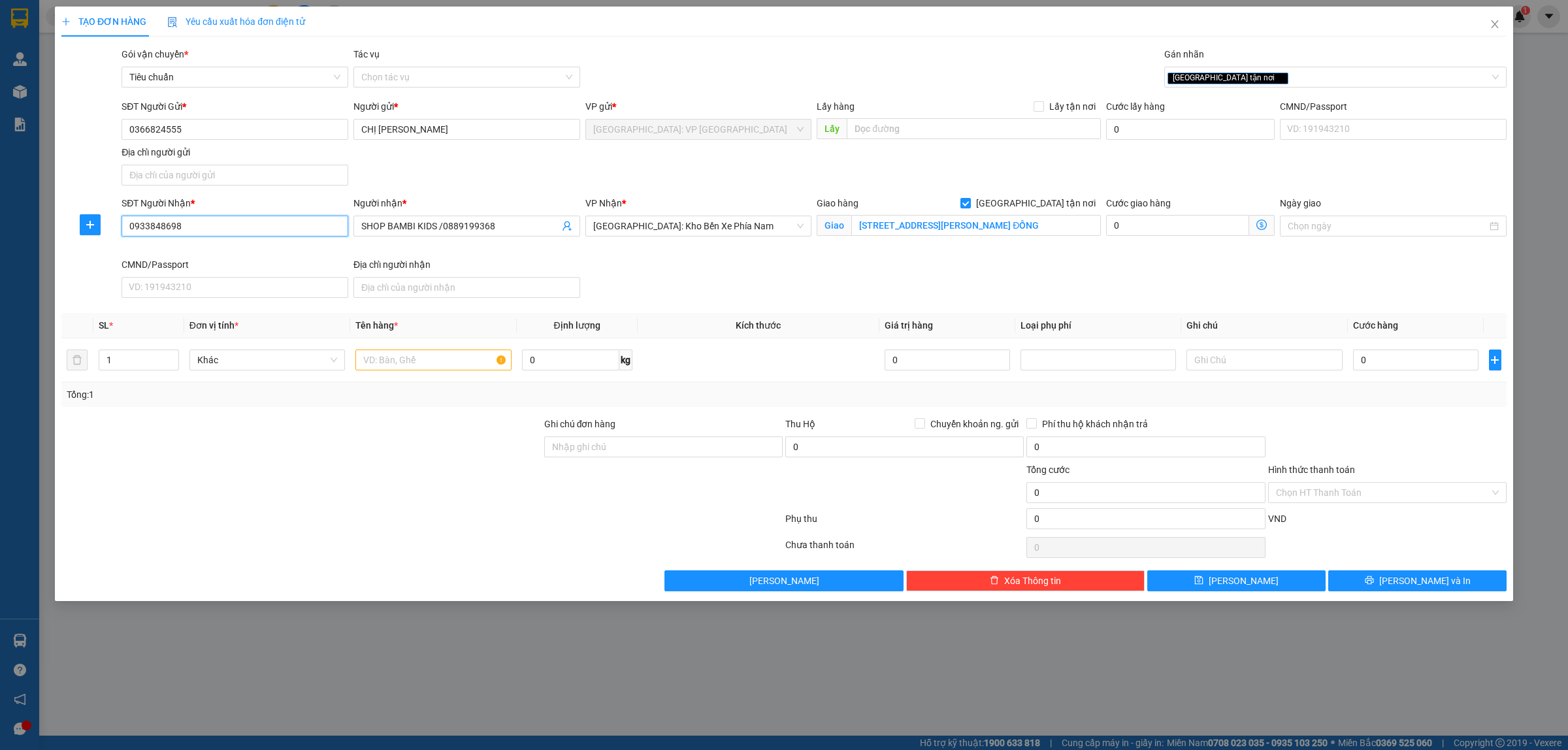
click at [239, 223] on input "0933848698" at bounding box center [234, 226] width 227 height 21
click at [172, 357] on icon "up" at bounding box center [171, 357] width 5 height 5
type input "2"
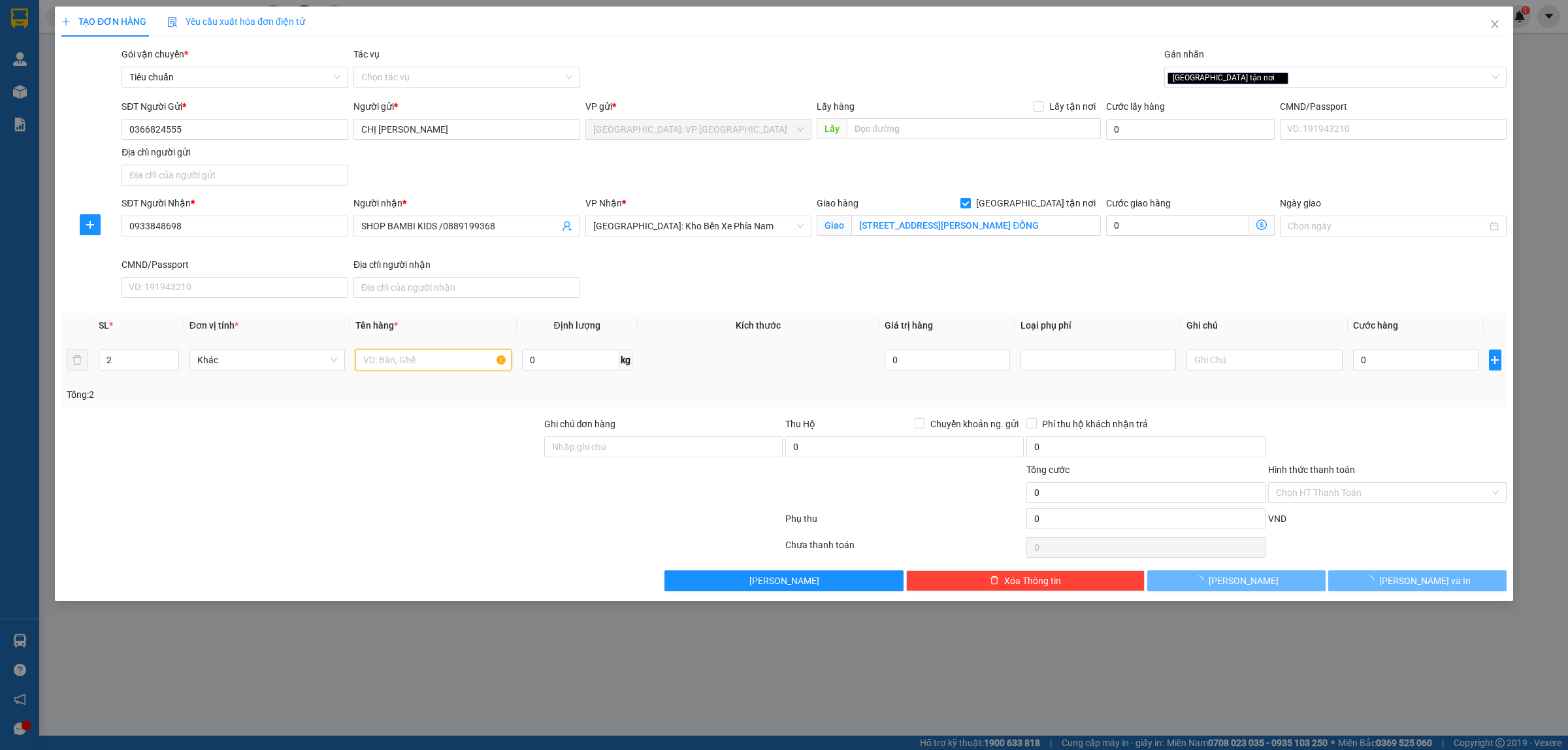
click at [422, 361] on input "text" at bounding box center [433, 360] width 156 height 21
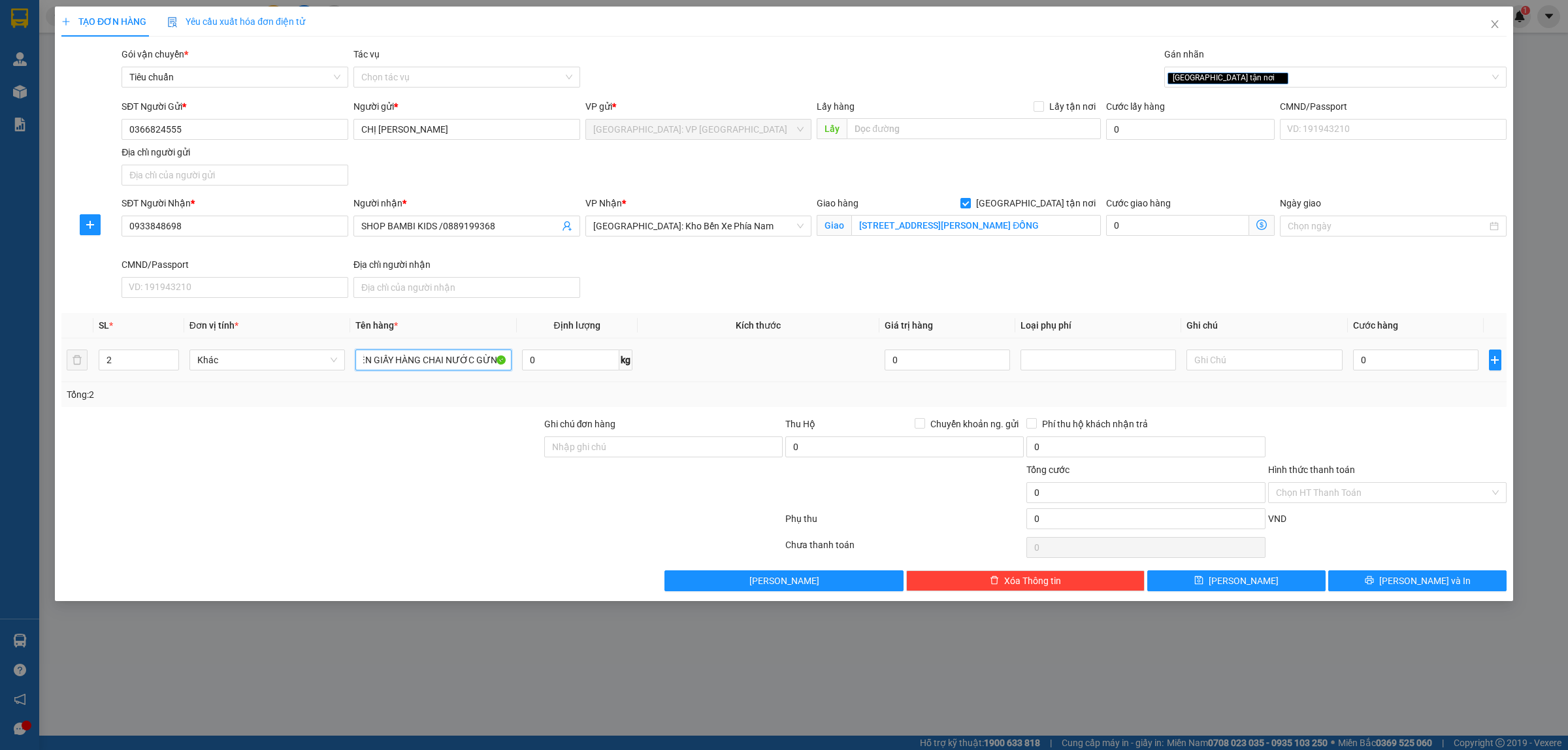
scroll to position [0, 17]
type input "2 KIỆN GIẤY HÀNG CHAI NƯỚC GỪNG"
click at [475, 403] on div "Tổng: 2" at bounding box center [783, 394] width 1445 height 25
click at [1389, 357] on input "0" at bounding box center [1416, 360] width 126 height 21
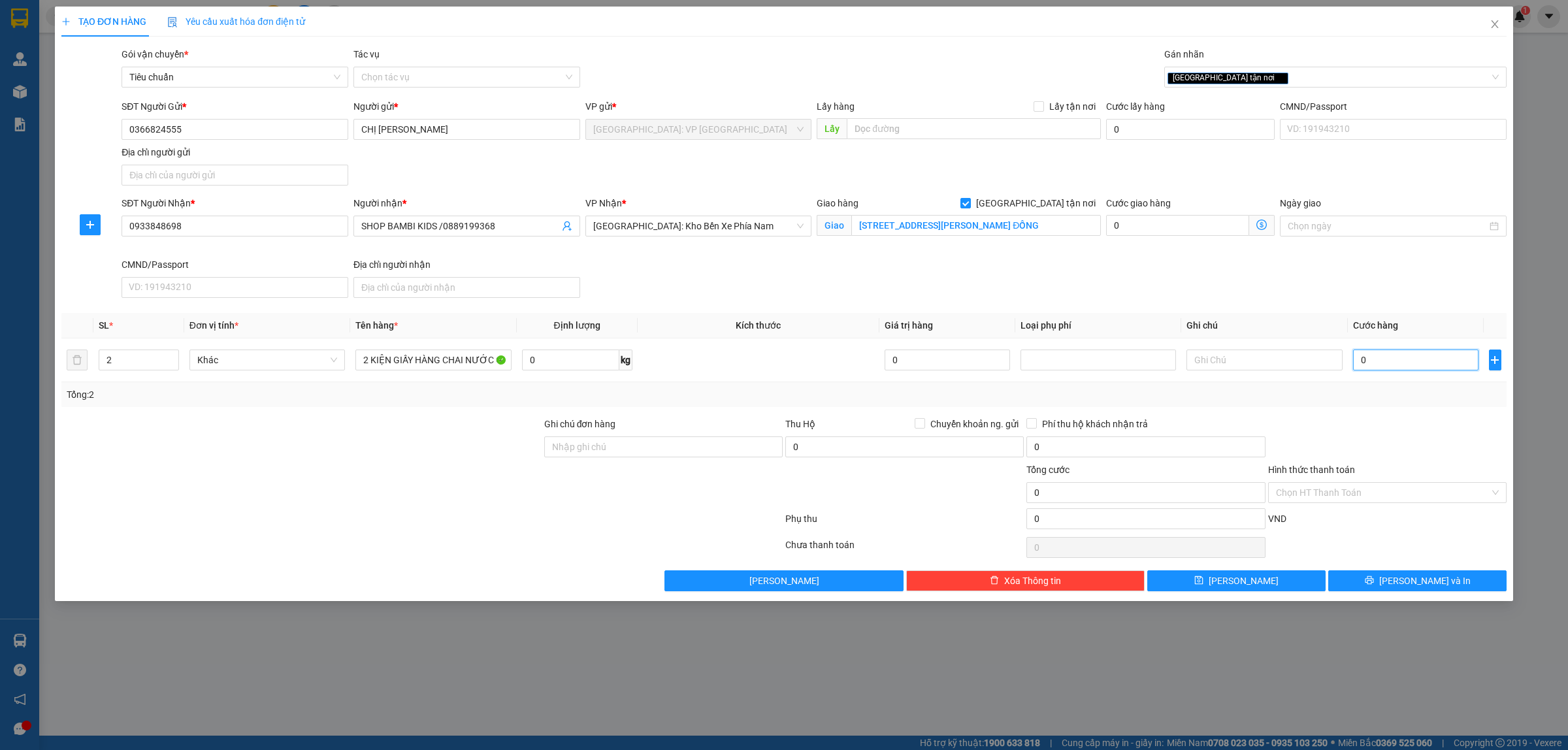
type input "4"
type input "48"
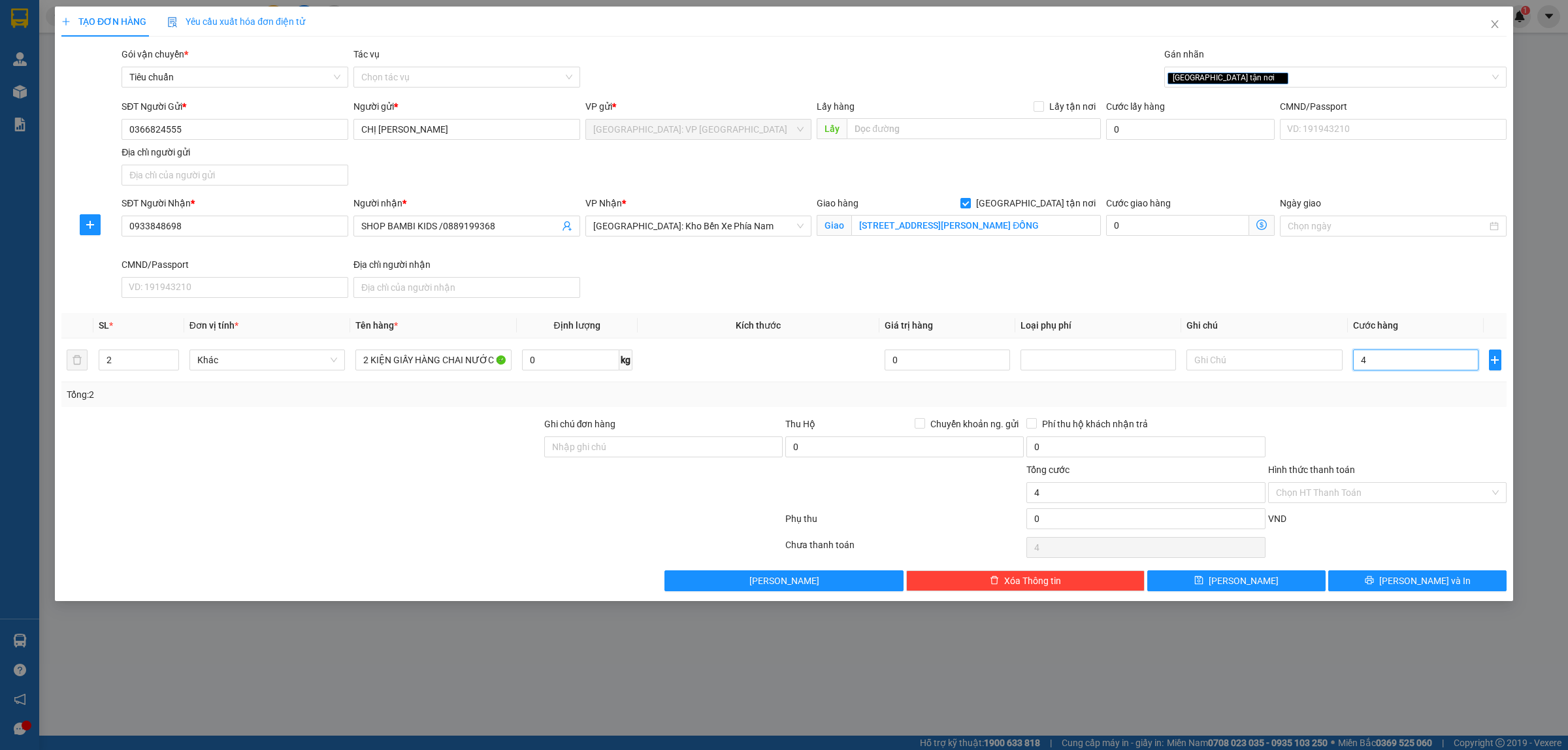
type input "48"
type input "480"
type input "4.800"
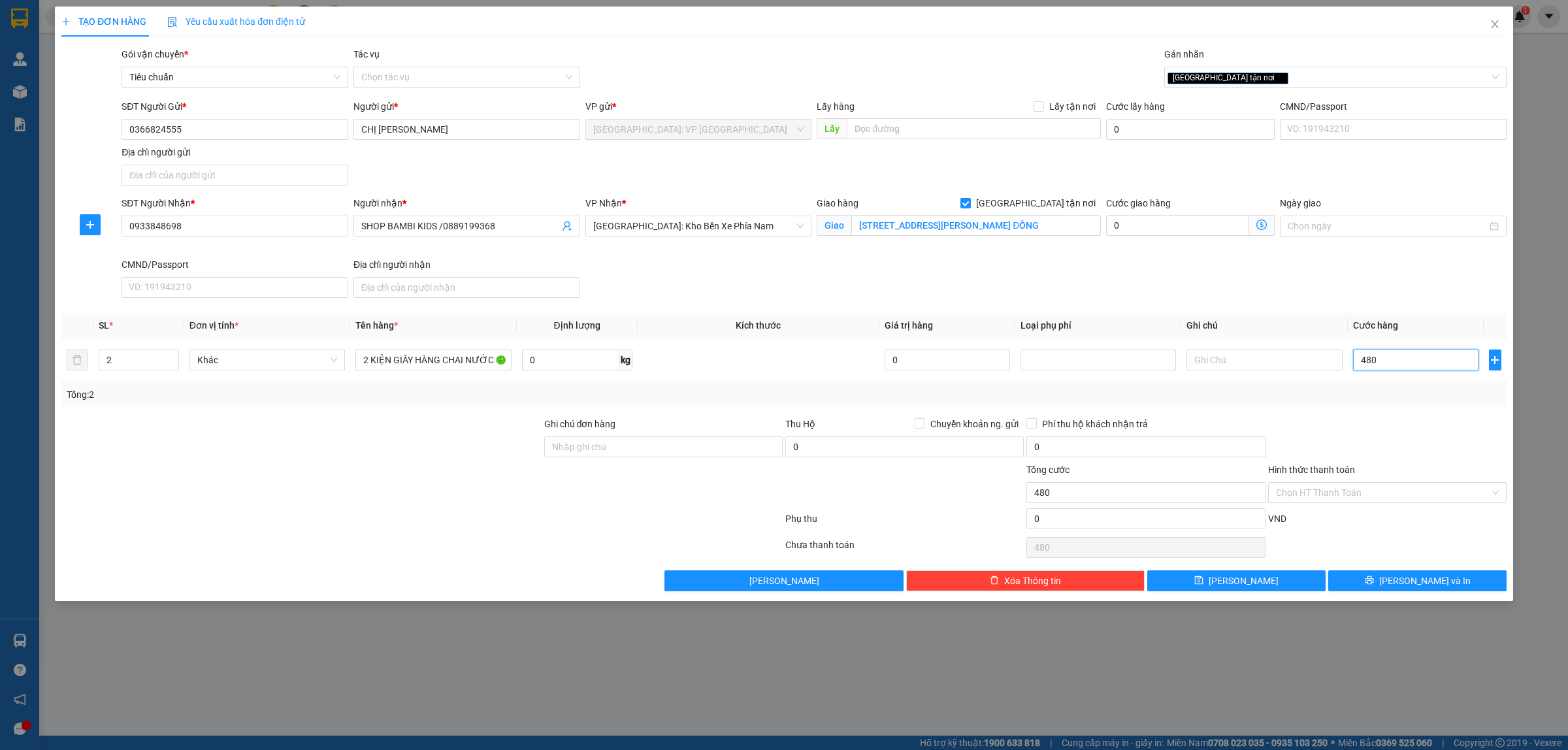
type input "4.800"
type input "48.000"
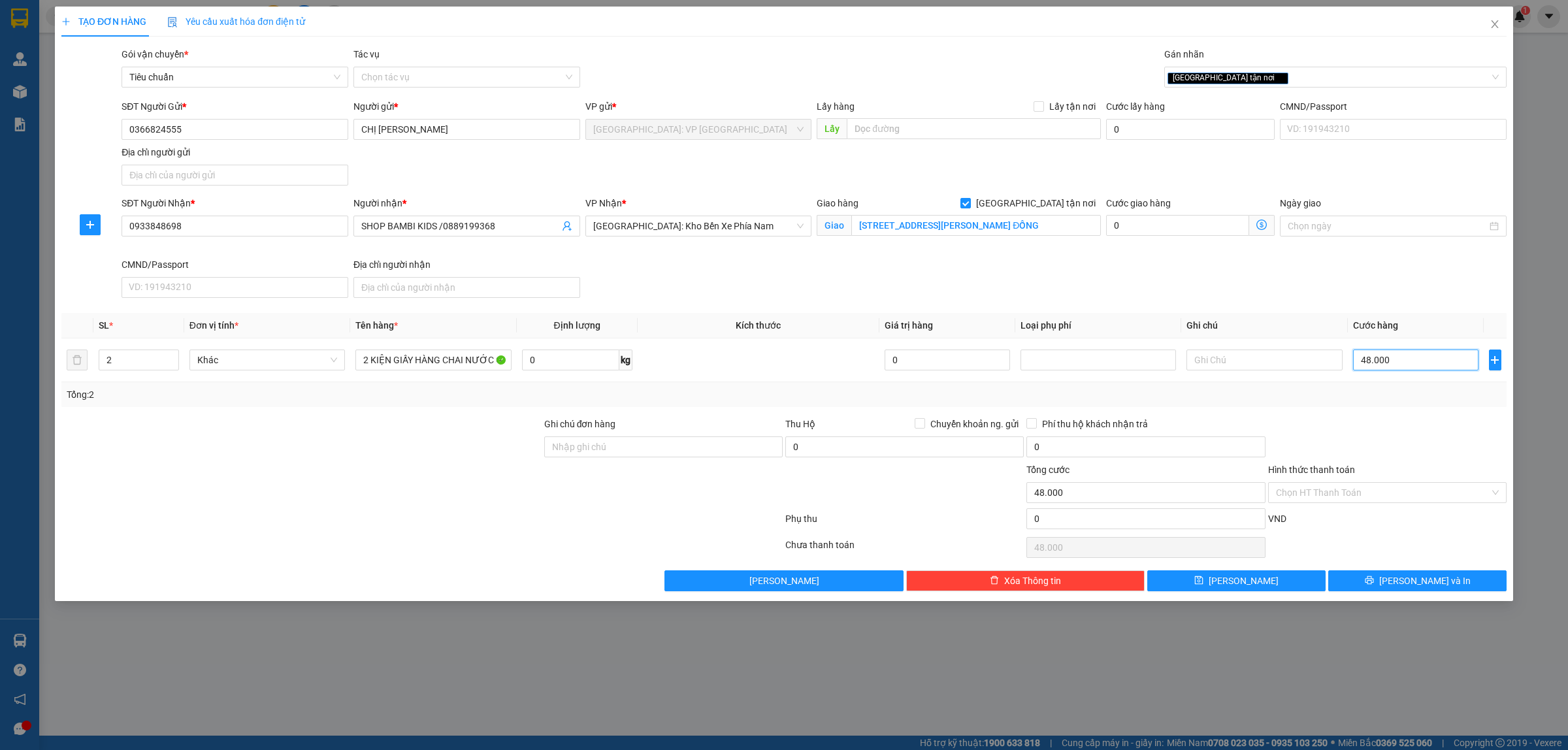
type input "480.000"
click at [1423, 579] on span "[PERSON_NAME] và In" at bounding box center [1425, 581] width 91 height 15
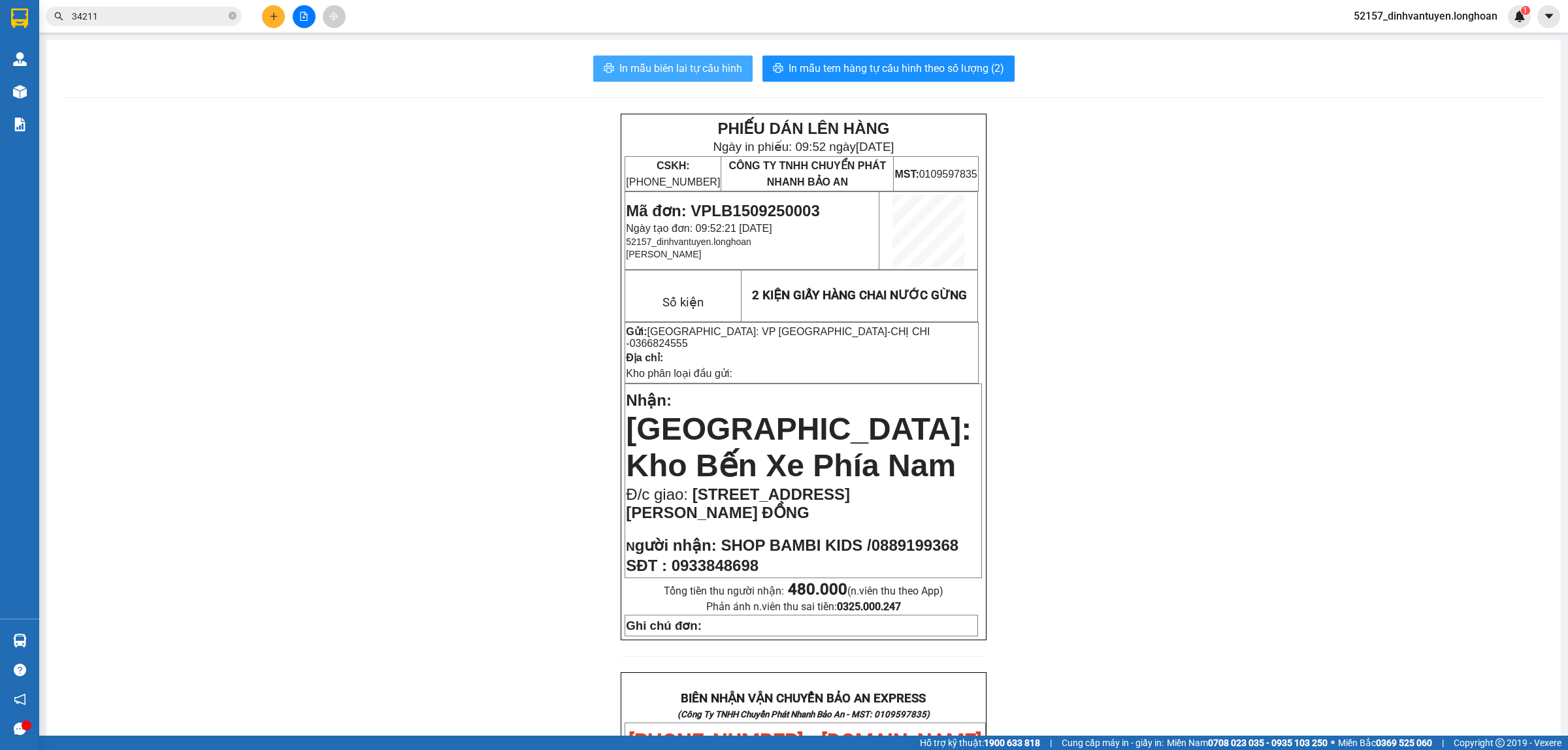
click at [699, 66] on span "In mẫu biên lai tự cấu hình" at bounding box center [680, 68] width 123 height 16
click at [720, 556] on span "0933848698" at bounding box center [715, 564] width 87 height 17
copy span "0933848698"
click at [784, 328] on span "CHỊ CHI - 0366824555" at bounding box center [778, 337] width 304 height 23
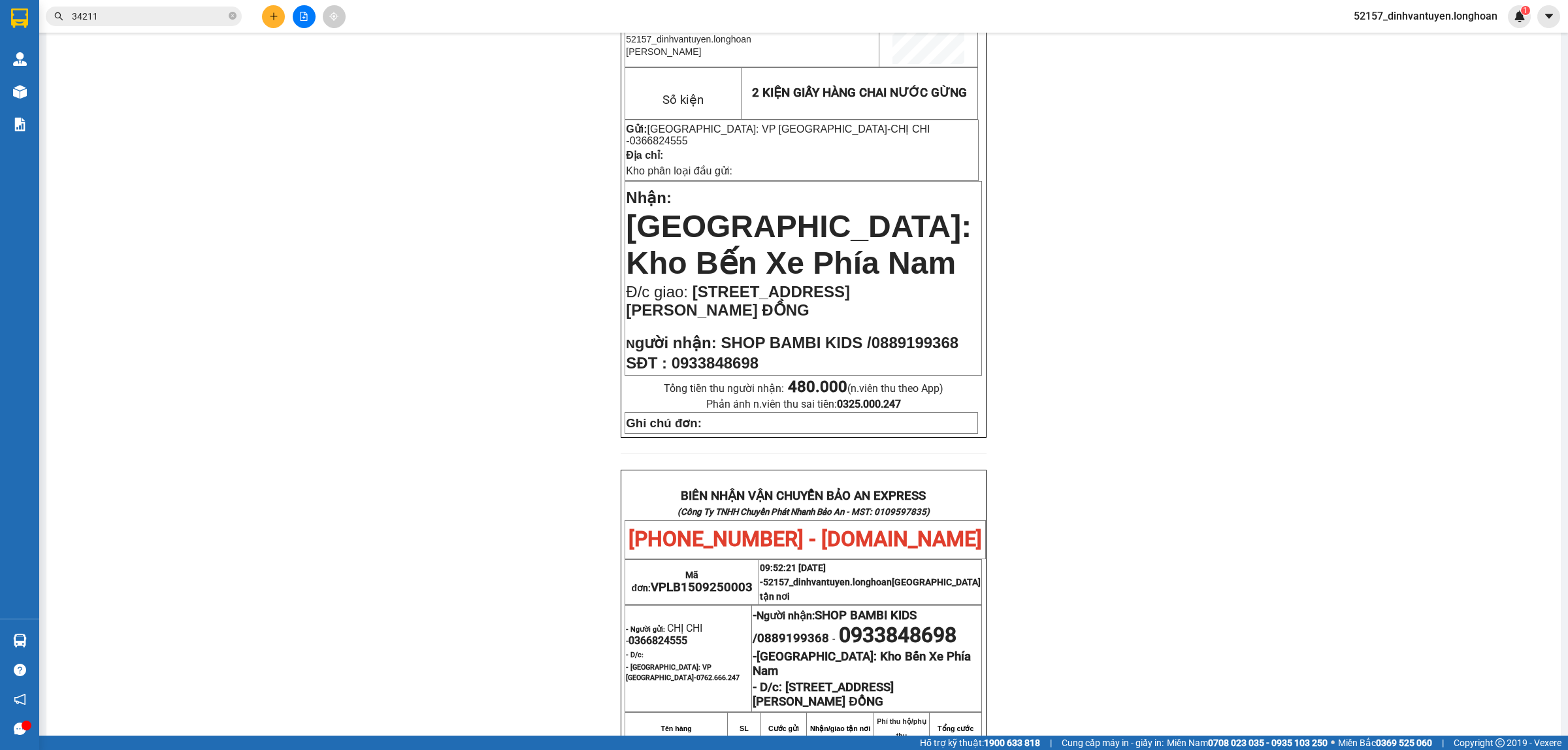
scroll to position [163, 0]
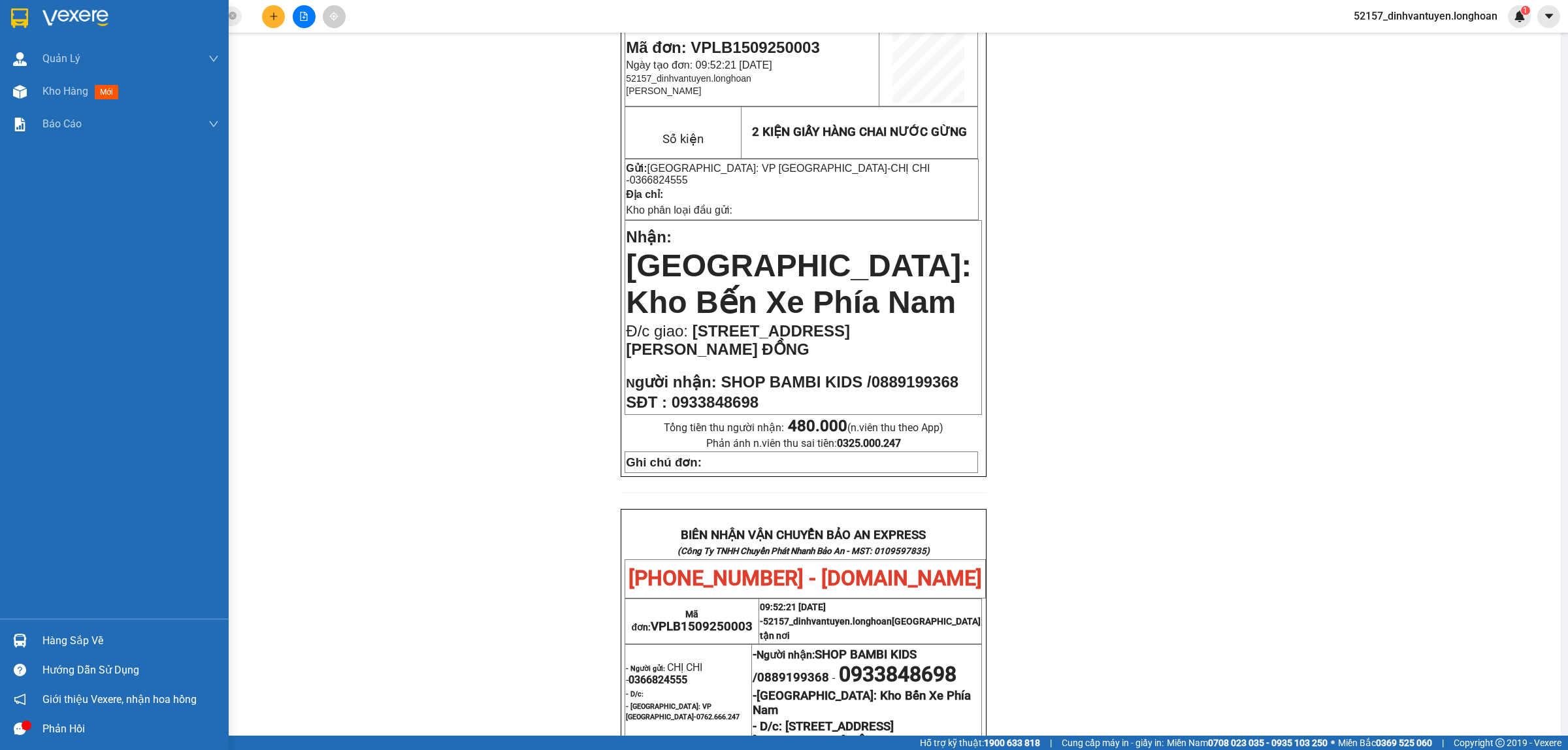
click at [18, 8] on img at bounding box center [19, 18] width 17 height 20
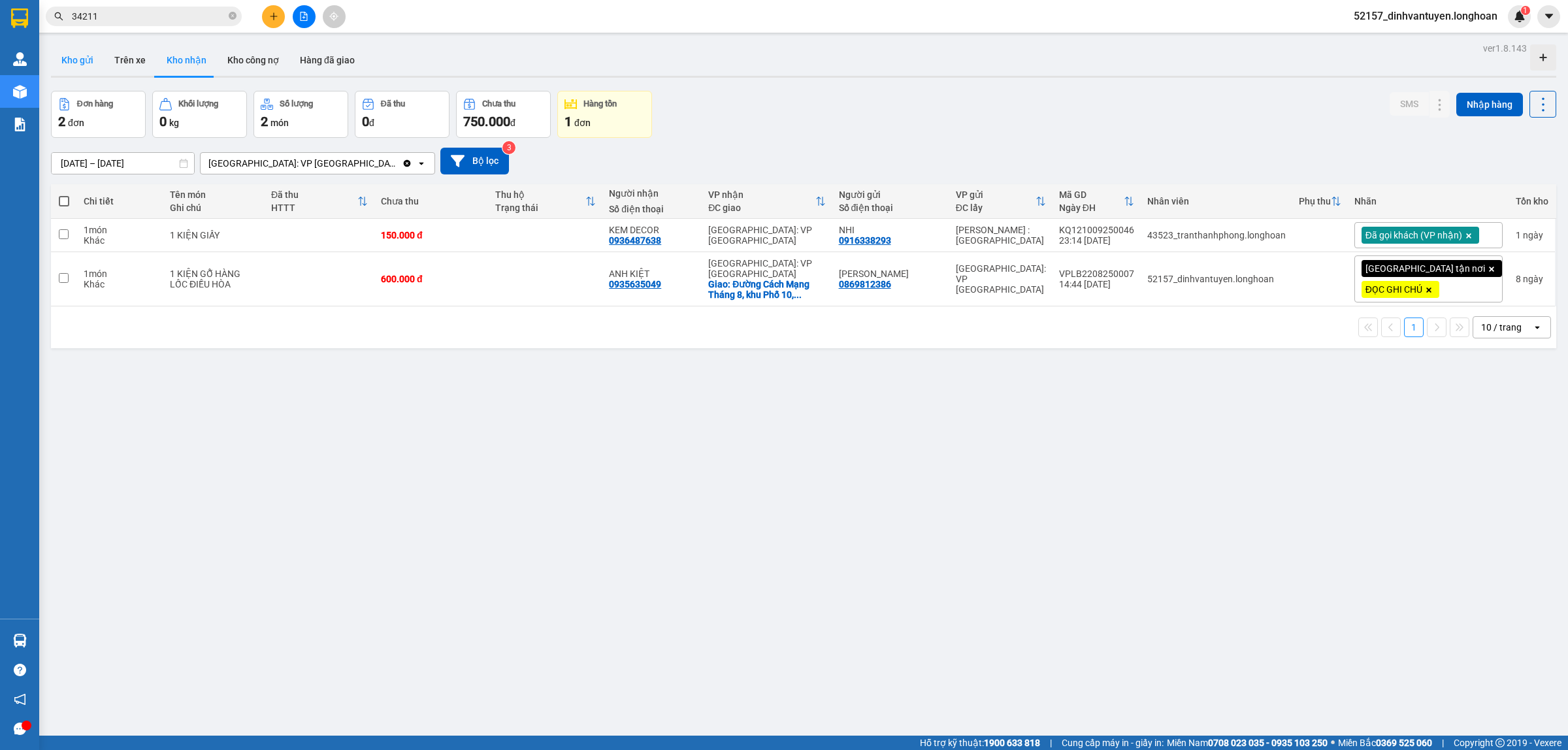
click at [77, 64] on button "Kho gửi" at bounding box center [77, 60] width 53 height 31
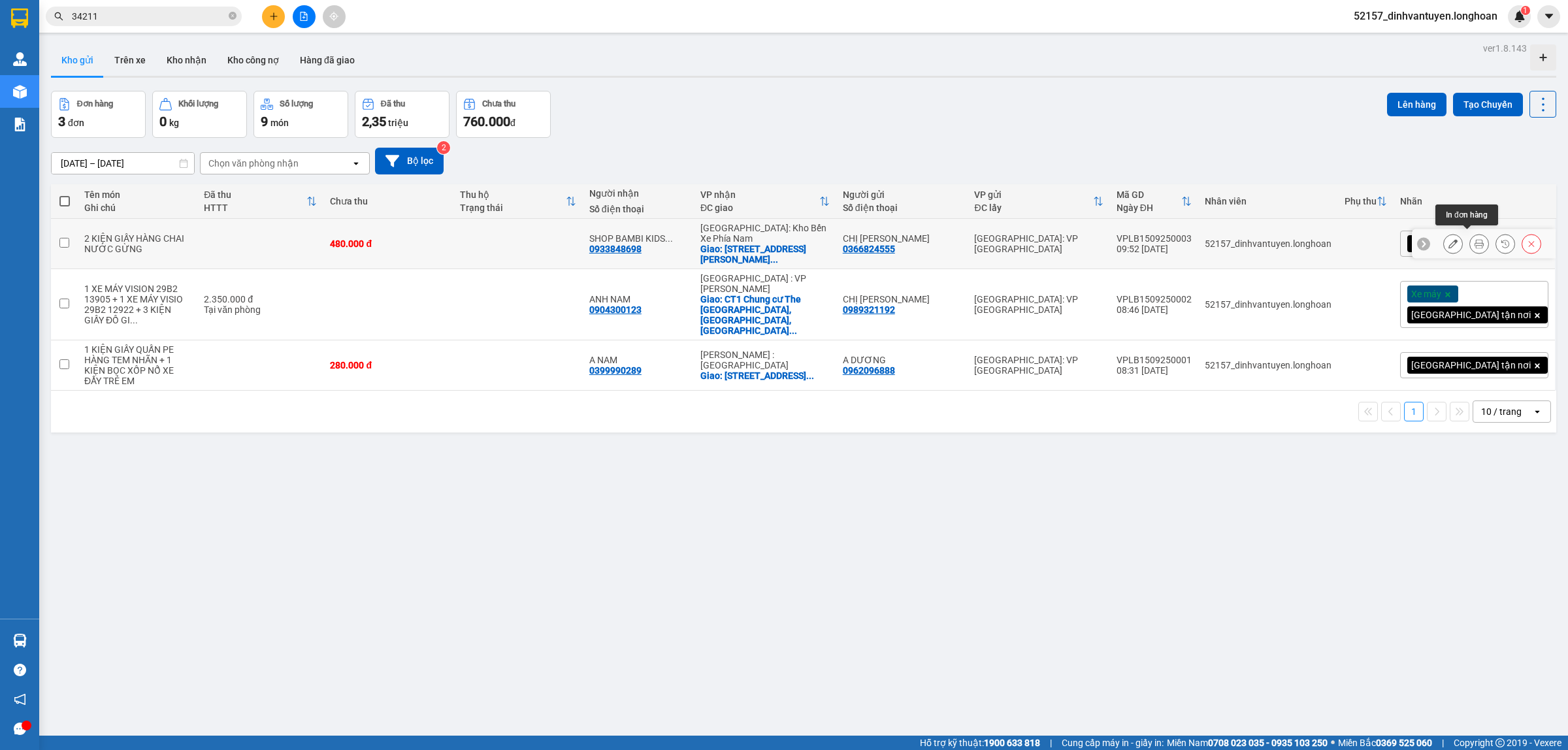
click at [1474, 239] on icon at bounding box center [1479, 244] width 9 height 9
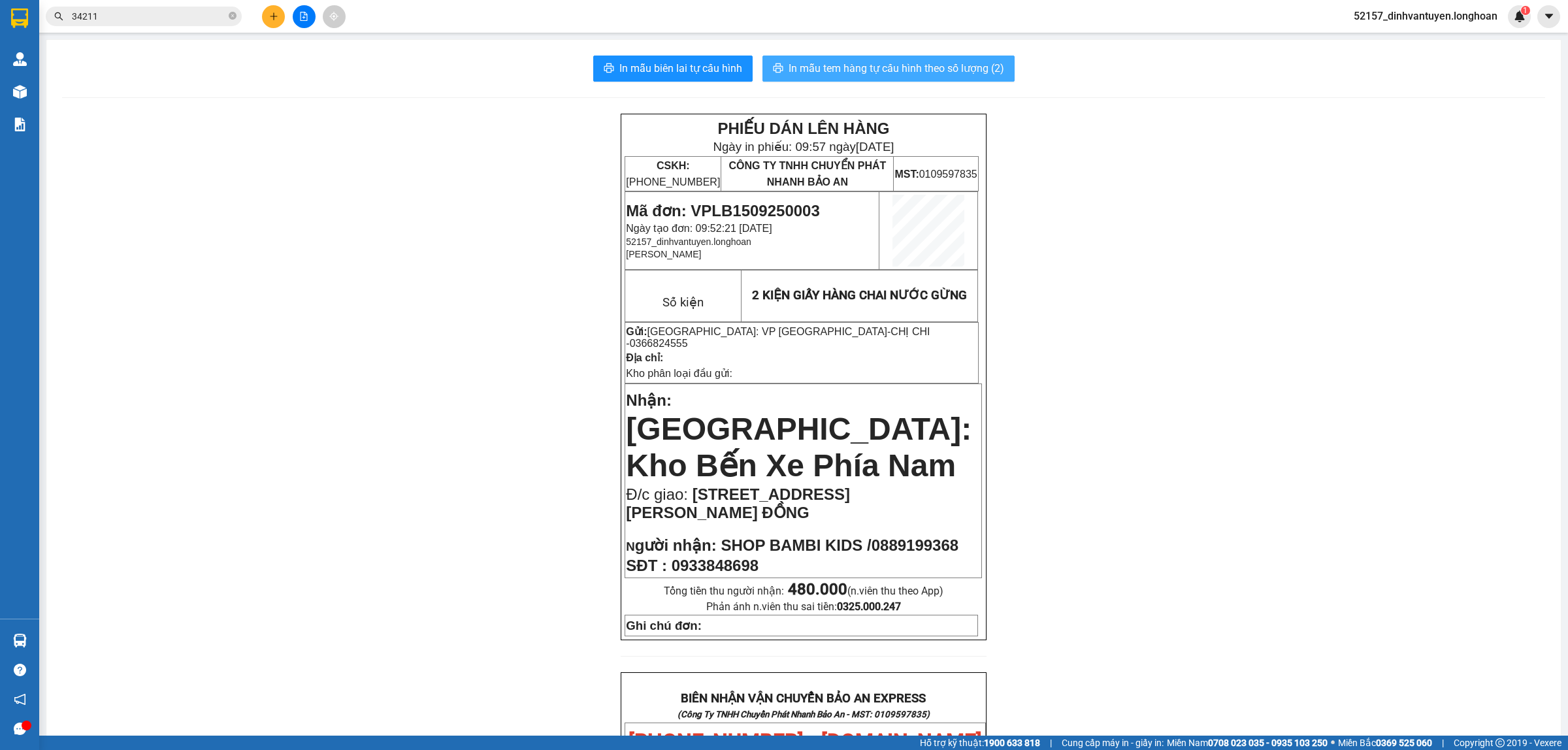
click at [876, 74] on span "In mẫu tem hàng tự cấu hình theo số lượng (2)" at bounding box center [896, 68] width 216 height 16
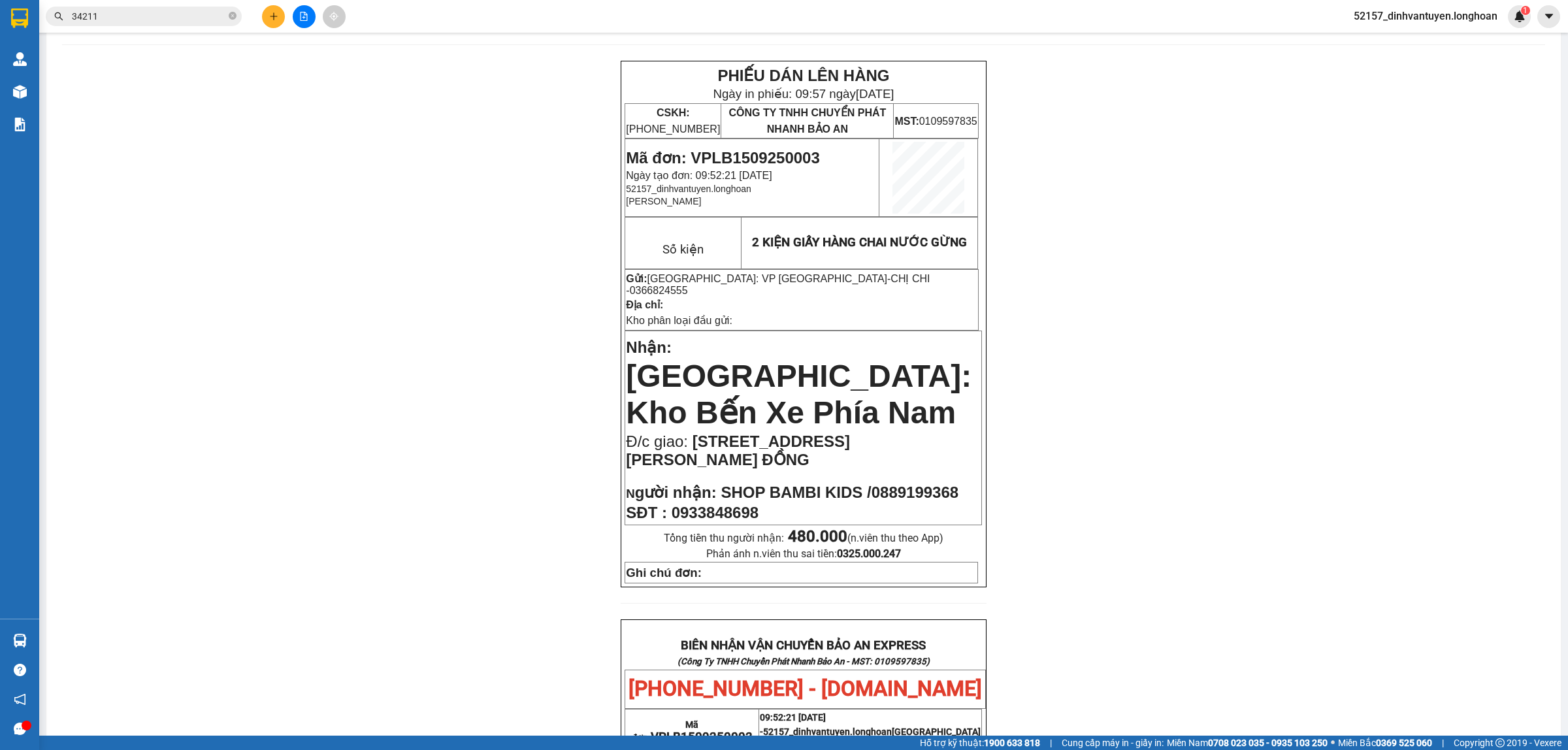
scroll to position [82, 0]
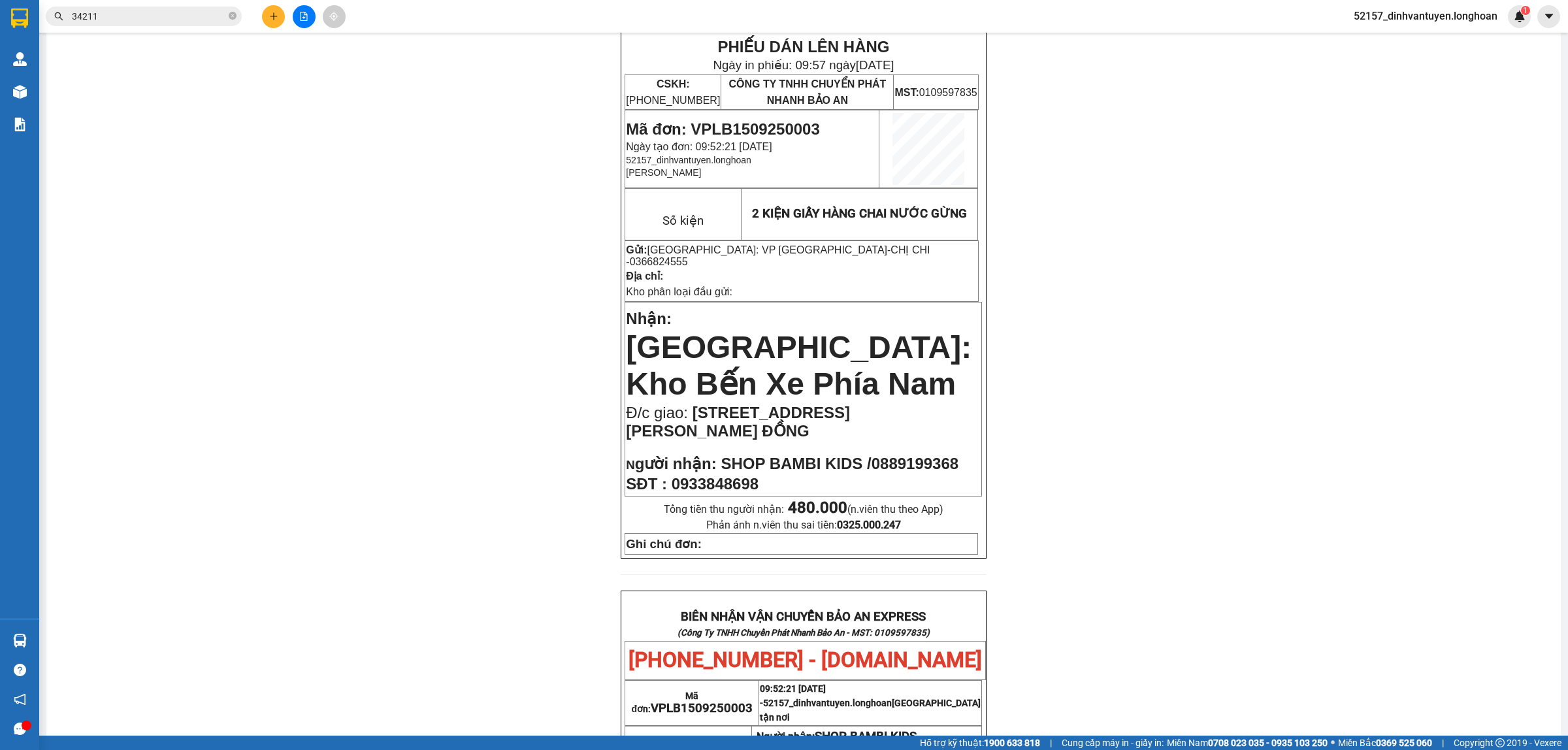
click at [687, 256] on span "0366824555" at bounding box center [659, 261] width 58 height 11
copy span "0366824555"
click at [824, 269] on p "Địa chỉ:" at bounding box center [801, 276] width 351 height 13
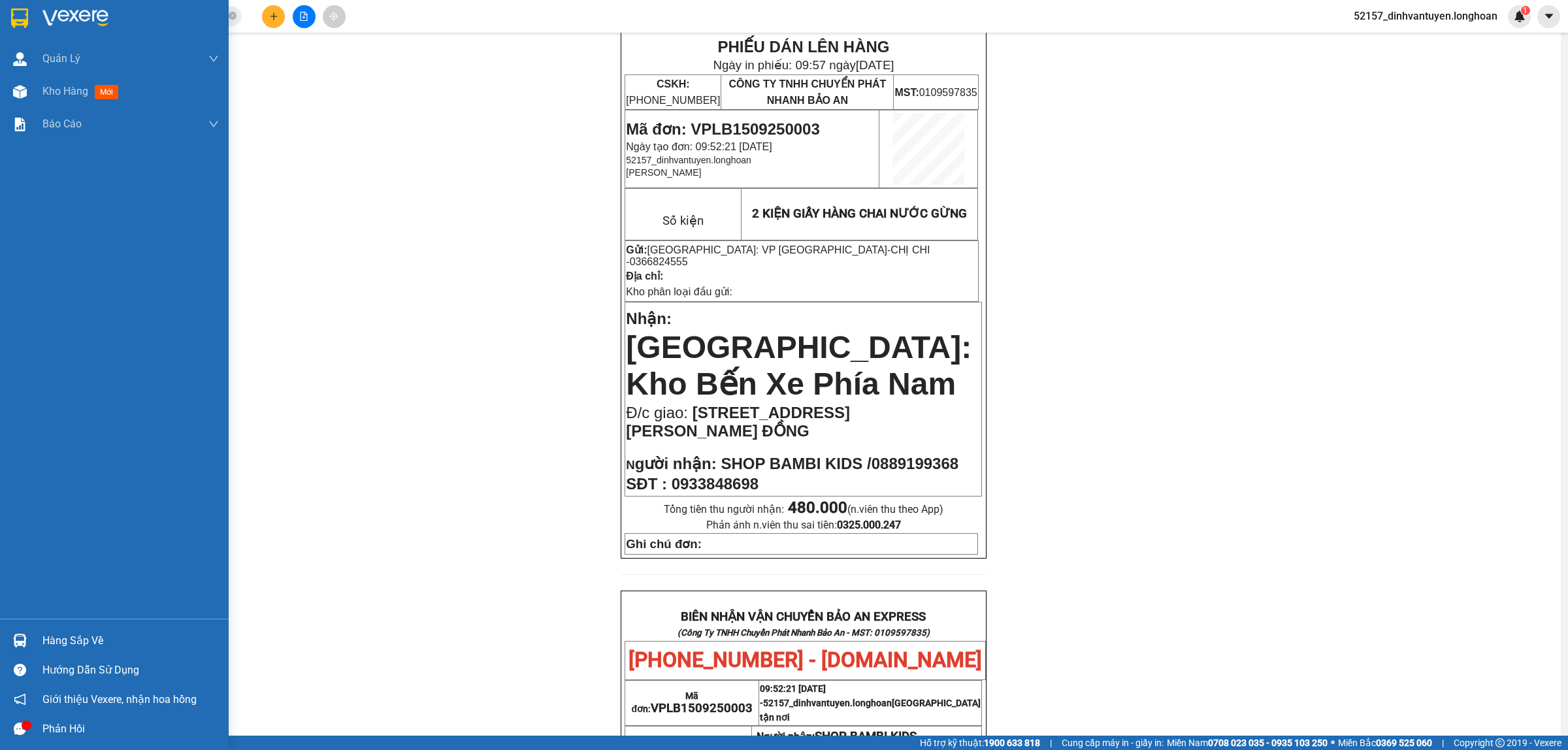
click at [17, 4] on div at bounding box center [114, 21] width 229 height 43
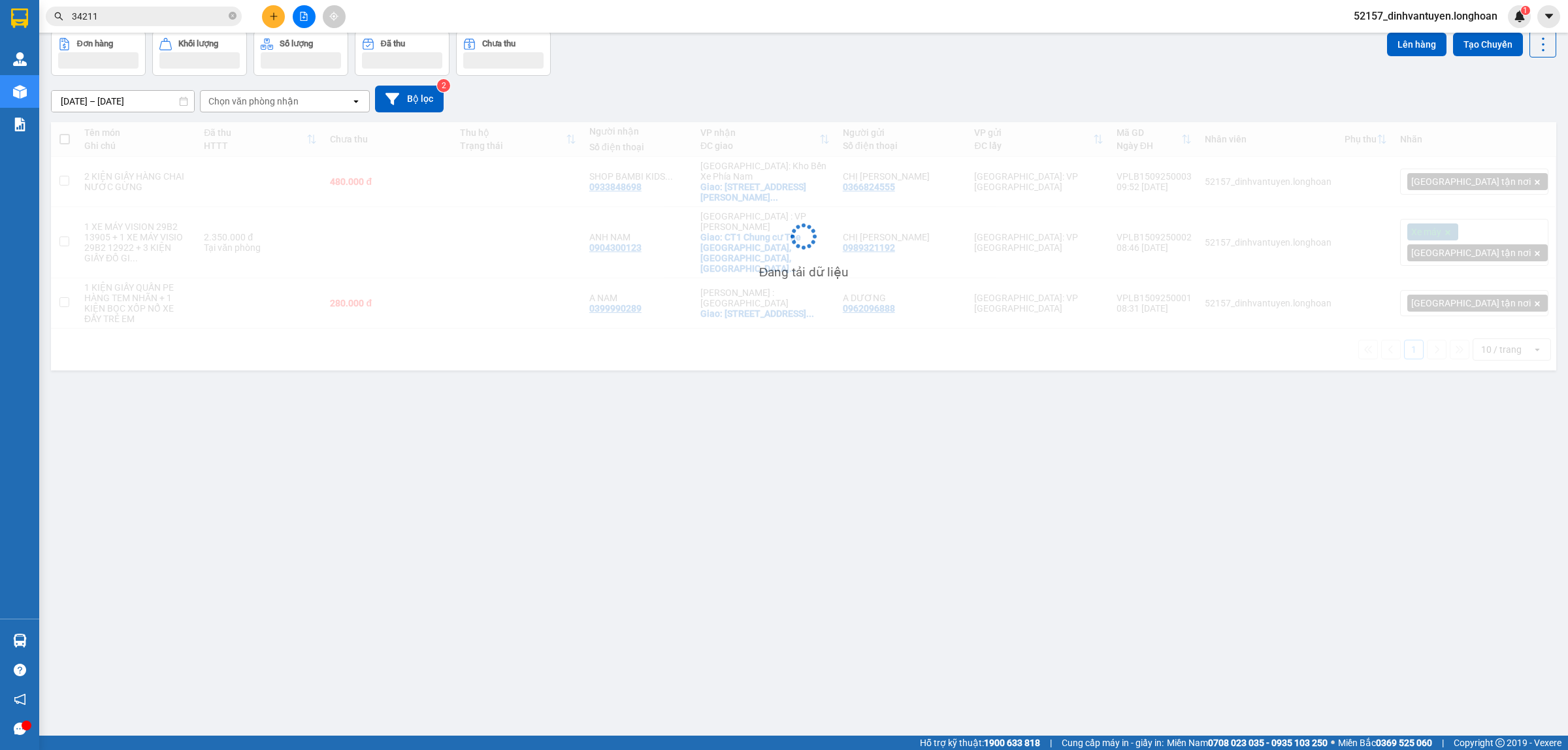
scroll to position [60, 0]
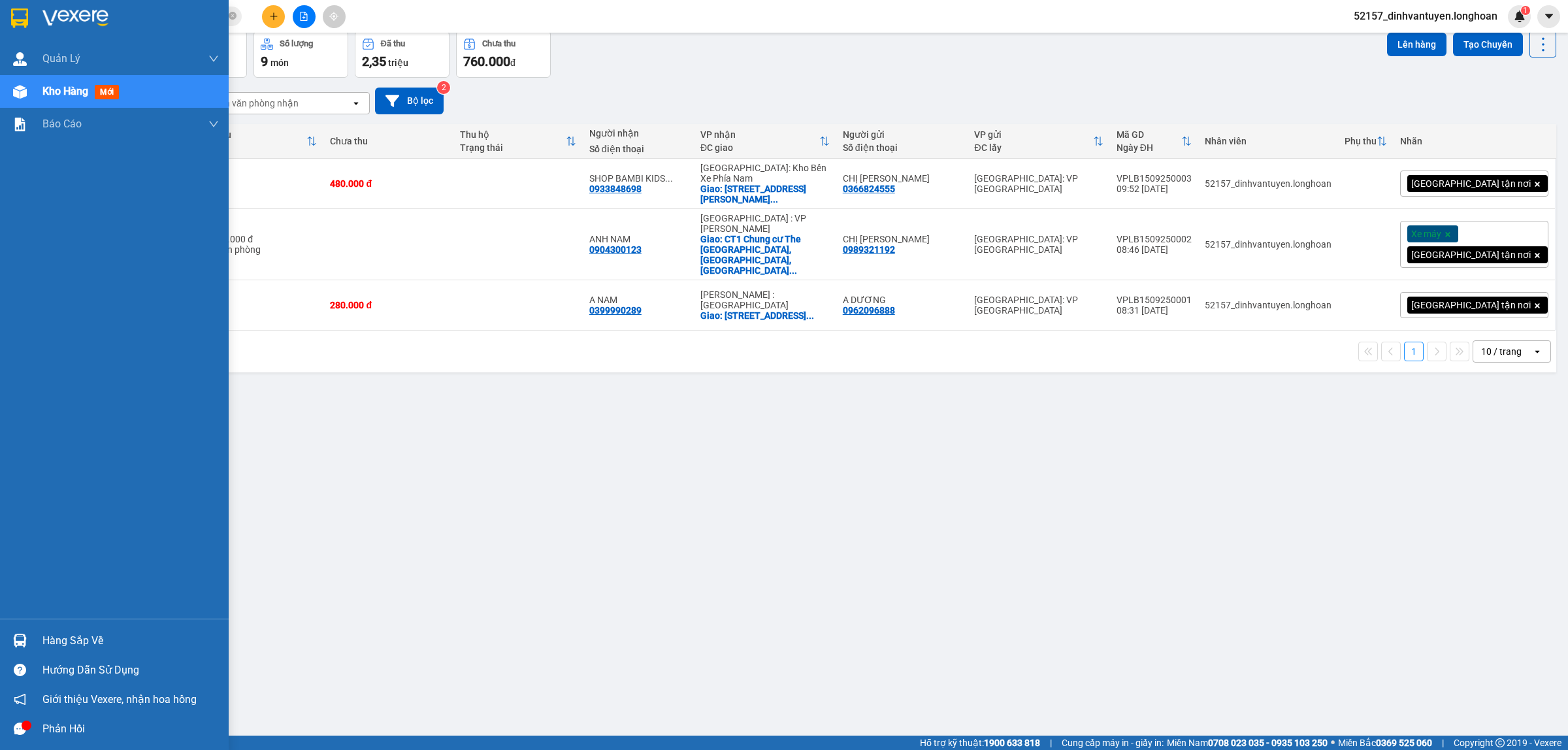
click at [27, 13] on img at bounding box center [19, 18] width 17 height 20
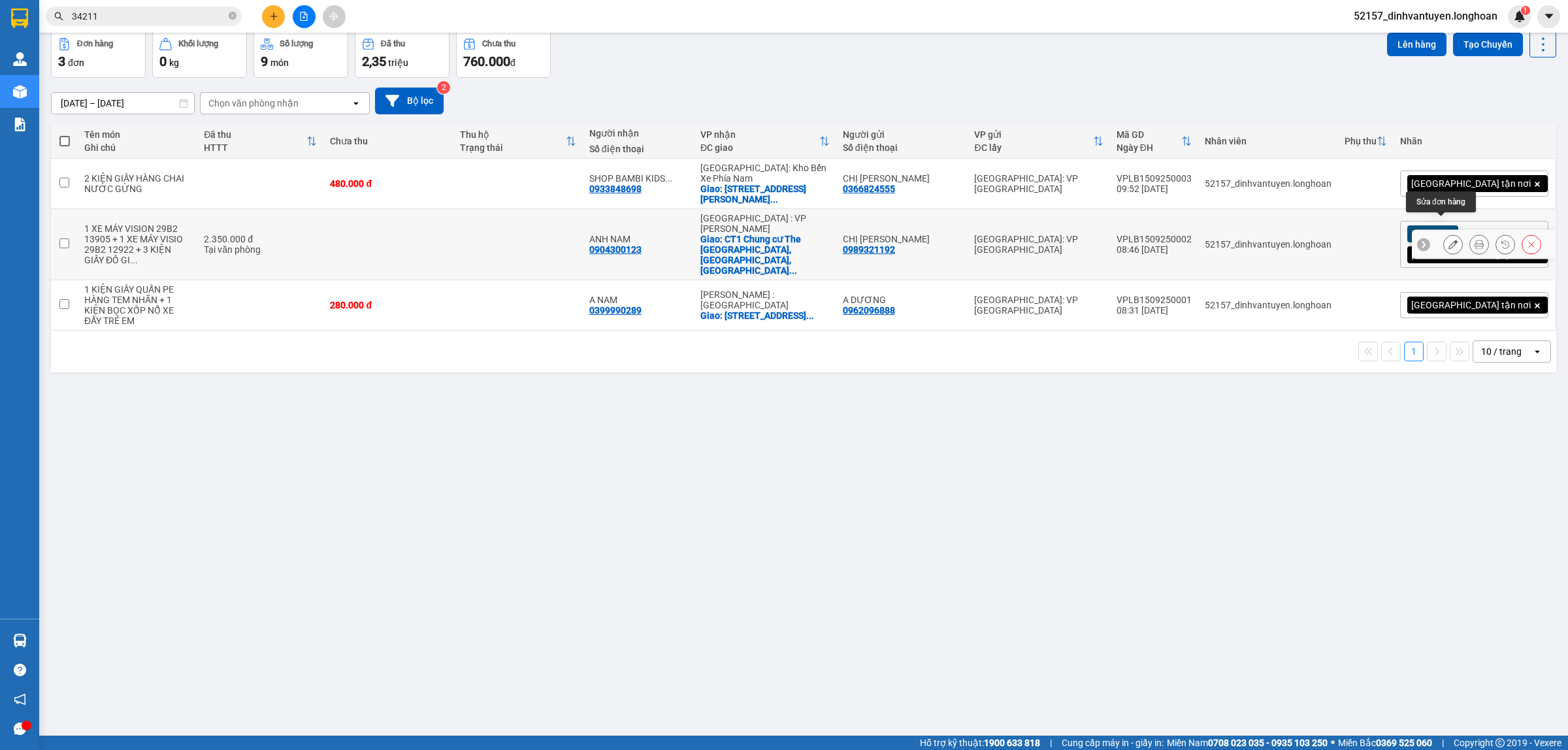
click at [1444, 233] on button at bounding box center [1453, 244] width 18 height 23
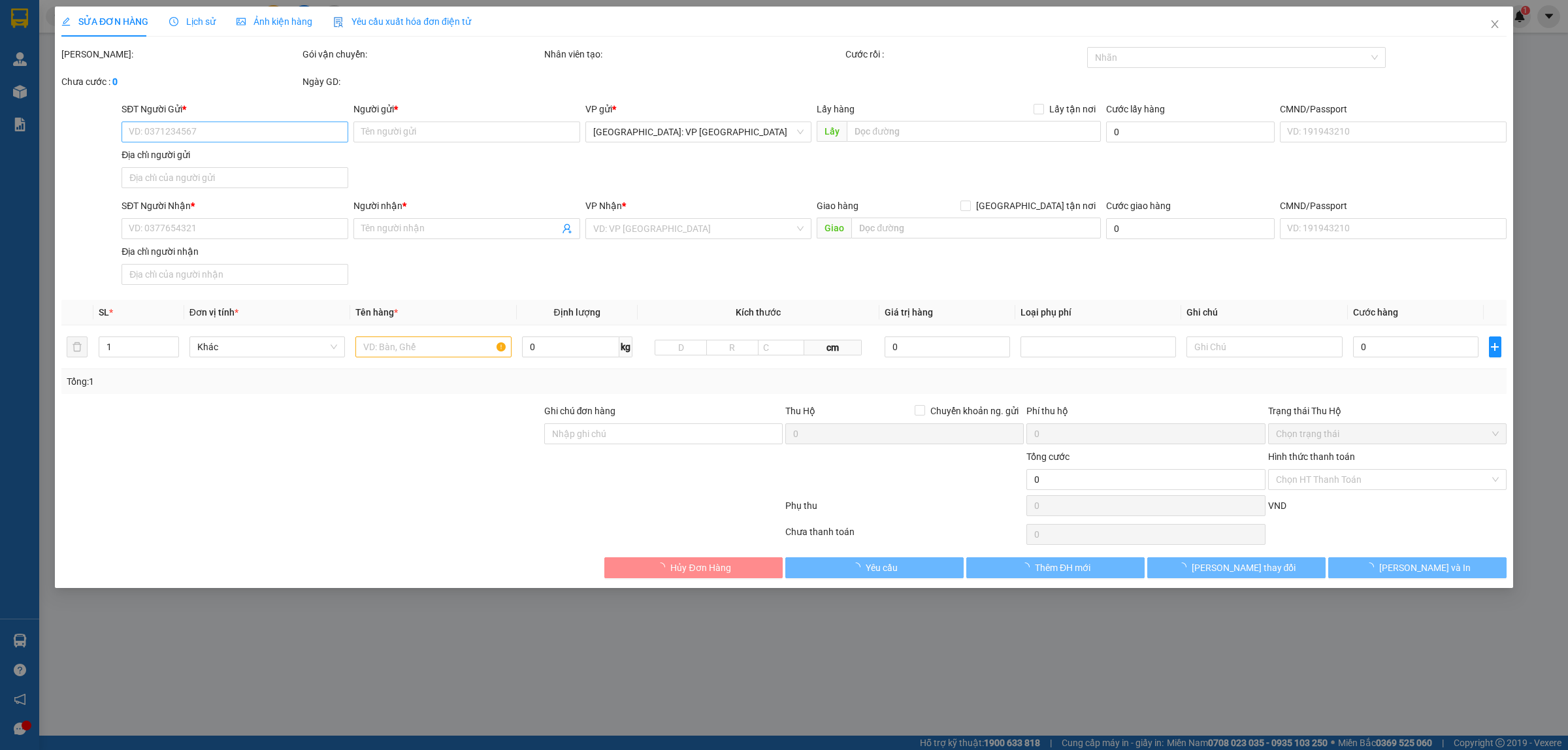
type input "0989321192"
type input "CHỊ [PERSON_NAME]"
type input "0904300123"
type input "ANH NAM"
checkbox input "true"
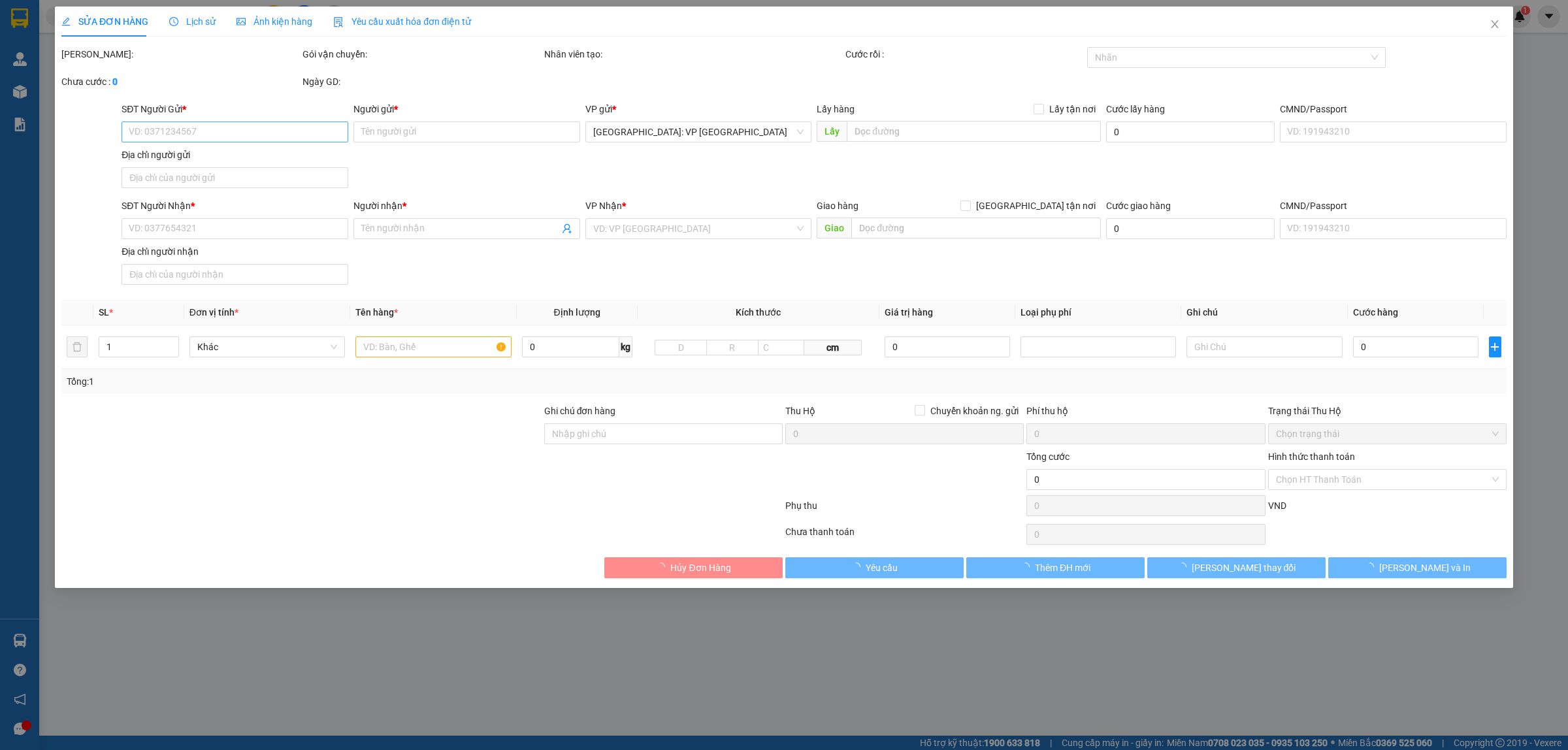
type input "CT1 Chung cư The Ori Garden, Hoà Hiệp Nam, Liên Chiểu, Đà Nẵng"
type input "HAI XE CÓ CHÌA KHÓA QUẤN TAY LÁI, GIẤY TỜ 2 XE ĐỂ CỐP"
type input "2.350.000"
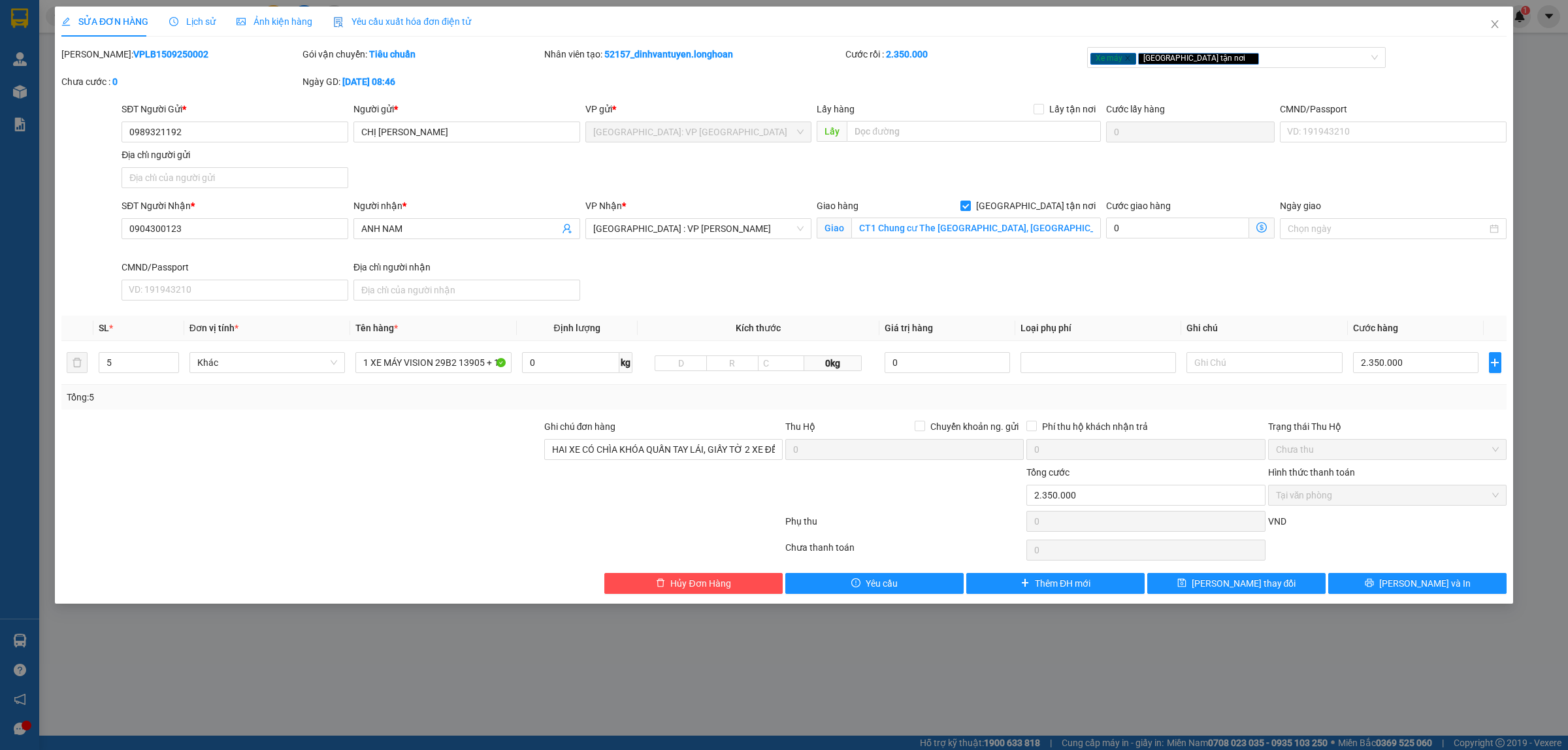
click at [155, 56] on b "VPLB1509250002" at bounding box center [170, 54] width 76 height 10
copy b "VPLB1509250002"
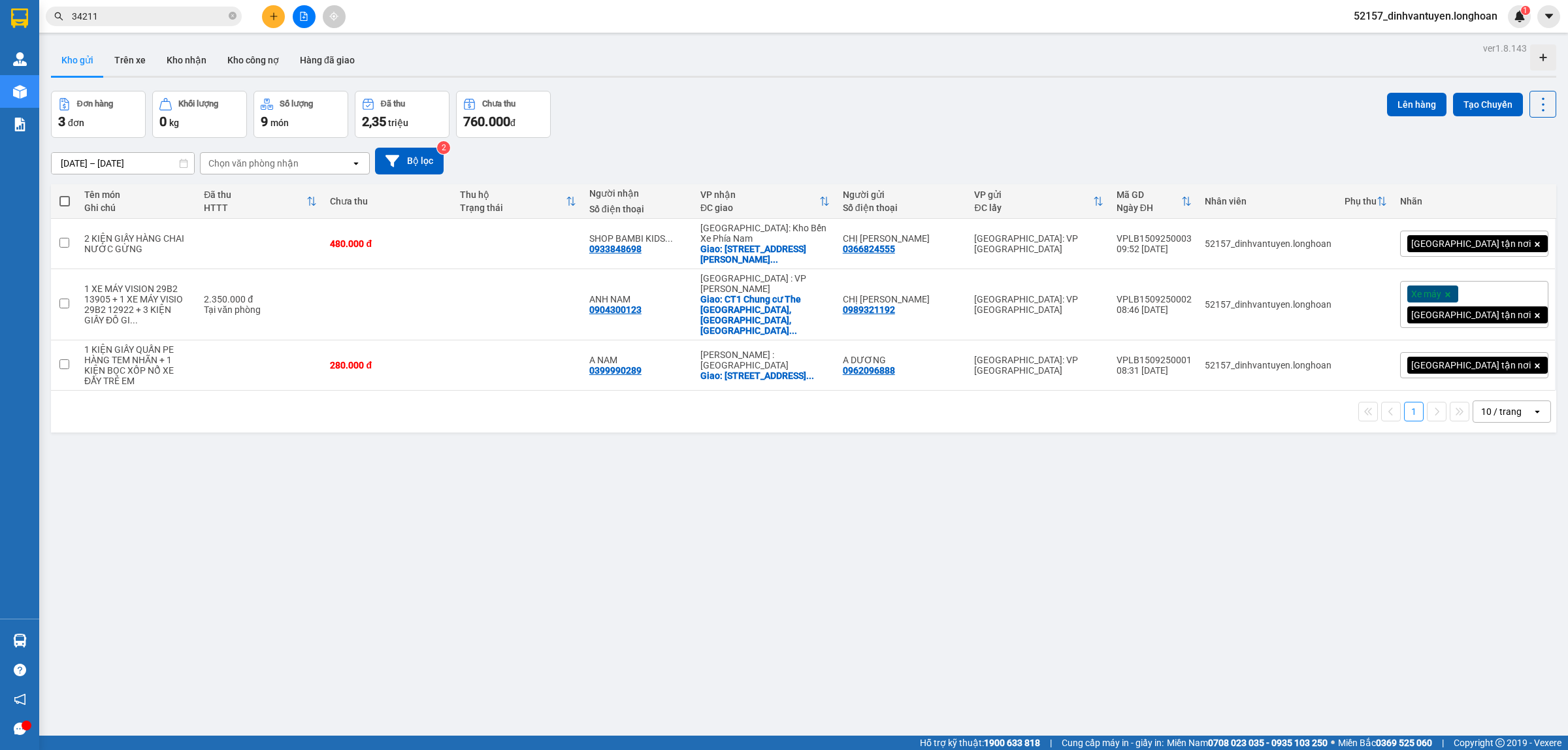
click at [271, 17] on icon "plus" at bounding box center [274, 16] width 9 height 9
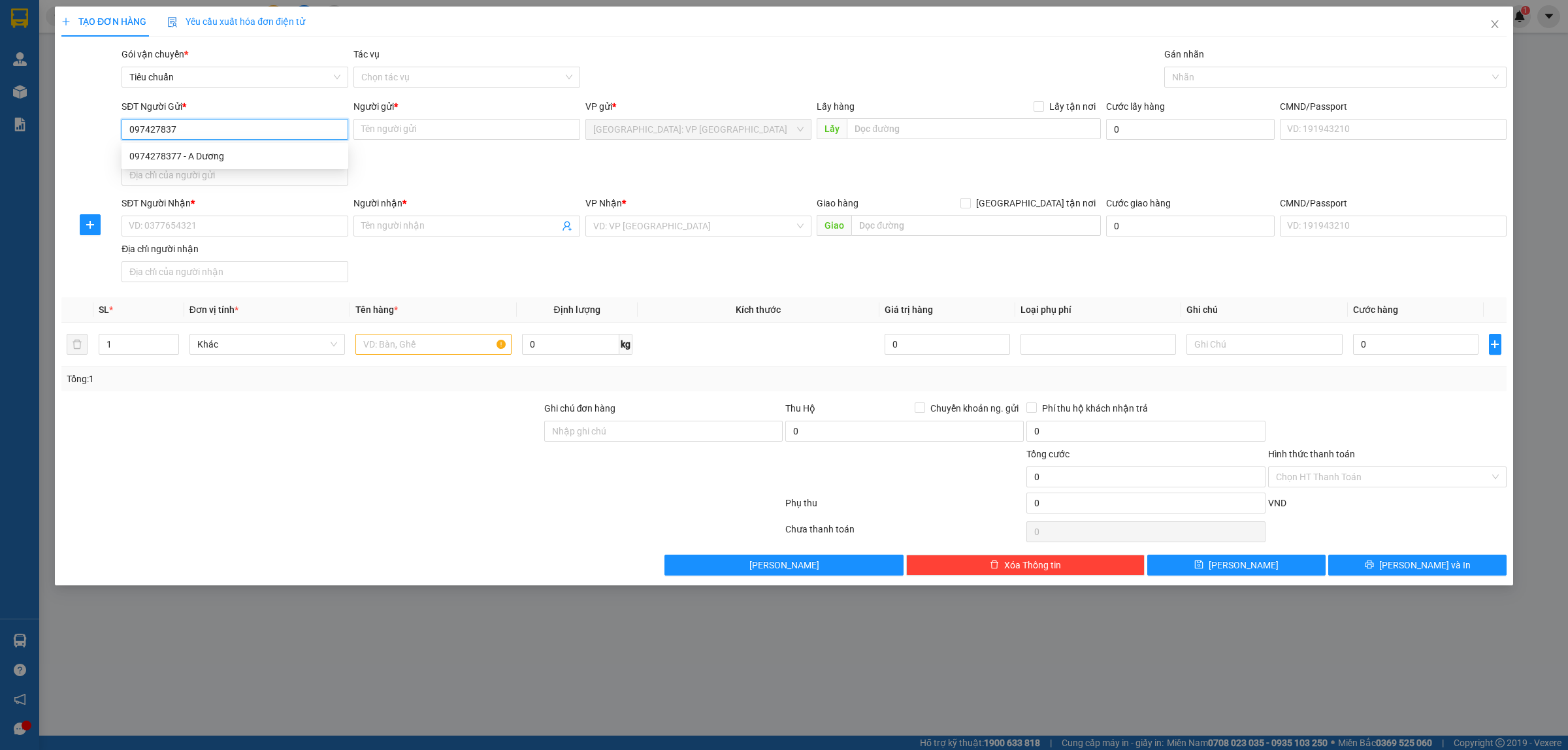
type input "0974278377"
click at [251, 157] on div "0974278377 - A Dương" at bounding box center [235, 157] width 211 height 15
type input "A Dương"
type input "0974278377"
click at [286, 232] on input "SĐT Người Nhận *" at bounding box center [234, 226] width 227 height 21
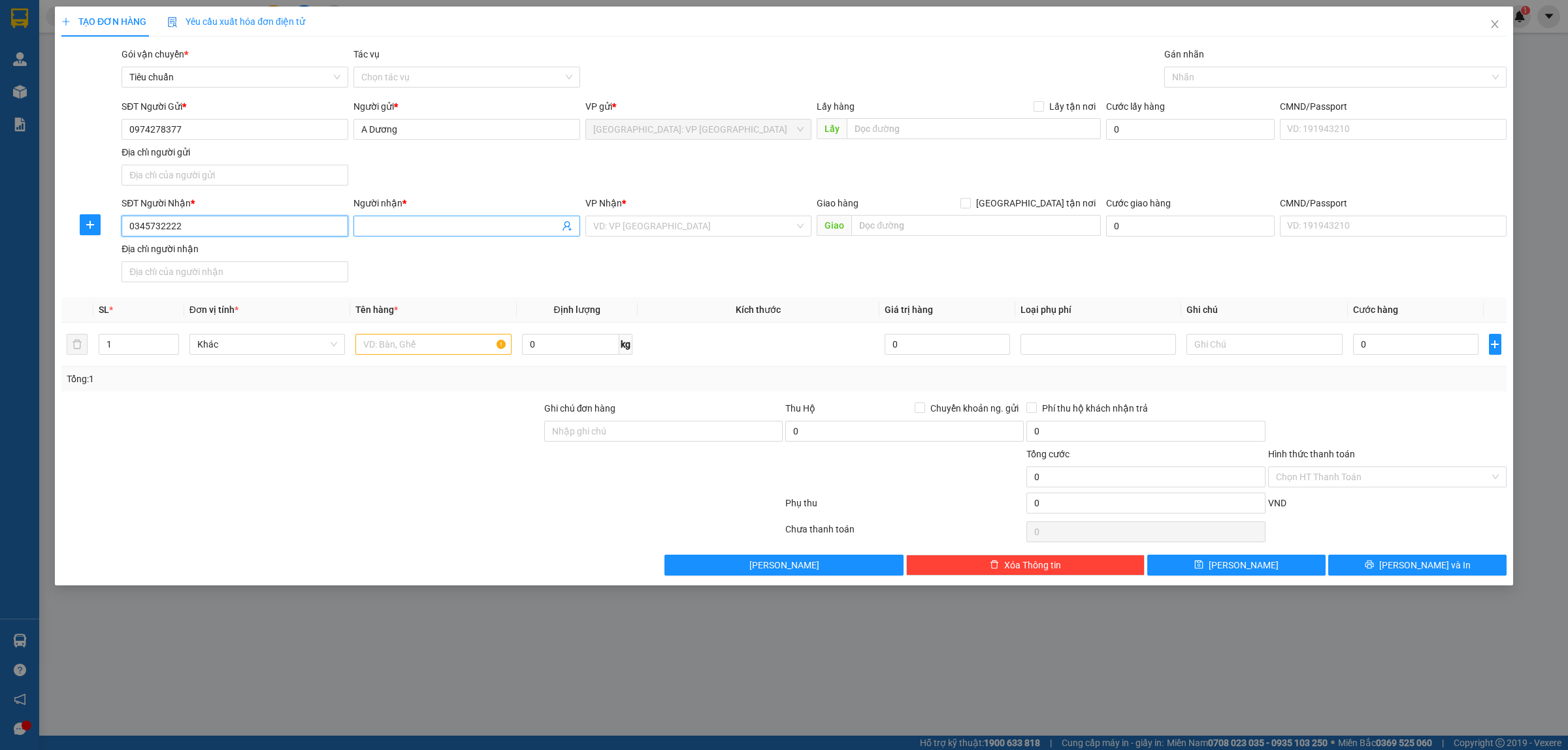
type input "0345732222"
click at [423, 232] on input "Người nhận *" at bounding box center [460, 226] width 198 height 15
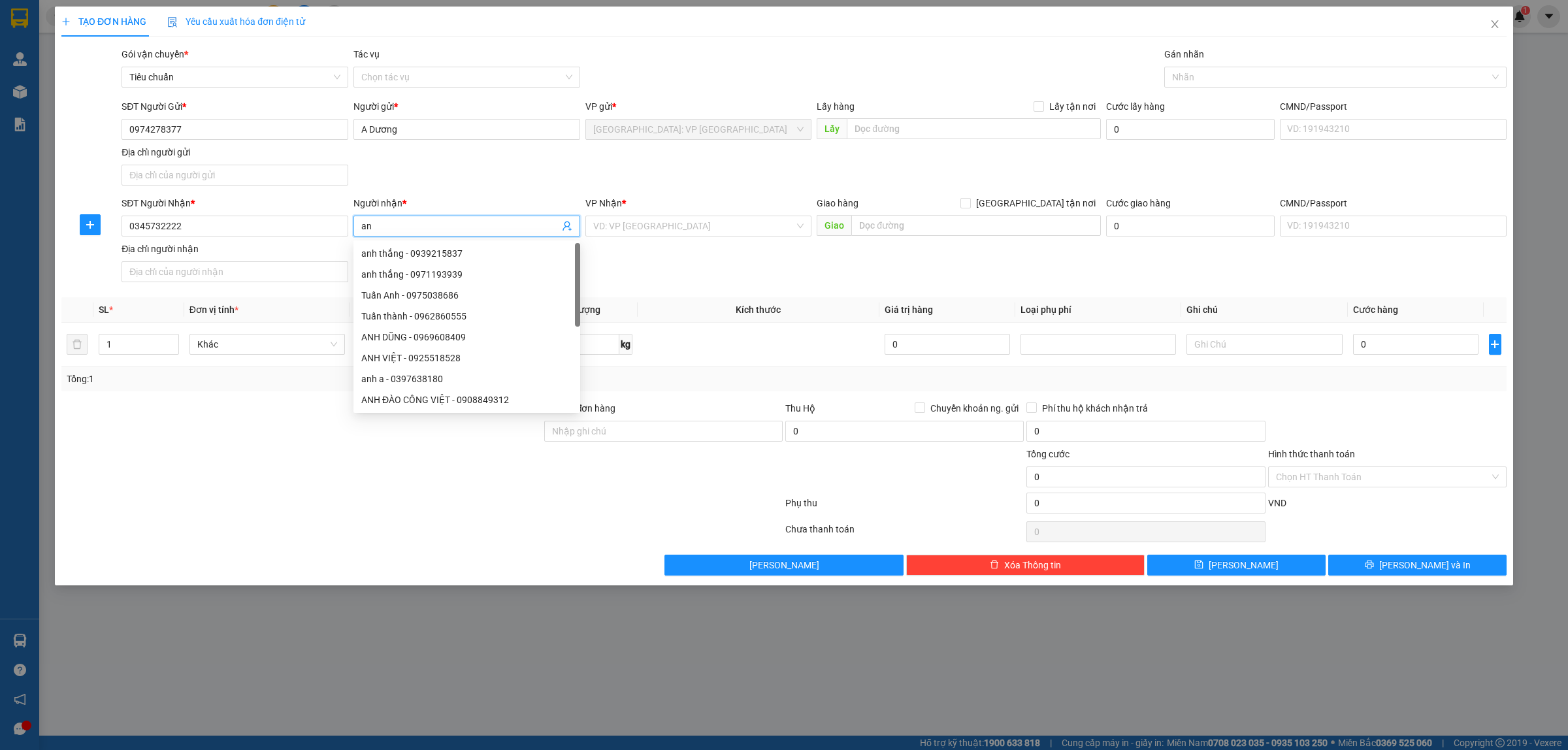
type input "a"
type input "ANH QUÂN"
click at [648, 229] on input "search" at bounding box center [694, 226] width 202 height 20
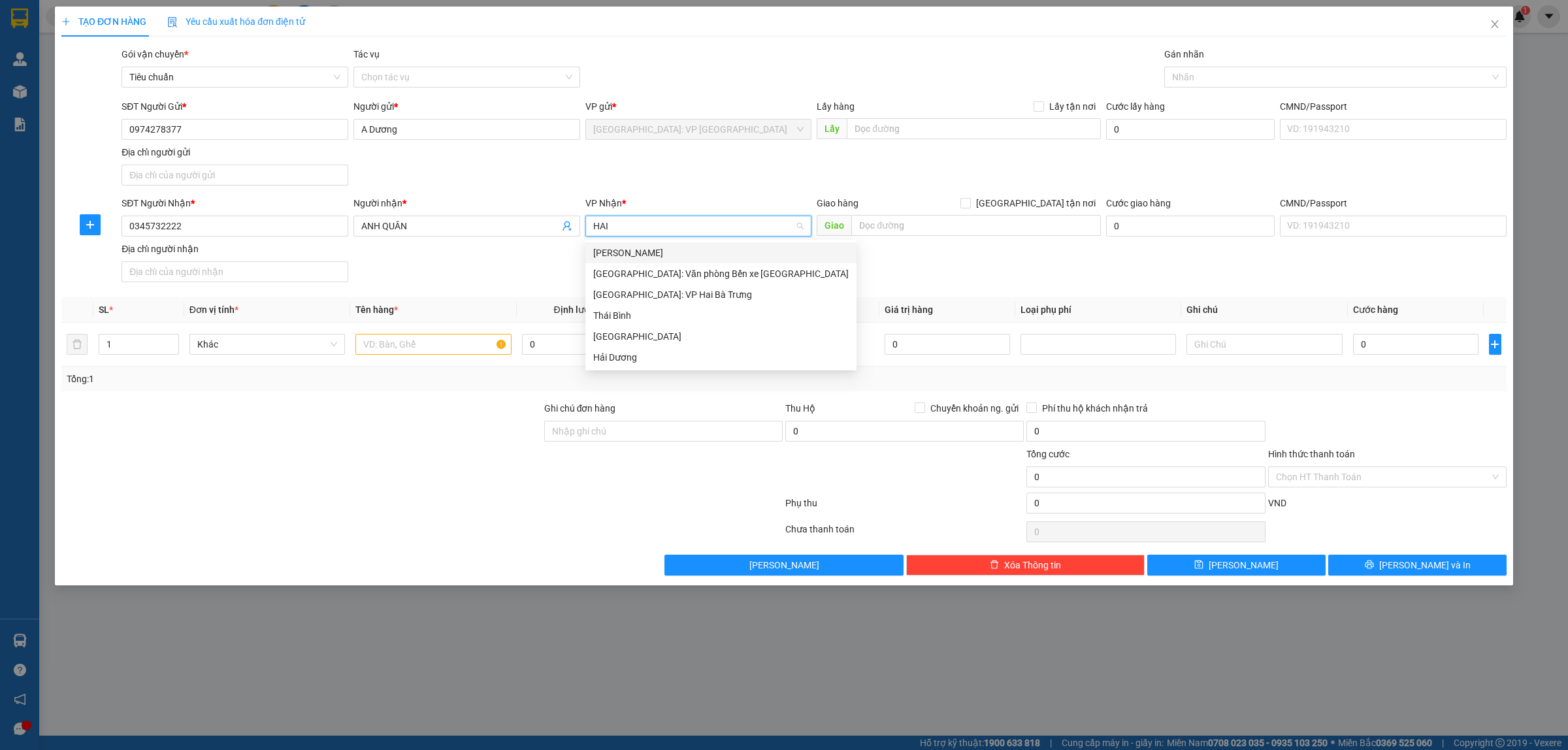
type input "HAI P"
drag, startPoint x: 699, startPoint y: 248, endPoint x: 839, endPoint y: 248, distance: 140.0
click at [703, 248] on div "Hải Phòng: Văn phòng Bến xe Thượng Lý" at bounding box center [720, 253] width 256 height 15
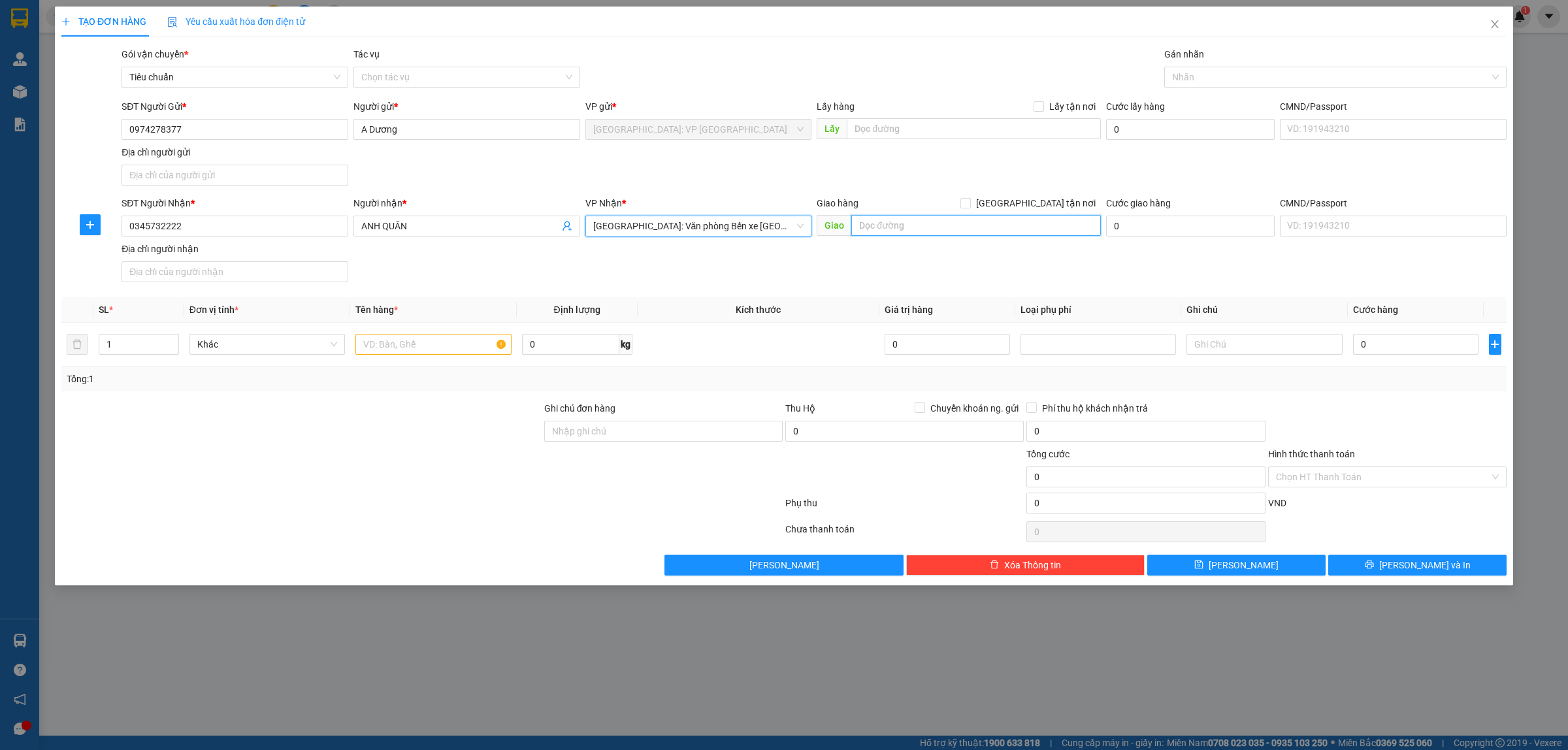
click at [917, 236] on input "text" at bounding box center [976, 225] width 249 height 21
paste input "109 P. Lý Thường KiệtTT. Quảng Hà, Hải Hà, Quảng Ninh"
click at [961, 221] on input "109 P. Lý Thường KiệtTT. Quảng Hà, Hải Hà, Quảng Ninh" at bounding box center [976, 225] width 249 height 21
type input "109 P. Lý Thường Kiệt, Quảng Hà, Hải Hà, Quảng Ninh"
click at [970, 200] on input "[GEOGRAPHIC_DATA] tận nơi" at bounding box center [965, 202] width 9 height 9
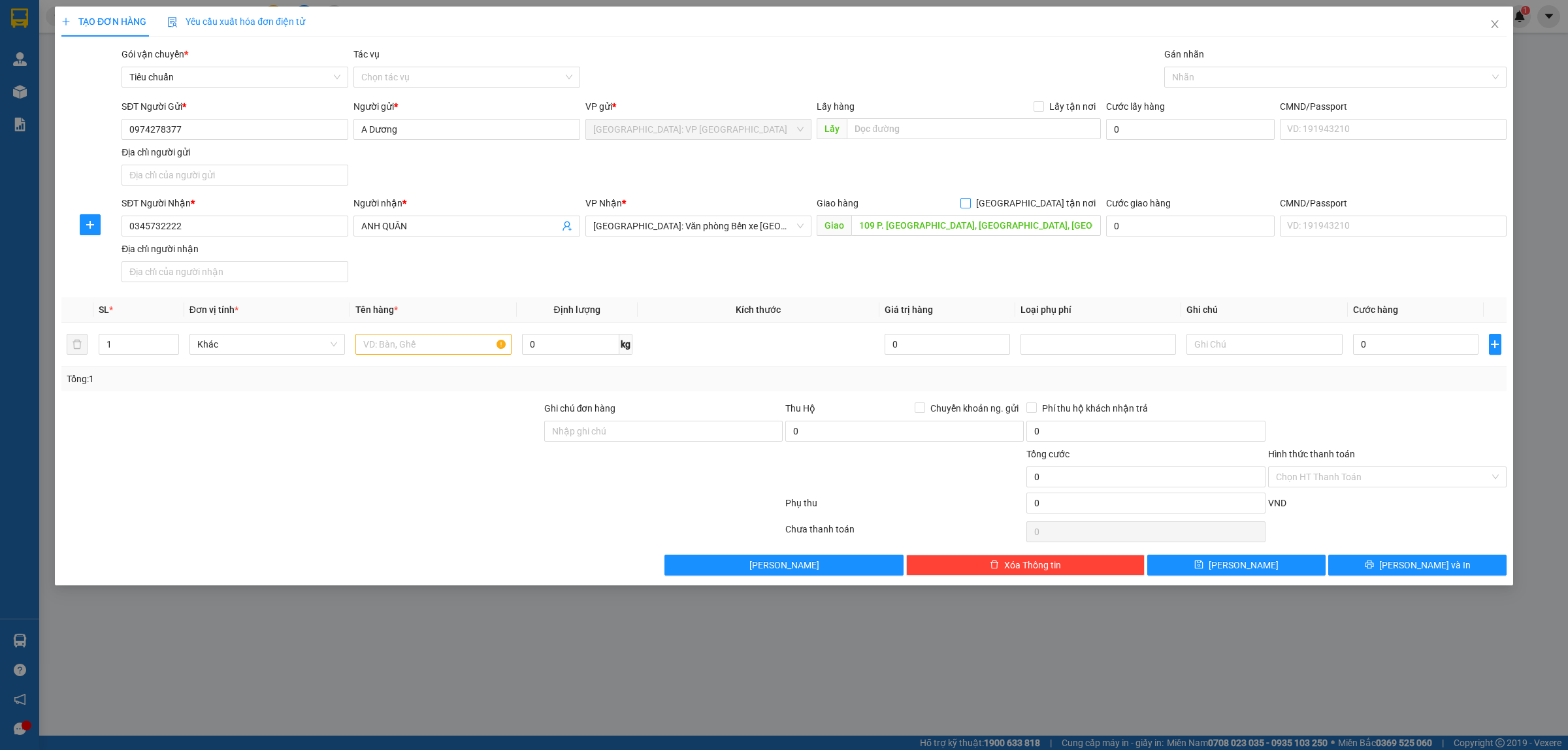
checkbox input "true"
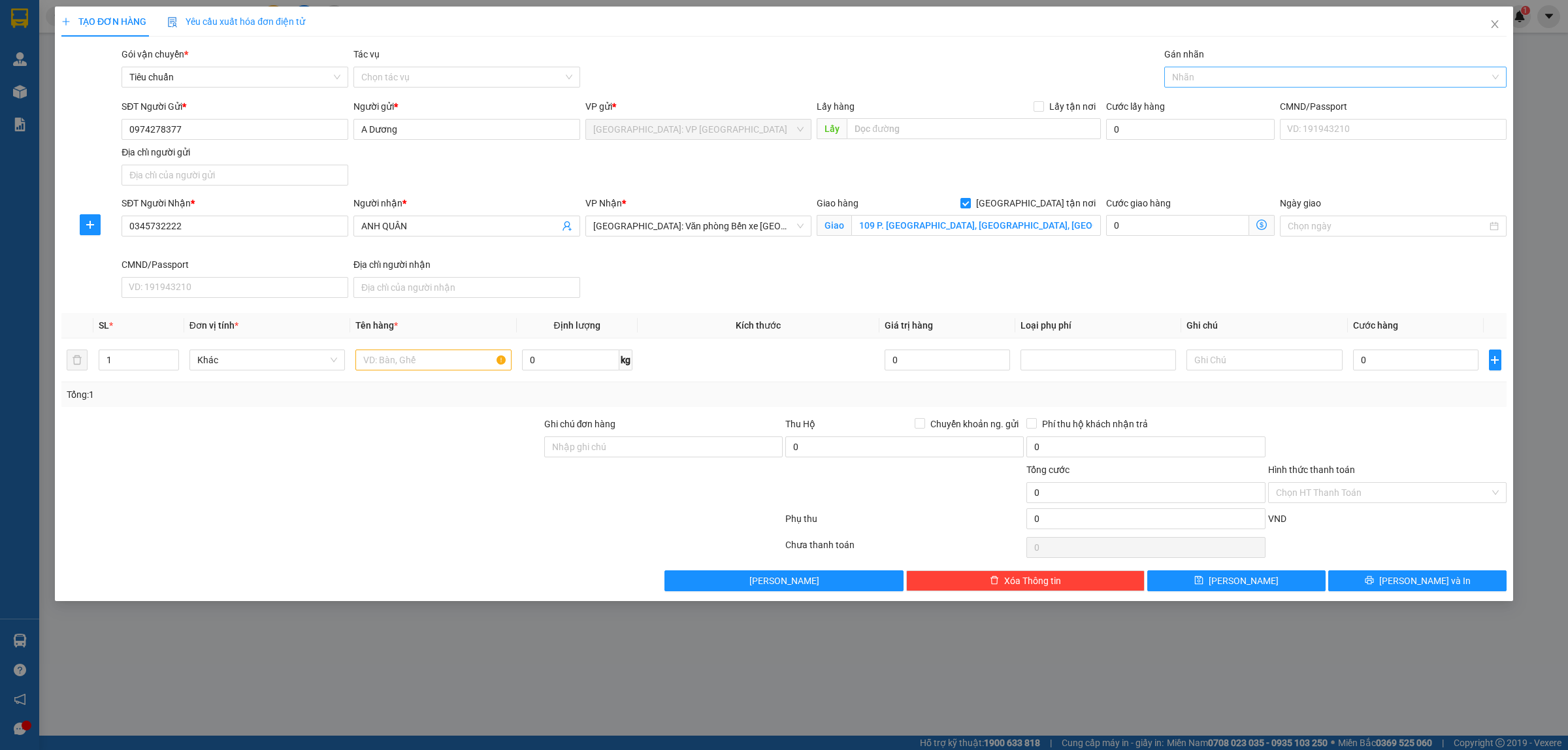
click at [1193, 76] on div at bounding box center [1329, 76] width 322 height 15
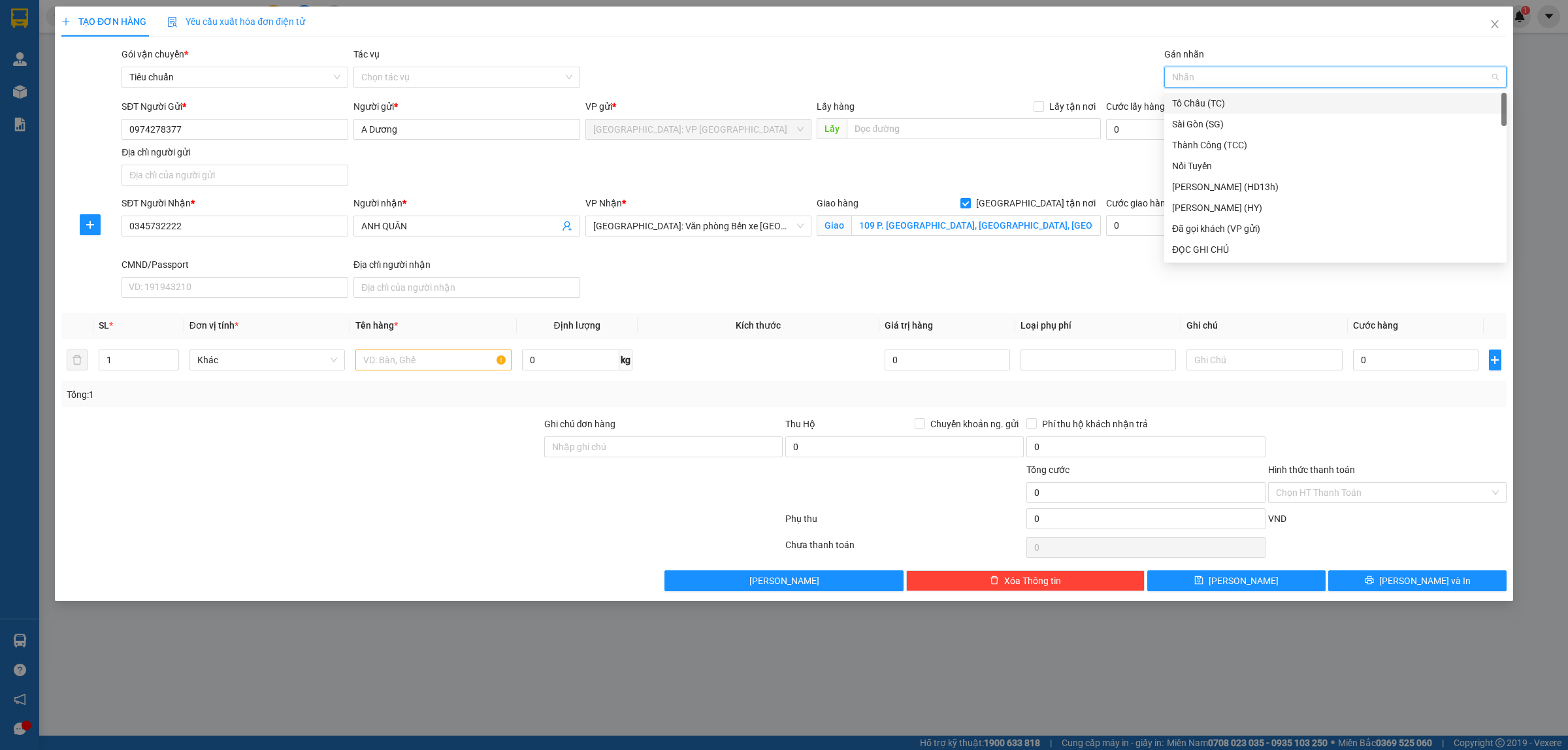
type input "G"
click at [1213, 250] on div "[GEOGRAPHIC_DATA] tận nơi" at bounding box center [1335, 249] width 327 height 15
click at [591, 447] on input "Ghi chú đơn hàng" at bounding box center [664, 446] width 239 height 21
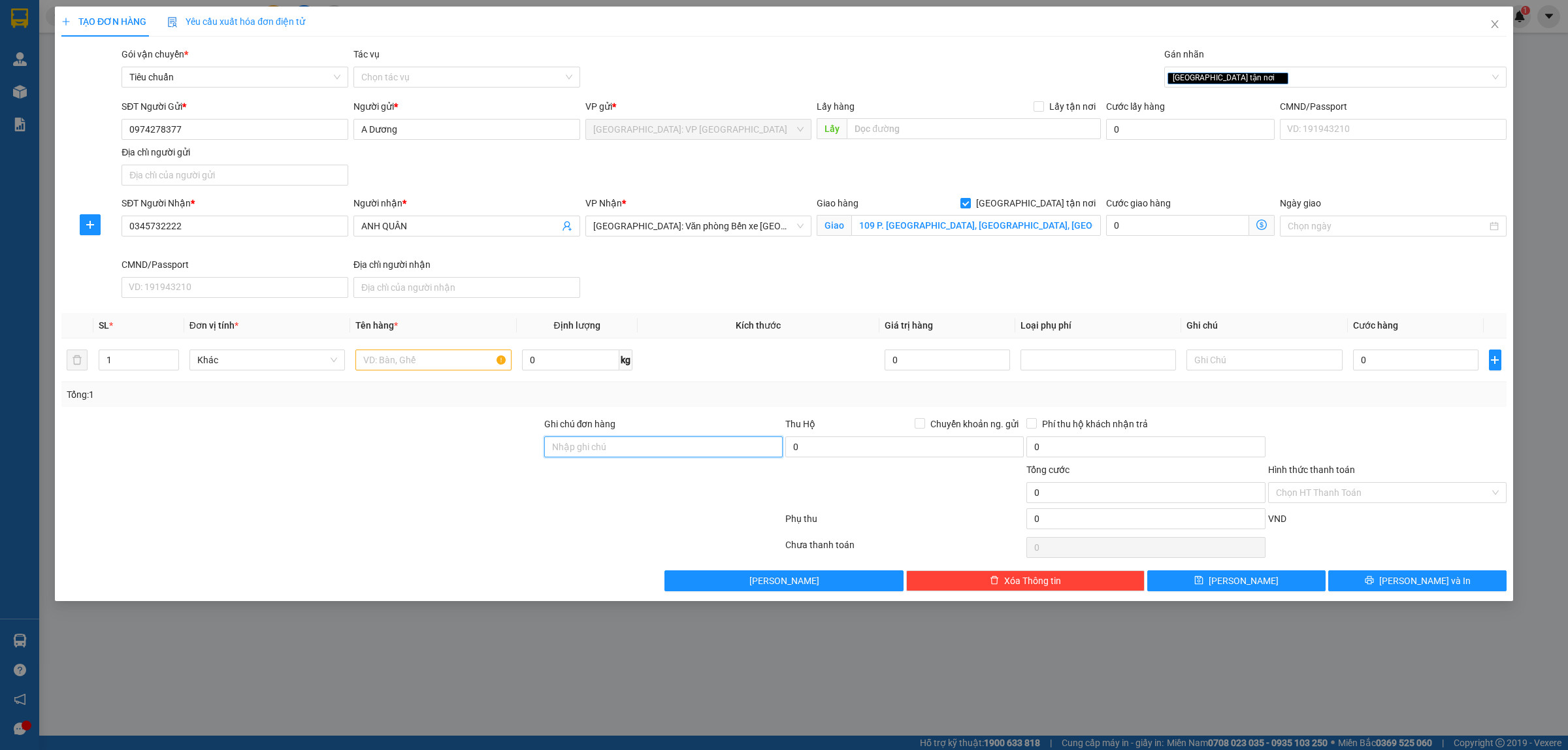
type input "HÀNG DỄ VỠ, NHẸ TAY HƯ VỠ KHÔNG ĐỀN GIÁ TRỊ HÀNG"
click at [415, 360] on input "text" at bounding box center [433, 360] width 156 height 21
type input "1 KIỆN HỘP XỐP NHỎ HÀNG TIỂU CẢNH"
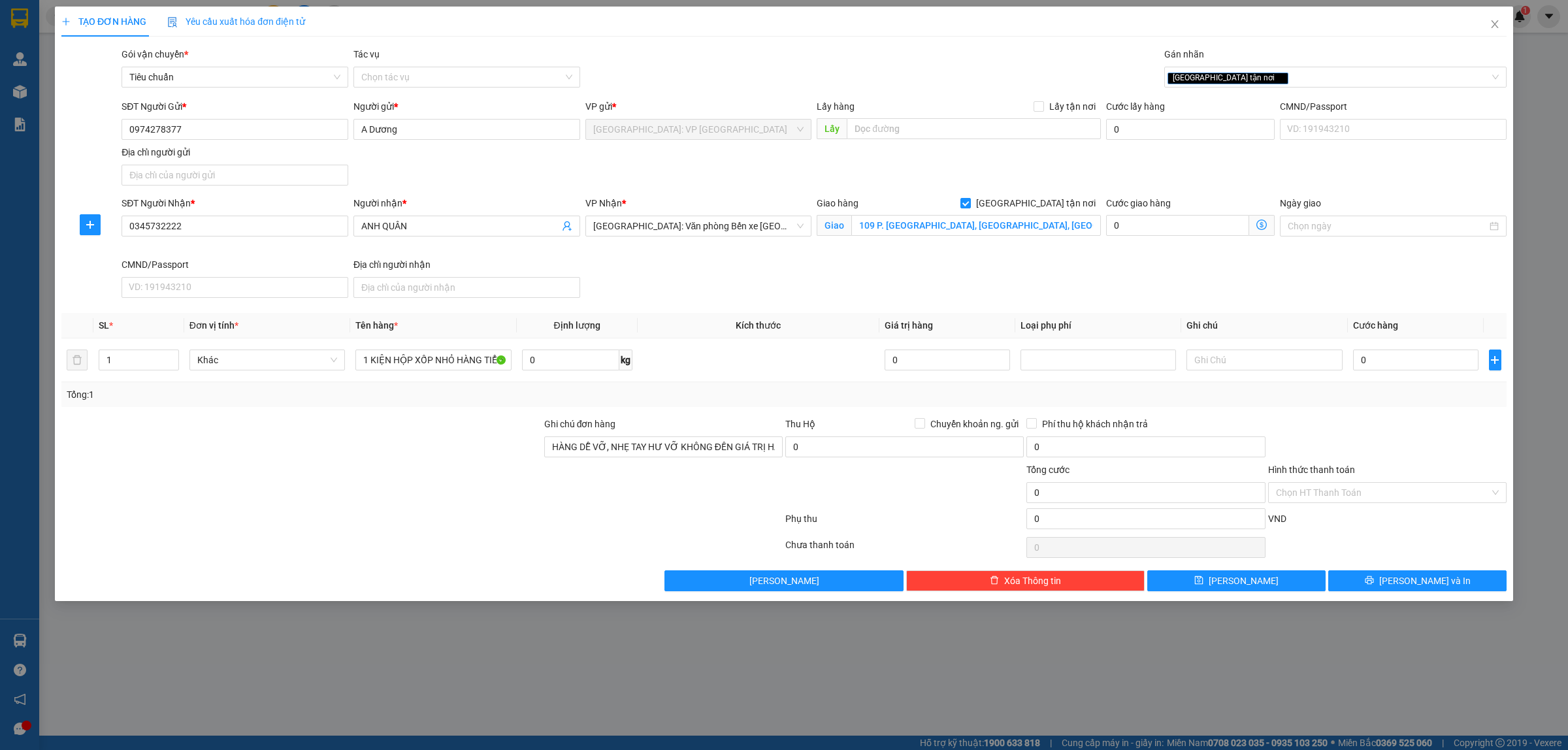
click at [418, 454] on div at bounding box center [301, 440] width 483 height 46
click at [1419, 368] on input "0" at bounding box center [1416, 360] width 126 height 21
type input "1"
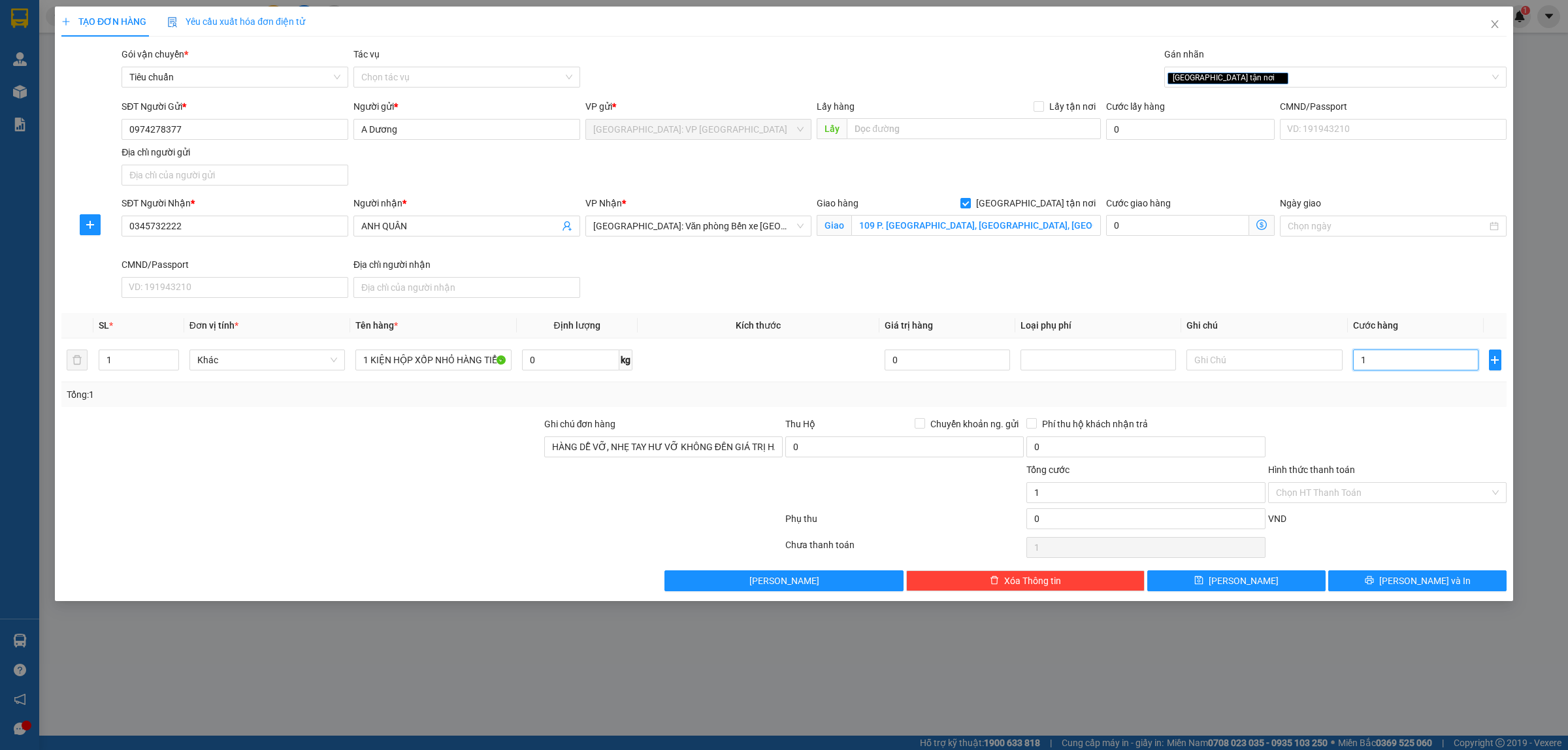
type input "10"
click at [305, 232] on input "0345732222" at bounding box center [234, 226] width 227 height 21
click at [1420, 582] on span "[PERSON_NAME] và In" at bounding box center [1425, 581] width 91 height 15
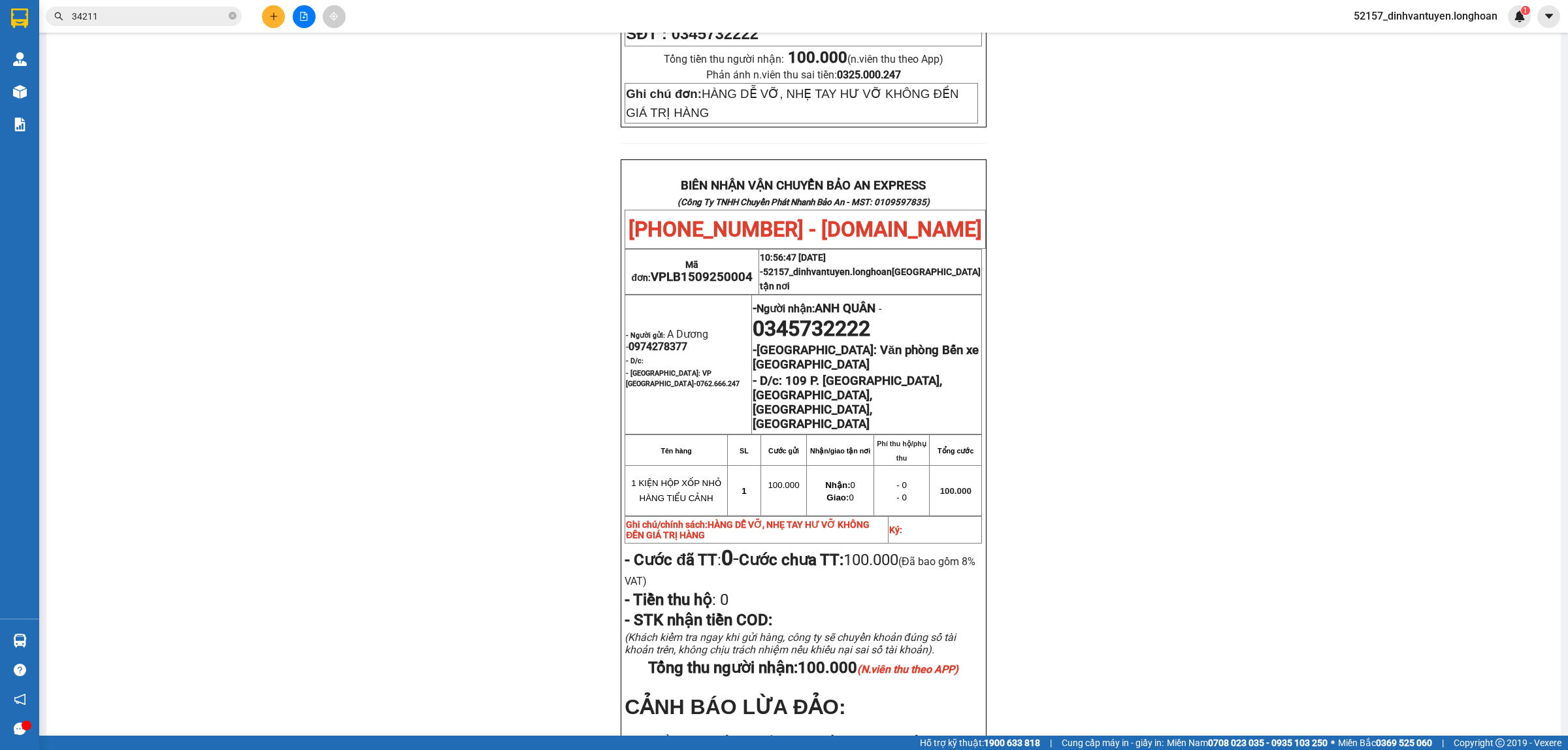
scroll to position [653, 0]
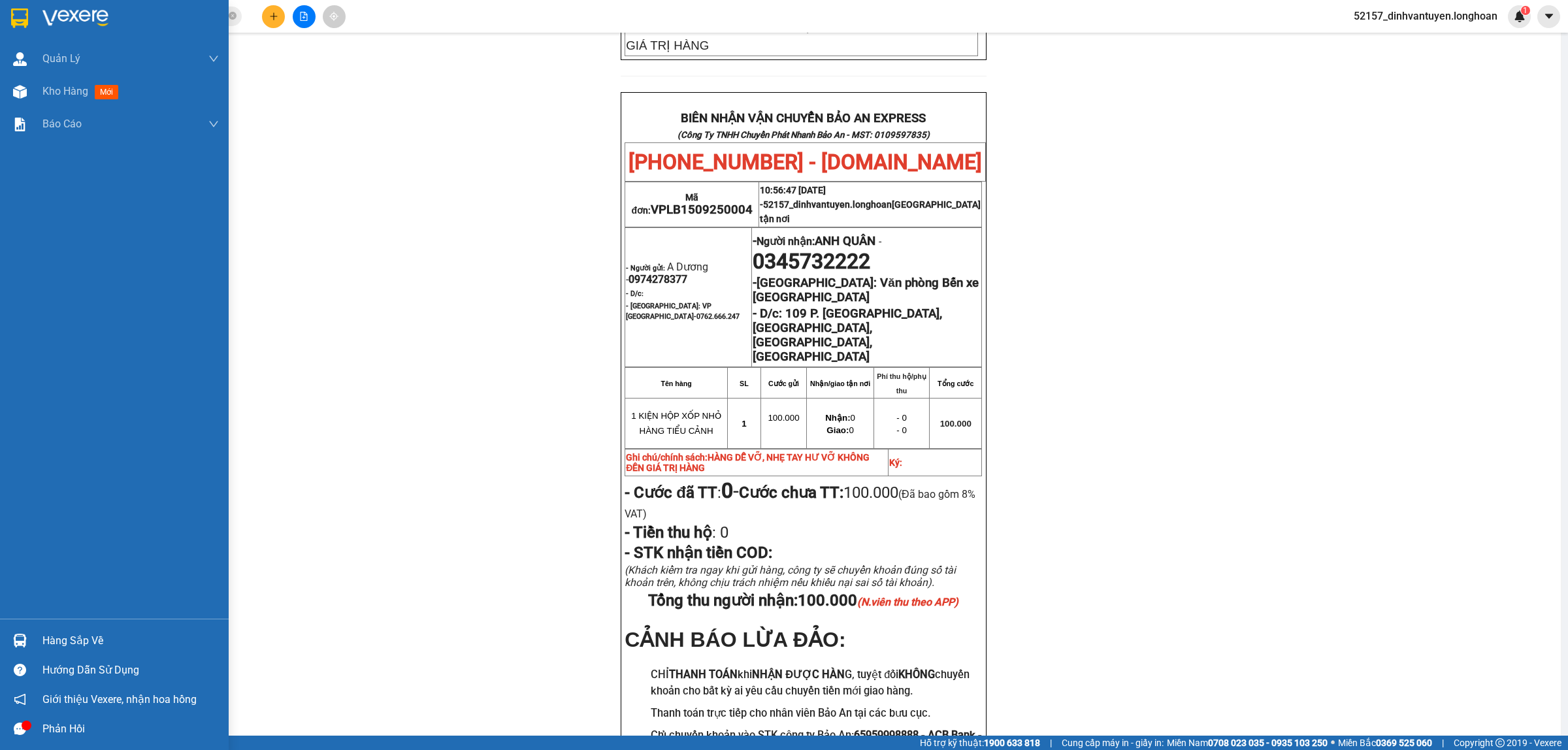
click at [21, 10] on img at bounding box center [19, 18] width 17 height 20
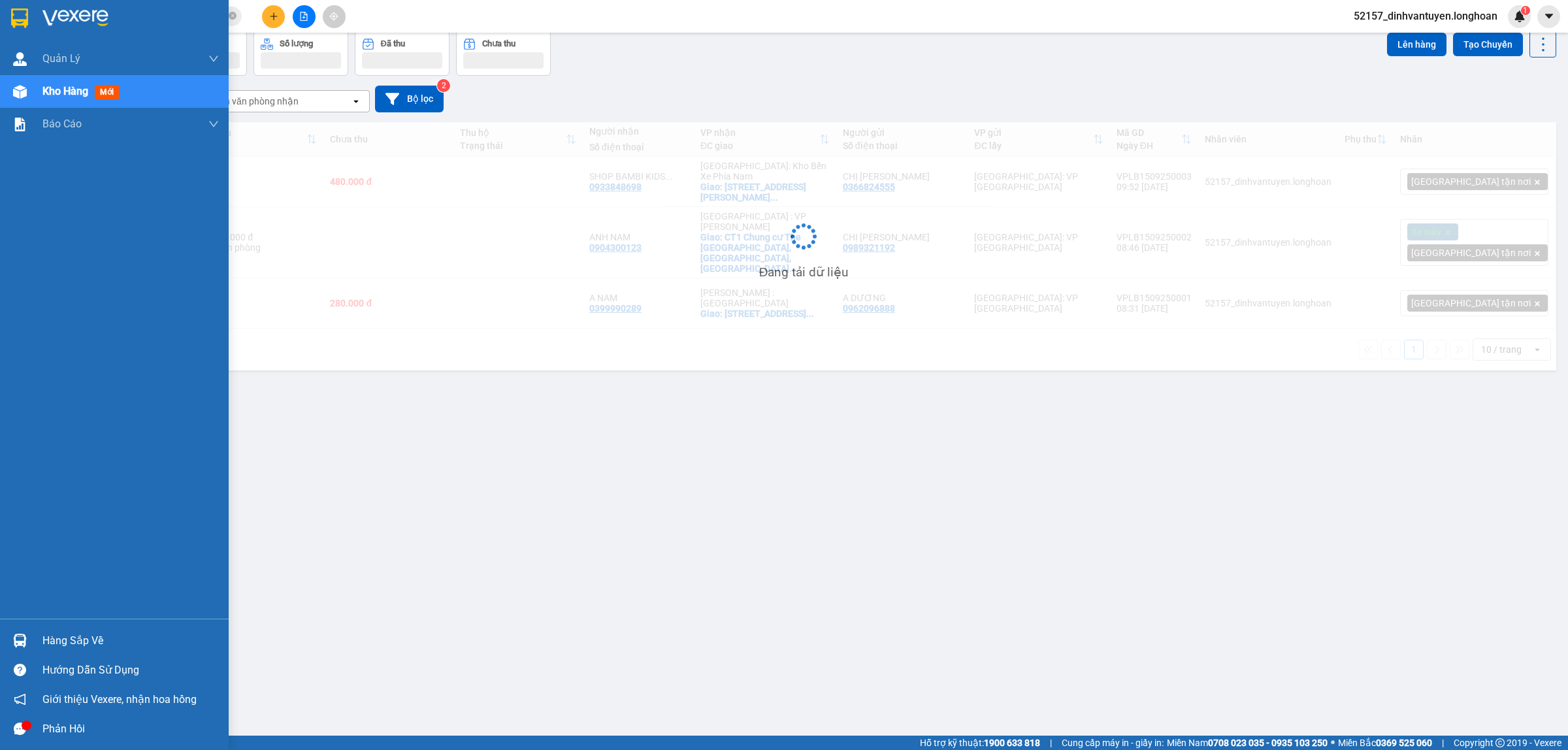
scroll to position [60, 0]
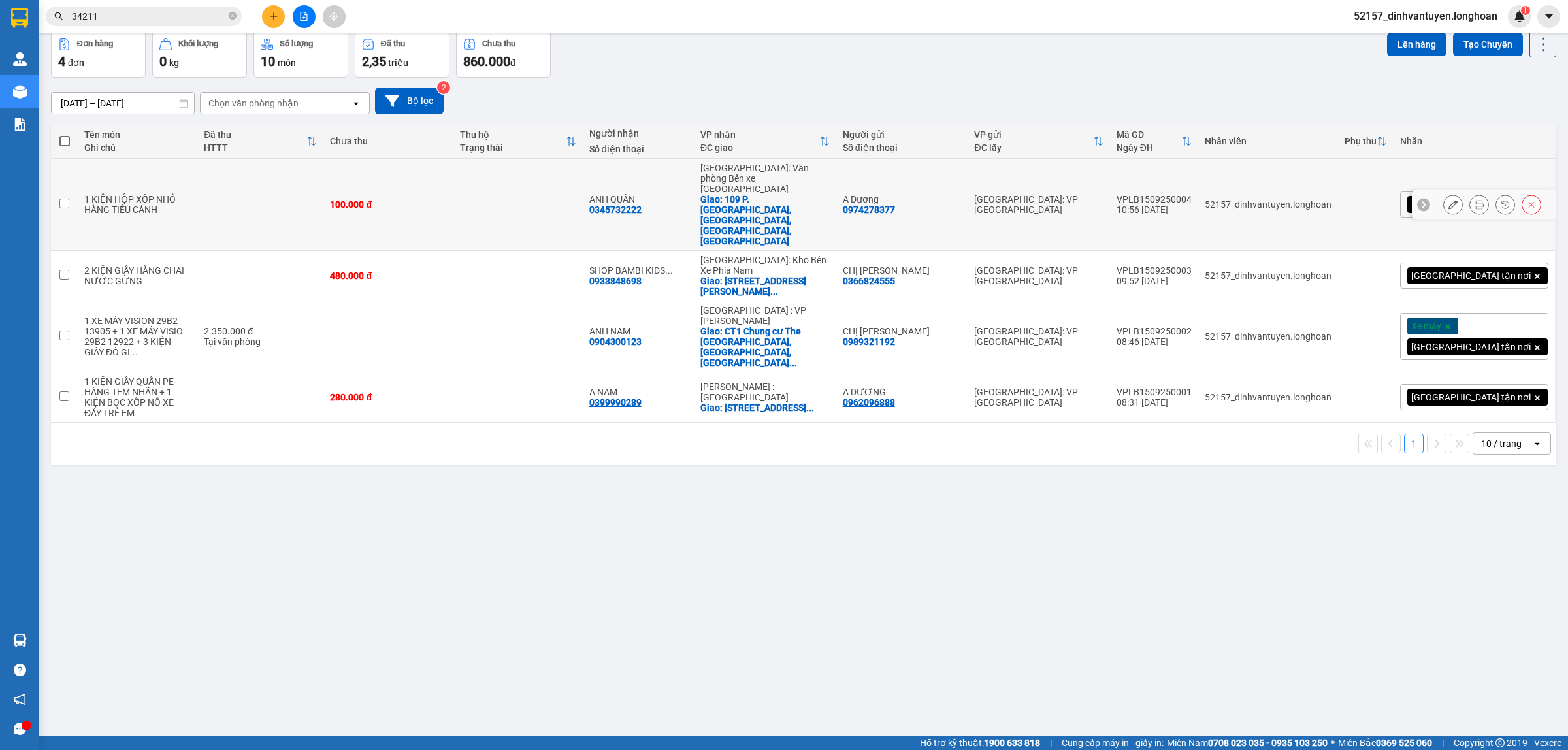
click at [1454, 195] on div at bounding box center [1492, 205] width 98 height 20
click at [1448, 193] on button at bounding box center [1453, 204] width 18 height 23
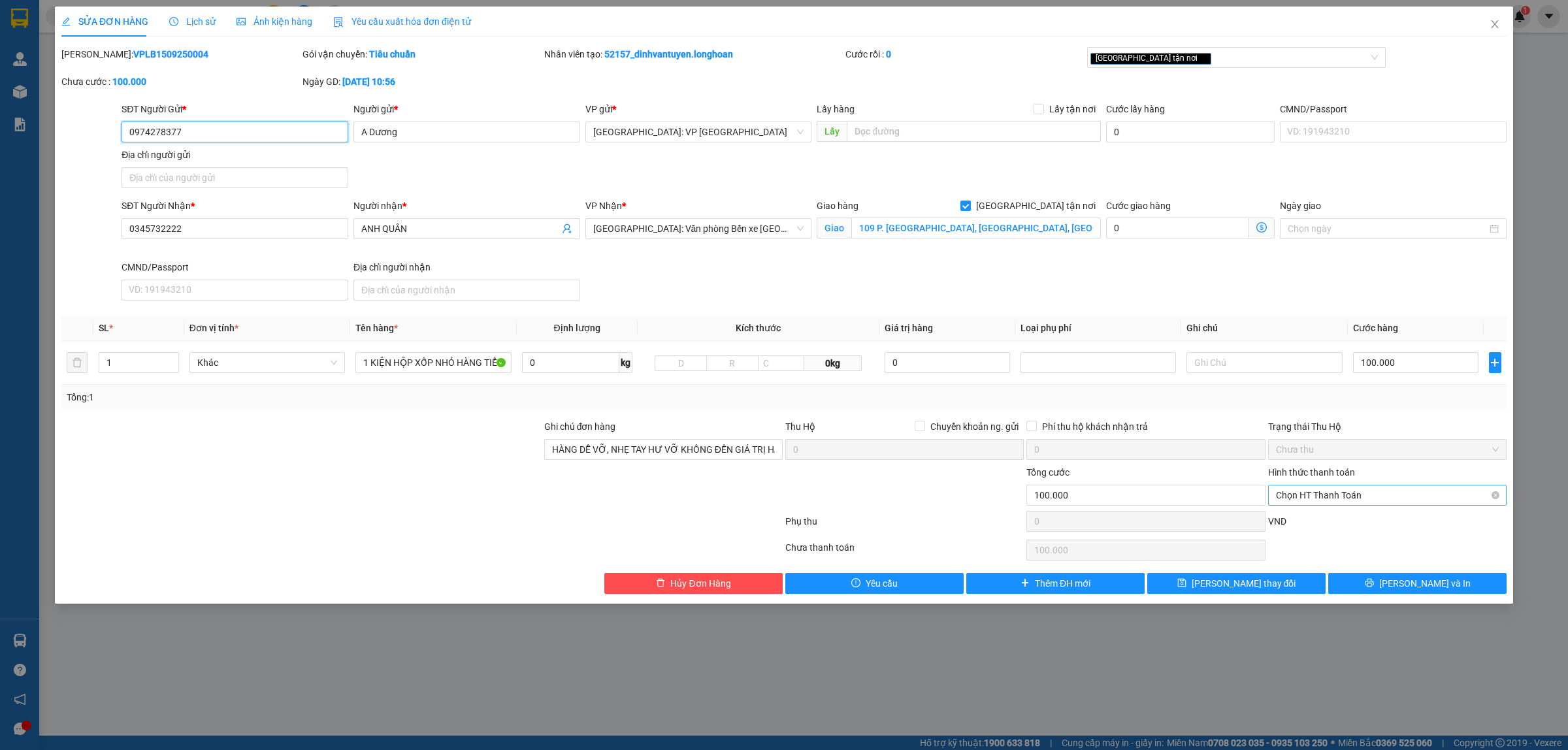
click at [1333, 495] on span "Chọn HT Thanh Toán" at bounding box center [1387, 495] width 223 height 20
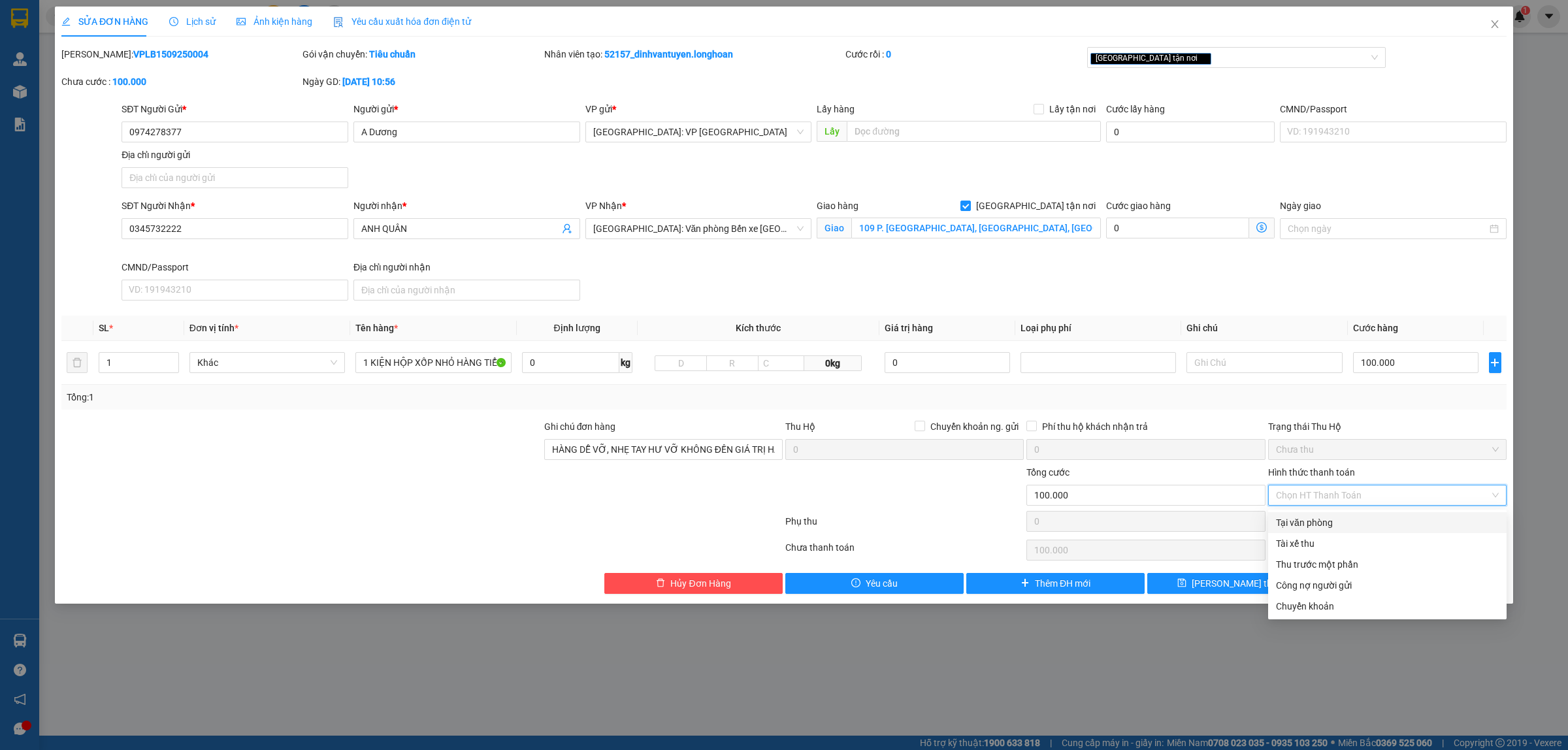
click at [1307, 522] on div "Tại văn phòng" at bounding box center [1387, 522] width 223 height 15
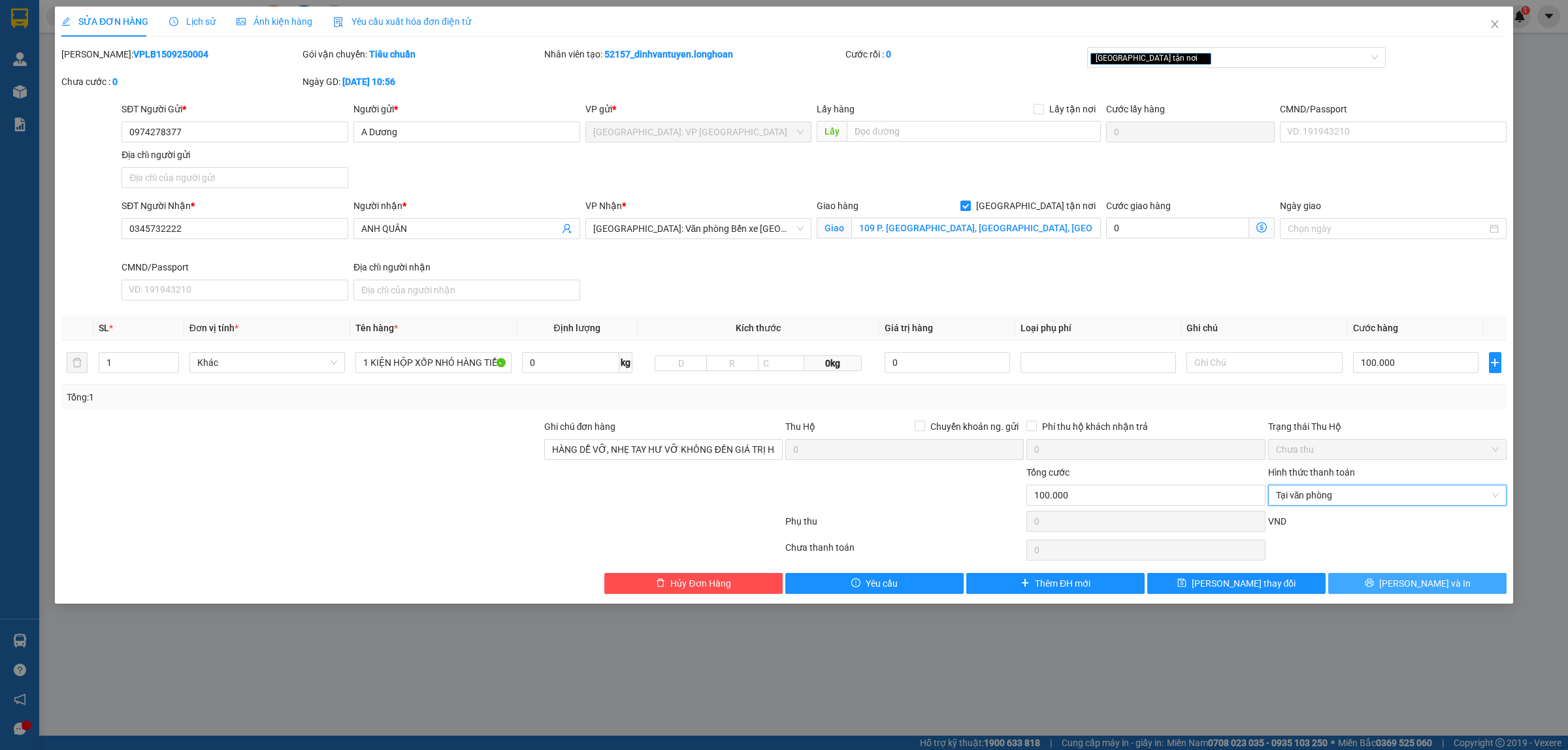
click at [1416, 584] on span "[PERSON_NAME] và In" at bounding box center [1425, 583] width 91 height 15
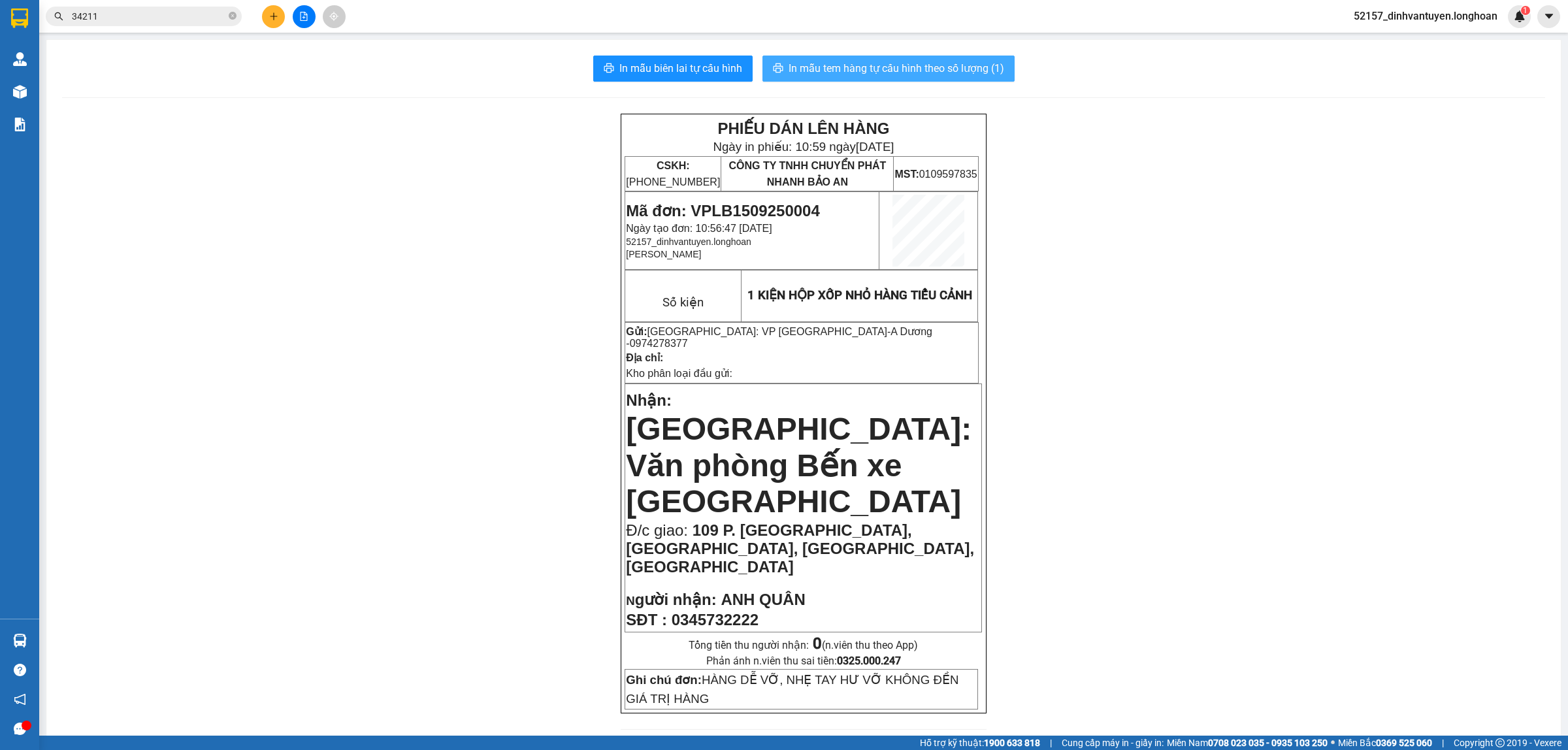
click at [911, 61] on span "In mẫu tem hàng tự cấu hình theo số lượng (1)" at bounding box center [896, 68] width 216 height 16
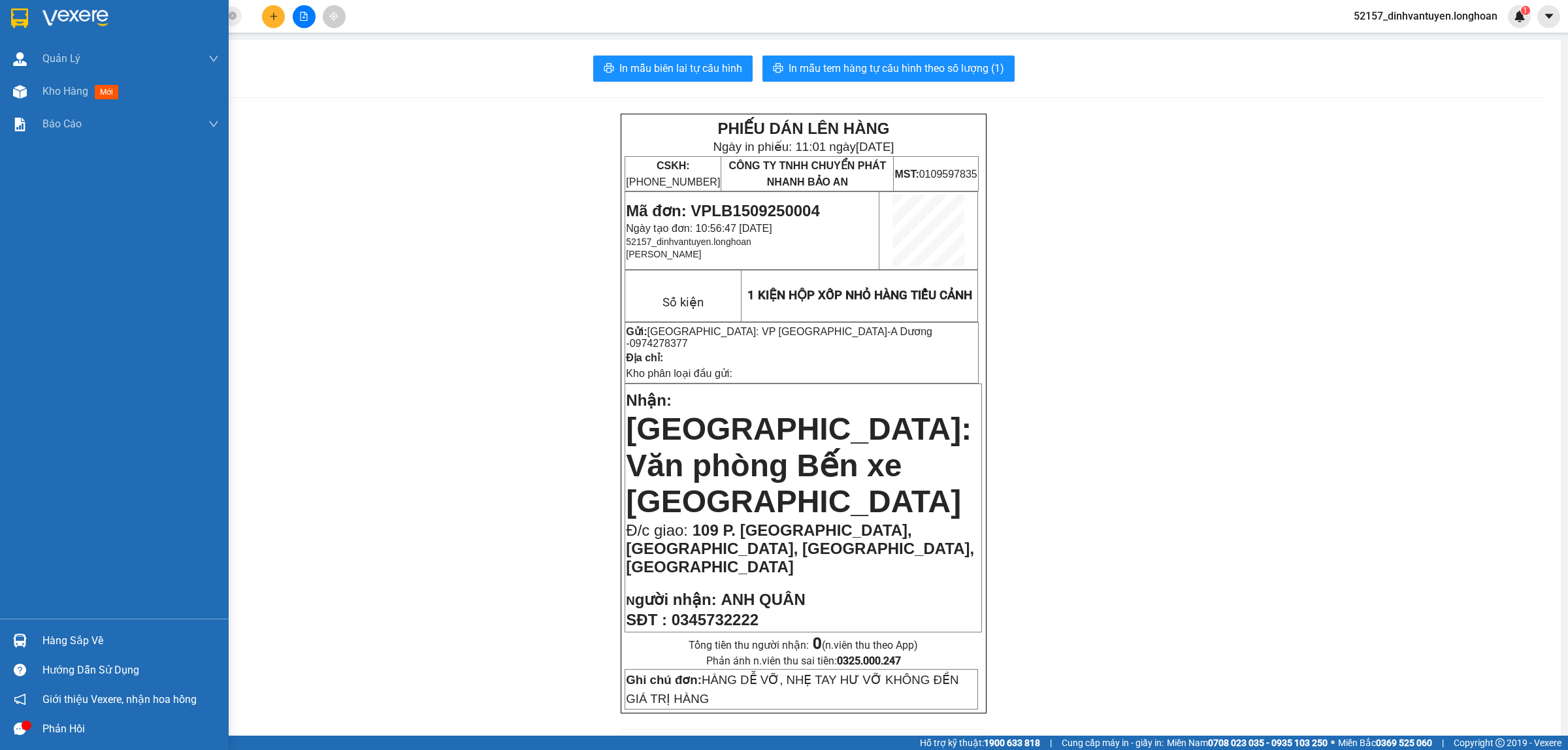
click at [20, 14] on img at bounding box center [19, 18] width 17 height 20
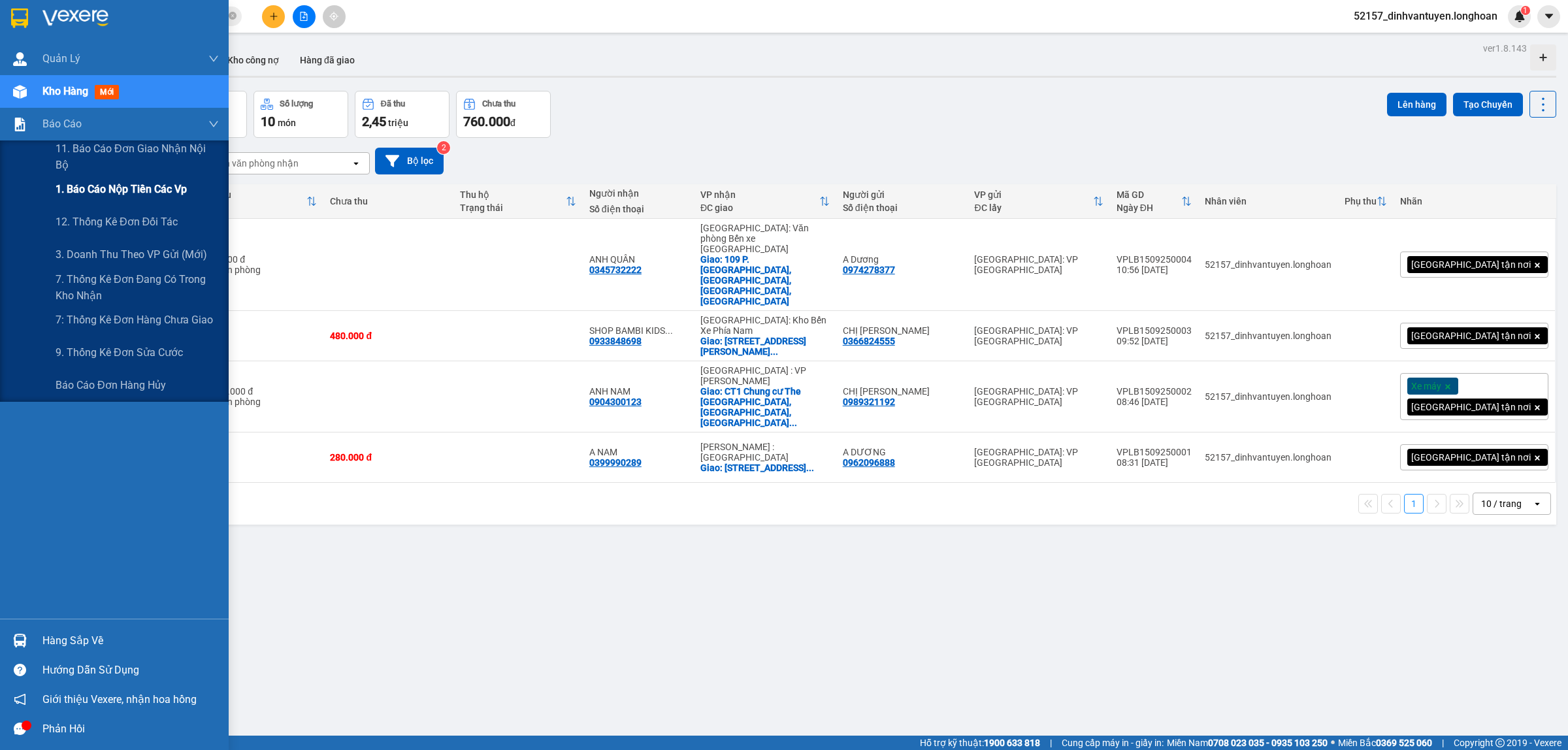
click at [149, 190] on span "1. Báo cáo nộp tiền các vp" at bounding box center [121, 189] width 131 height 16
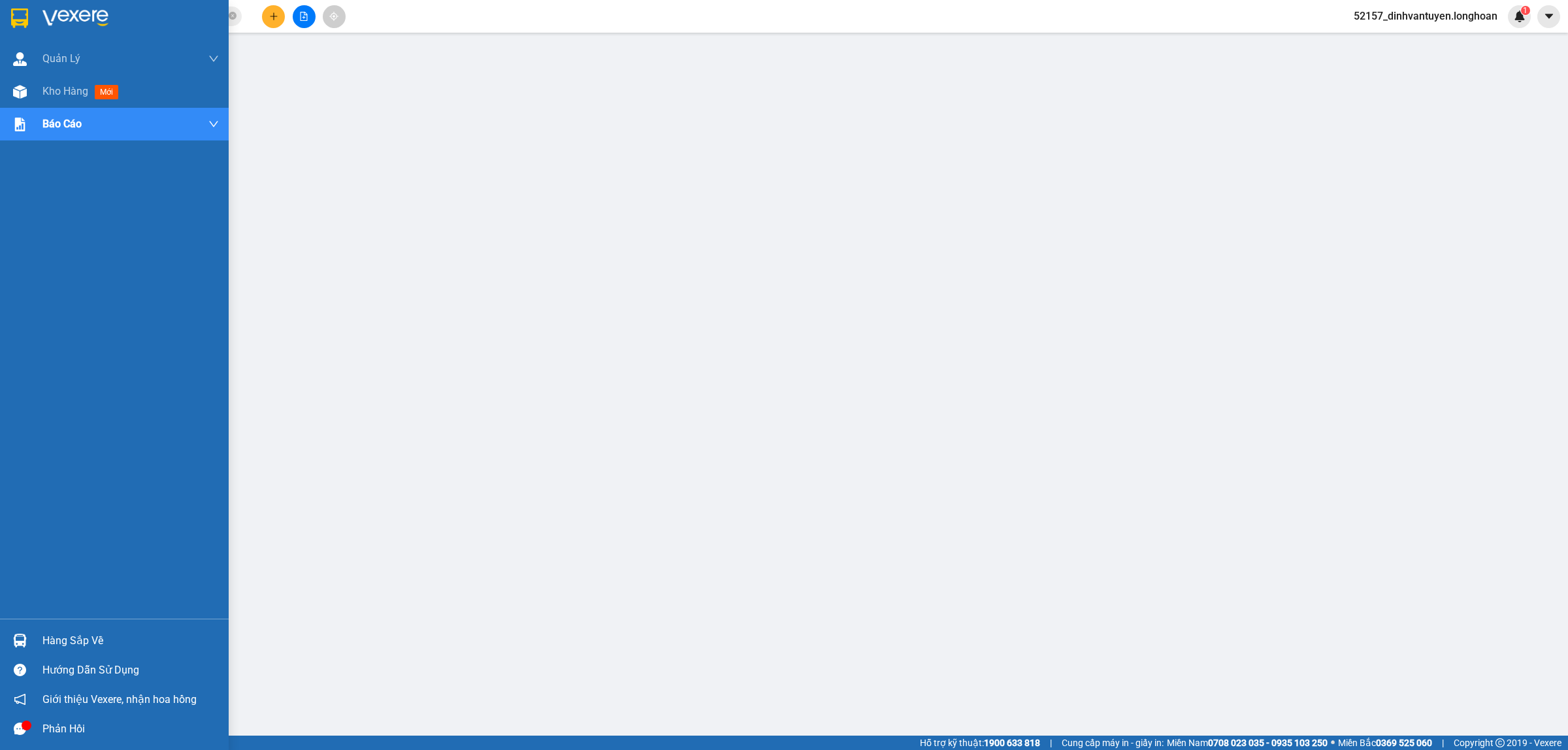
click at [20, 12] on img at bounding box center [19, 18] width 17 height 20
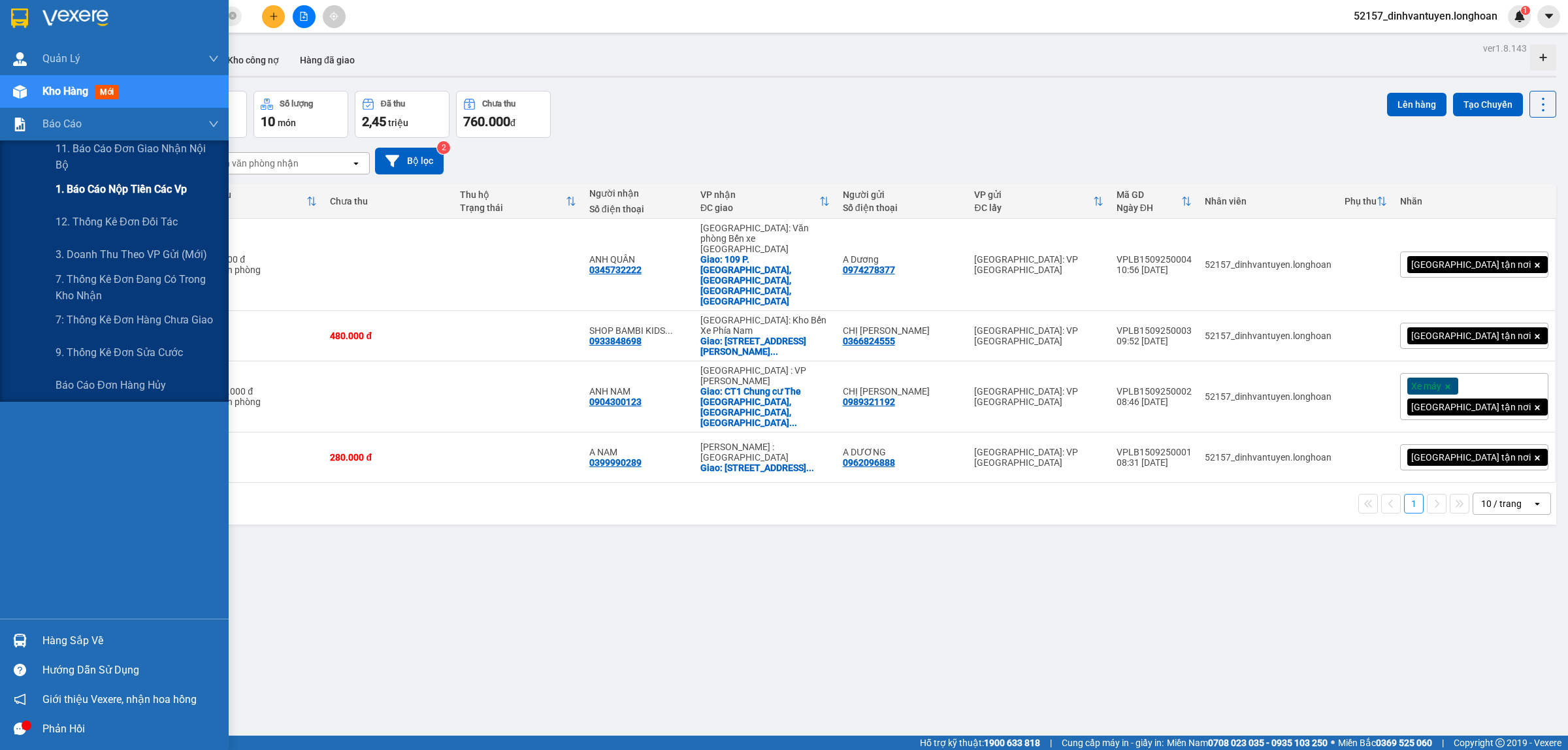
click at [151, 184] on span "1. Báo cáo nộp tiền các vp" at bounding box center [121, 189] width 131 height 16
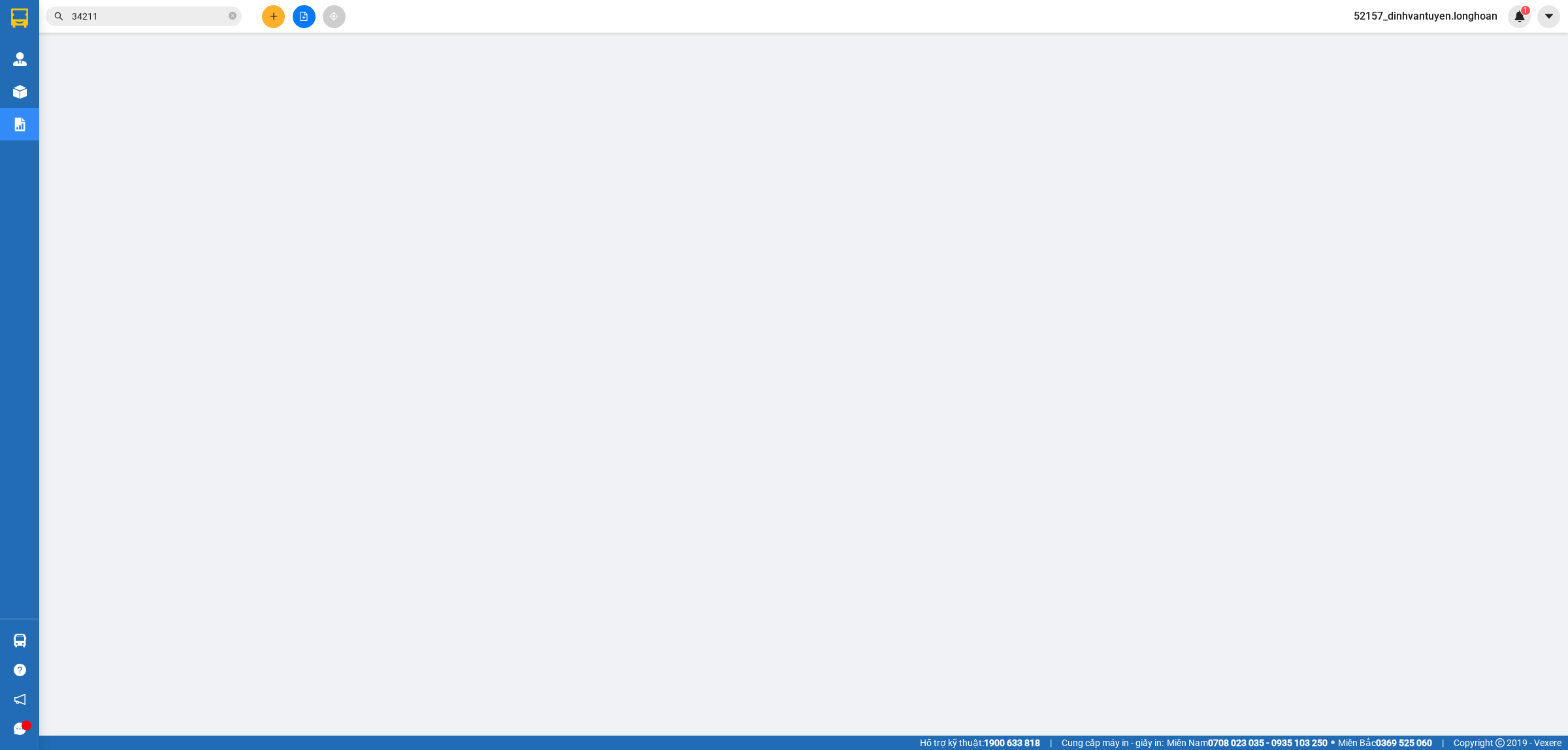
click at [181, 15] on input "34211" at bounding box center [148, 16] width 154 height 15
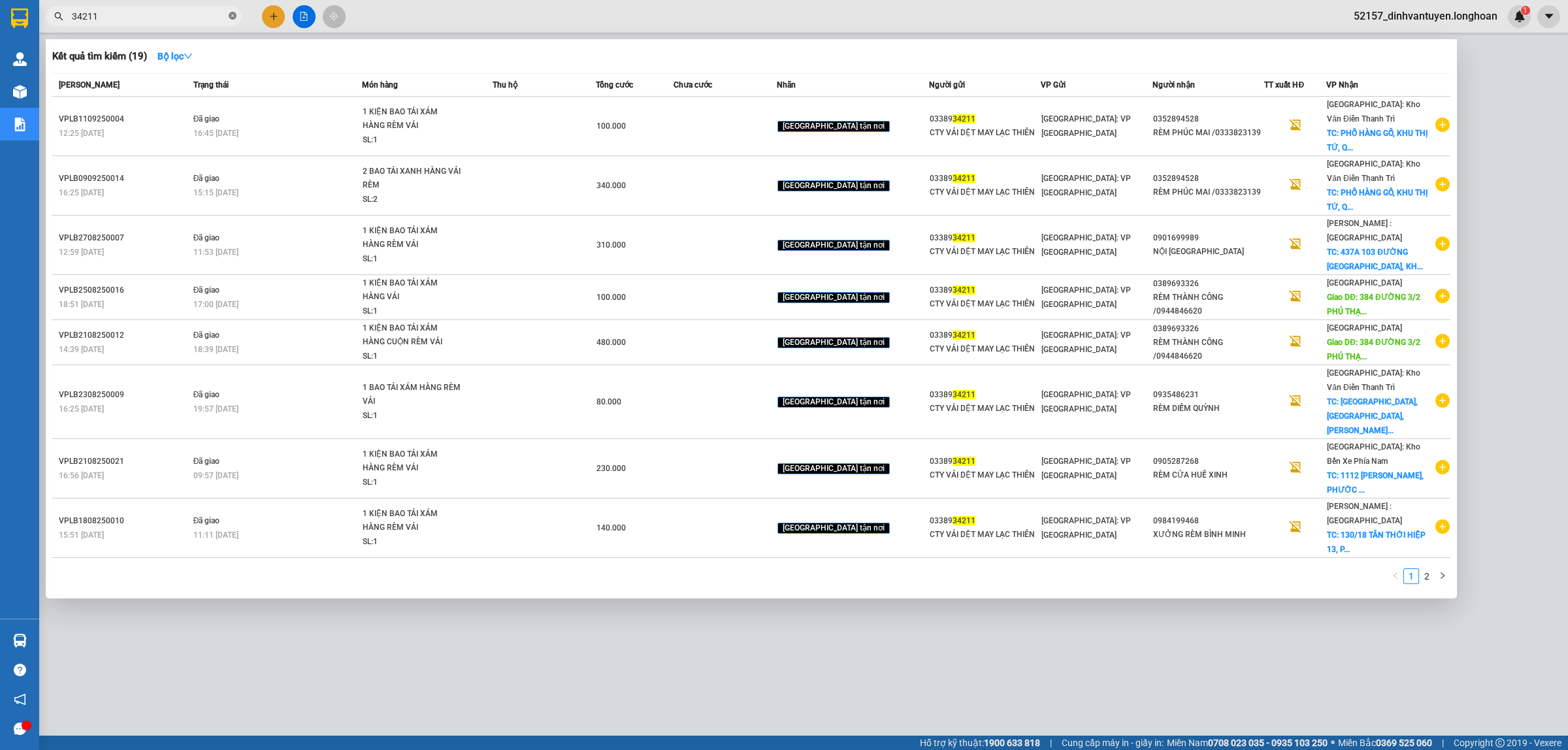
click at [230, 16] on icon "close-circle" at bounding box center [232, 15] width 8 height 8
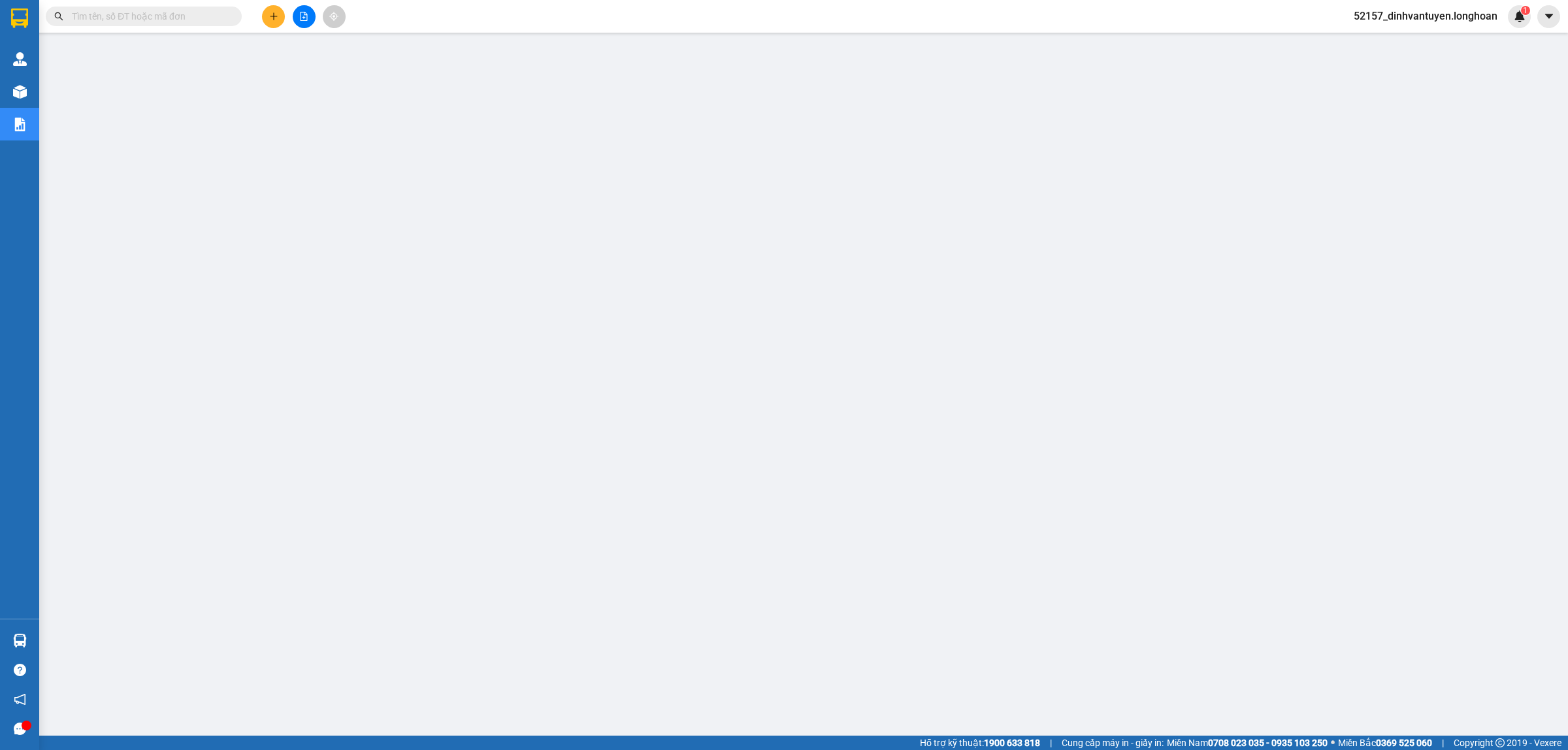
paste input "0915754679"
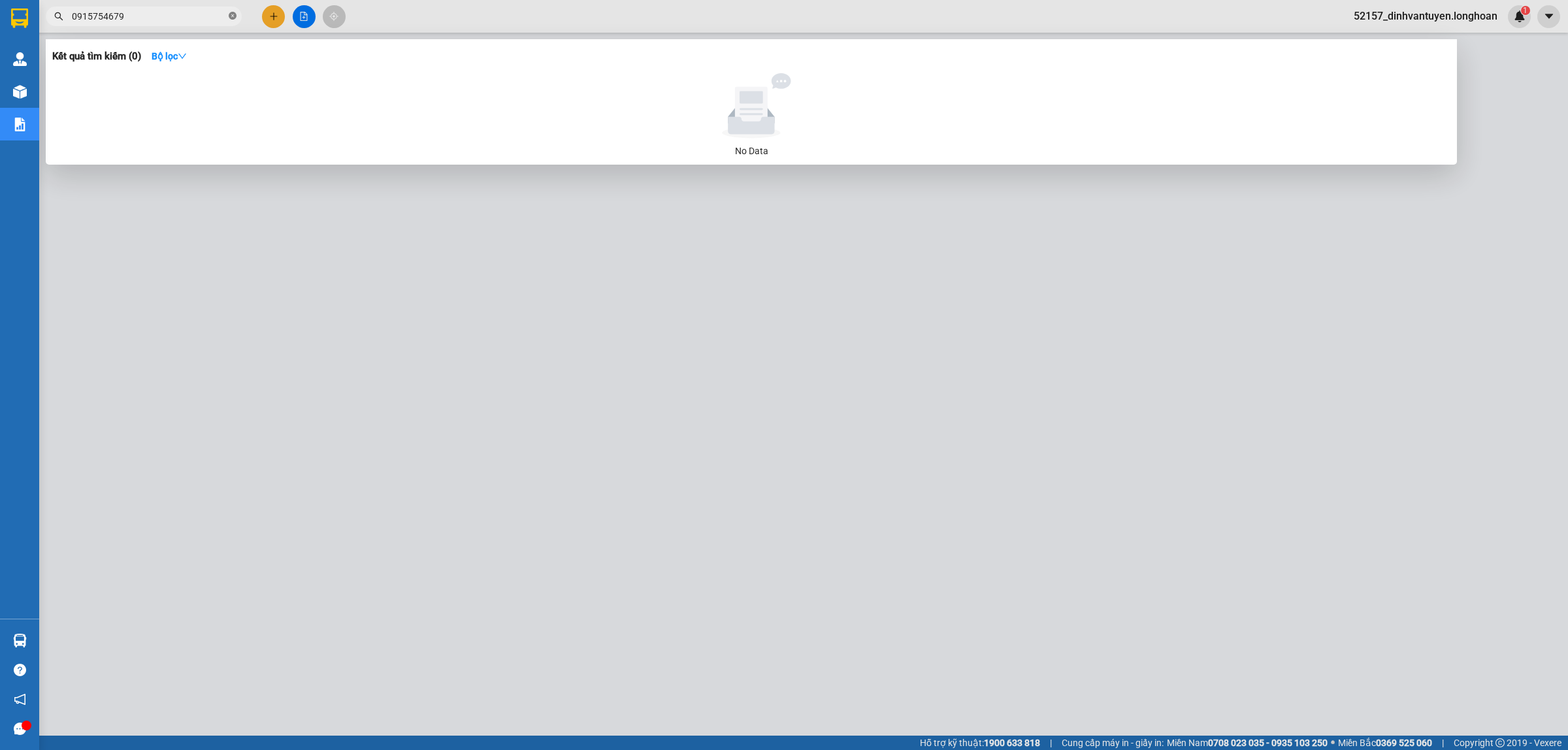
click at [236, 15] on icon "close-circle" at bounding box center [232, 15] width 8 height 8
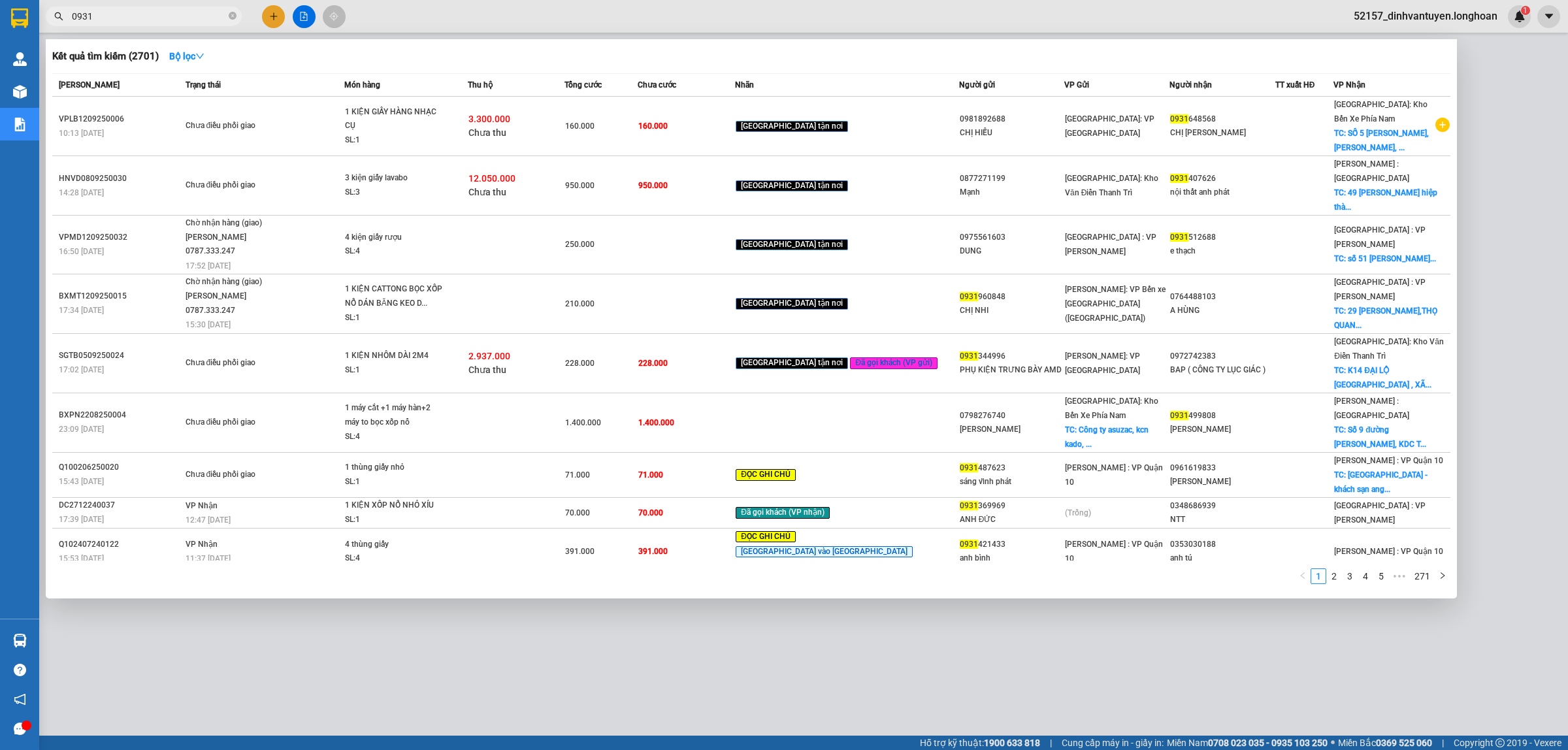
click at [227, 16] on span "0931" at bounding box center [143, 16] width 196 height 20
click at [232, 15] on icon "close-circle" at bounding box center [232, 15] width 8 height 8
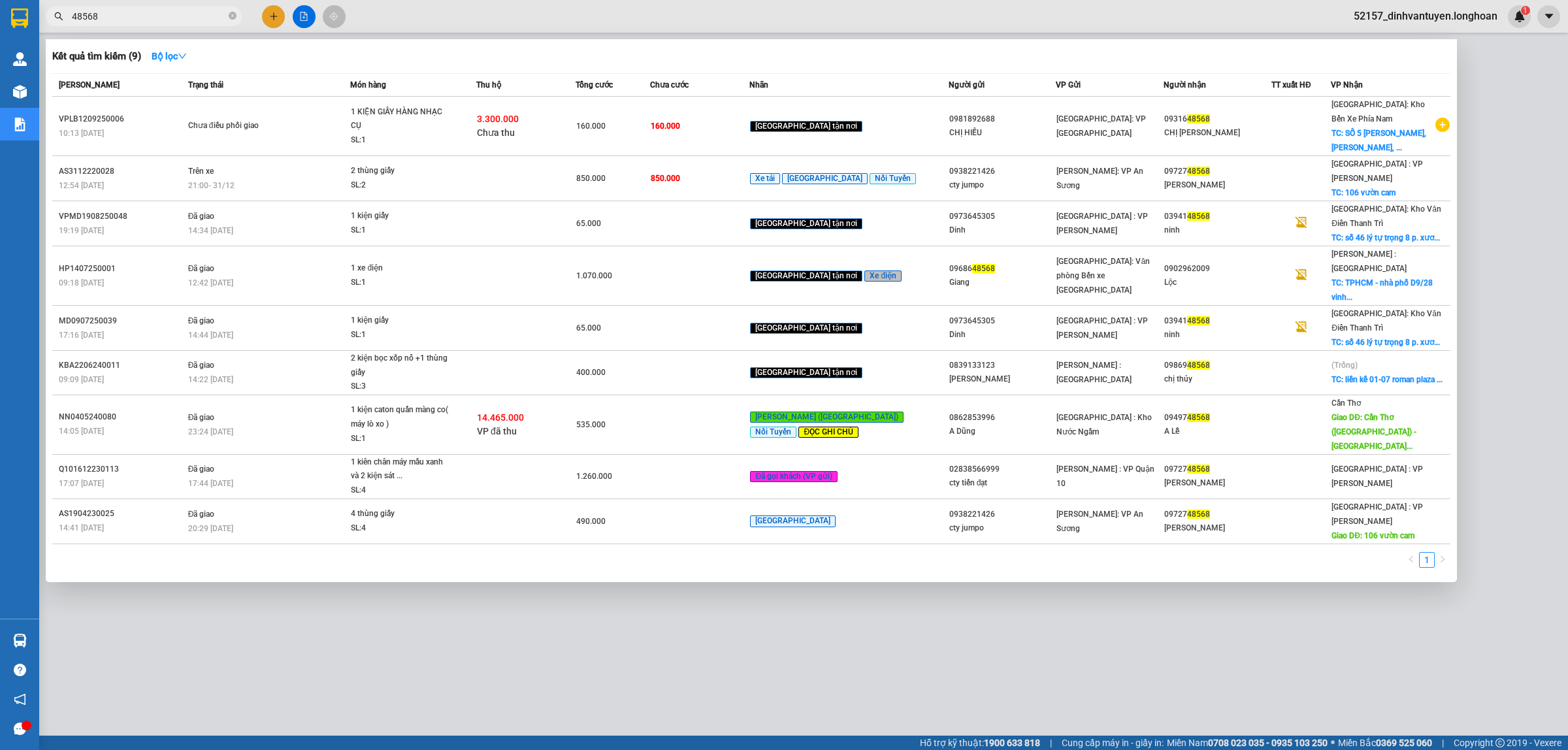
click at [281, 20] on div at bounding box center [784, 375] width 1568 height 750
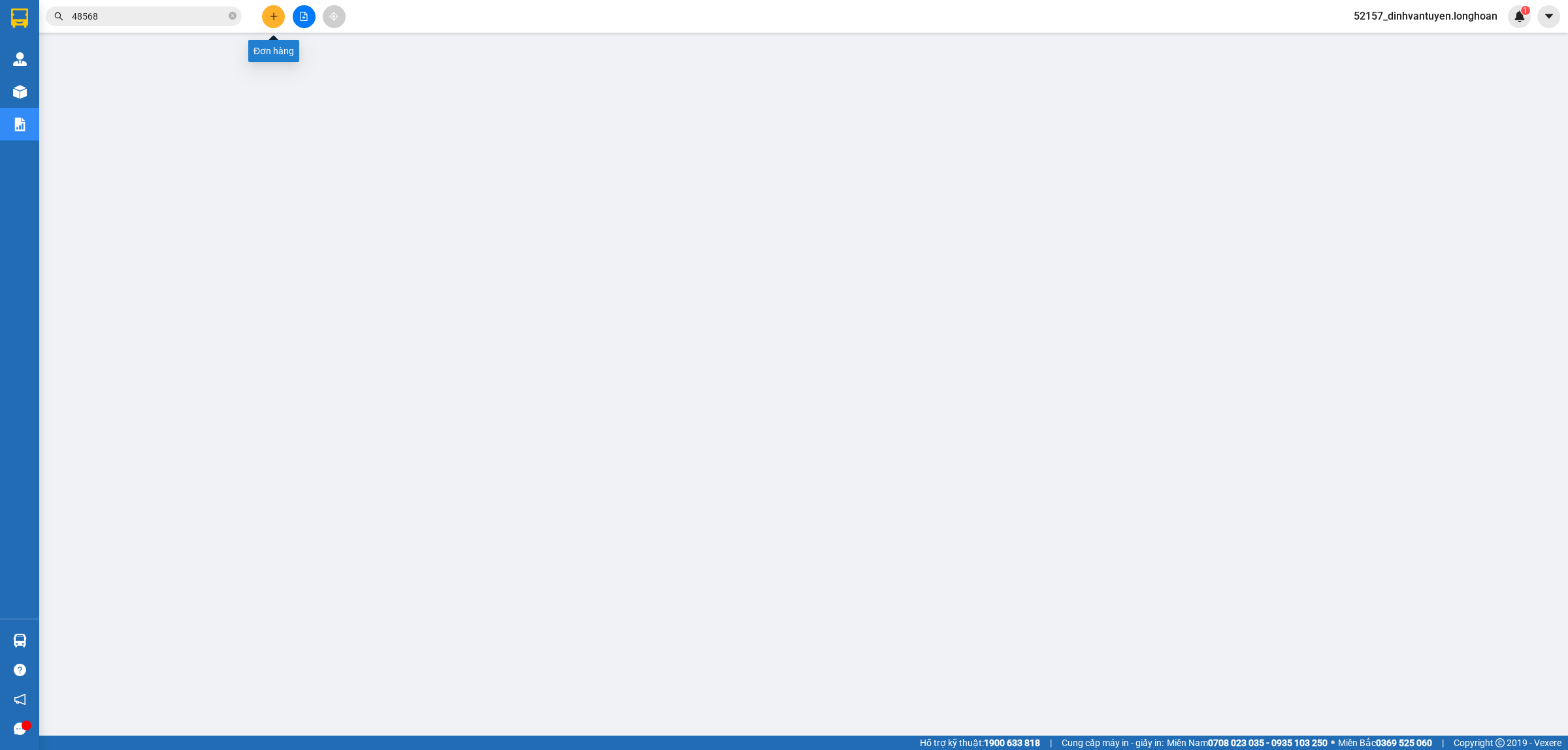
click at [280, 15] on button at bounding box center [273, 16] width 23 height 23
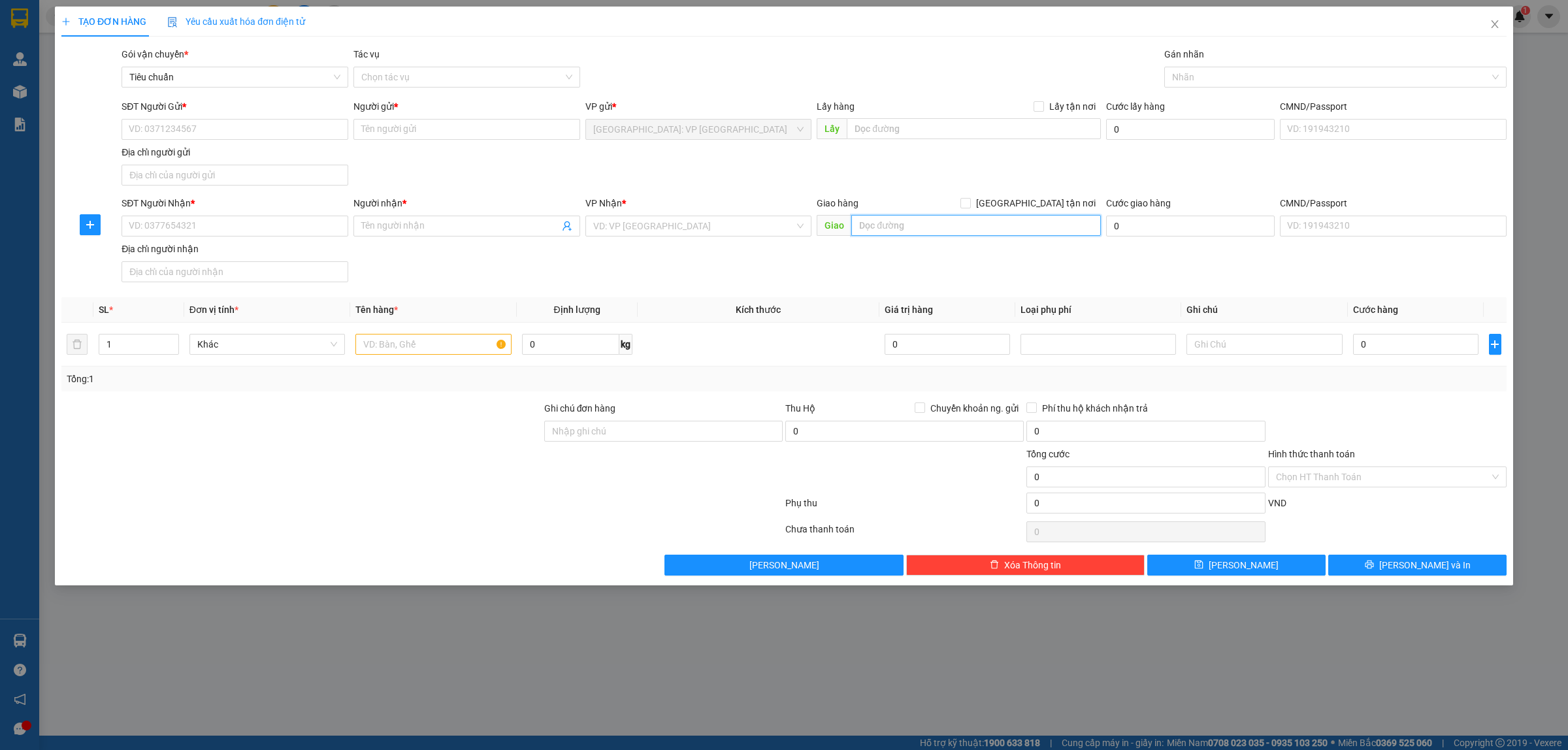
click at [918, 222] on input "text" at bounding box center [976, 225] width 249 height 21
paste input "Khu đô thị Hồ Xương Rồng, Phan Đình Phùng, TP. Thái Nguyên, tỉnh Thái Nguyên"
click at [759, 223] on input "search" at bounding box center [694, 226] width 202 height 20
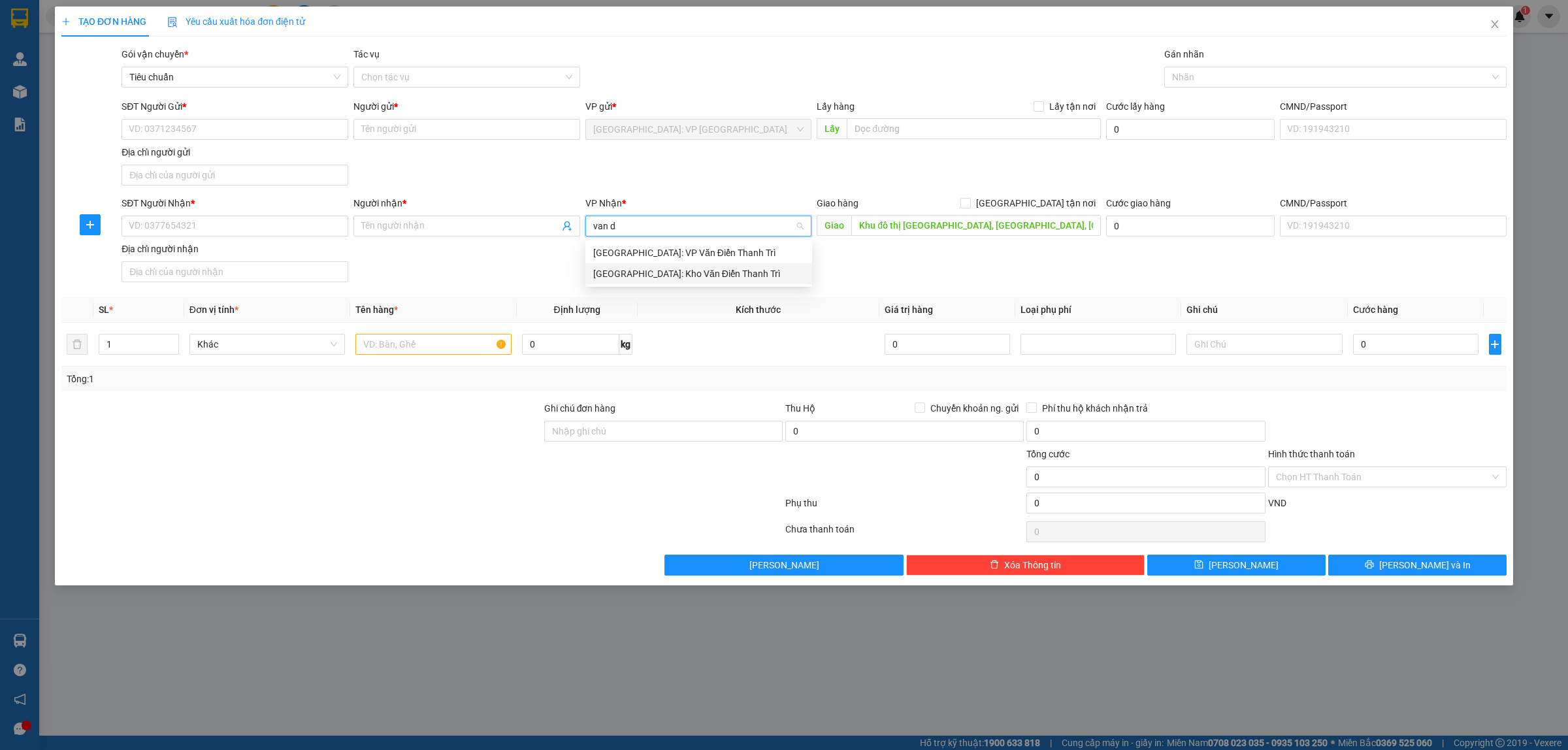
click at [695, 274] on div "Hà Nội: Kho Văn Điển Thanh Trì" at bounding box center [698, 274] width 211 height 15
click at [860, 226] on input "Khu đô thị Hồ Xương Rồng, Phan Đình Phùng, TP. Thái Nguyên, tỉnh Thái Nguyên" at bounding box center [976, 225] width 249 height 21
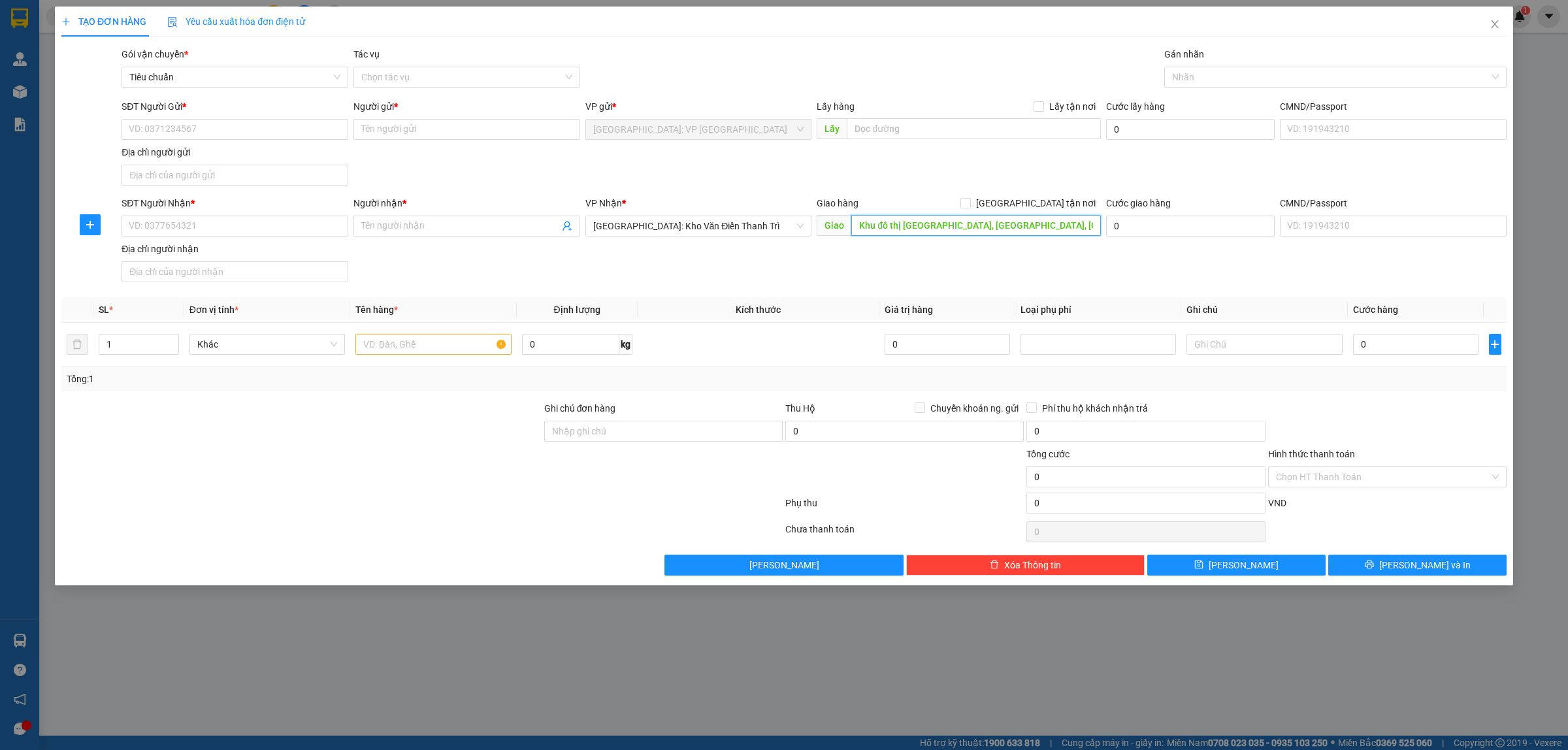
click at [854, 226] on input "Khu đô thị Hồ Xương Rồng, Phan Đình Phùng, TP. Thái Nguyên, tỉnh Thái Nguyên" at bounding box center [976, 225] width 249 height 21
click at [858, 226] on input "Khu đô thị Hồ Xương Rồng, Phan Đình Phùng, TP. Thái Nguyên, tỉnh Thái Nguyên" at bounding box center [976, 225] width 249 height 21
click at [970, 207] on input "[GEOGRAPHIC_DATA] tận nơi" at bounding box center [965, 202] width 9 height 9
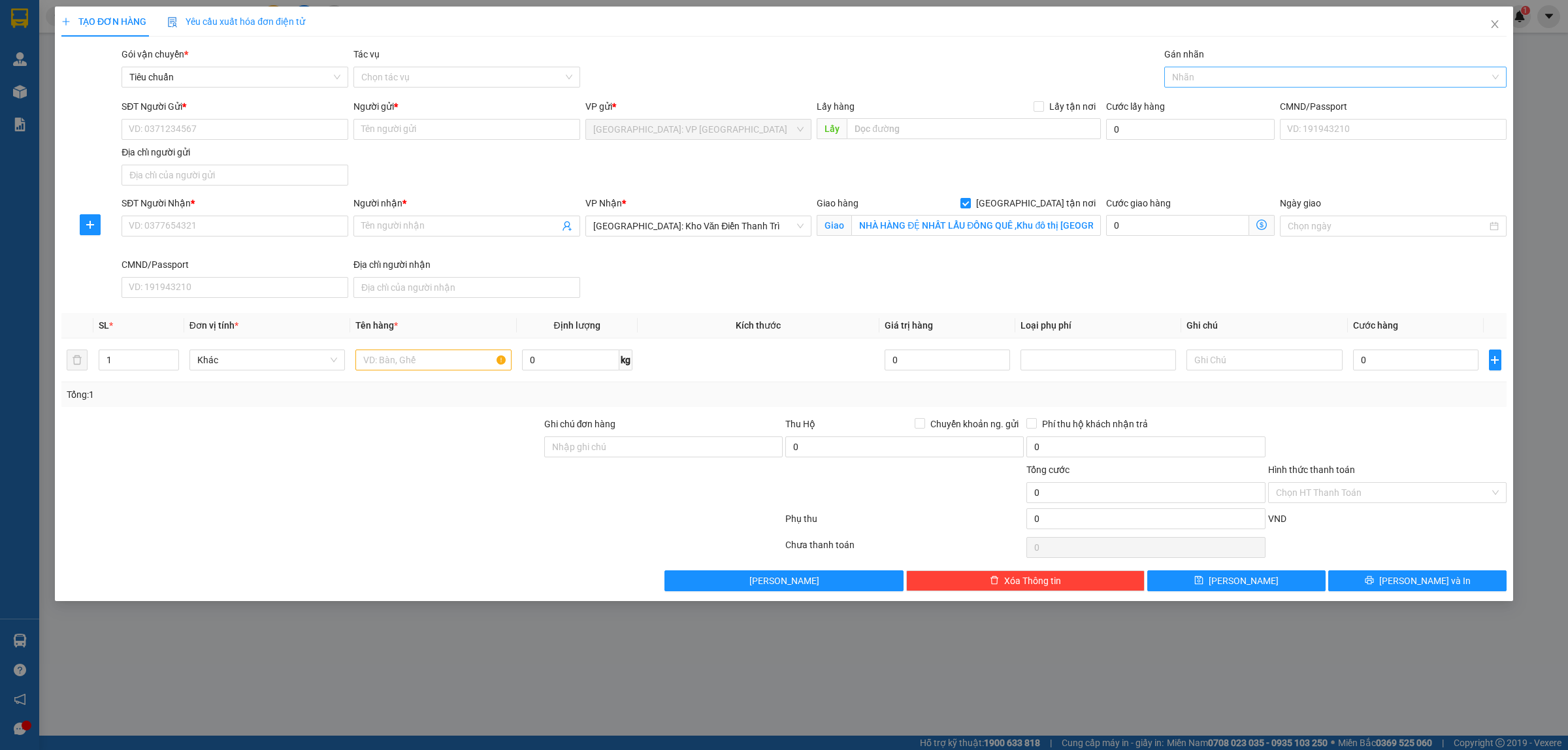
click at [1184, 82] on div at bounding box center [1329, 76] width 322 height 15
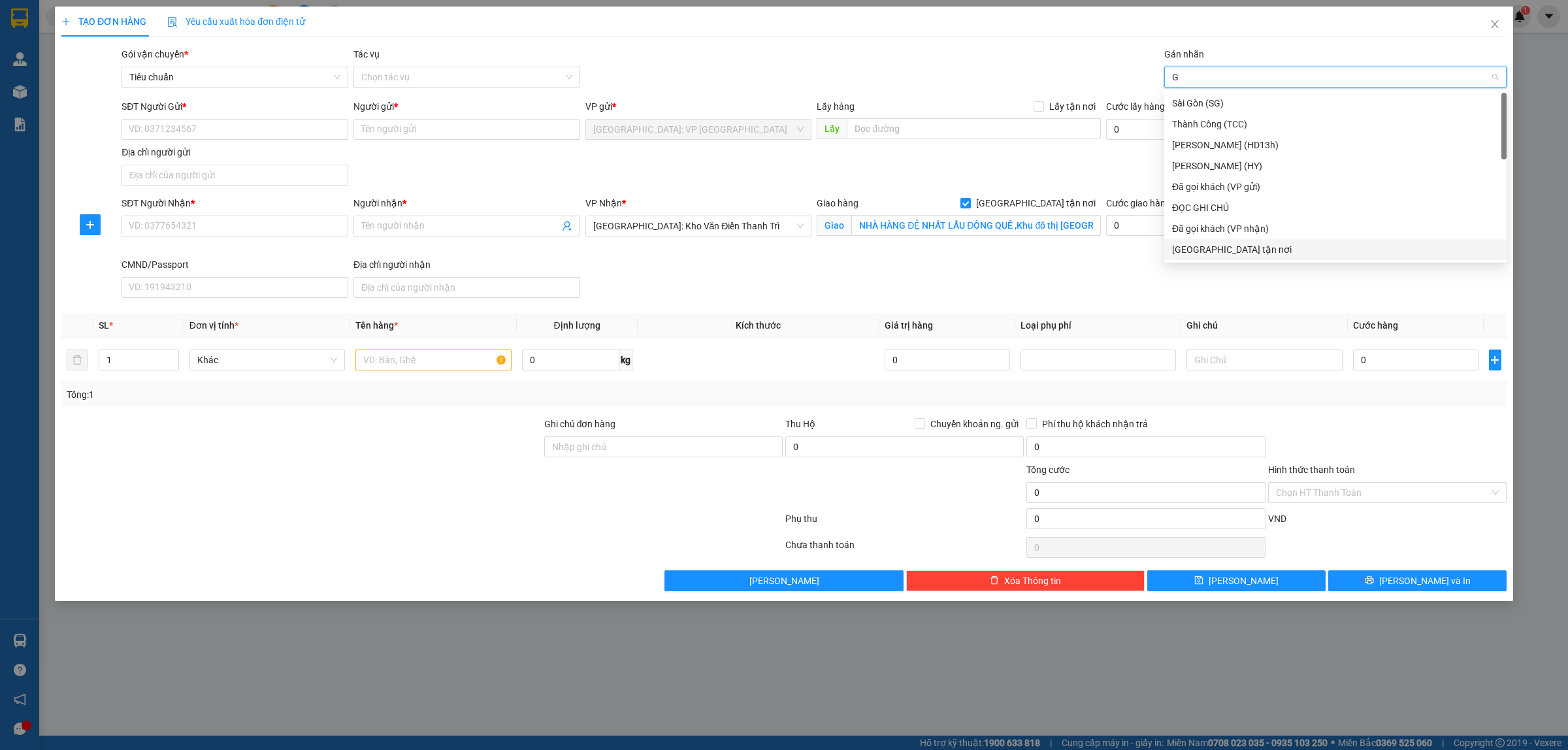
click at [1190, 245] on div "[GEOGRAPHIC_DATA] tận nơi" at bounding box center [1335, 249] width 327 height 15
click at [237, 119] on input "SĐT Người Gửi *" at bounding box center [234, 129] width 227 height 21
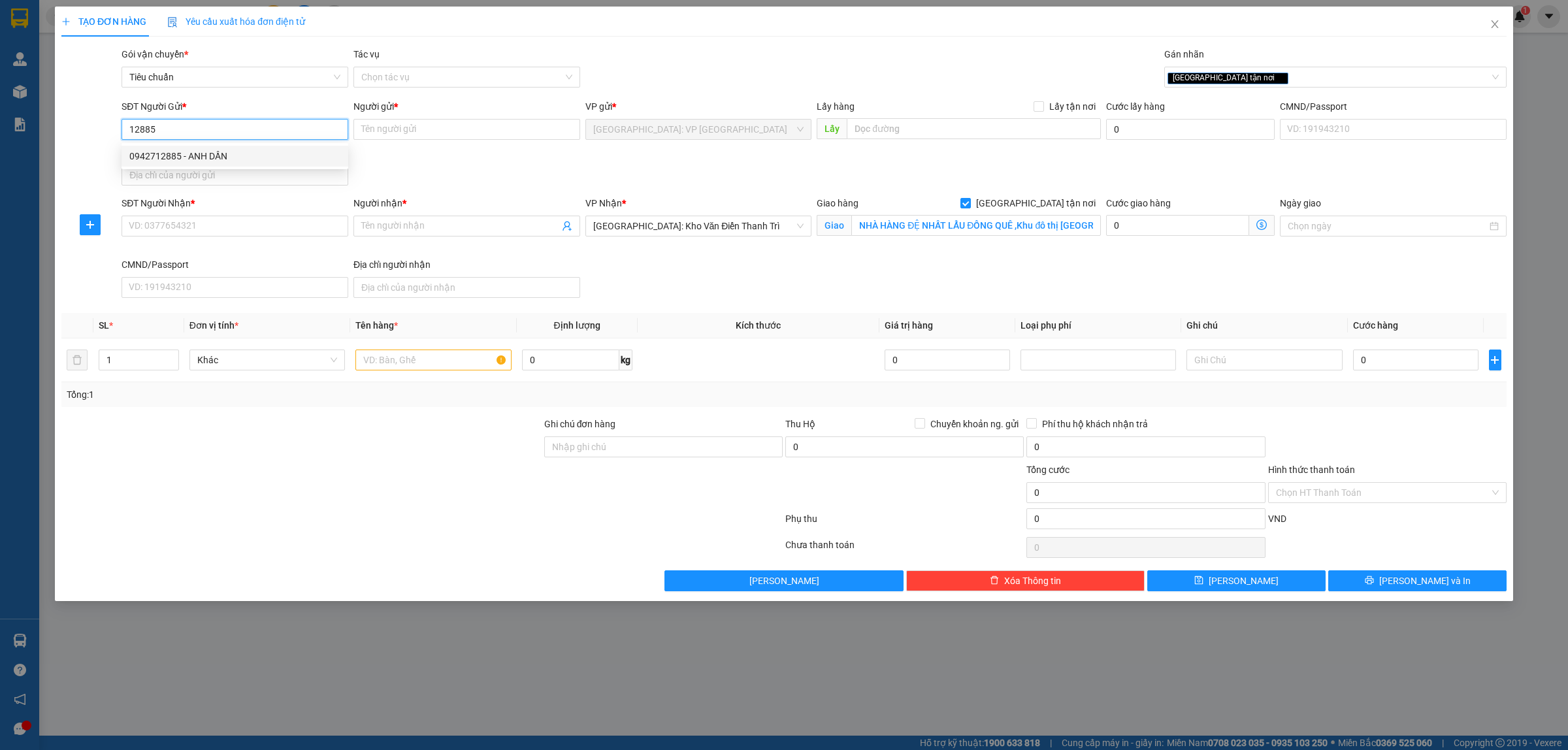
click at [222, 157] on div "0942712885 - ANH DẦN" at bounding box center [235, 157] width 211 height 15
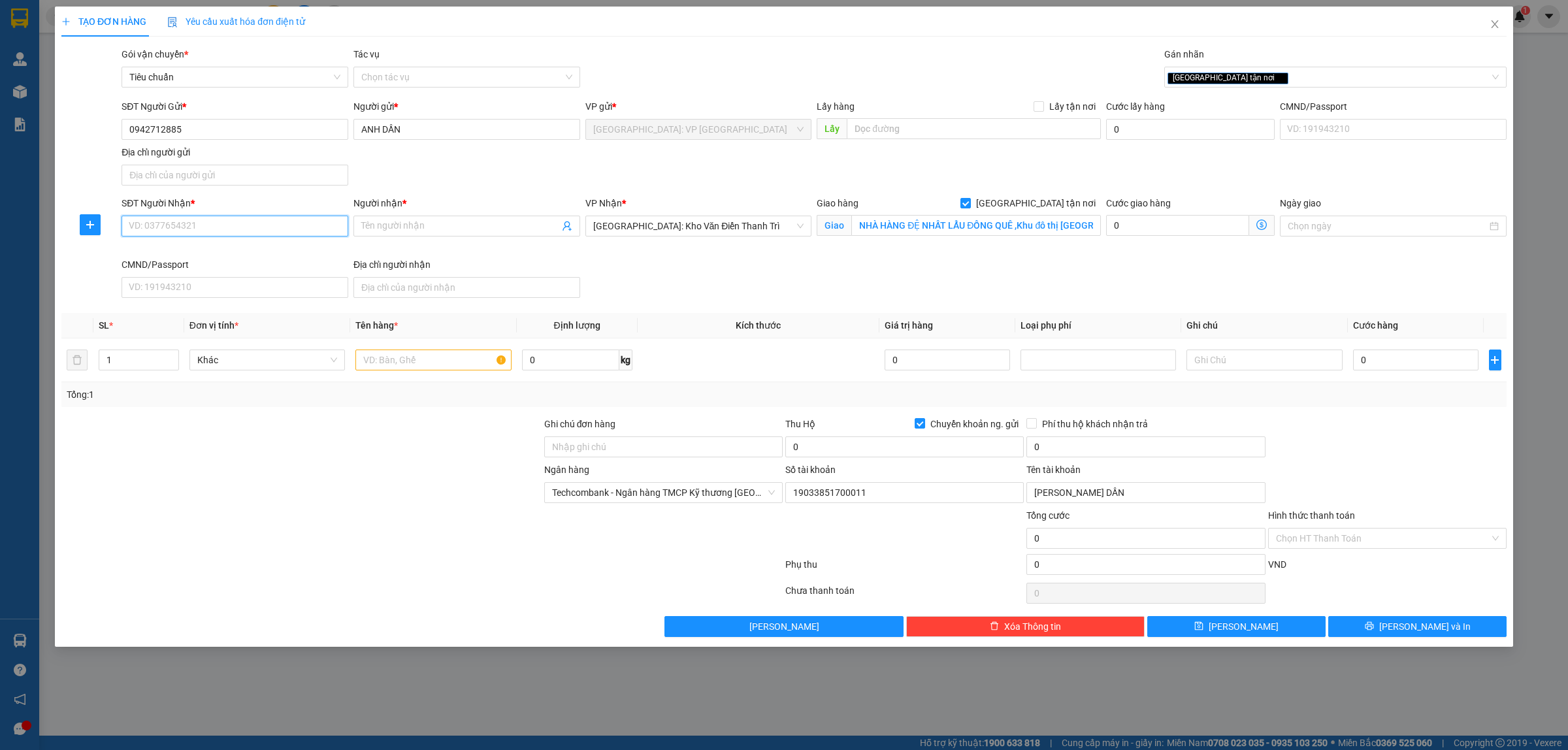
drag, startPoint x: 239, startPoint y: 217, endPoint x: 246, endPoint y: 218, distance: 7.1
click at [239, 218] on input "SĐT Người Nhận *" at bounding box center [234, 226] width 227 height 21
paste input "0862179689"
click at [408, 210] on div "Người nhận *" at bounding box center [466, 203] width 227 height 15
click at [408, 218] on input "Người nhận *" at bounding box center [460, 226] width 198 height 15
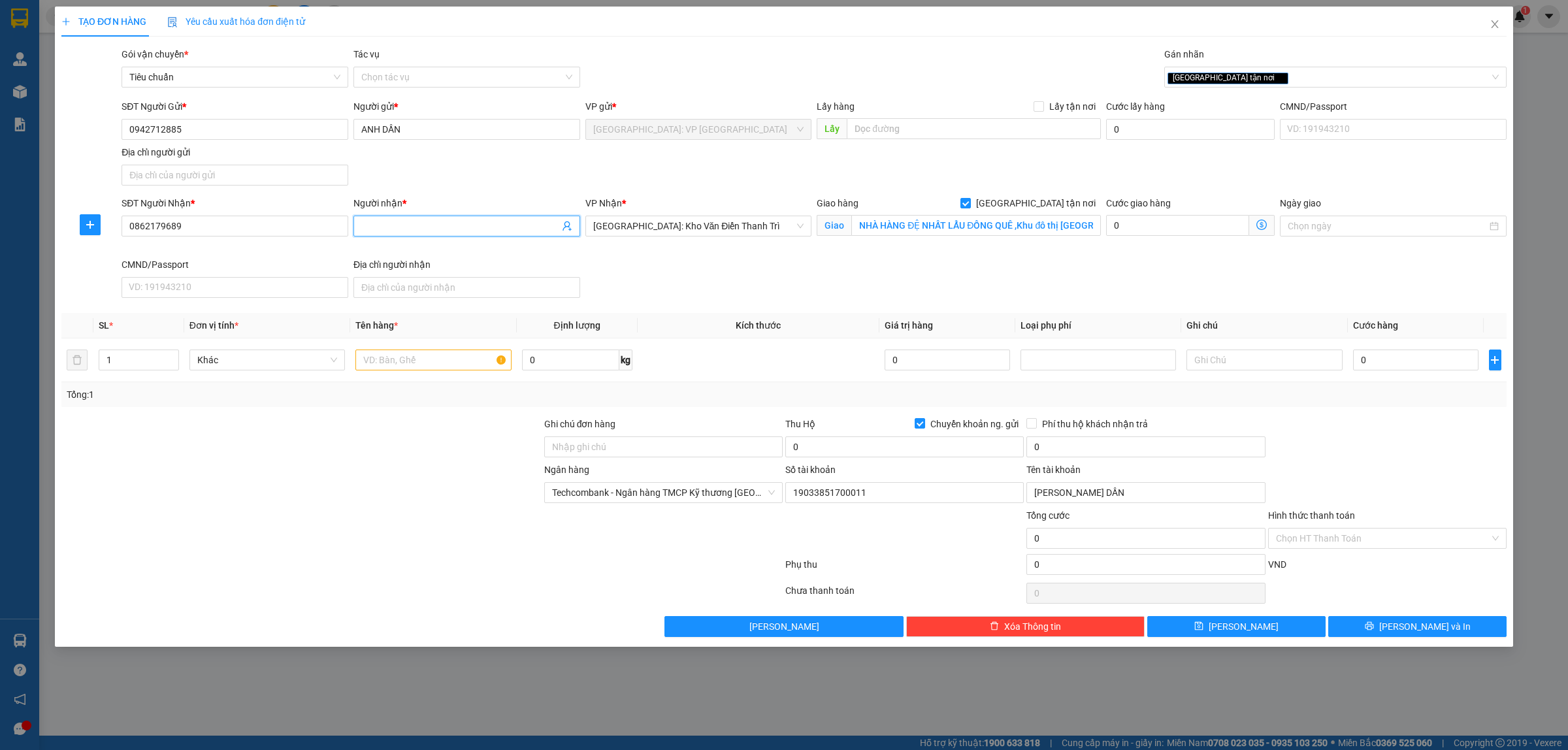
click at [416, 226] on input "Người nhận *" at bounding box center [460, 226] width 198 height 15
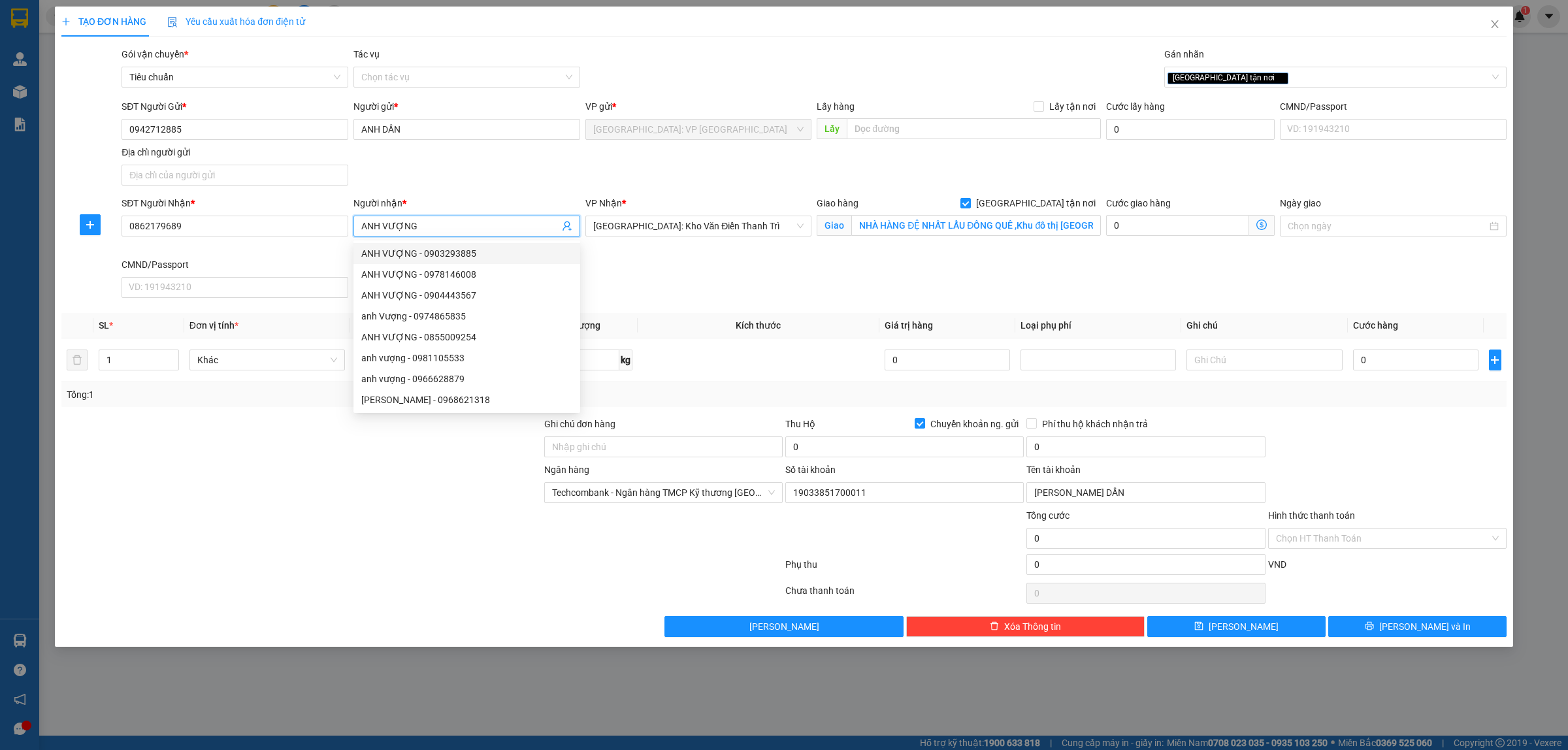
click at [759, 291] on div "SĐT Người Nhận * 0862179689 Người nhận * ANH VƯỢNG VP Nhận * Hà Nội: Kho Văn Đi…" at bounding box center [814, 249] width 1390 height 107
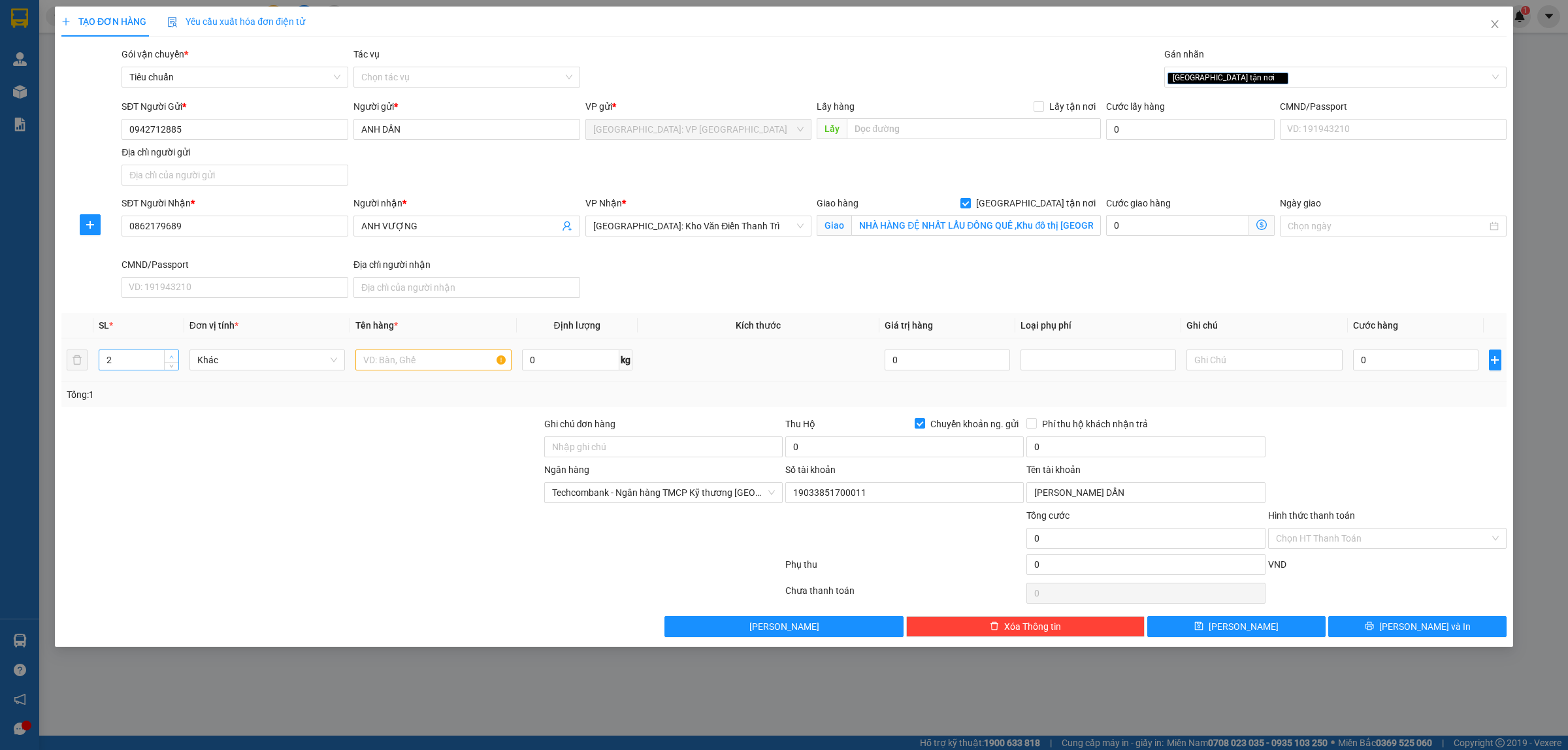
click at [170, 355] on icon "up" at bounding box center [171, 357] width 5 height 5
drag, startPoint x: 168, startPoint y: 362, endPoint x: 188, endPoint y: 369, distance: 21.2
click at [170, 364] on span "down" at bounding box center [171, 365] width 8 height 8
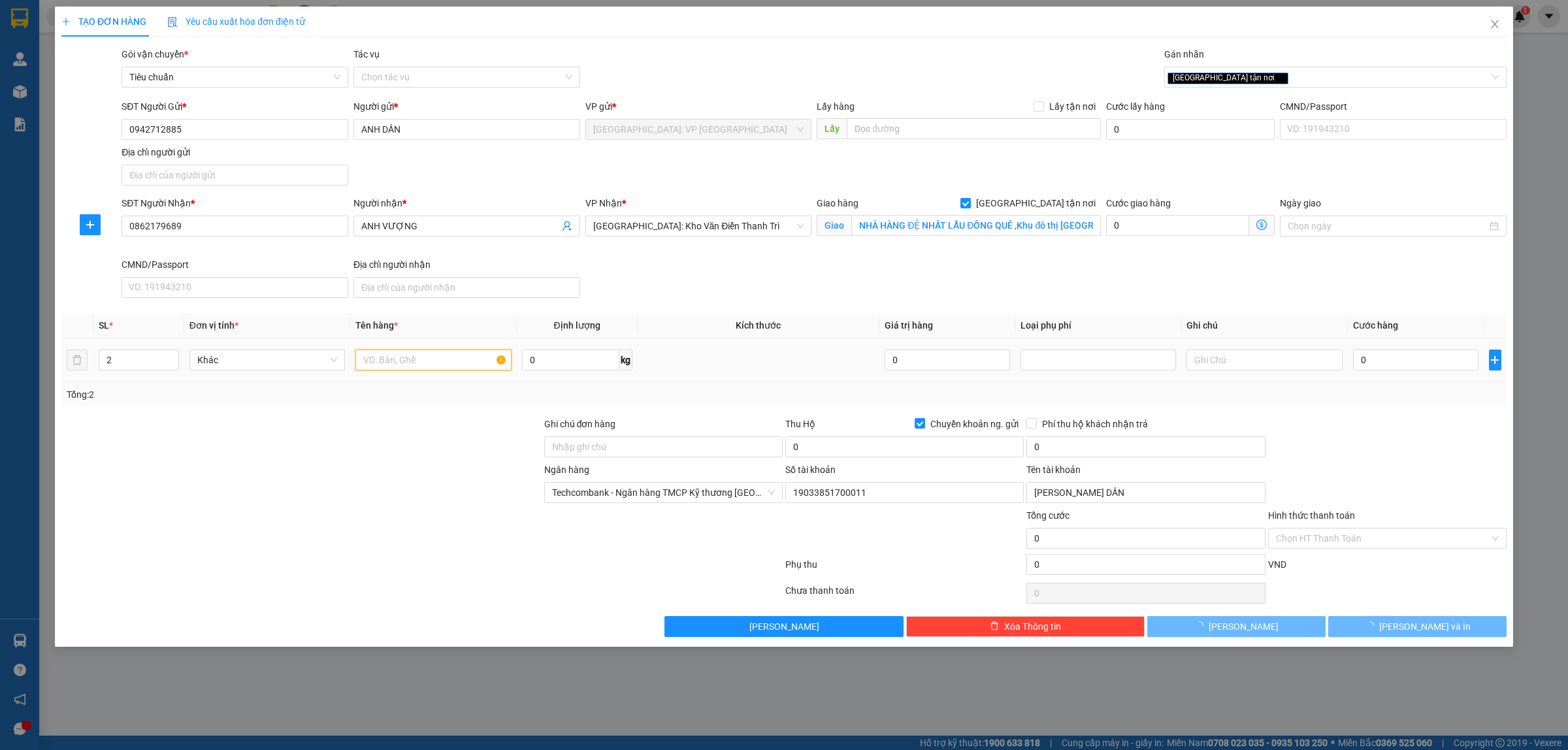
drag, startPoint x: 445, startPoint y: 370, endPoint x: 452, endPoint y: 368, distance: 7.3
click at [450, 369] on input "text" at bounding box center [433, 360] width 156 height 21
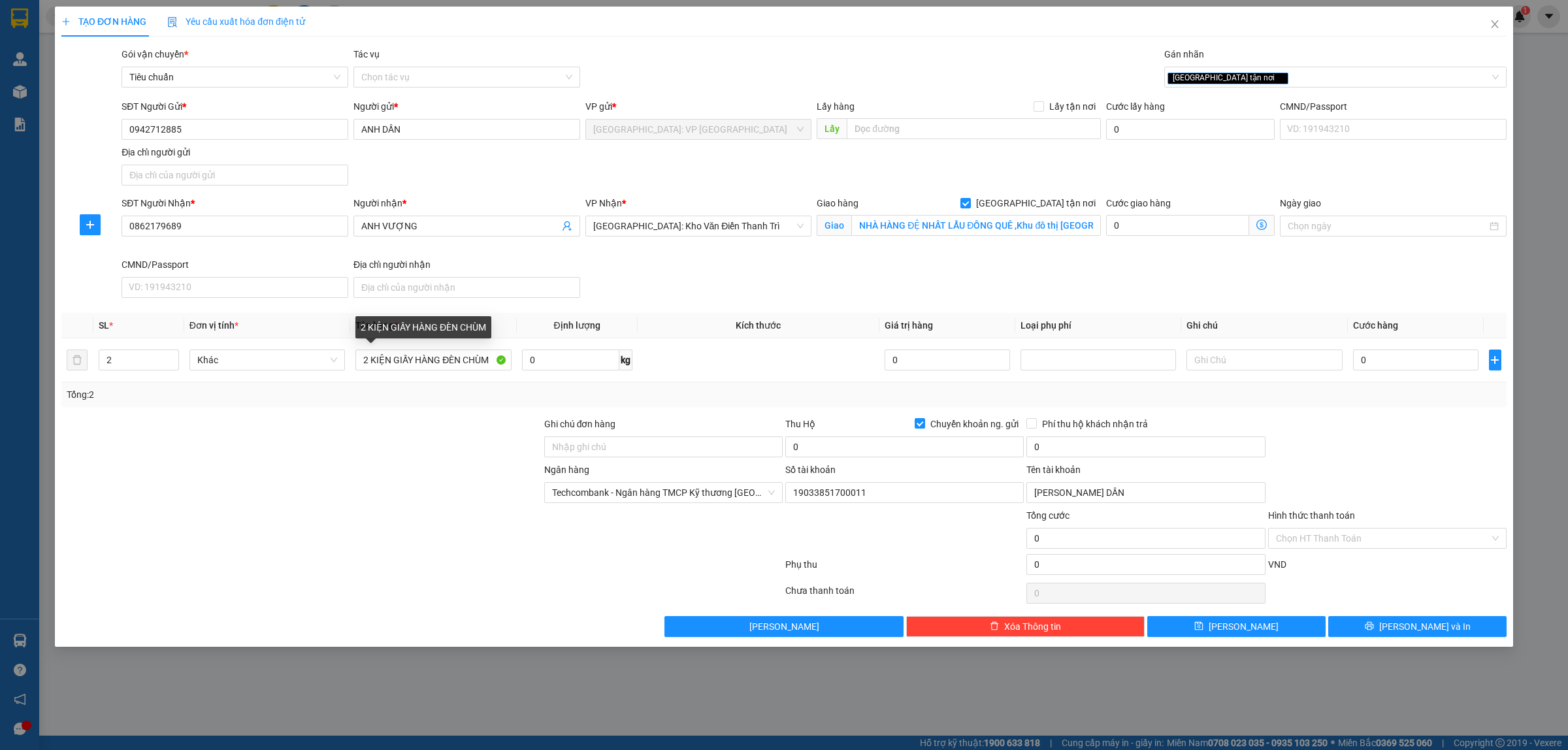
click at [434, 419] on div at bounding box center [301, 440] width 483 height 46
click at [1402, 360] on input "0" at bounding box center [1416, 360] width 126 height 21
click at [935, 451] on input "0" at bounding box center [904, 446] width 239 height 21
click at [1138, 445] on input "0" at bounding box center [1145, 446] width 239 height 21
click at [929, 449] on input "100.000" at bounding box center [904, 446] width 239 height 21
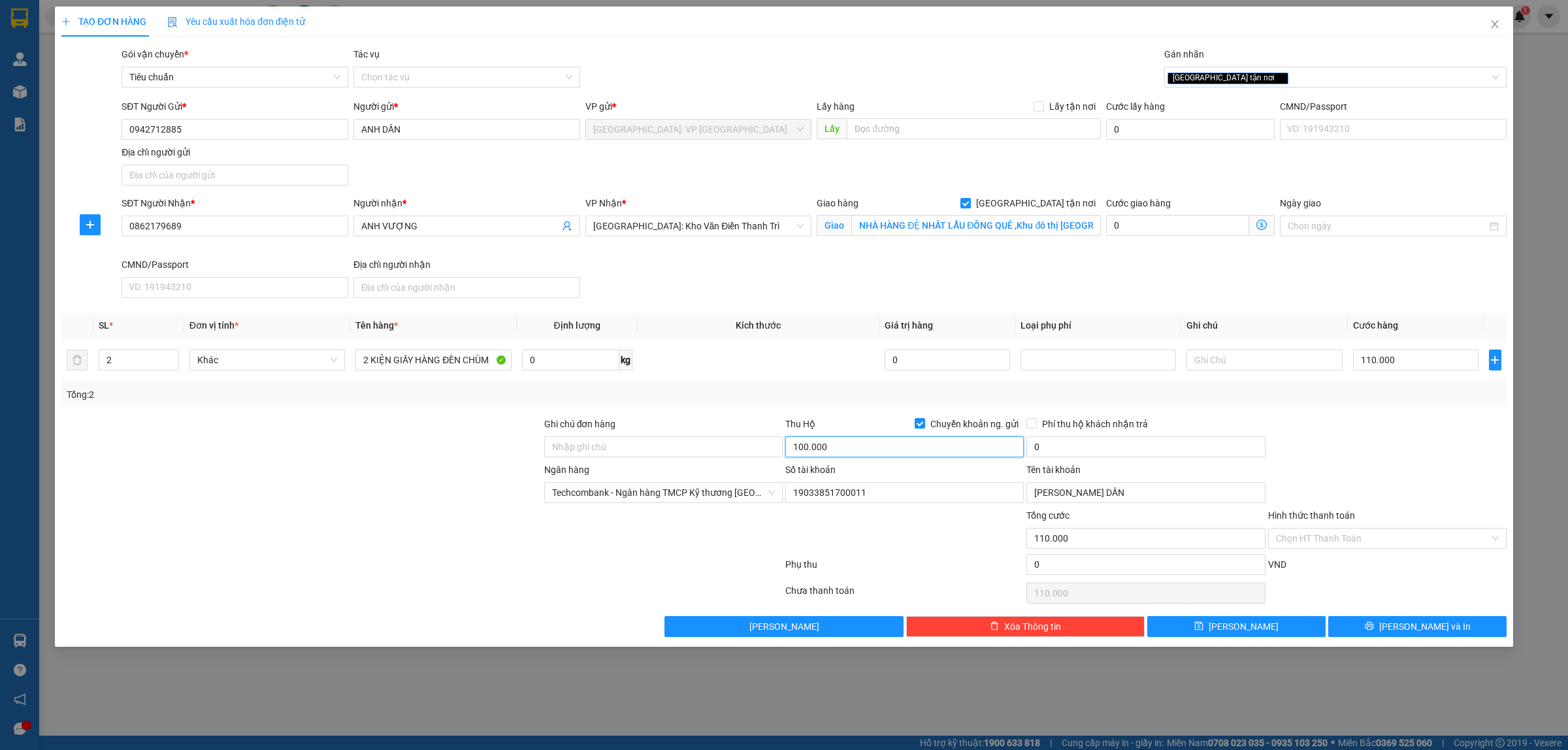
click at [929, 449] on input "100.000" at bounding box center [904, 446] width 239 height 21
click at [929, 448] on input "100.000" at bounding box center [904, 446] width 239 height 21
click at [1085, 448] on input "0" at bounding box center [1145, 446] width 239 height 21
click at [1374, 623] on icon "printer" at bounding box center [1369, 625] width 9 height 9
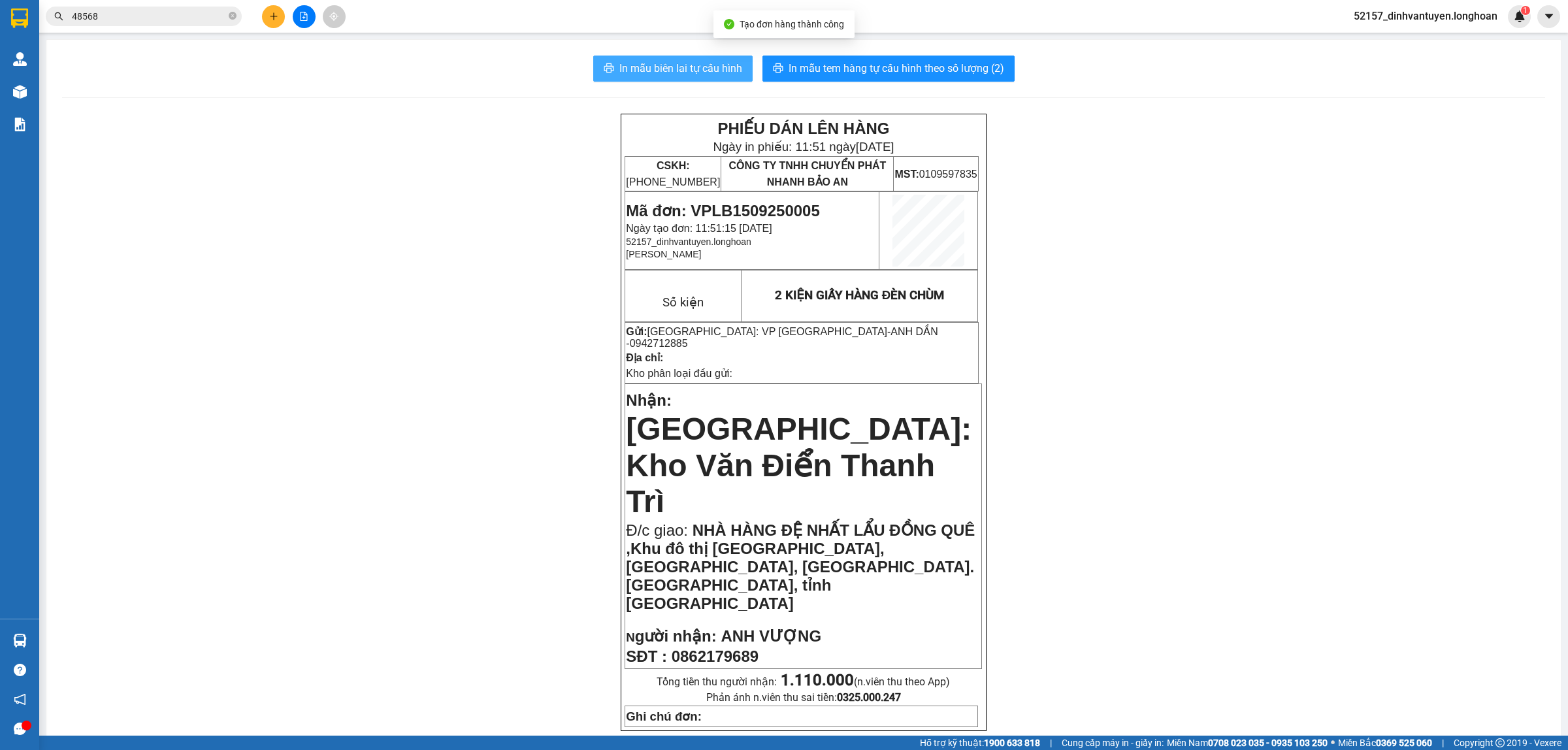
click at [663, 76] on span "In mẫu biên lai tự cấu hình" at bounding box center [680, 68] width 123 height 16
click at [687, 338] on span "0942712885" at bounding box center [659, 343] width 58 height 11
copy span "0942712885"
click at [270, 10] on button at bounding box center [273, 16] width 23 height 23
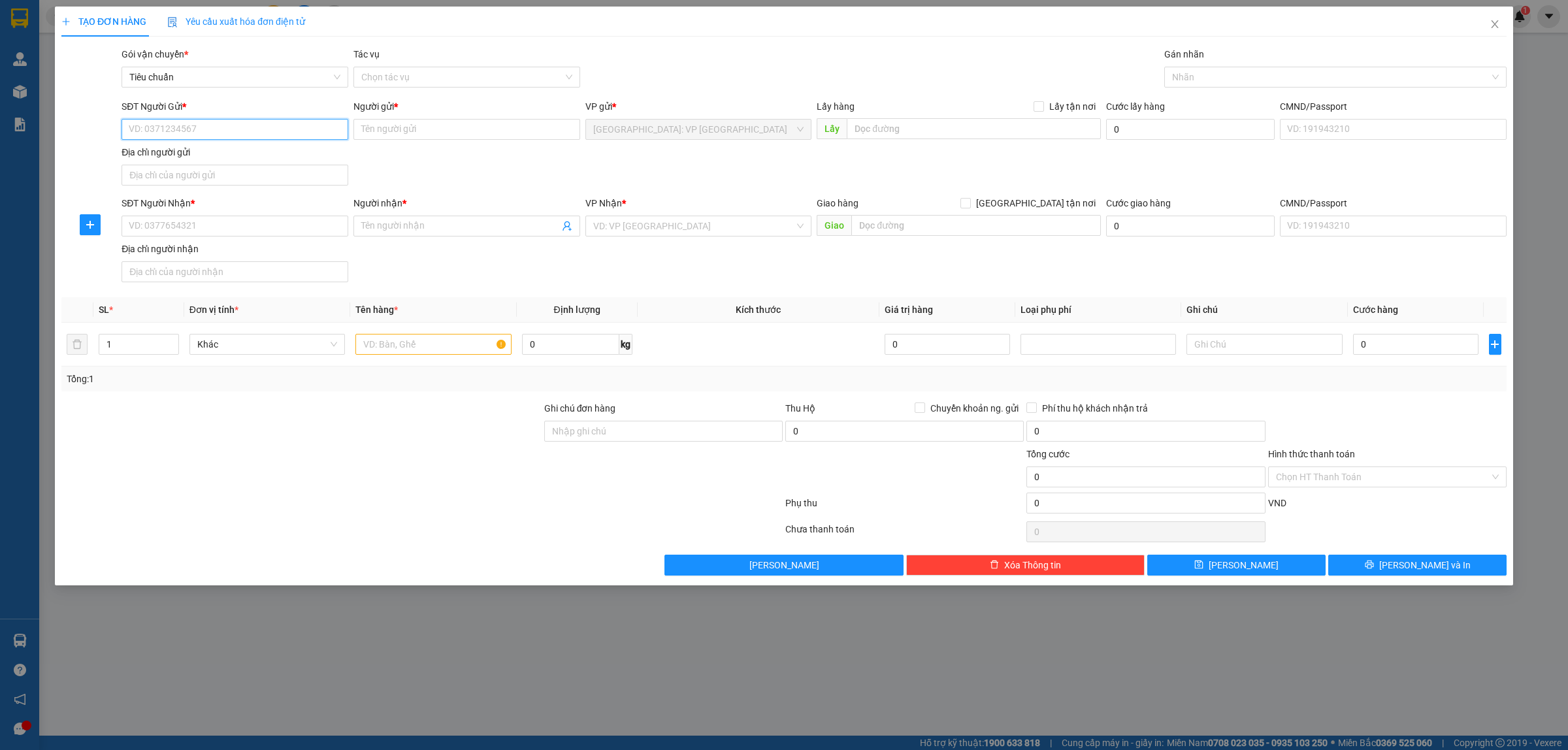
paste input "0942712885"
click at [279, 154] on div "0942712885 - ANH DẦN" at bounding box center [235, 157] width 211 height 15
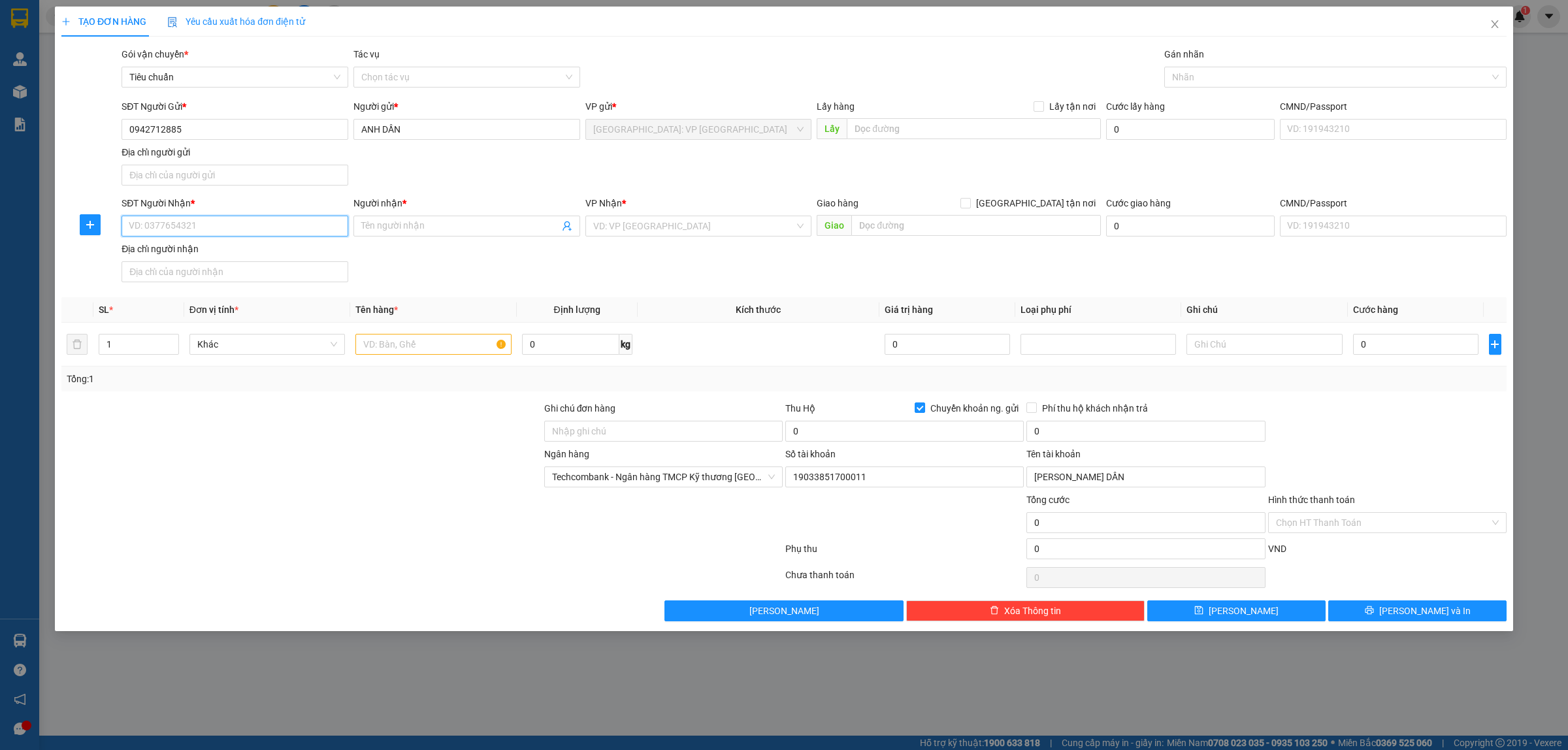
click at [265, 226] on input "SĐT Người Nhận *" at bounding box center [234, 226] width 227 height 21
click at [402, 228] on input "Người nhận *" at bounding box center [460, 226] width 198 height 15
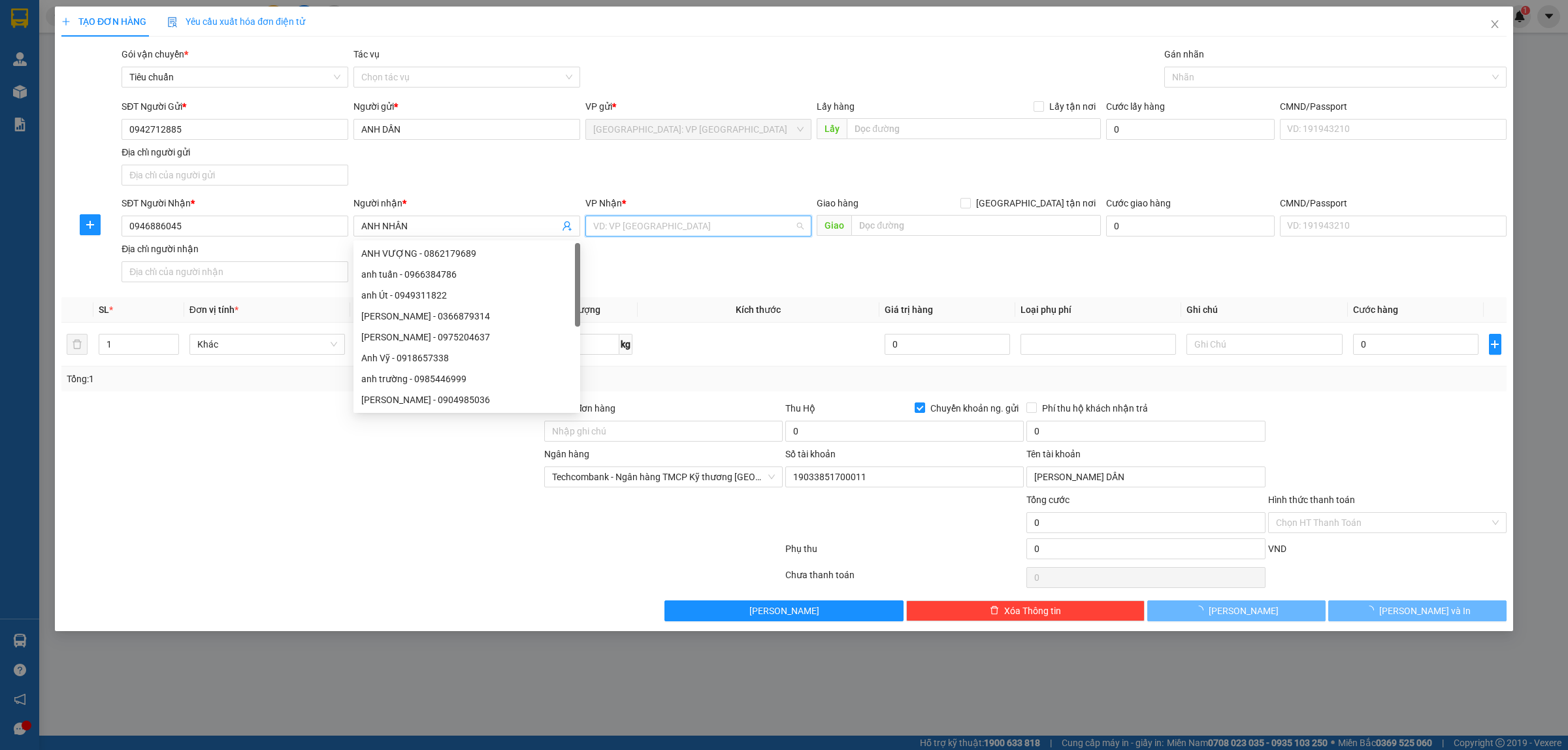
click at [730, 230] on input "search" at bounding box center [694, 226] width 202 height 20
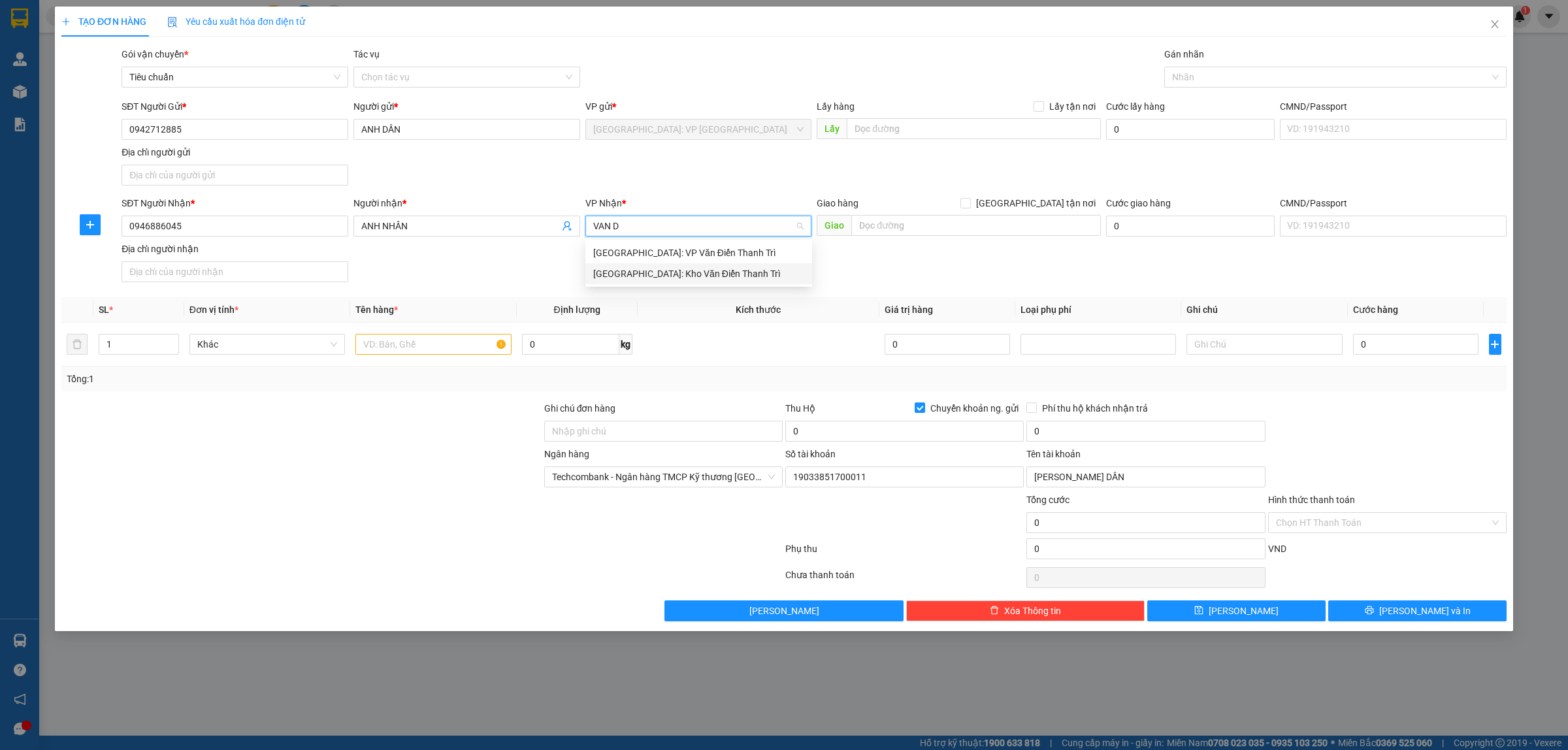
click at [671, 271] on div "Hà Nội: Kho Văn Điển Thanh Trì" at bounding box center [698, 274] width 211 height 15
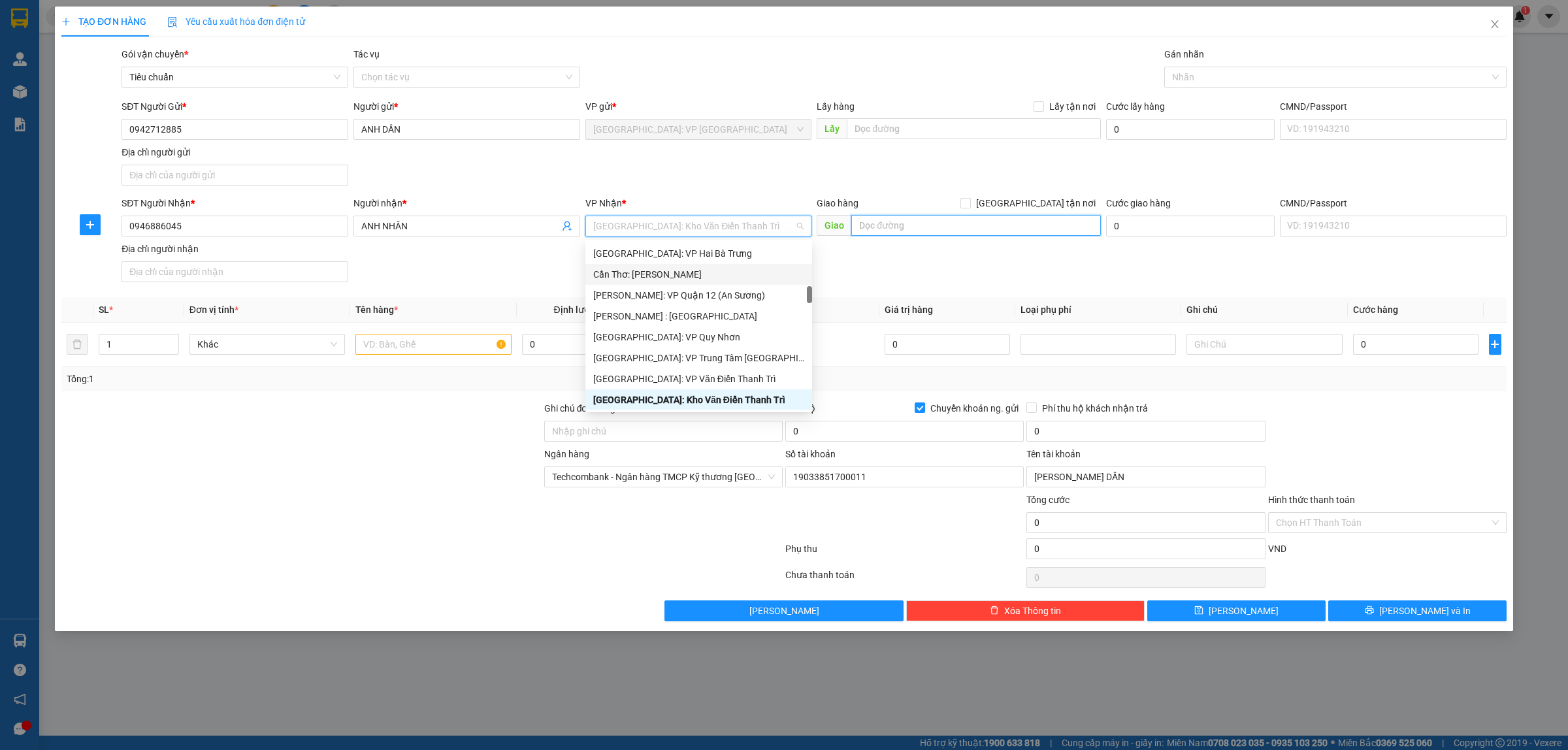
click at [889, 222] on input "text" at bounding box center [976, 225] width 249 height 21
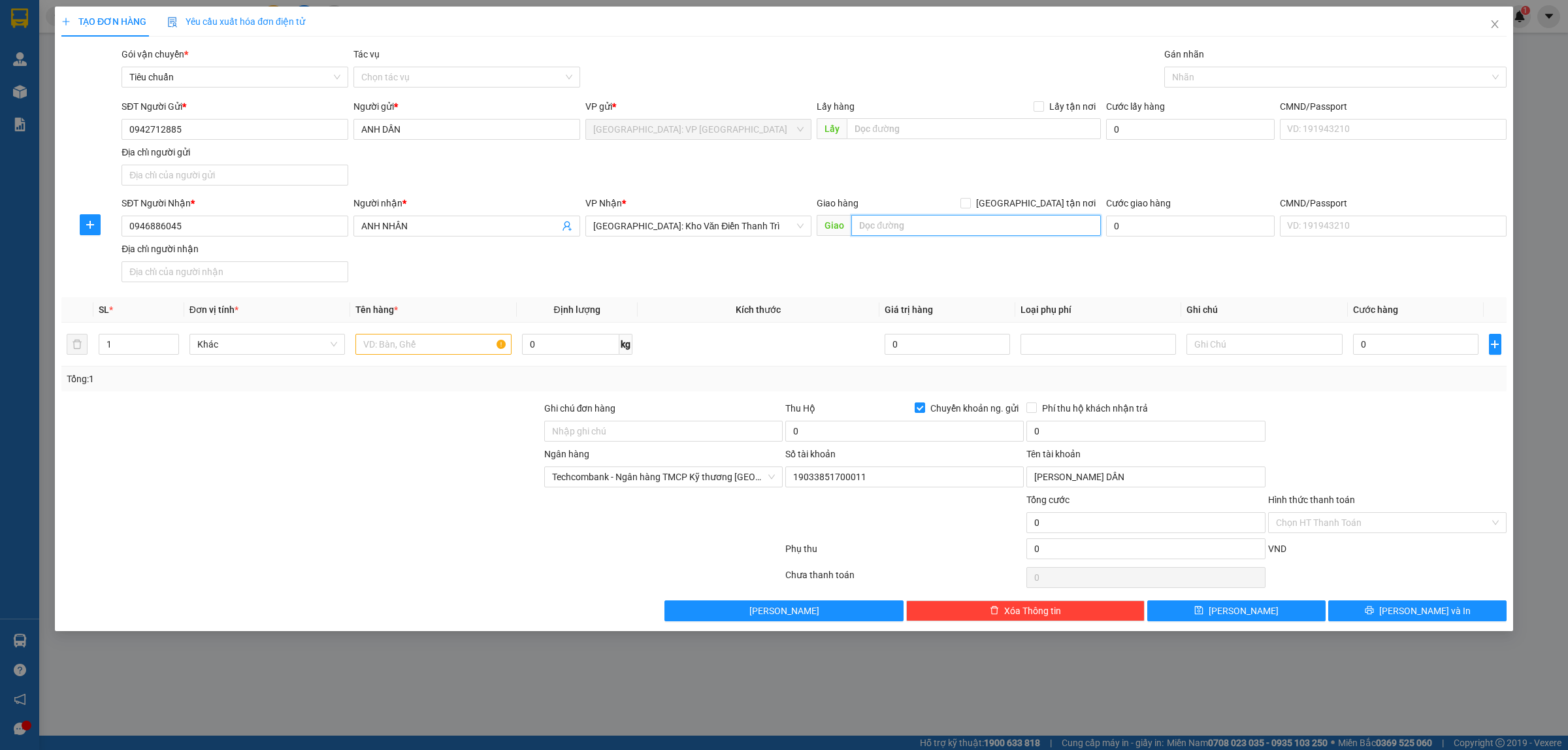
paste input "Km4 - đường 55- nam điền- nam trực- nam định"
click at [970, 203] on input "[GEOGRAPHIC_DATA] tận nơi" at bounding box center [965, 202] width 9 height 9
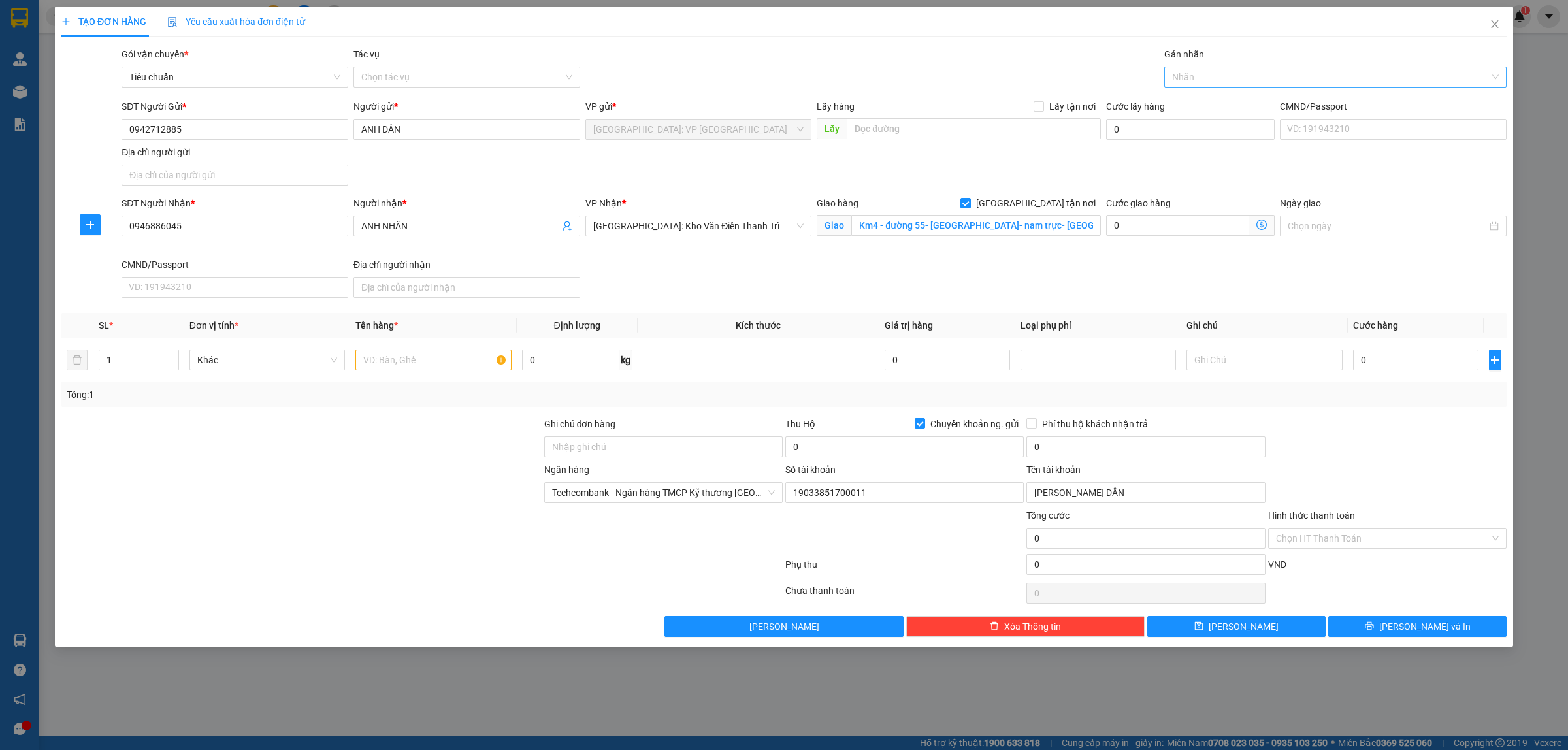
click at [1207, 83] on div at bounding box center [1329, 76] width 322 height 15
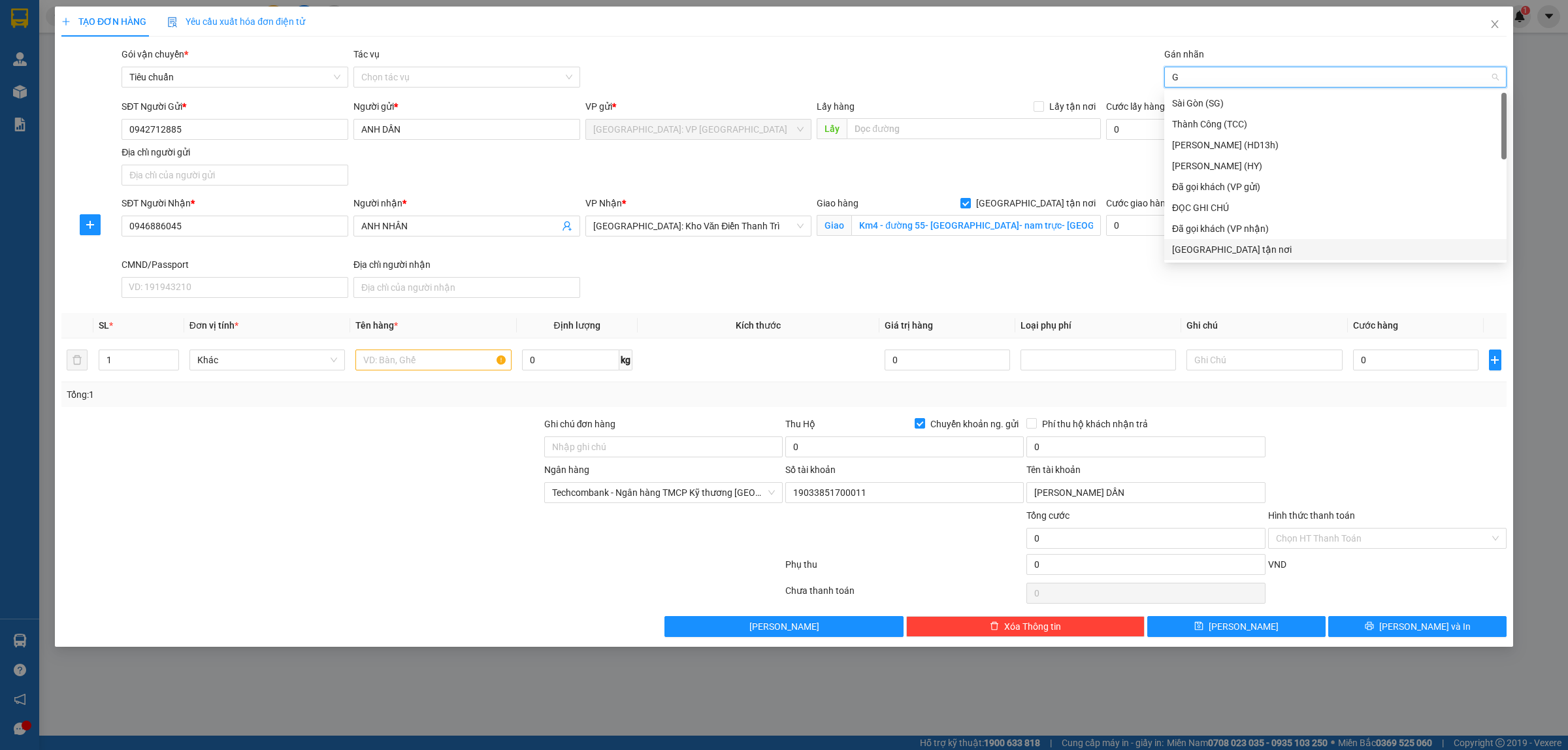
click at [1185, 246] on div "[GEOGRAPHIC_DATA] tận nơi" at bounding box center [1335, 249] width 327 height 15
click at [422, 360] on input "text" at bounding box center [433, 360] width 156 height 21
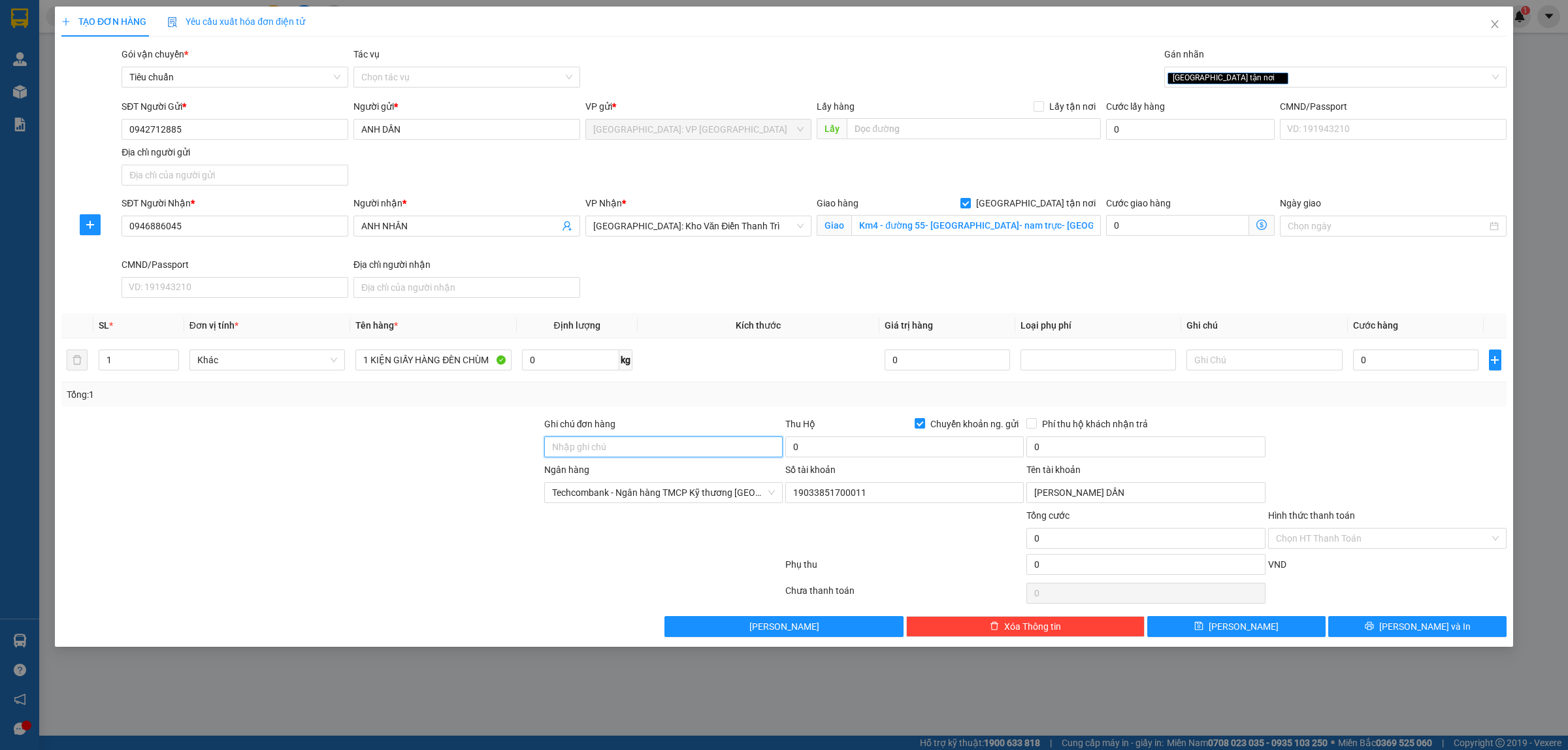
drag, startPoint x: 635, startPoint y: 440, endPoint x: 645, endPoint y: 442, distance: 10.2
click at [637, 441] on input "Ghi chú đơn hàng" at bounding box center [664, 446] width 239 height 21
click at [981, 445] on input "0" at bounding box center [904, 446] width 239 height 21
click at [1426, 360] on input "0" at bounding box center [1416, 360] width 126 height 21
click at [897, 448] on input "0" at bounding box center [904, 446] width 239 height 21
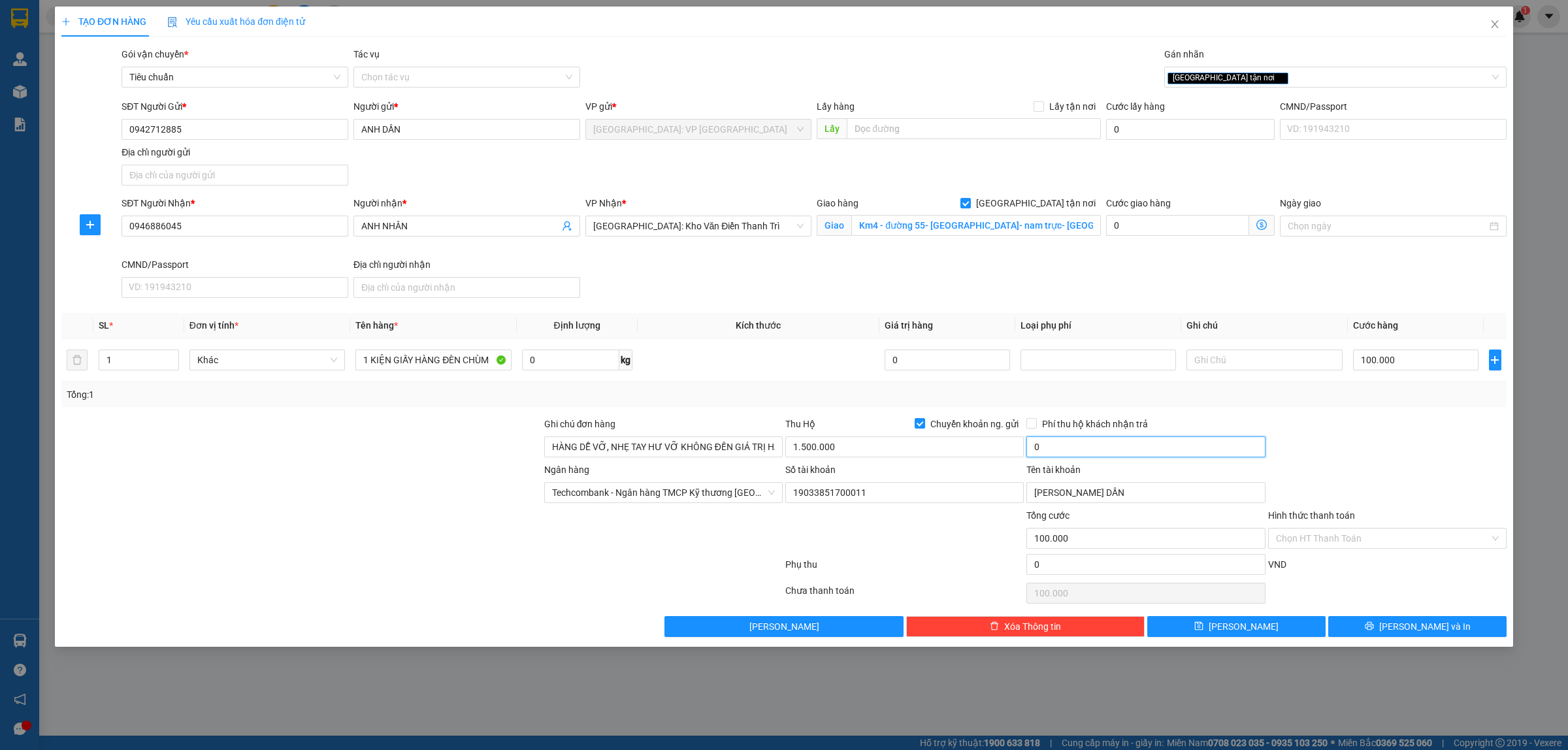
click at [1086, 445] on input "0" at bounding box center [1145, 446] width 239 height 21
click at [1397, 433] on div at bounding box center [1387, 440] width 241 height 46
click at [292, 223] on input "0946886045" at bounding box center [234, 226] width 227 height 21
click at [1415, 628] on span "[PERSON_NAME] và In" at bounding box center [1425, 626] width 91 height 15
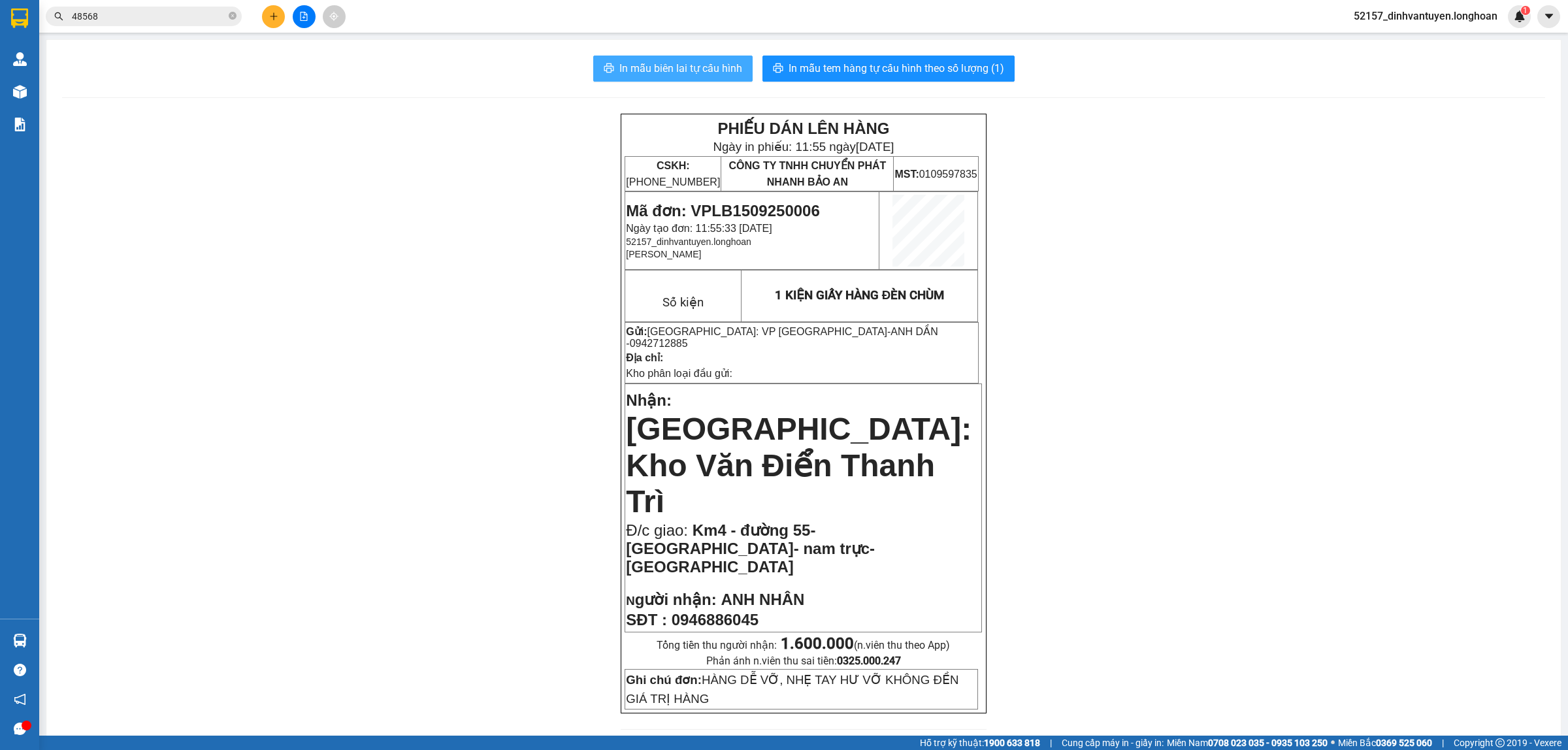
click at [734, 66] on span "In mẫu biên lai tự cấu hình" at bounding box center [680, 68] width 123 height 16
click at [933, 69] on span "In mẫu tem hàng tự cấu hình theo số lượng (1)" at bounding box center [896, 68] width 216 height 16
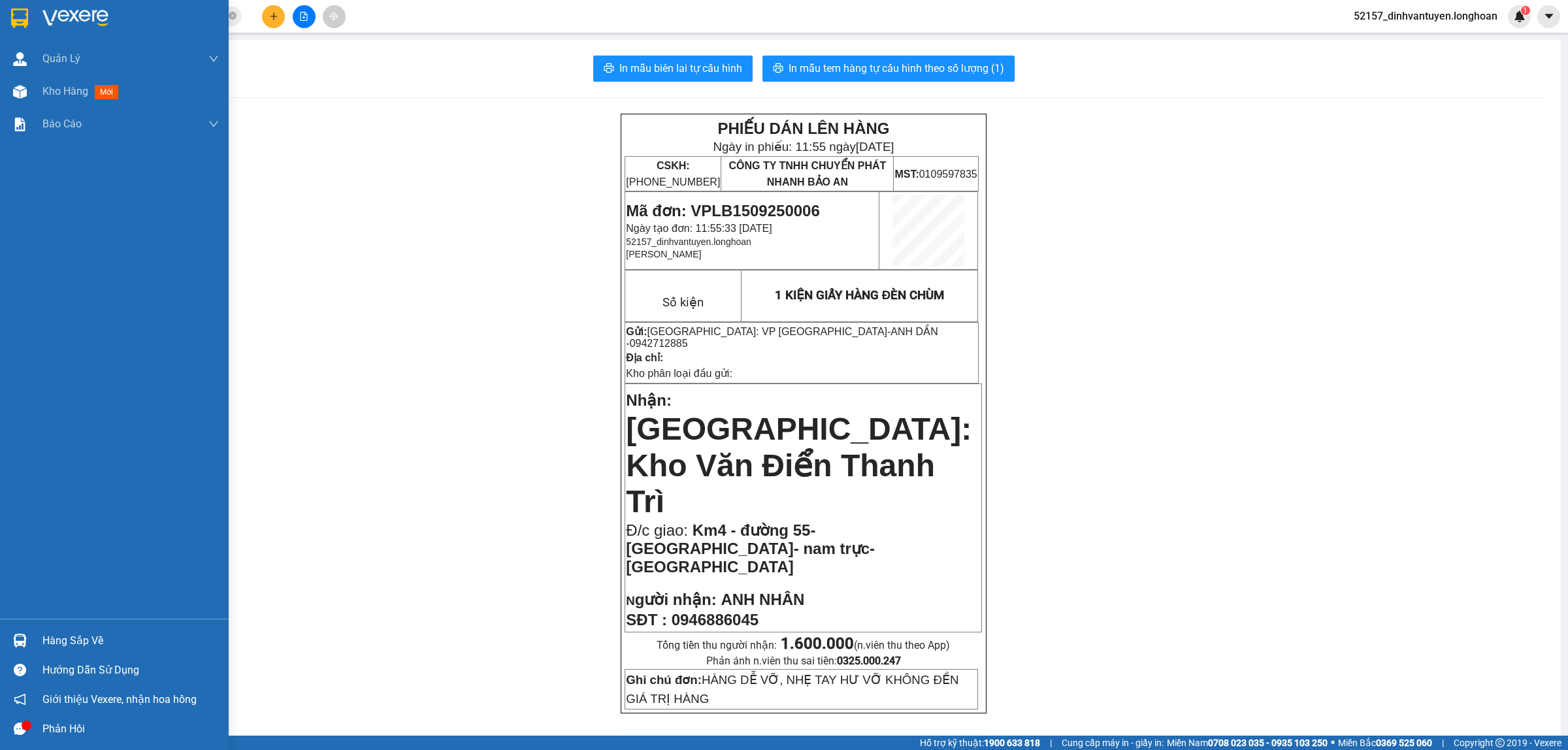
click at [28, 17] on div at bounding box center [19, 17] width 23 height 23
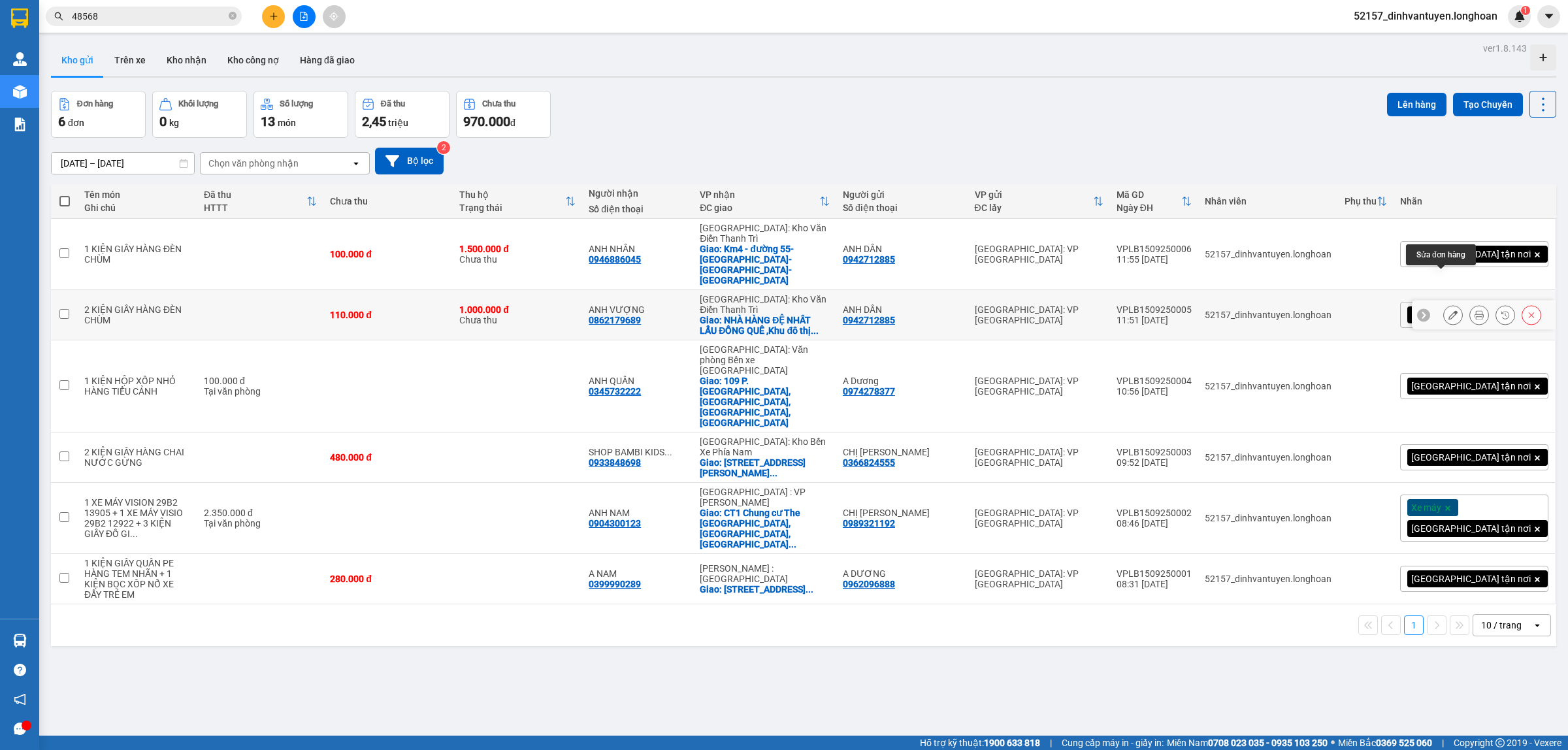
click at [1449, 310] on icon at bounding box center [1453, 315] width 9 height 9
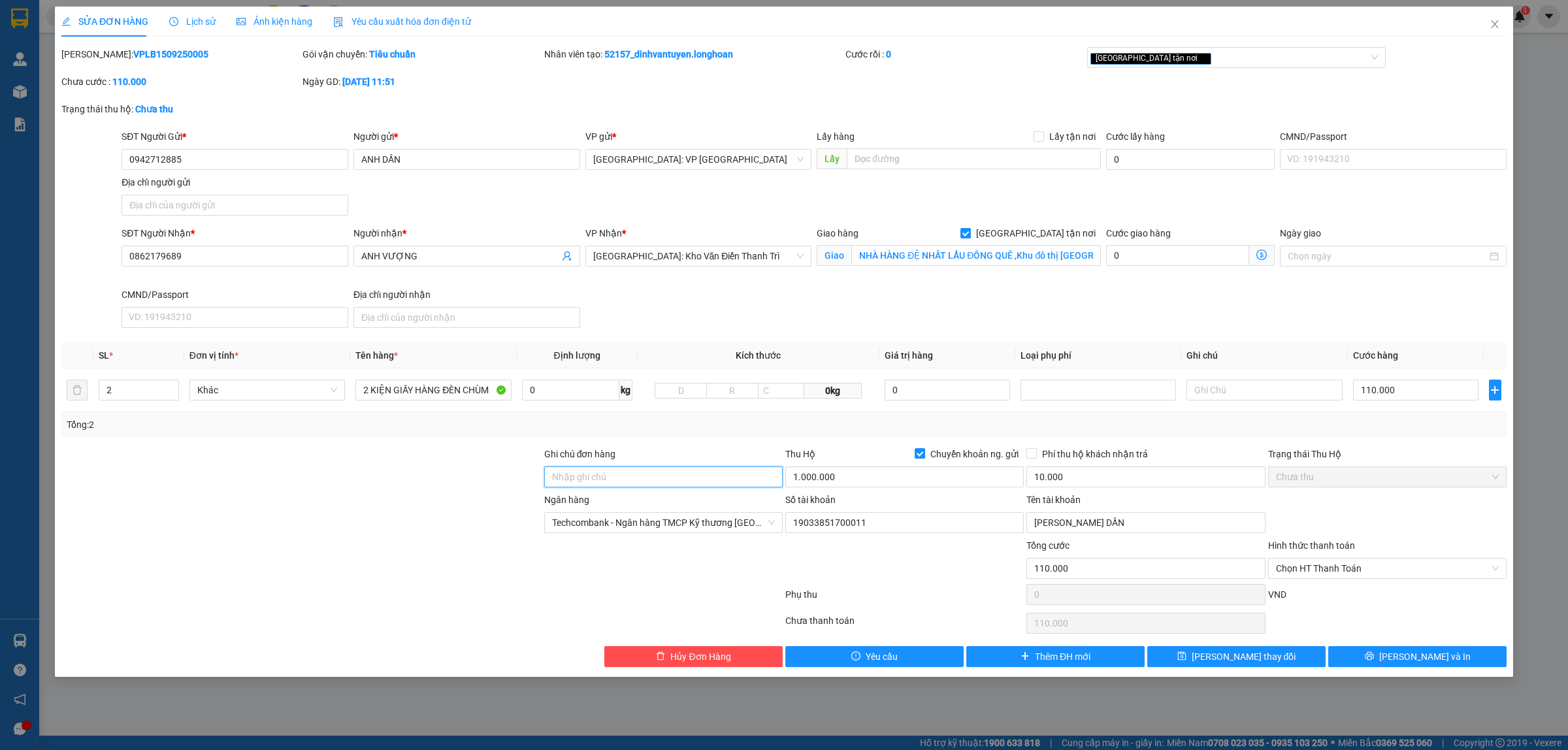
drag, startPoint x: 667, startPoint y: 468, endPoint x: 677, endPoint y: 475, distance: 12.2
click at [667, 471] on input "Ghi chú đơn hàng" at bounding box center [664, 476] width 239 height 21
click at [1374, 655] on icon "printer" at bounding box center [1369, 655] width 9 height 9
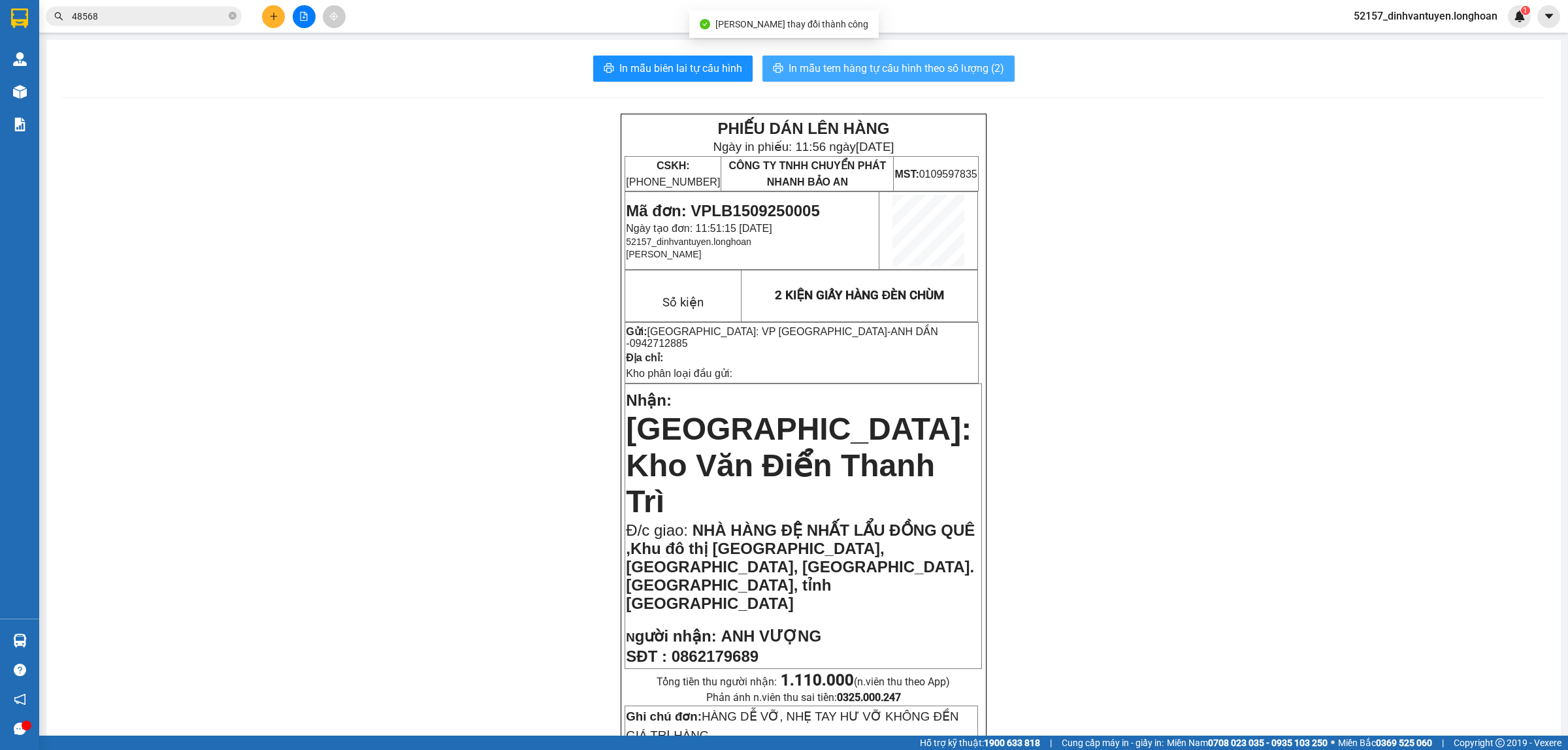
click at [896, 69] on span "In mẫu tem hàng tự cấu hình theo số lượng (2)" at bounding box center [896, 68] width 216 height 16
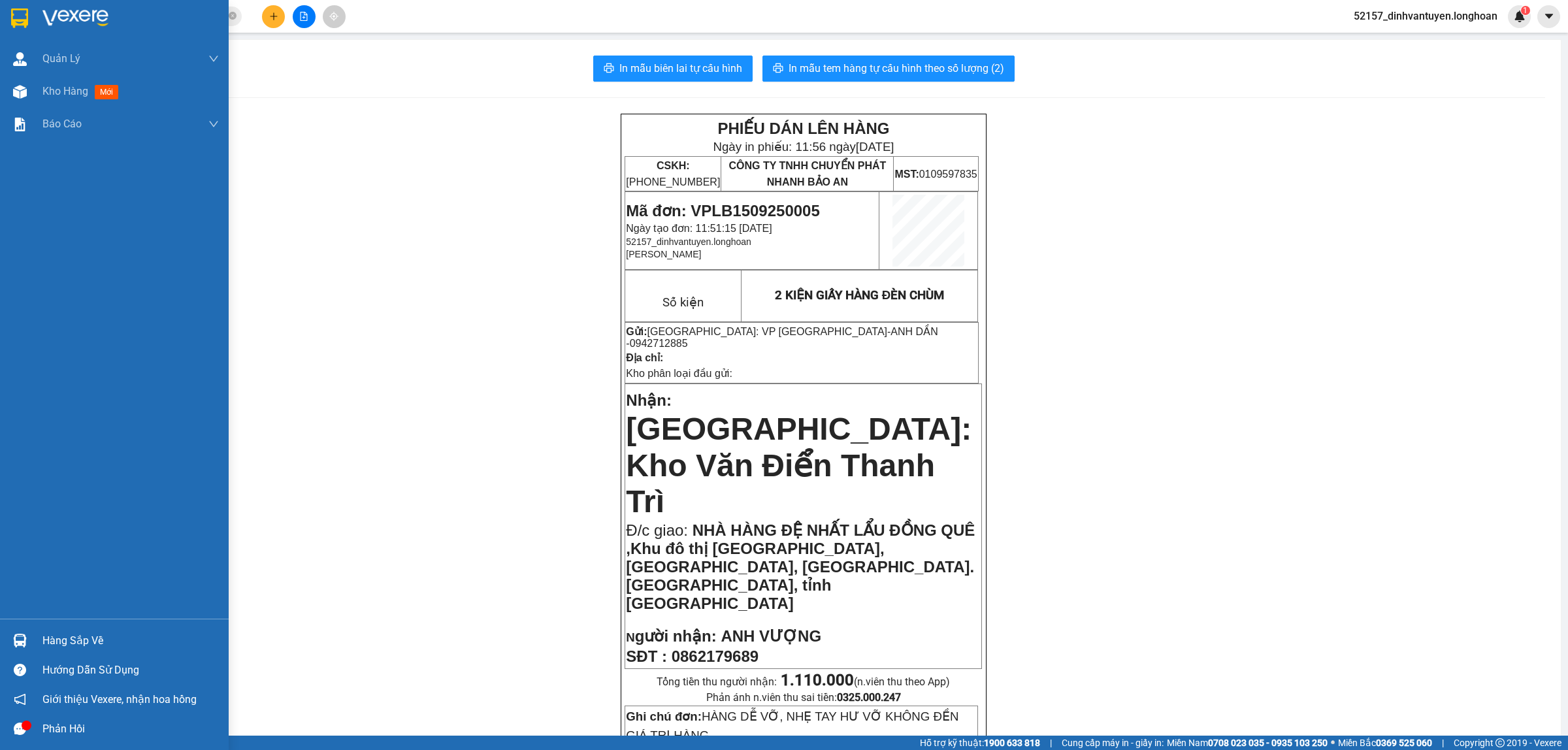
click at [22, 18] on img at bounding box center [19, 18] width 17 height 20
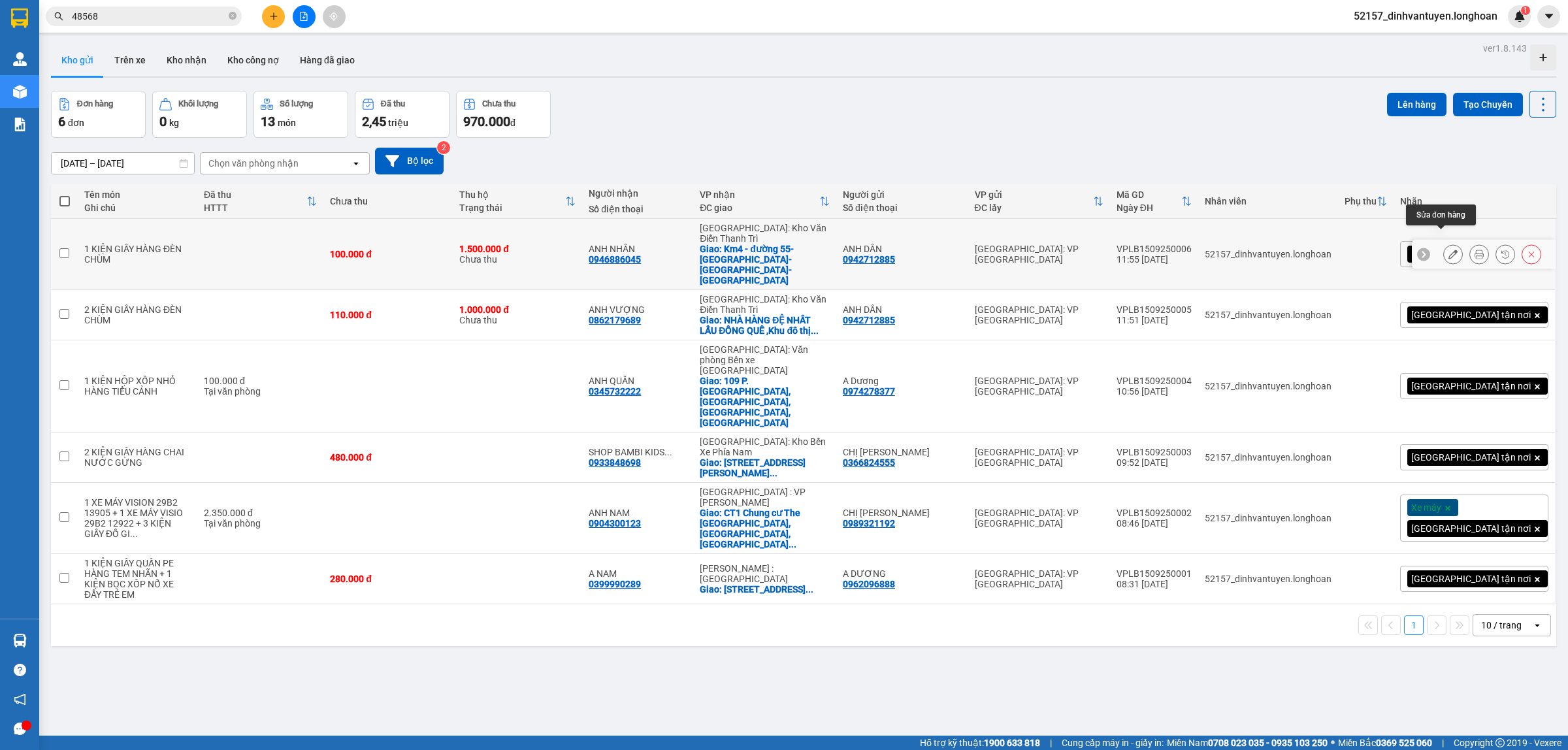
drag, startPoint x: 662, startPoint y: 243, endPoint x: 1441, endPoint y: 238, distance: 779.0
click at [1449, 249] on icon at bounding box center [1453, 254] width 9 height 9
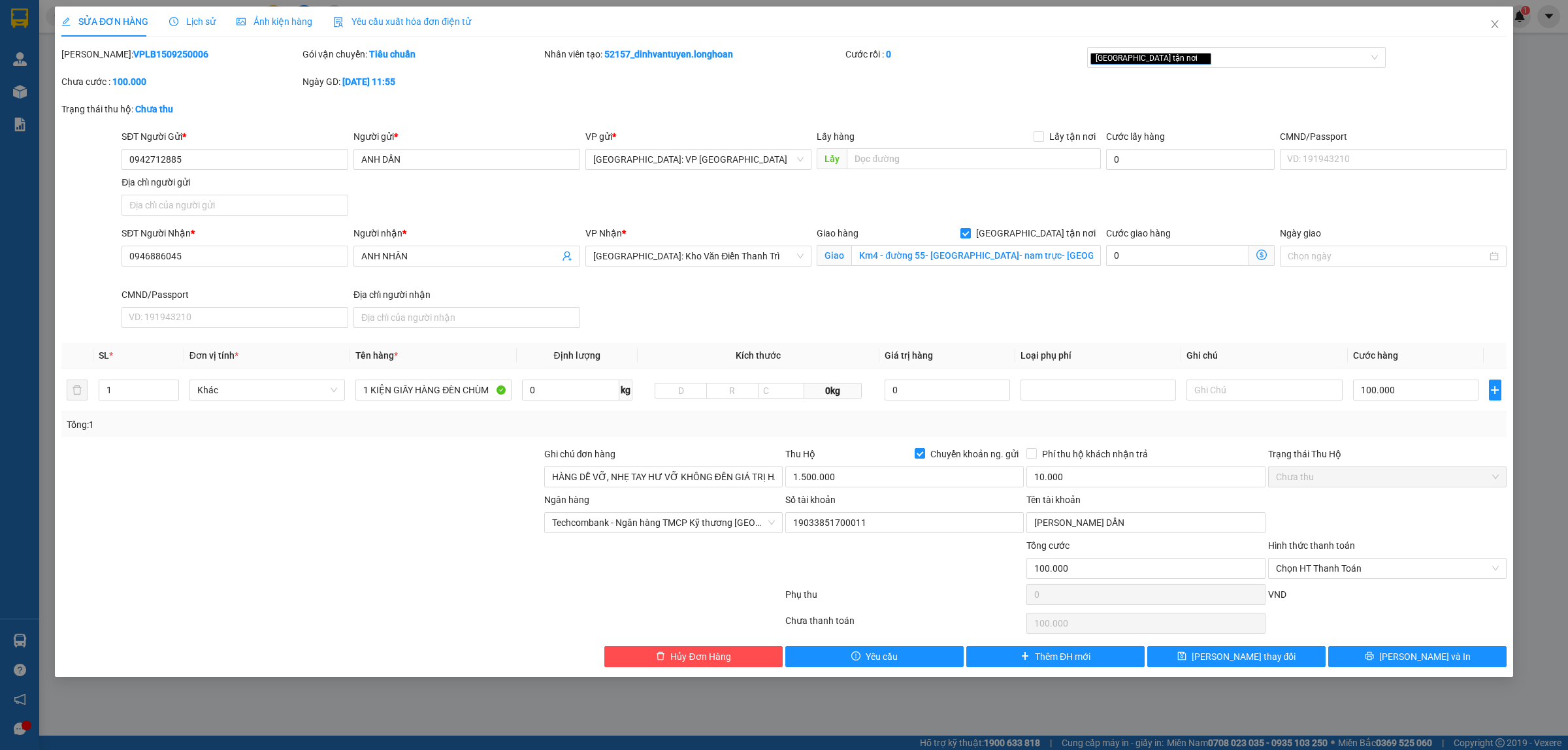
click at [265, 240] on div "SĐT Người Nhận *" at bounding box center [234, 236] width 227 height 20
click at [267, 253] on input "0946886045" at bounding box center [234, 256] width 227 height 21
click at [1373, 657] on icon "printer" at bounding box center [1369, 655] width 8 height 8
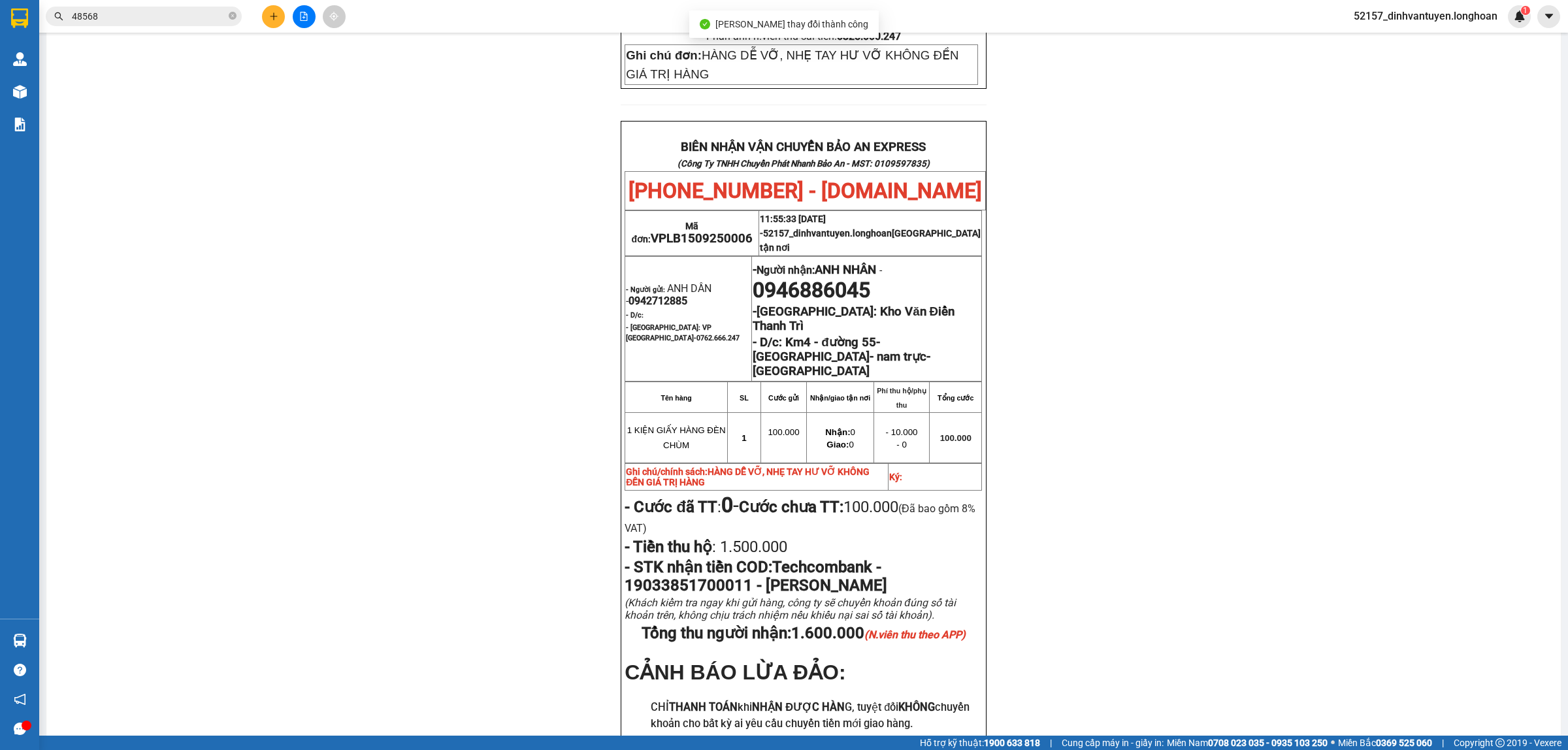
scroll to position [653, 0]
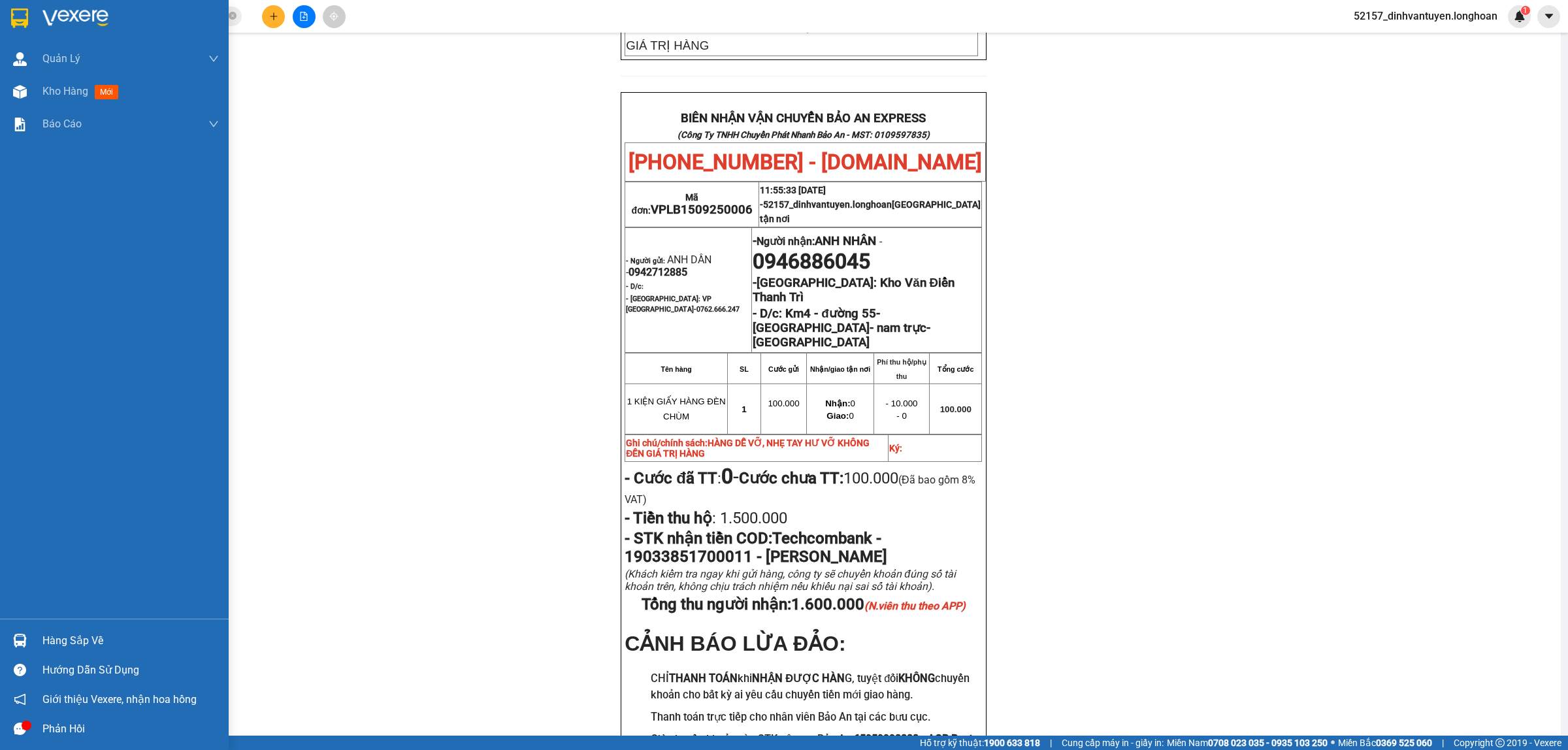
click at [21, 10] on img at bounding box center [19, 18] width 17 height 20
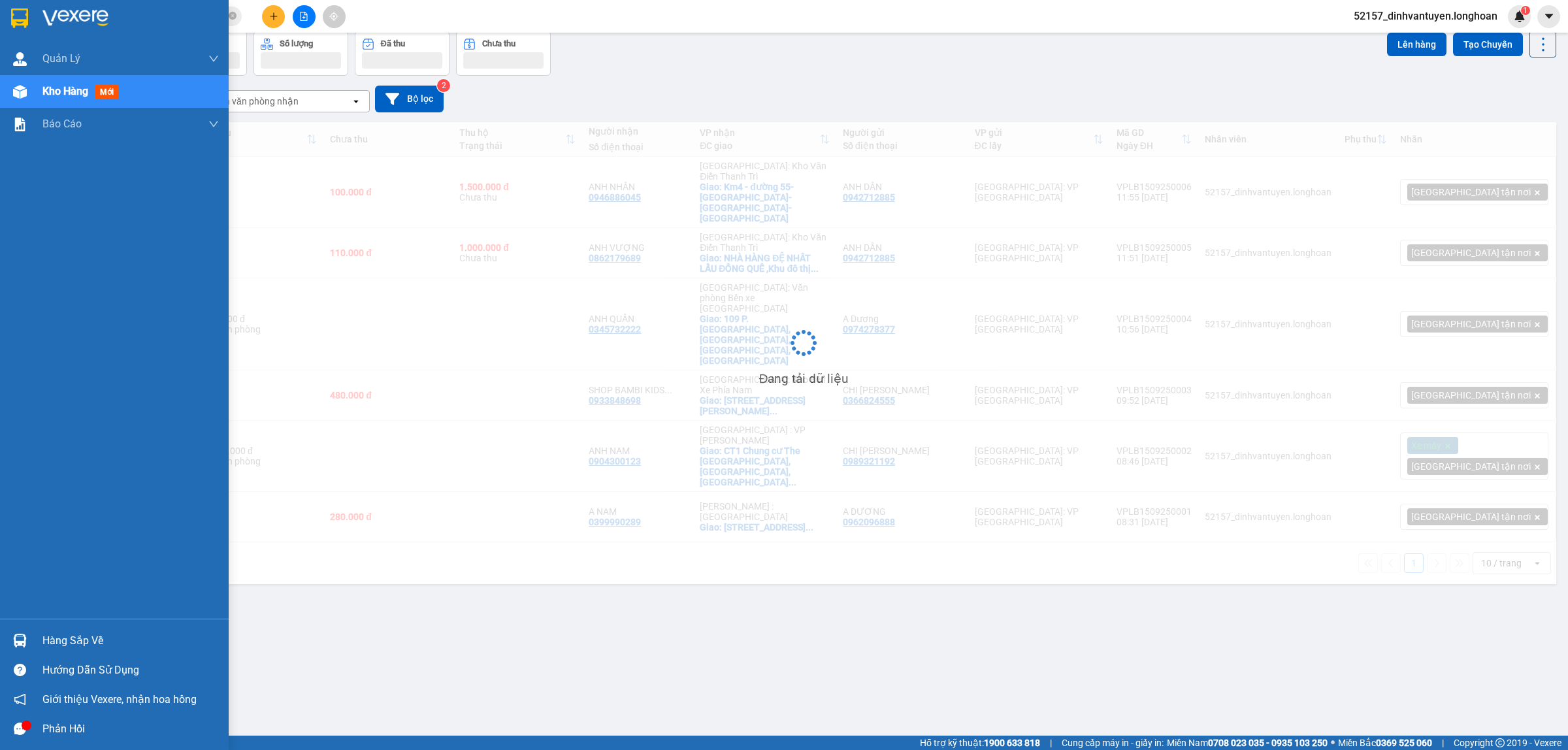
scroll to position [60, 0]
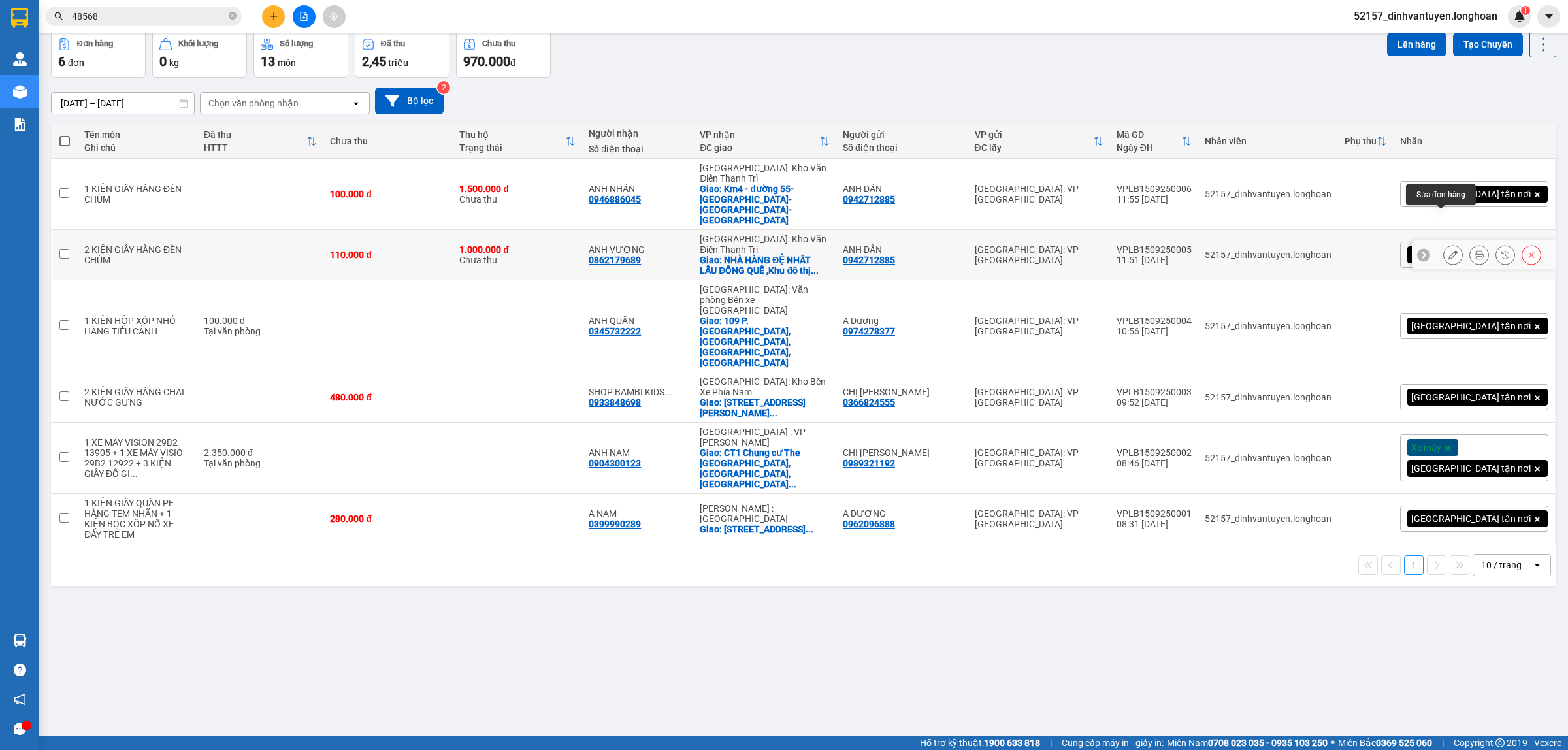
click at [1449, 250] on icon at bounding box center [1453, 255] width 9 height 9
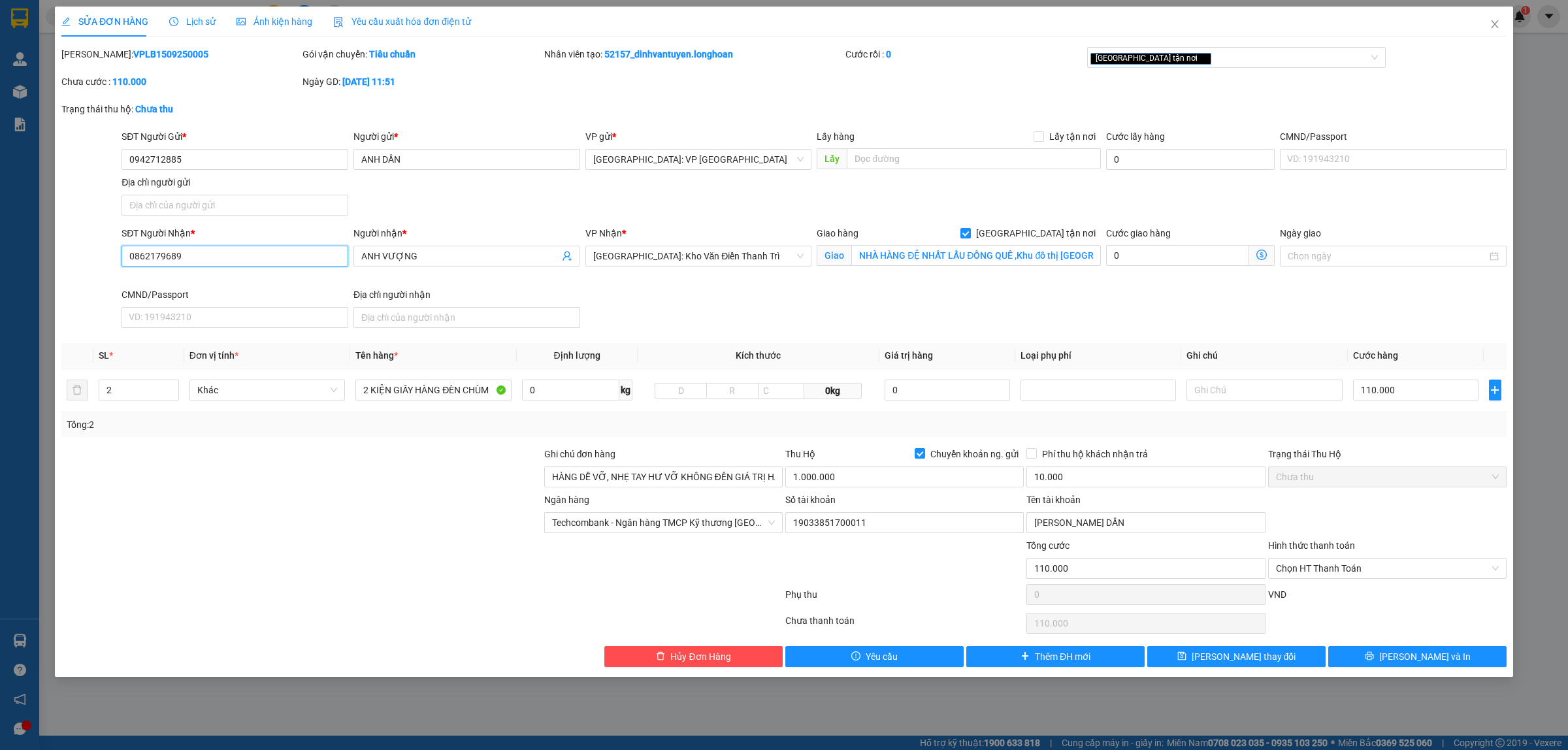
click at [309, 250] on input "0862179689" at bounding box center [234, 256] width 227 height 21
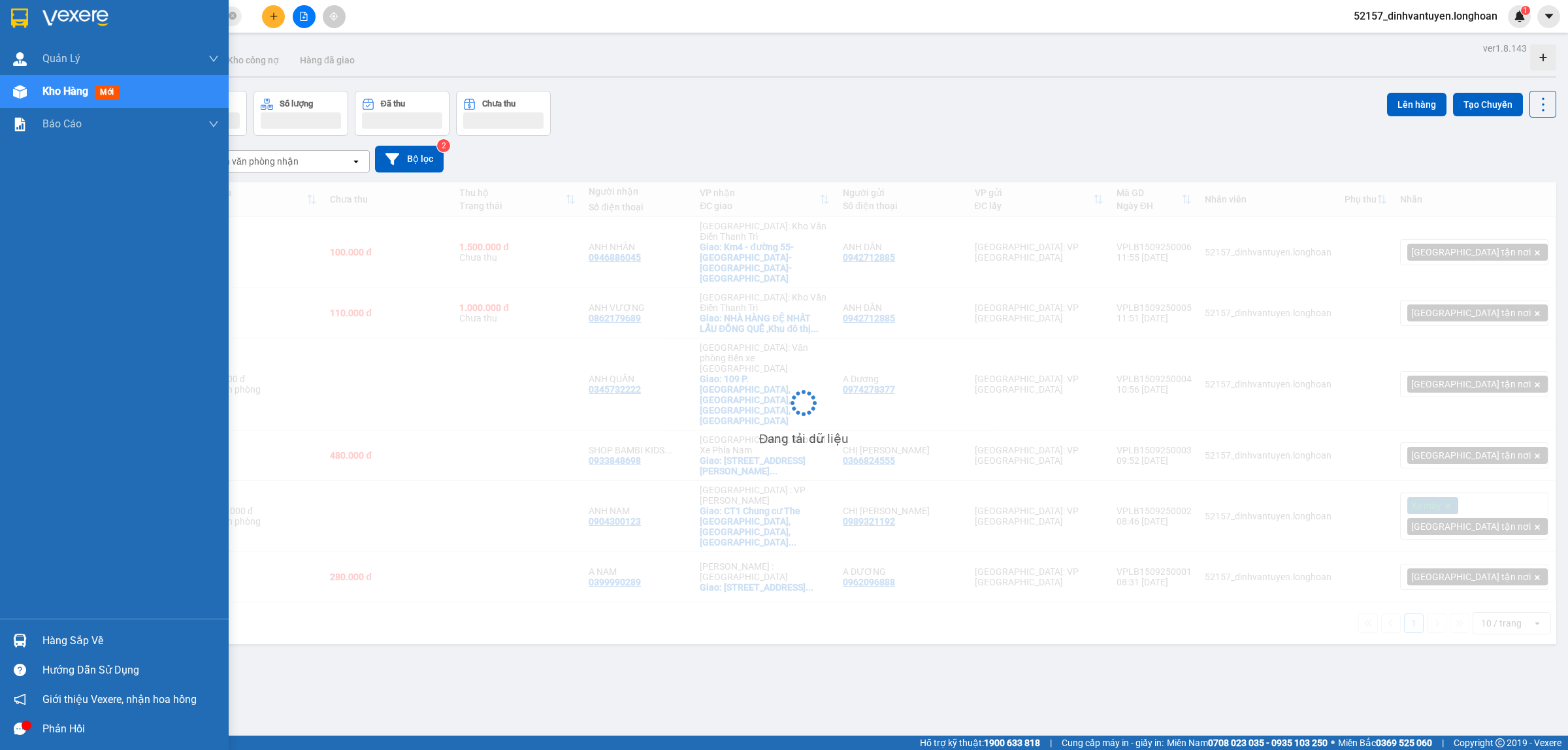
click at [13, 10] on img at bounding box center [19, 18] width 17 height 20
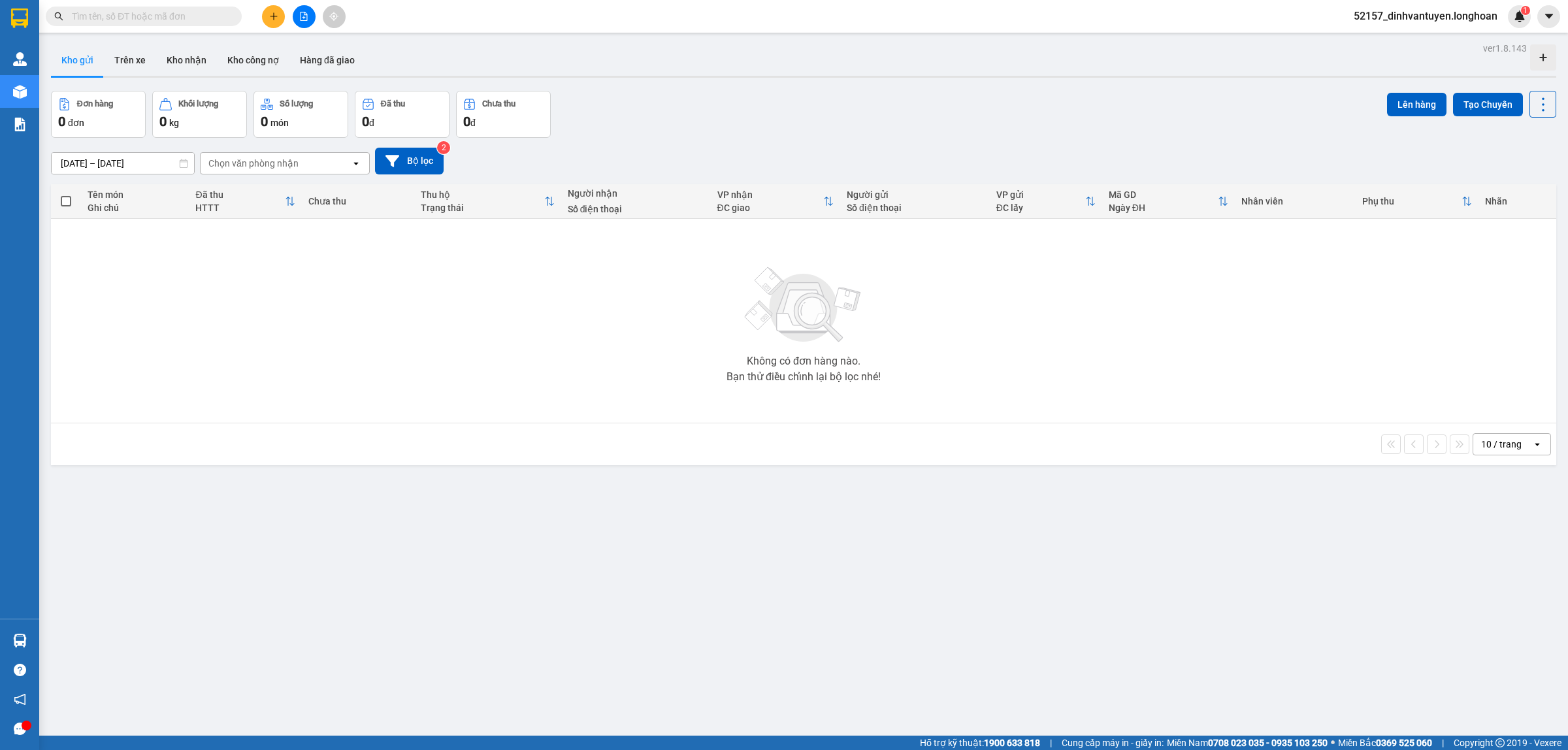
click at [201, 17] on input "text" at bounding box center [148, 16] width 154 height 15
paste input "0399990289"
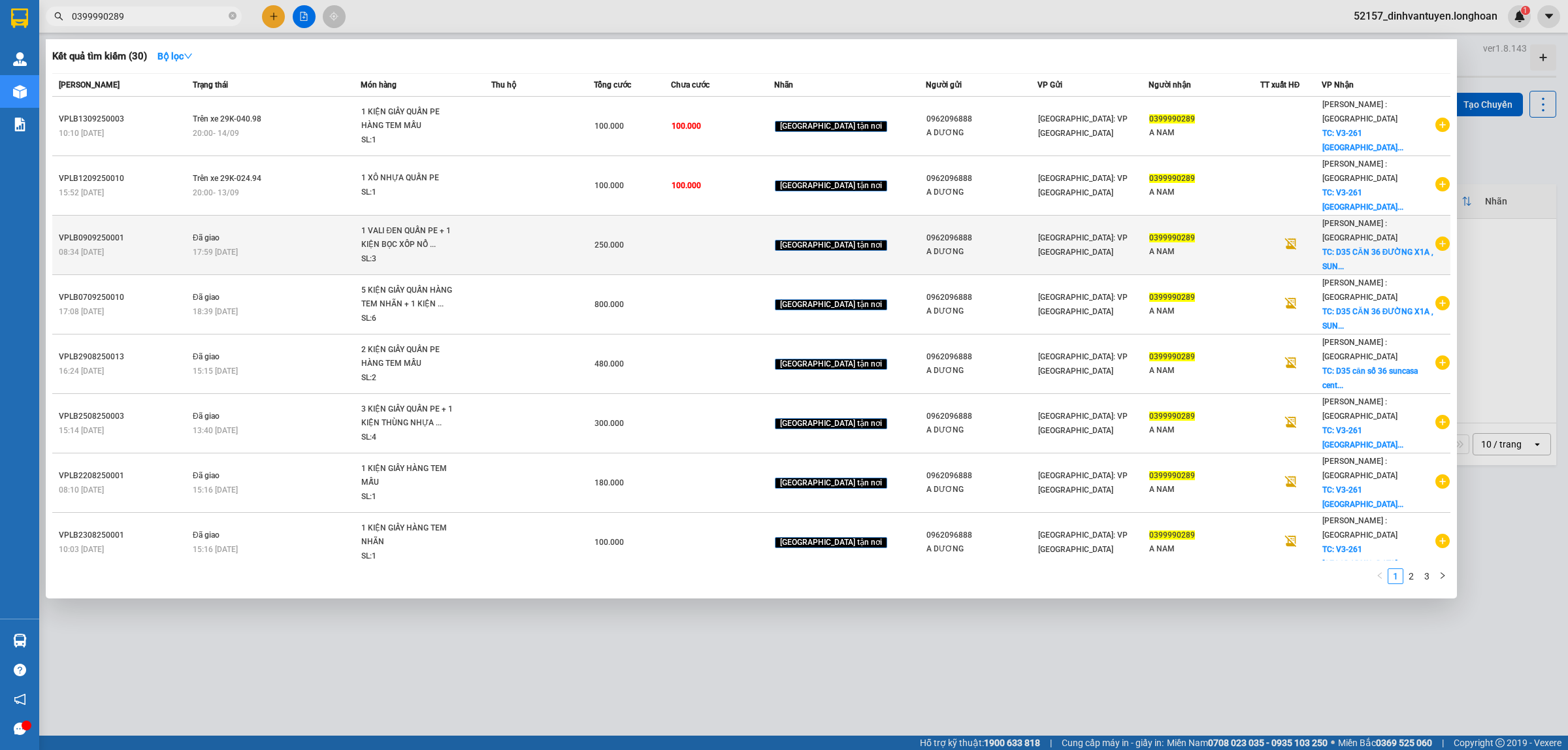
type input "0399990289"
click at [573, 216] on td at bounding box center [543, 245] width 103 height 59
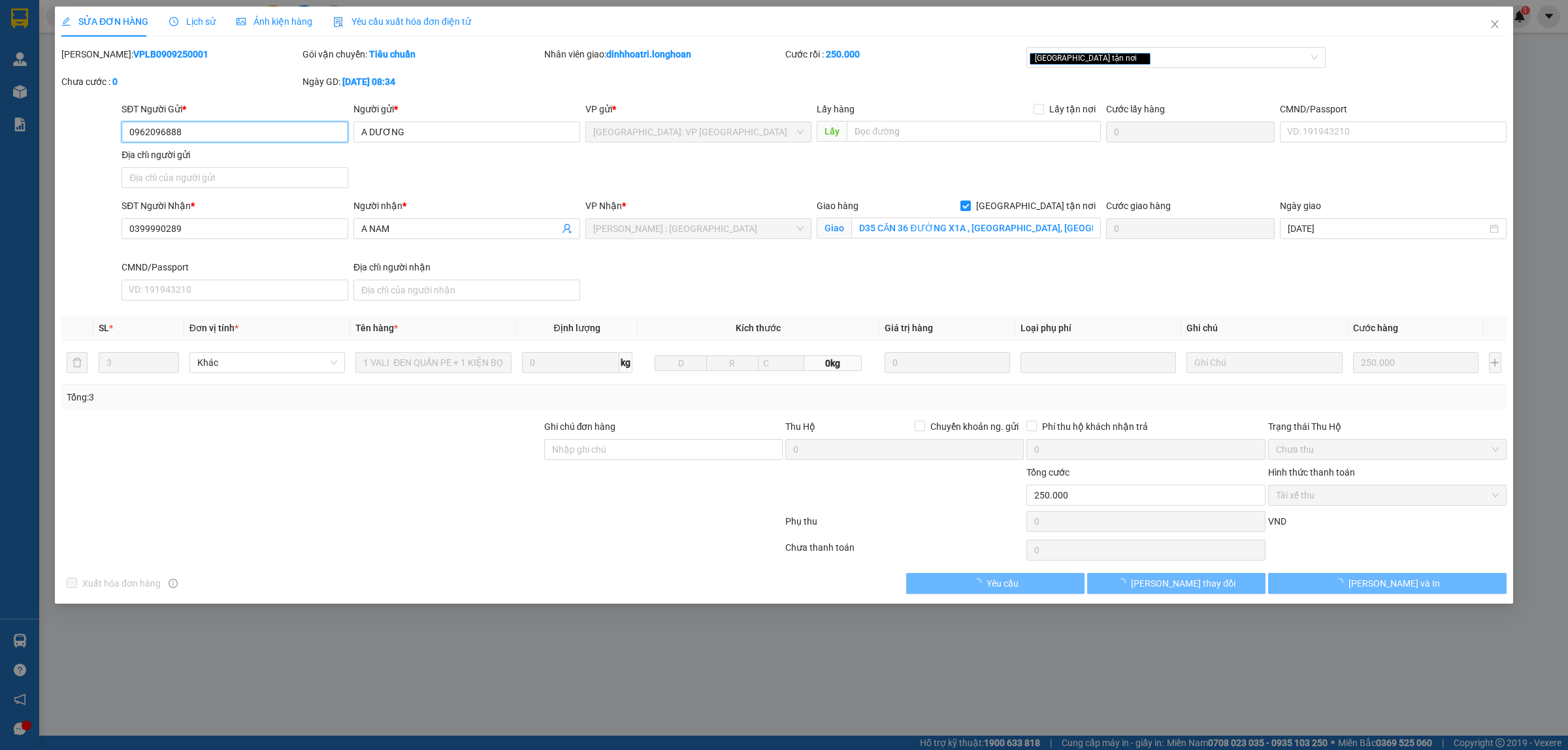
type input "0962096888"
type input "A DƯƠNG"
type input "0399990289"
type input "A NAM"
checkbox input "true"
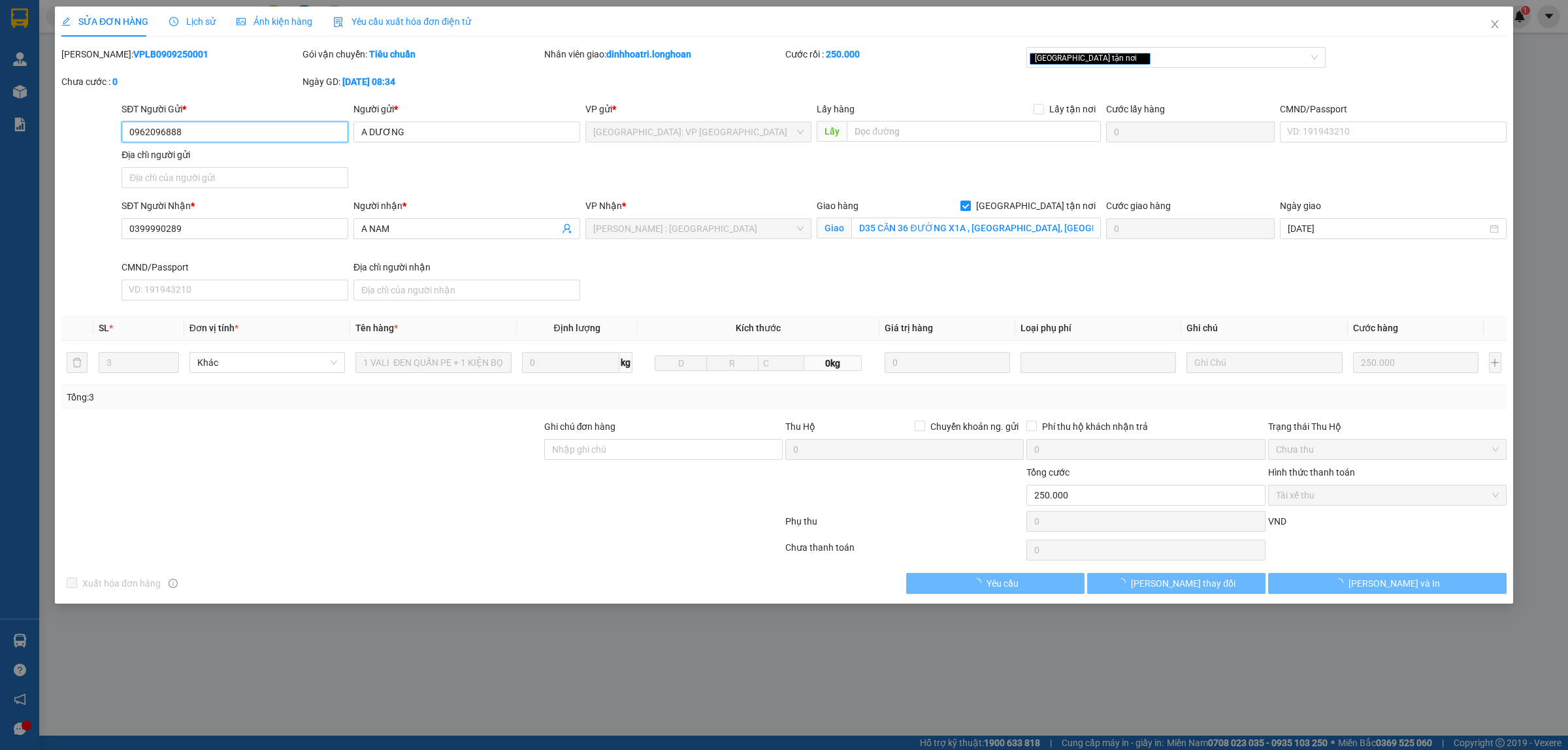
type input "D35 CĂN 36 ĐƯỜNG X1A , SUNCASA CENTRAL, VĨNH TÂN, TÂN UYÊN, BÌNH DƯƠNG"
type input "250.000"
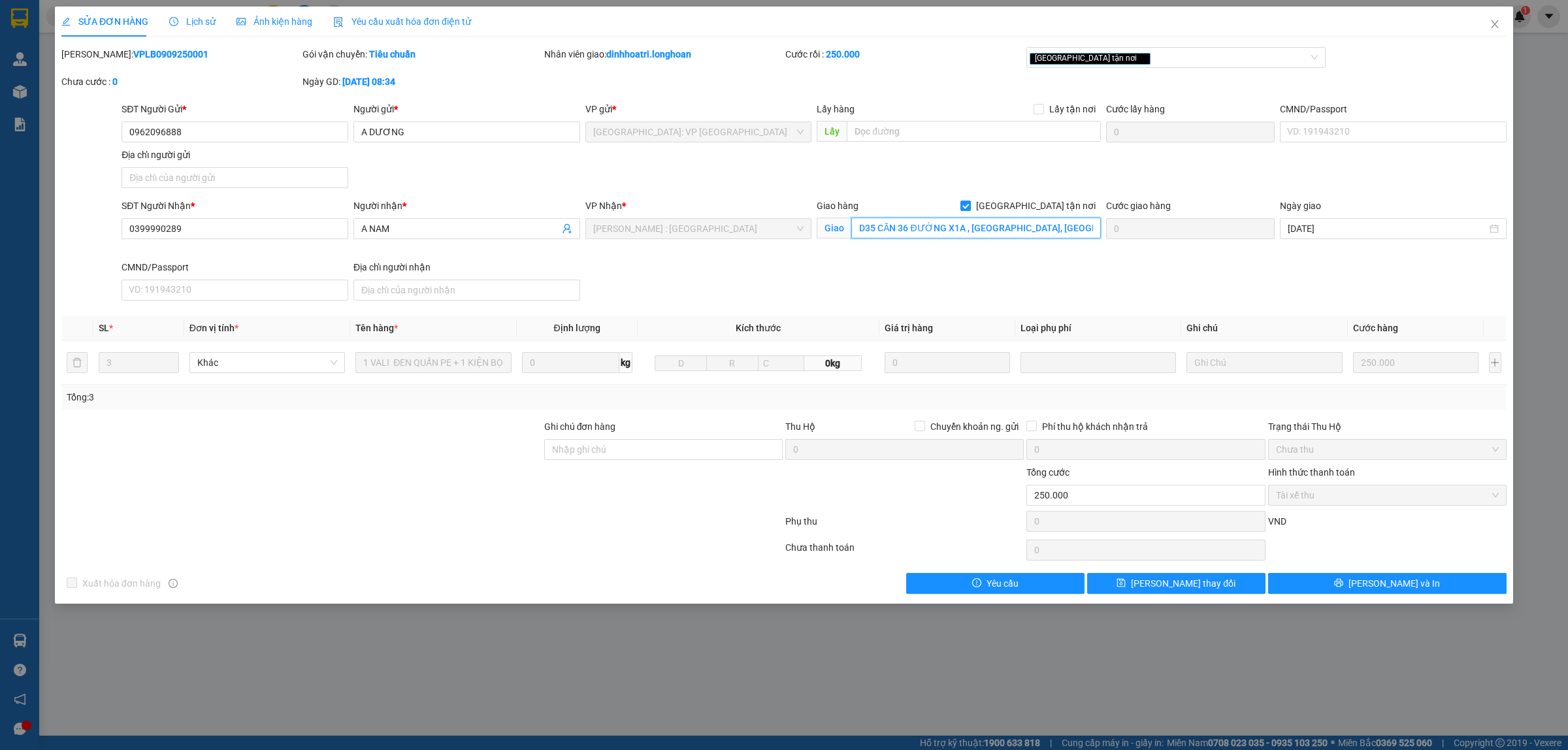
click at [949, 226] on input "D35 CĂN 36 ĐƯỜNG X1A , SUNCASA CENTRAL, VĨNH TÂN, TÂN UYÊN, BÌNH DƯƠNG" at bounding box center [976, 228] width 249 height 21
click at [941, 77] on div "[PERSON_NAME]: VPLB0909250001 Gói vận chuyển: Tiêu chuẩn Nhân viên giao: dinhho…" at bounding box center [784, 75] width 1448 height 55
click at [514, 46] on div "SỬA ĐƠN HÀNG Lịch sử Ảnh kiện hàng Yêu cầu xuất hóa đơn điện tử Total Paid Fee …" at bounding box center [783, 299] width 1445 height 587
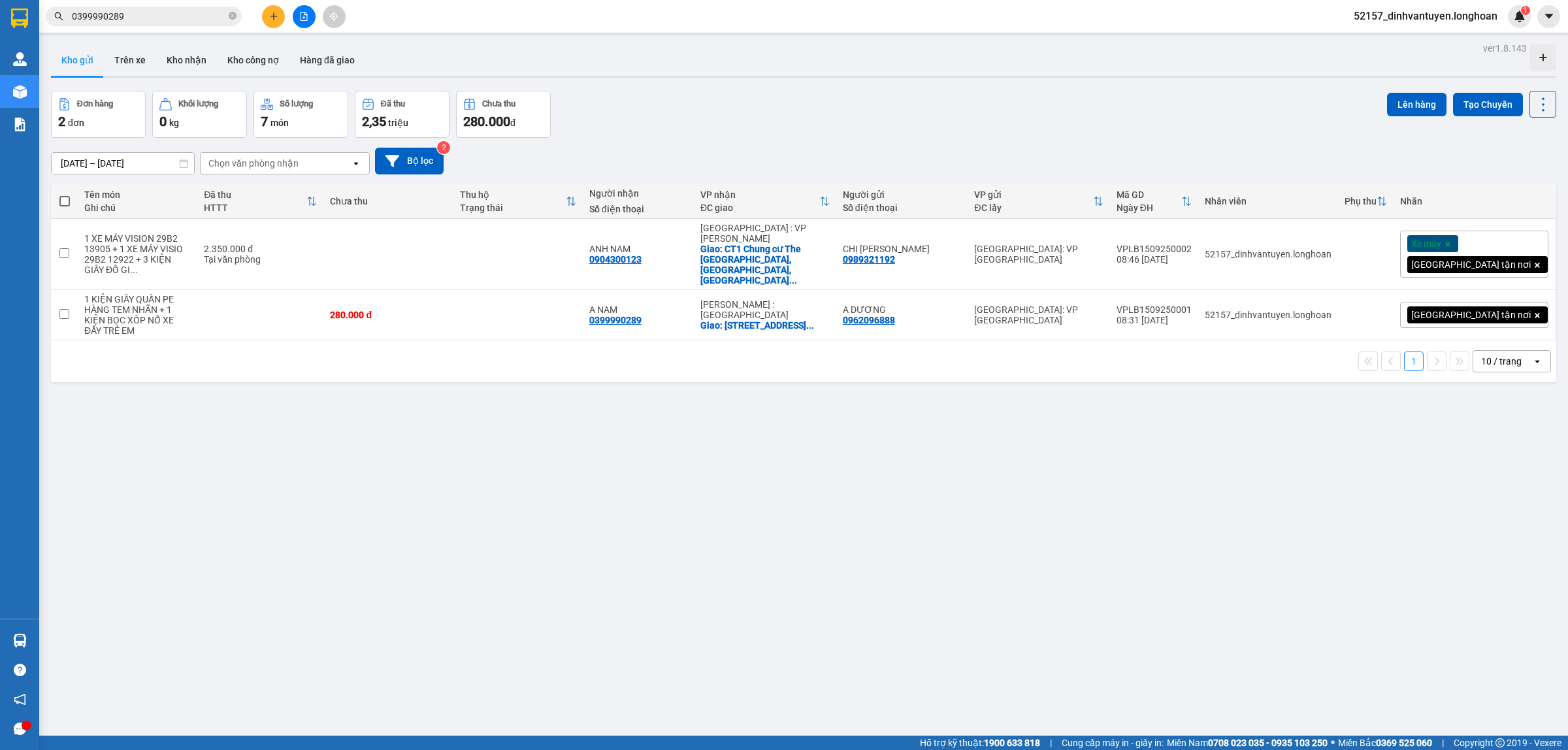
click at [164, 15] on input "0399990289" at bounding box center [148, 16] width 154 height 15
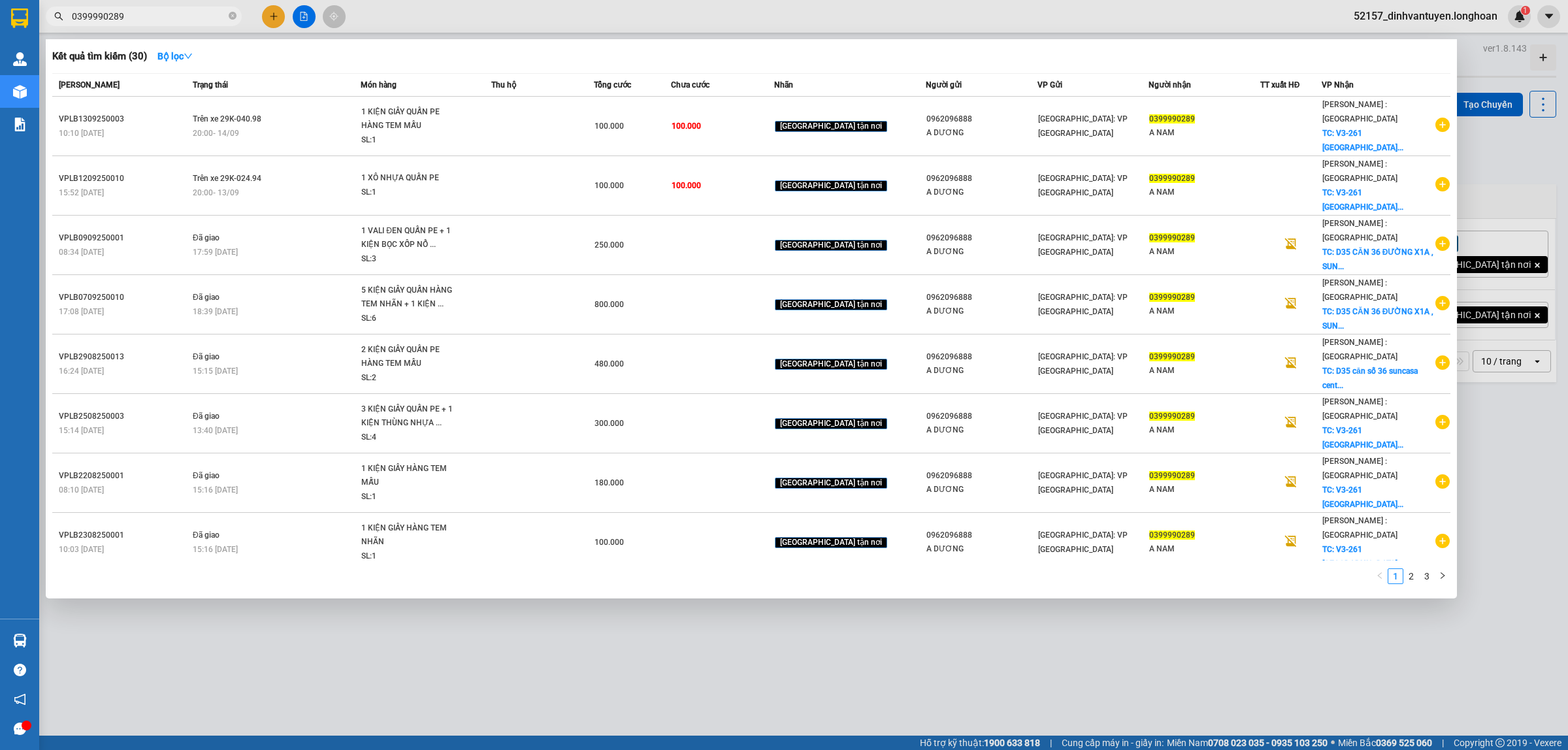
click at [164, 15] on input "0399990289" at bounding box center [148, 16] width 154 height 15
paste input "66824555"
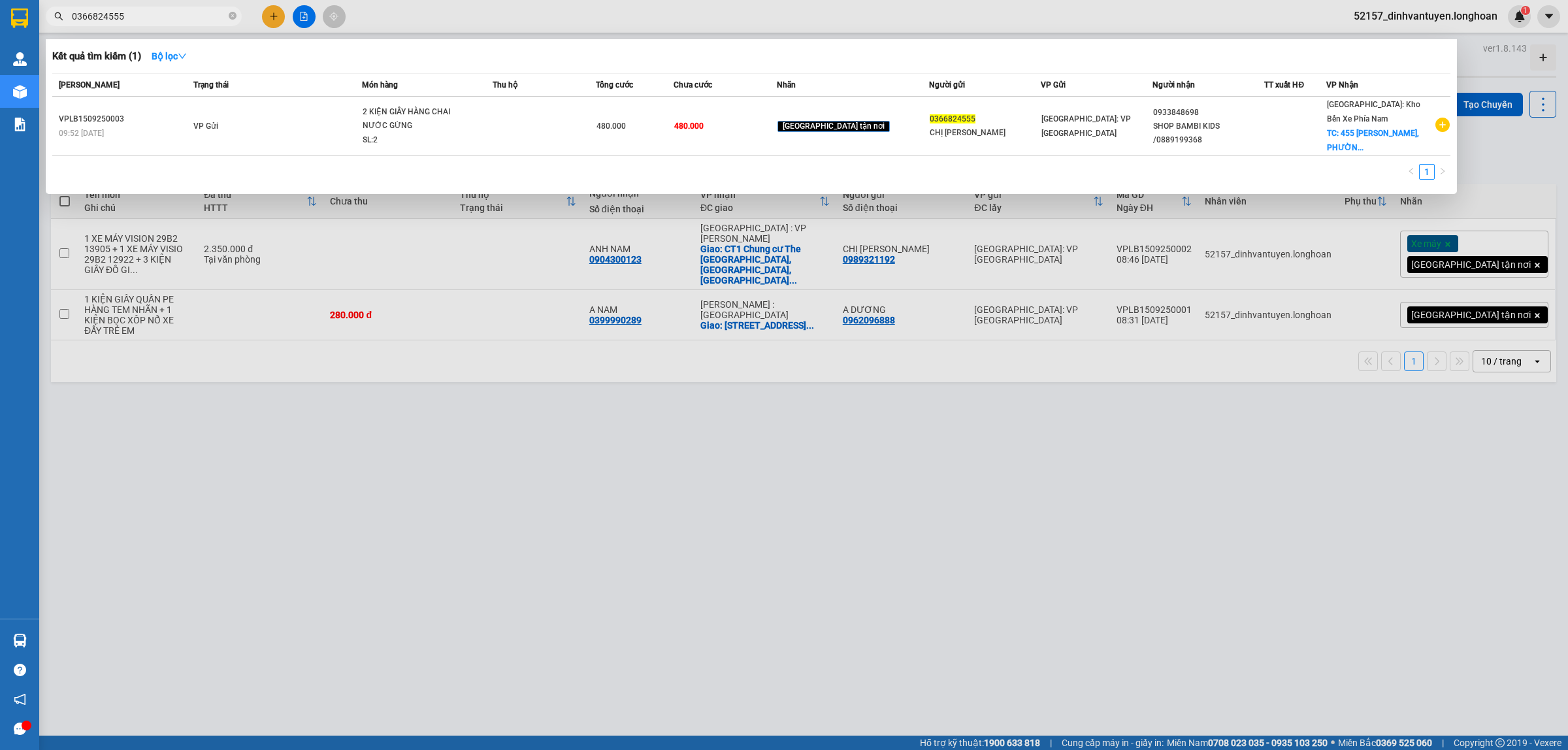
type input "0366824555"
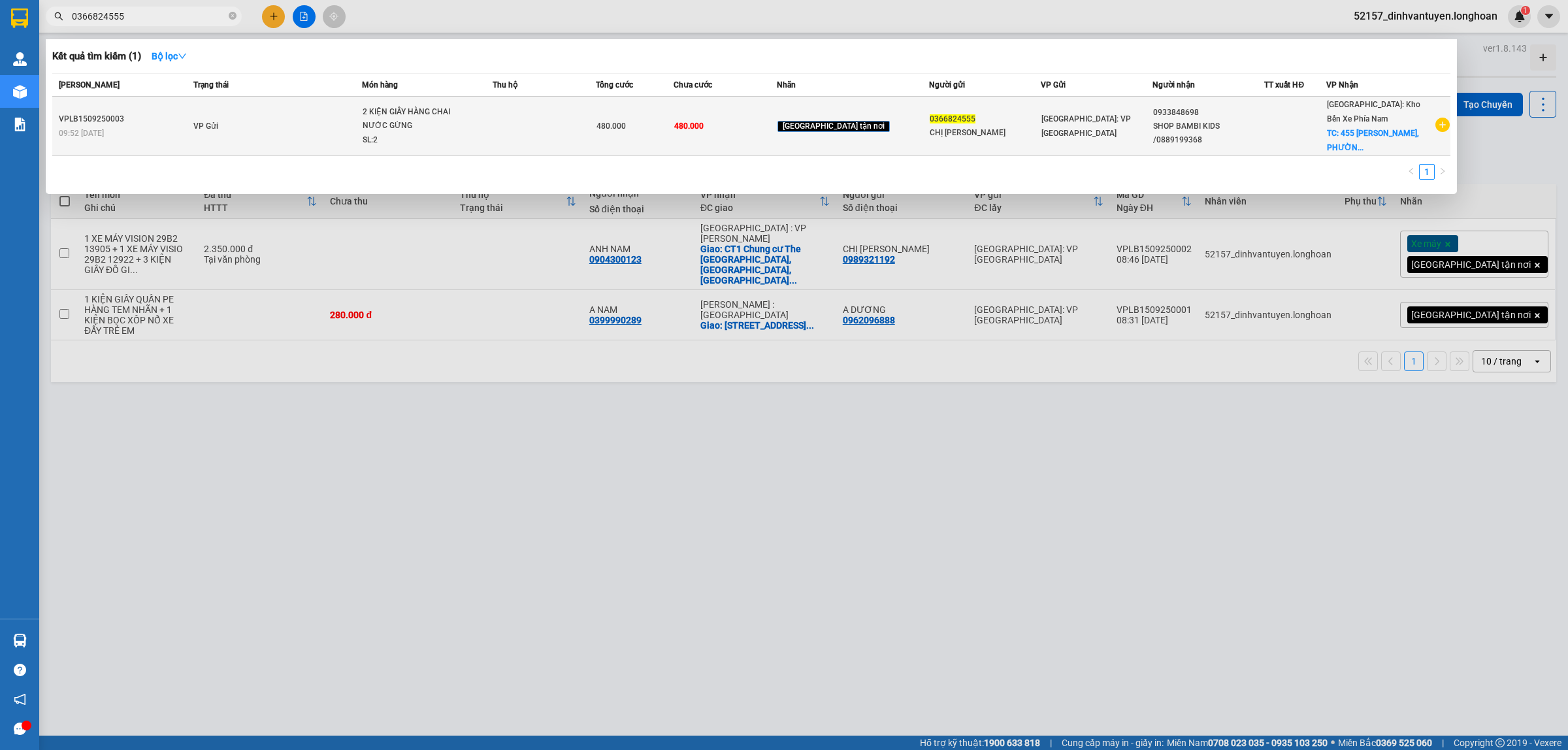
click at [704, 126] on span "480.000" at bounding box center [688, 126] width 29 height 9
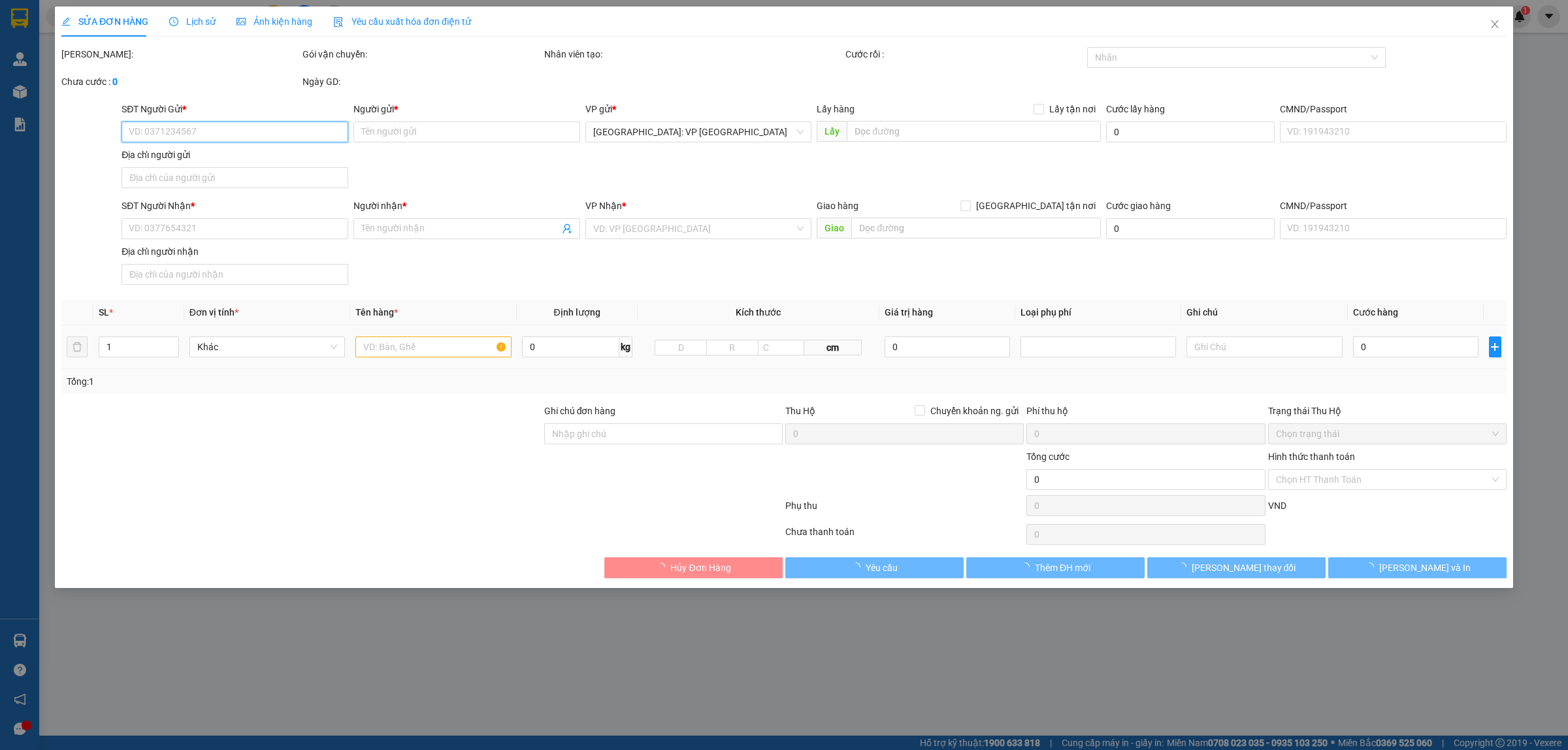
type input "0366824555"
type input "CHỊ CHI"
type input "0933848698"
type input "SHOP BAMBI KIDS /0889199368"
checkbox input "true"
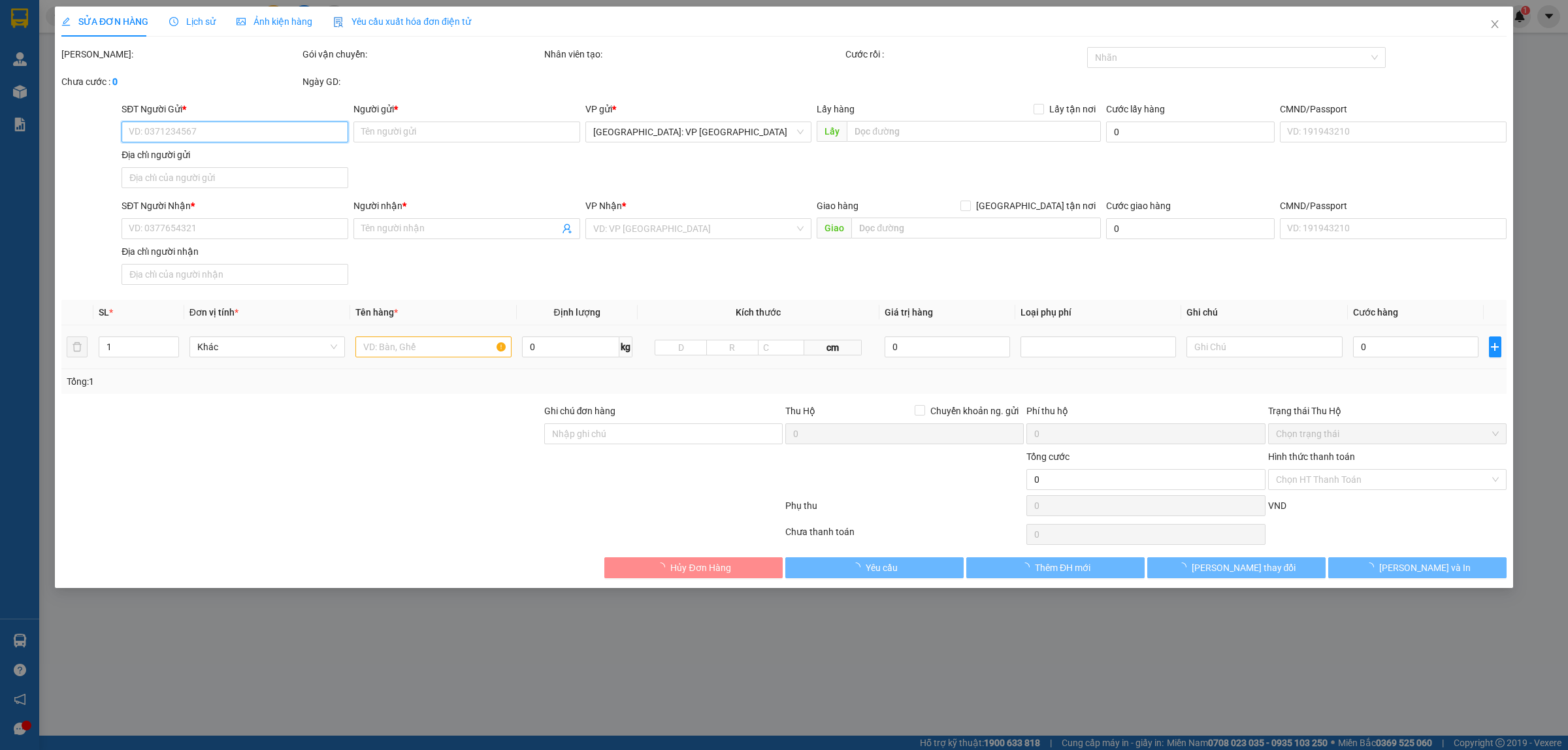
type input "455 PHAN ĐÌNH PHÙNG, PHƯỜNG 2, ĐÀ LẠT, LÂM ĐỒNG"
type input "480.000"
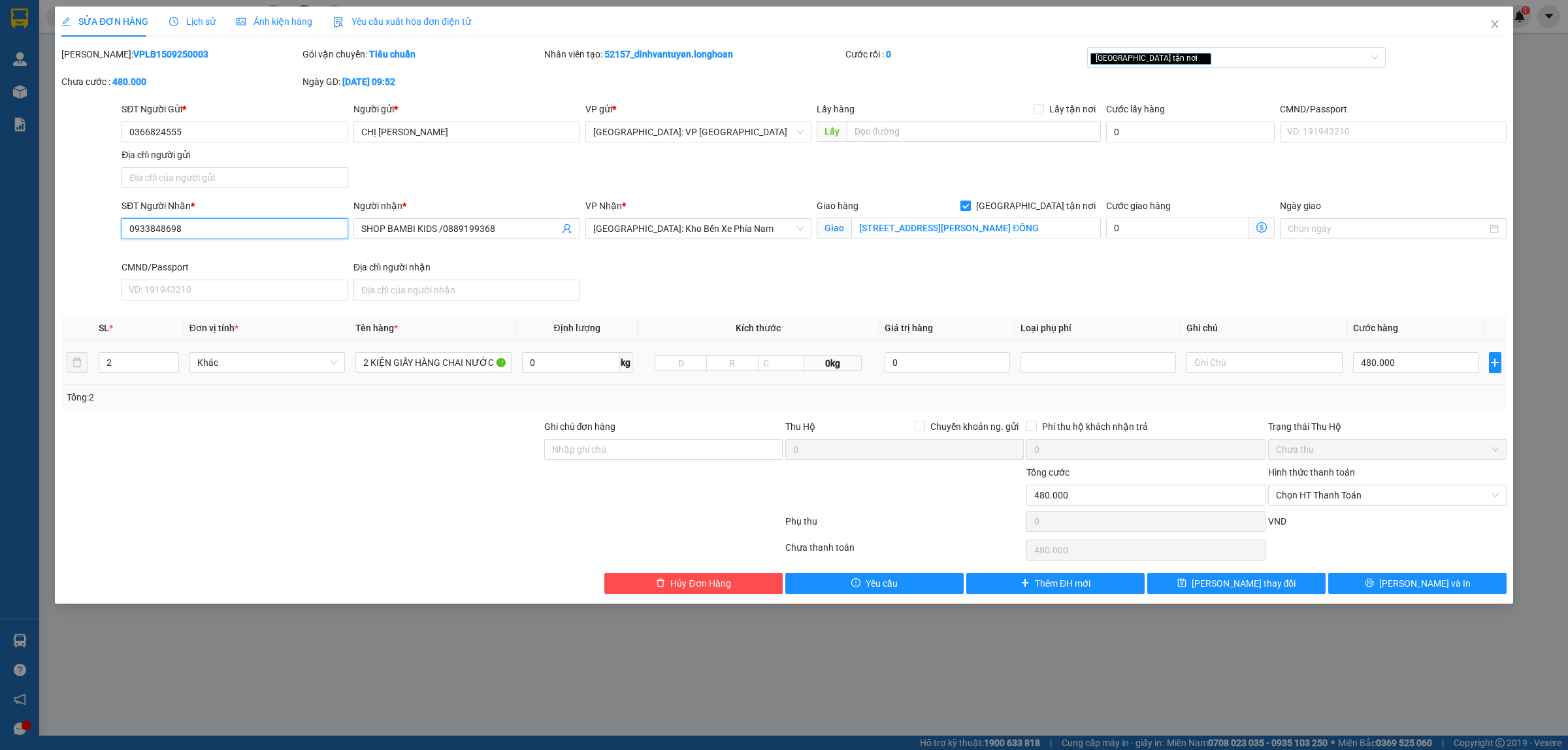
click at [300, 235] on input "0933848698" at bounding box center [234, 228] width 227 height 21
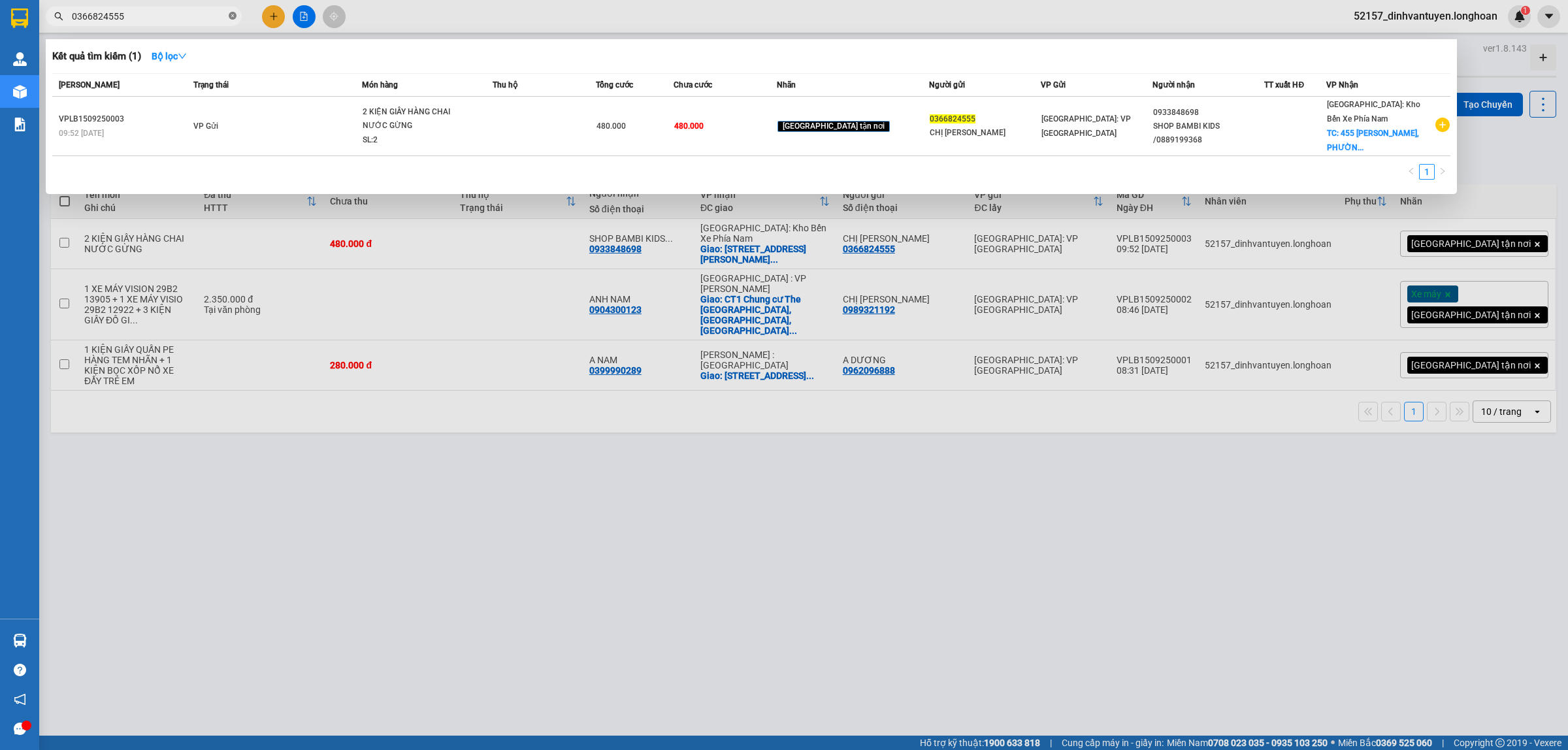
click at [232, 15] on icon "close-circle" at bounding box center [232, 15] width 8 height 8
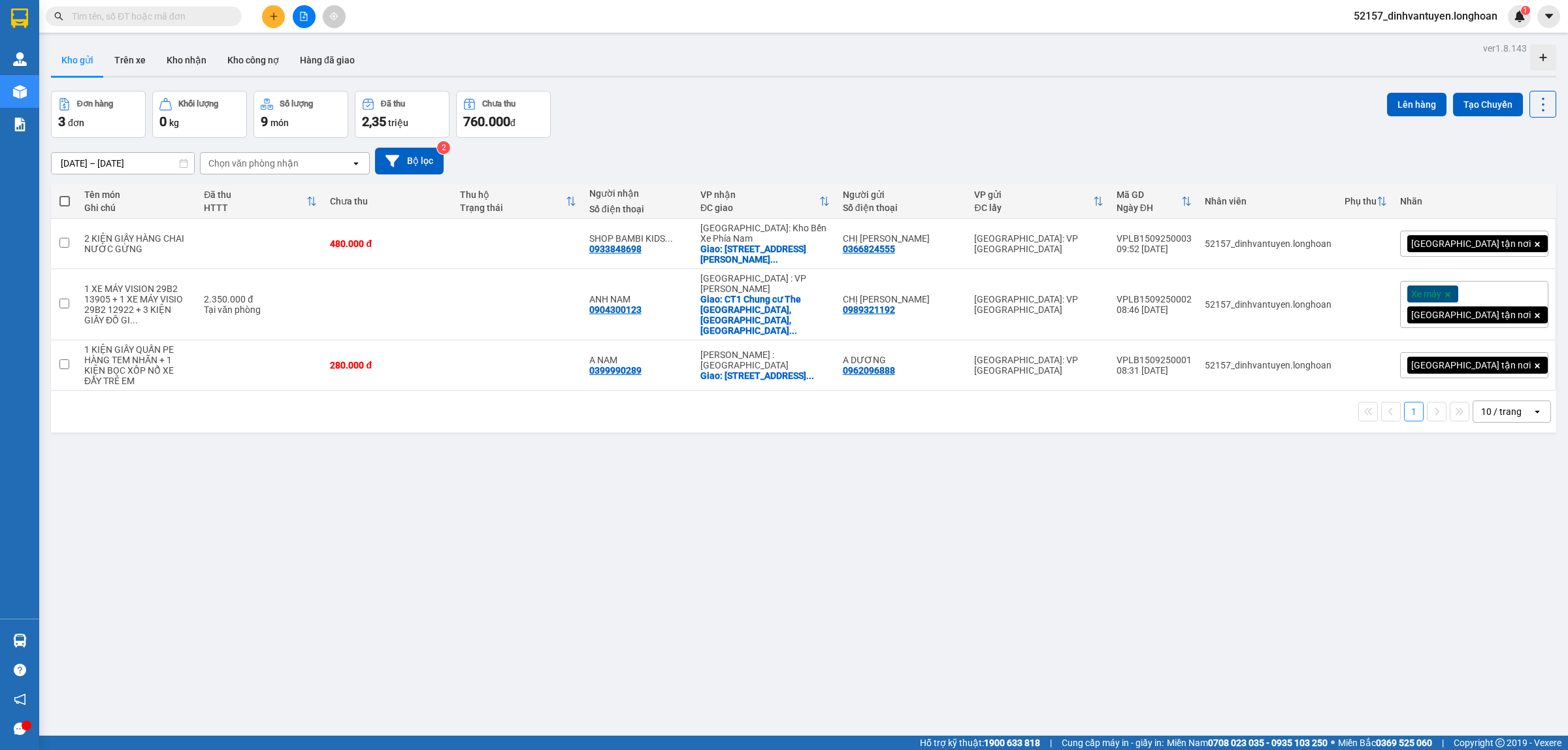
paste input "0933848698"
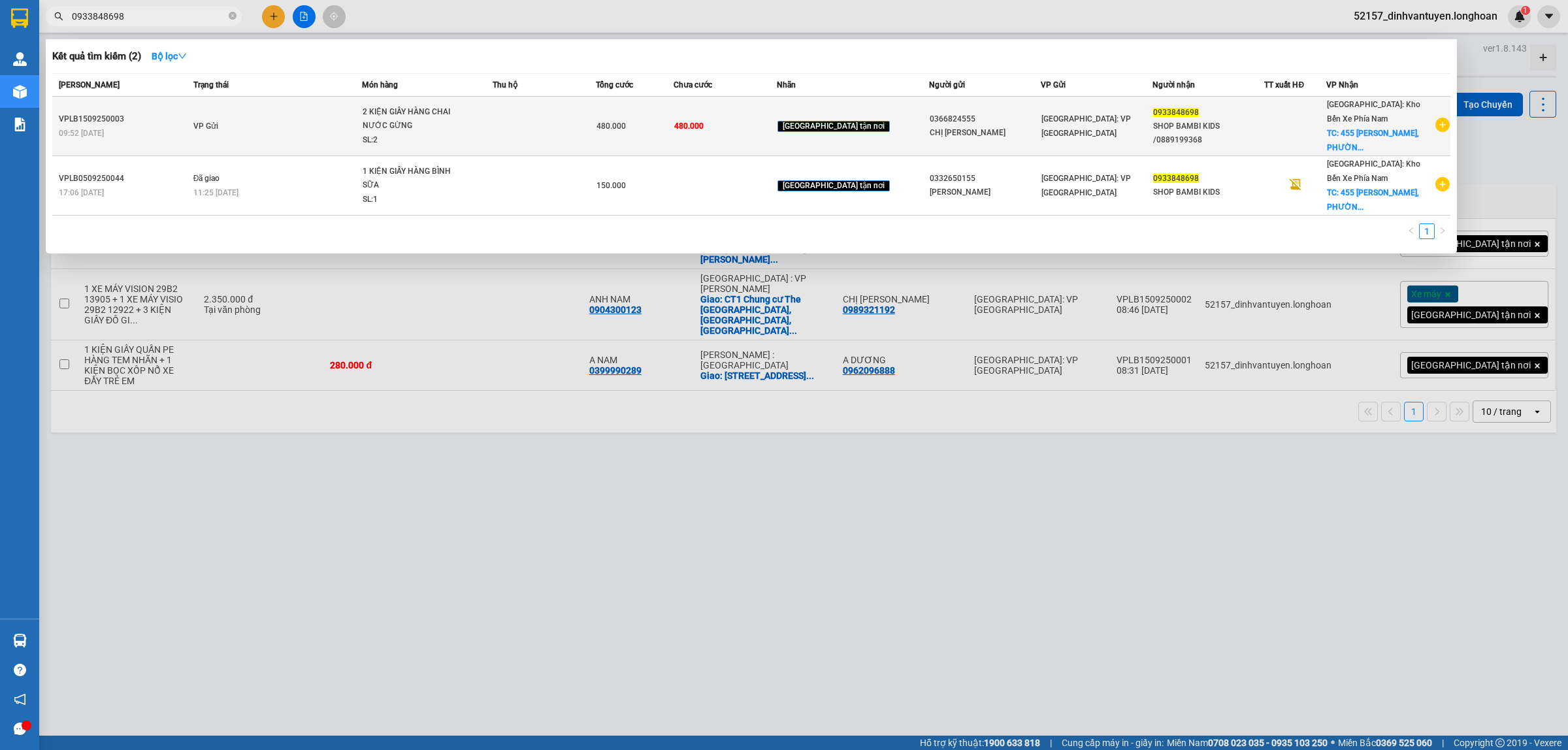
type input "0933848698"
click at [454, 116] on div "2 KIỆN GIẤY HÀNG CHAI NƯỚC GỪNG" at bounding box center [412, 119] width 98 height 28
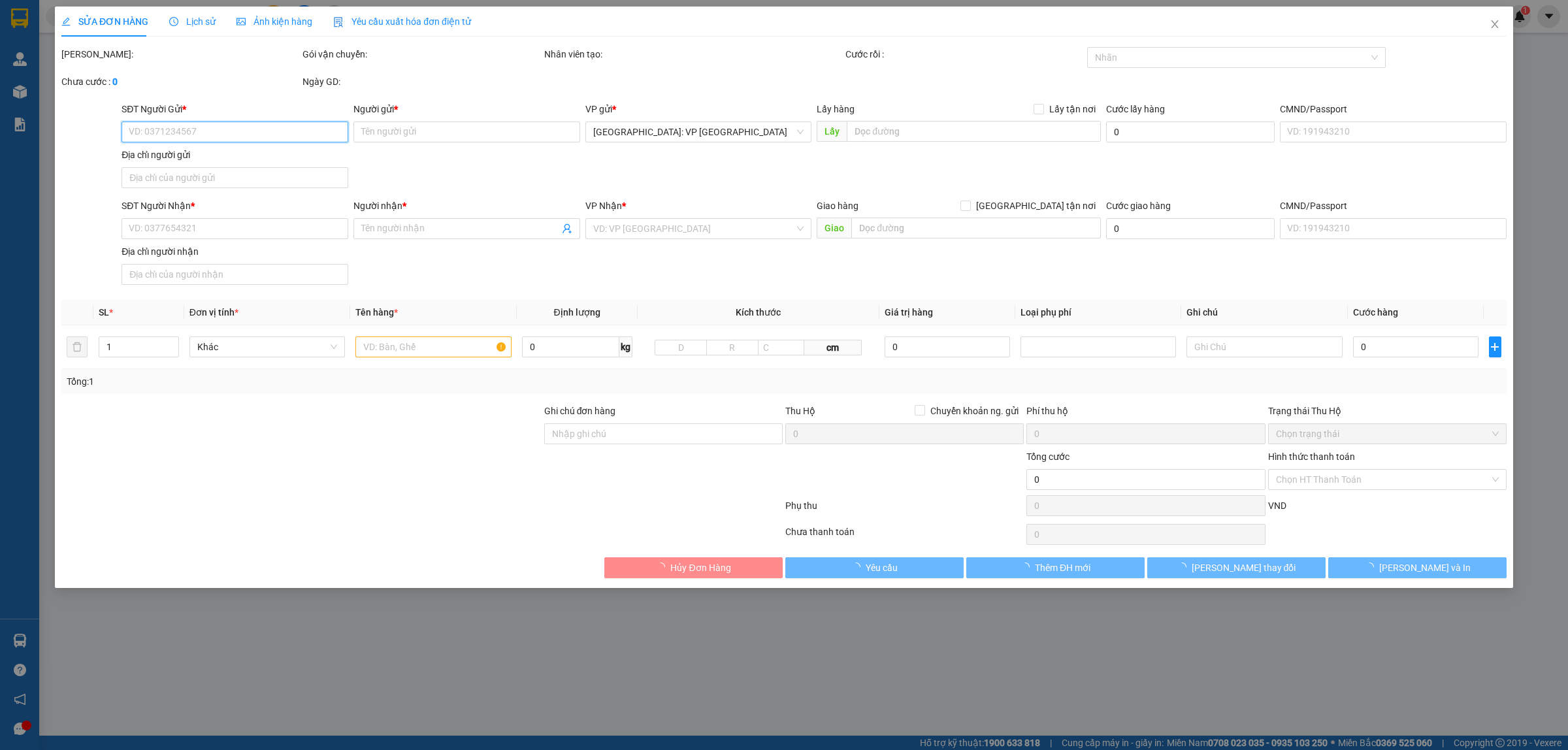
type input "0366824555"
type input "CHỊ CHI"
type input "0933848698"
type input "SHOP BAMBI KIDS /0889199368"
checkbox input "true"
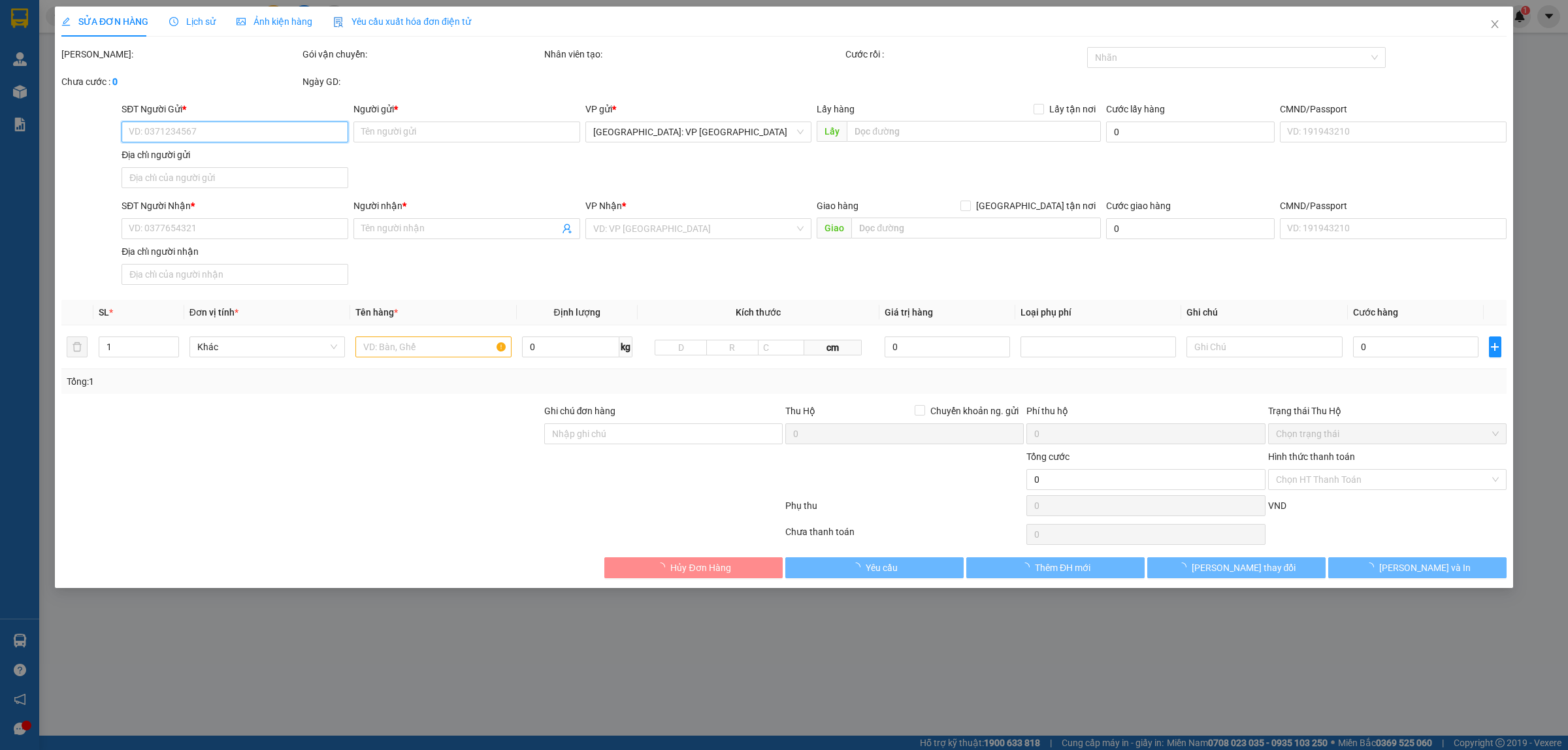
type input "455 PHAN ĐÌNH PHÙNG, PHƯỜNG 2, ĐÀ LẠT, LÂM ĐỒNG"
type input "480.000"
